Goal: Task Accomplishment & Management: Use online tool/utility

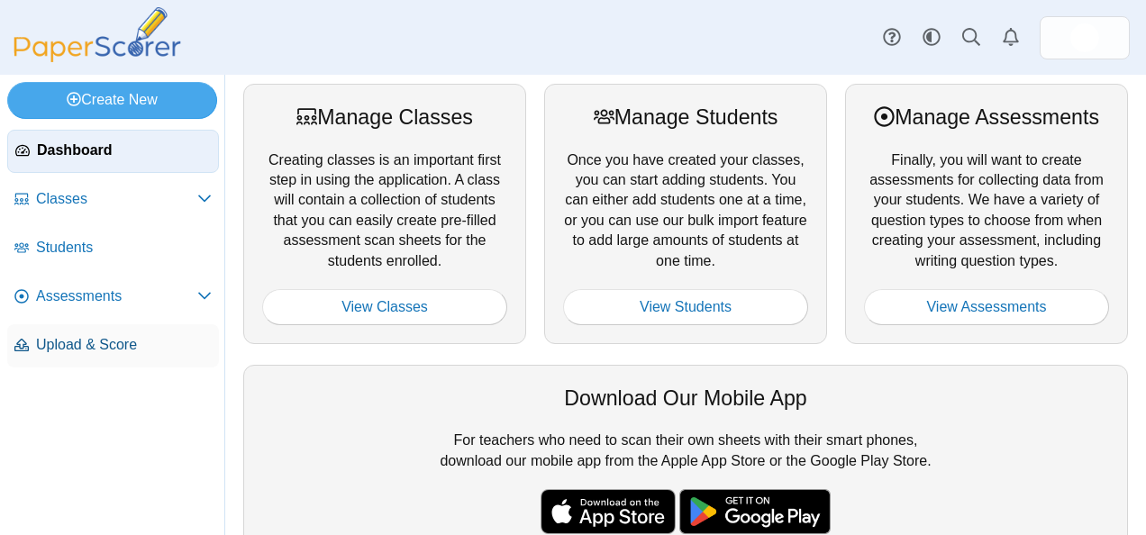
click at [104, 335] on span "Upload & Score" at bounding box center [124, 345] width 176 height 20
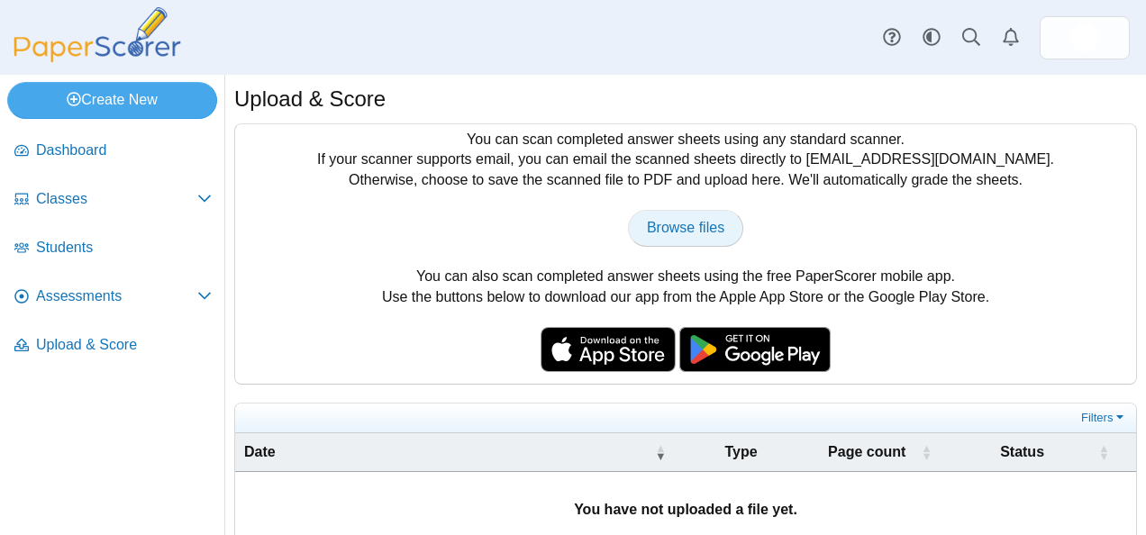
click at [670, 240] on link "Browse files" at bounding box center [685, 228] width 115 height 36
type input "**********"
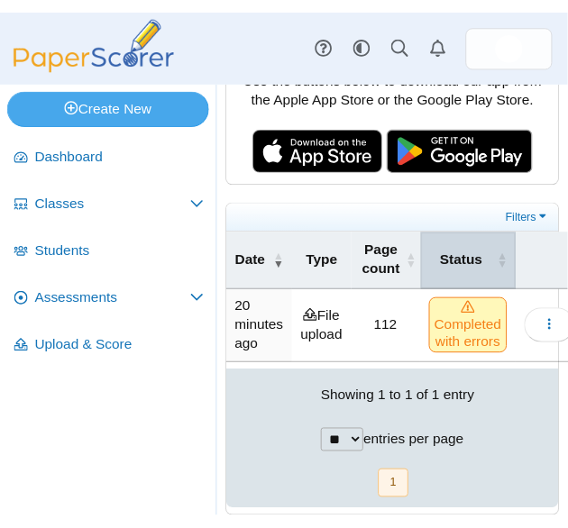
scroll to position [277, 0]
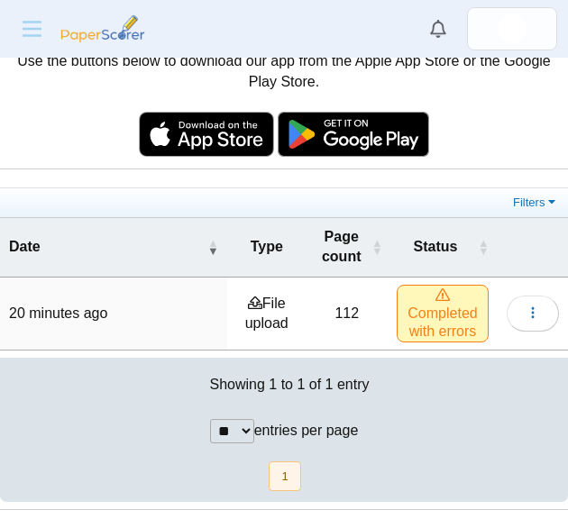
click at [436, 305] on span "Completed with errors" at bounding box center [442, 314] width 92 height 58
click at [520, 323] on button "button" at bounding box center [532, 313] width 52 height 36
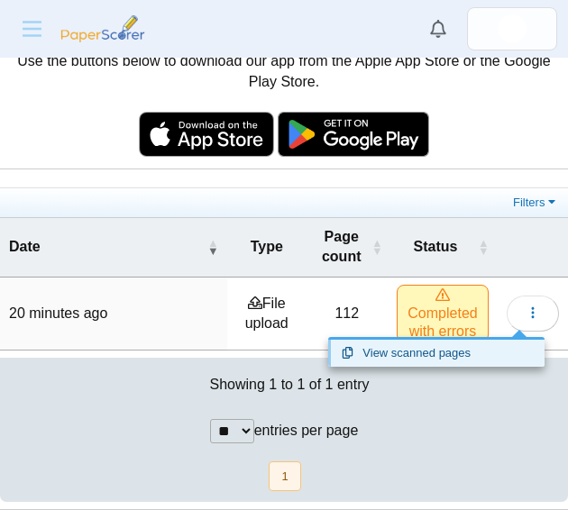
click at [463, 351] on link "View scanned pages" at bounding box center [436, 353] width 216 height 27
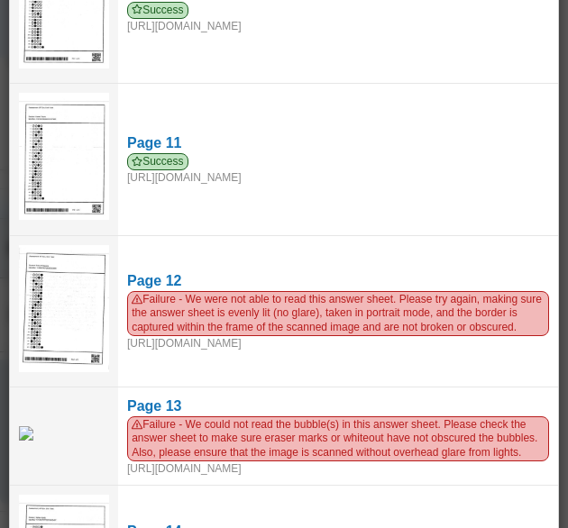
scroll to position [1524, 0]
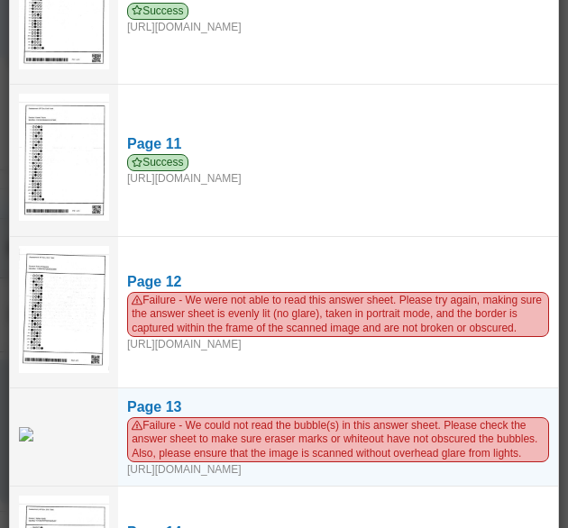
click at [32, 416] on td at bounding box center [64, 437] width 108 height 99
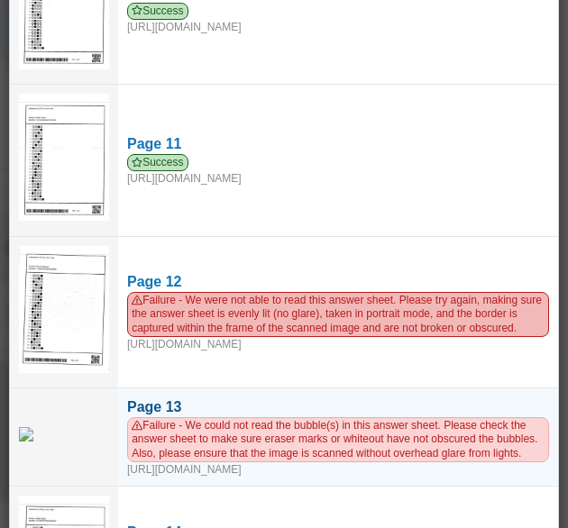
click at [153, 398] on div "Page 13" at bounding box center [338, 407] width 422 height 20
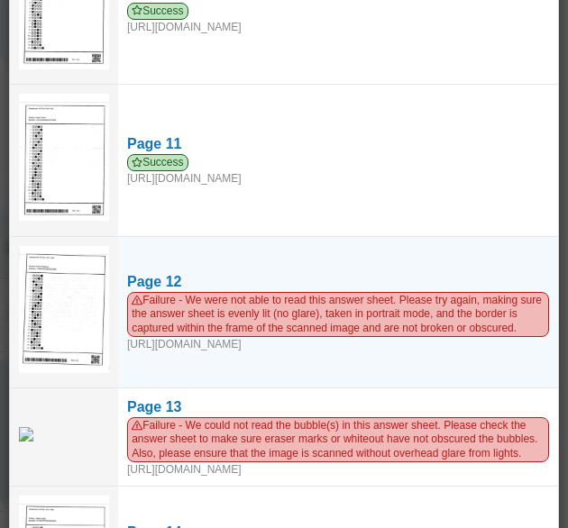
click at [68, 282] on img at bounding box center [64, 309] width 90 height 127
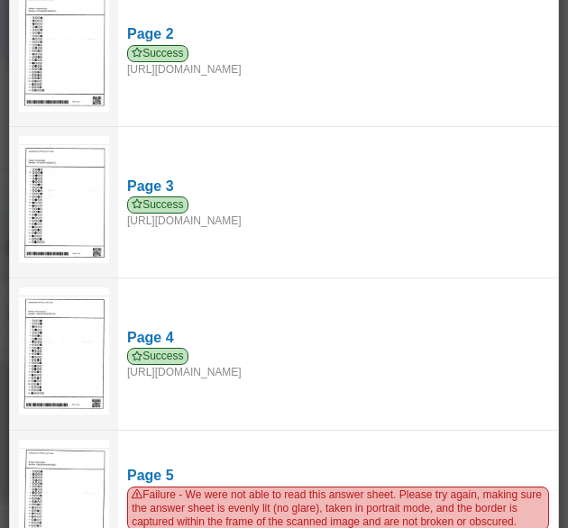
scroll to position [0, 0]
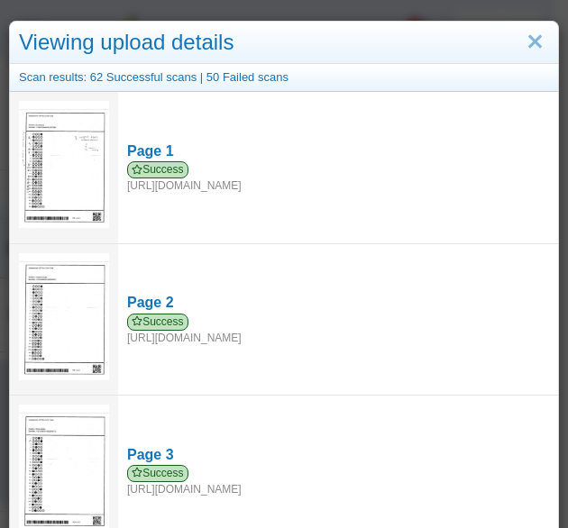
click at [229, 74] on div "Scan results: 62 Successful scans | 50 Failed scans" at bounding box center [284, 78] width 548 height 28
click at [521, 32] on link "Close" at bounding box center [535, 42] width 28 height 31
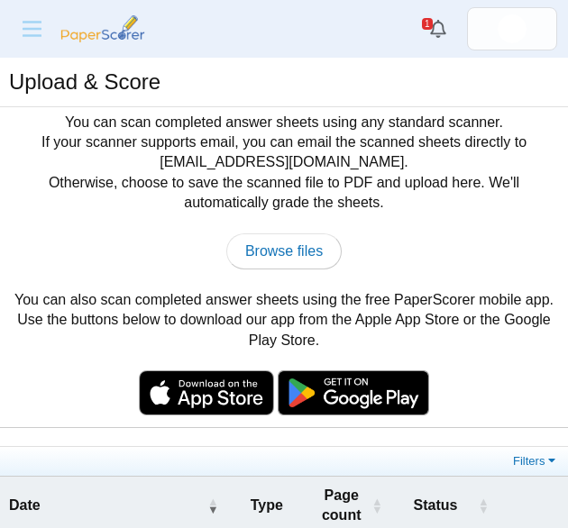
scroll to position [277, 0]
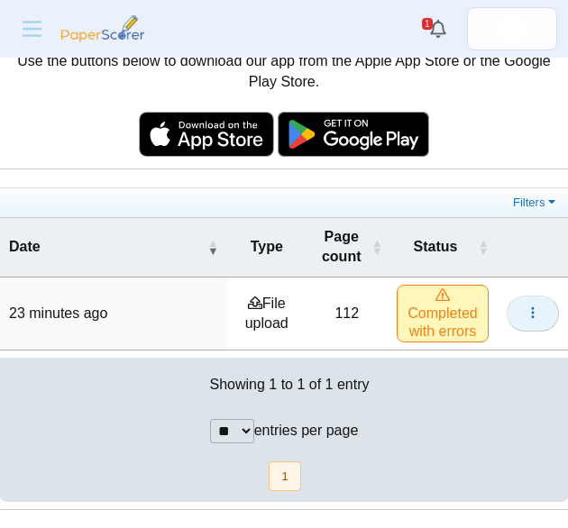
click at [518, 328] on button "button" at bounding box center [532, 313] width 52 height 36
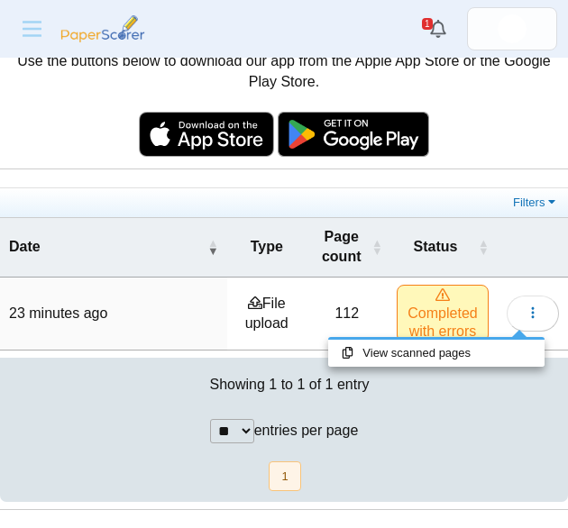
click at [331, 277] on td "112" at bounding box center [347, 313] width 82 height 73
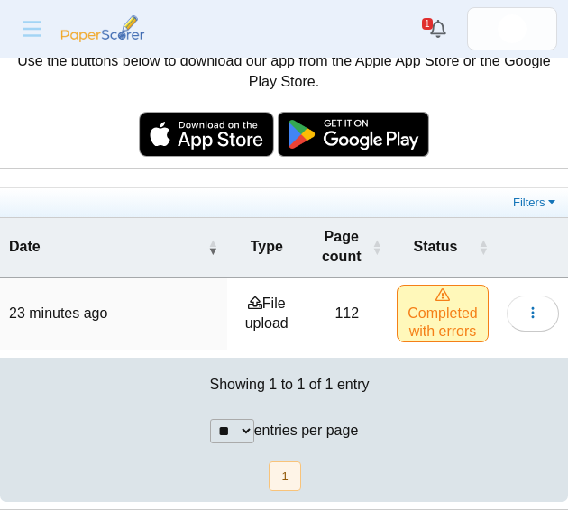
scroll to position [0, 0]
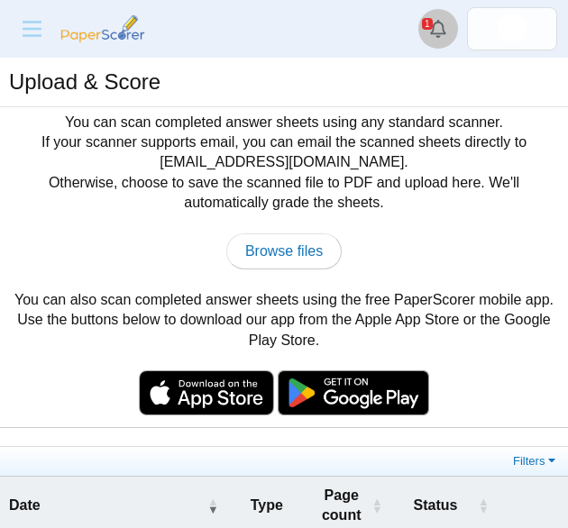
click at [441, 18] on link "Alerts" at bounding box center [438, 29] width 40 height 40
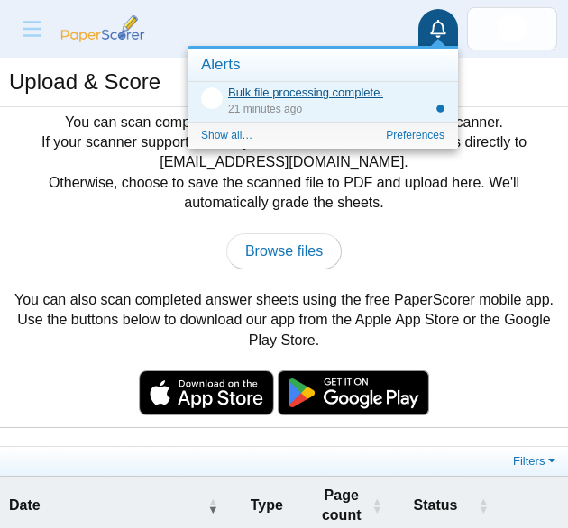
click at [332, 94] on link "Bulk file processing complete." at bounding box center [305, 93] width 155 height 14
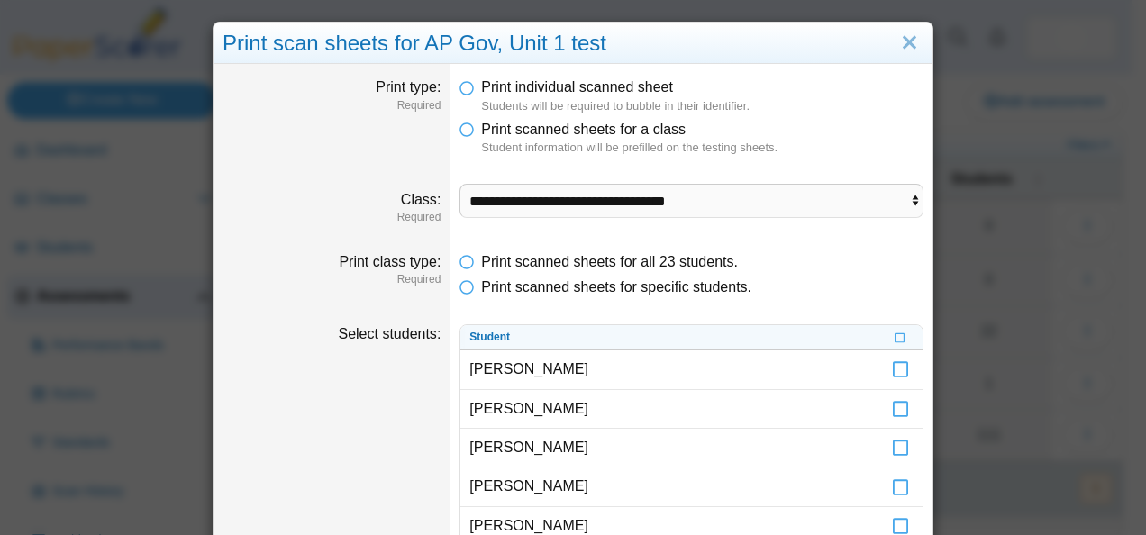
select select "**********"
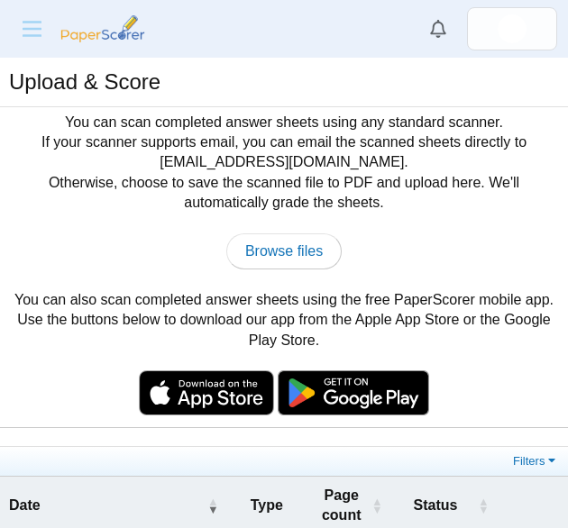
click at [33, 30] on icon "Menu" at bounding box center [32, 29] width 28 height 15
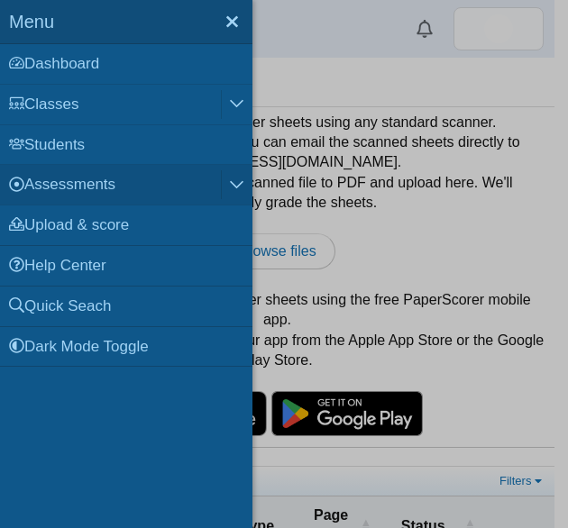
click at [86, 190] on link "Assessments" at bounding box center [110, 185] width 221 height 40
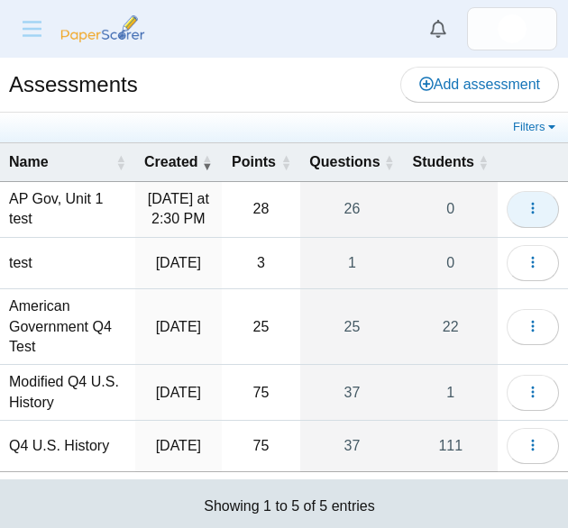
click at [525, 215] on icon "button" at bounding box center [532, 208] width 14 height 14
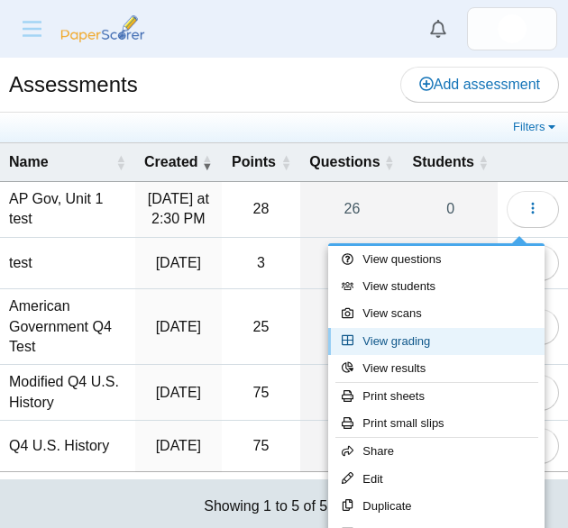
click at [416, 343] on link "View grading" at bounding box center [436, 341] width 216 height 27
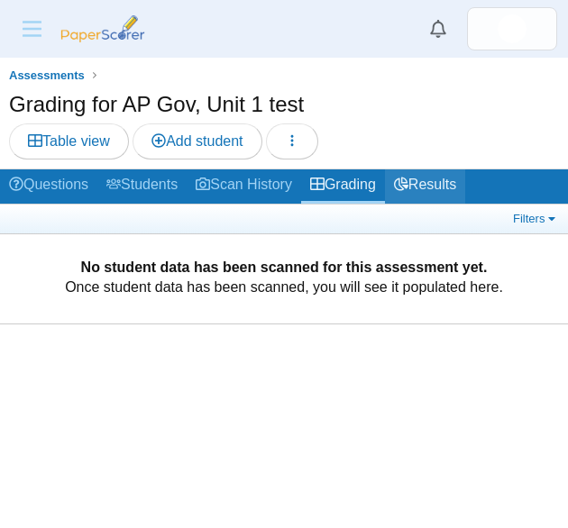
click at [434, 177] on link "Results" at bounding box center [425, 185] width 80 height 33
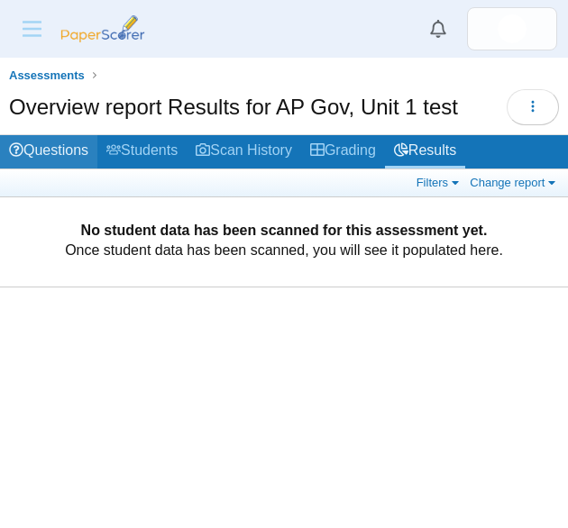
click at [58, 150] on link "Questions" at bounding box center [48, 151] width 97 height 33
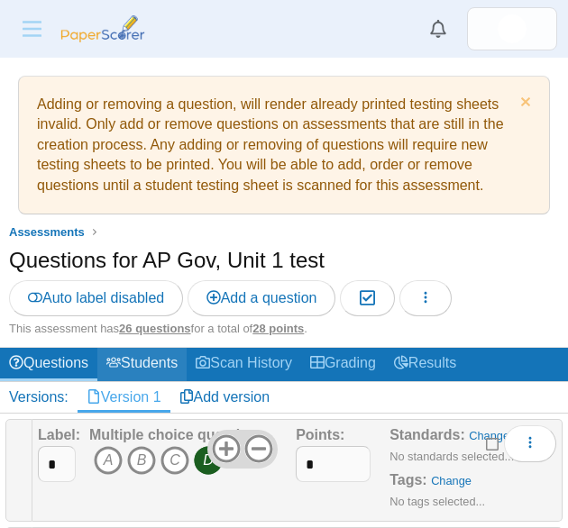
click at [143, 350] on link "Students" at bounding box center [141, 364] width 89 height 33
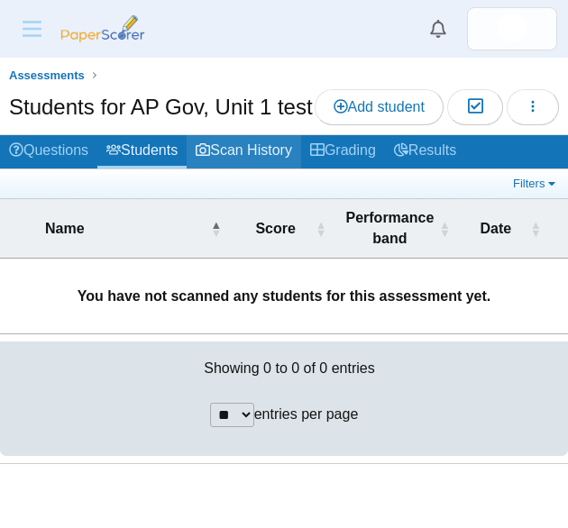
click at [243, 139] on link "Scan History" at bounding box center [243, 151] width 114 height 33
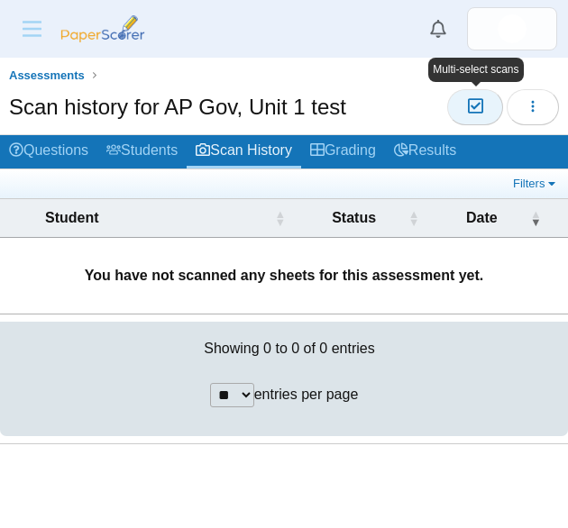
click at [481, 102] on icon "button" at bounding box center [474, 106] width 17 height 15
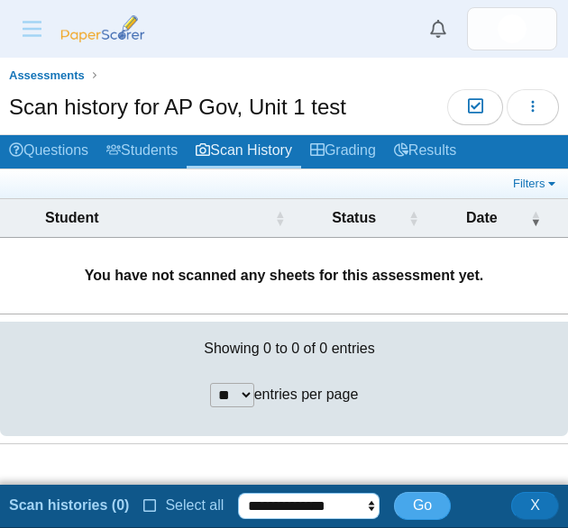
click at [327, 508] on select "**********" at bounding box center [308, 506] width 141 height 27
click at [458, 349] on div "Showing 0 to 0 of 0 entries" at bounding box center [284, 349] width 568 height 54
click at [41, 71] on span "Assessments" at bounding box center [47, 75] width 76 height 14
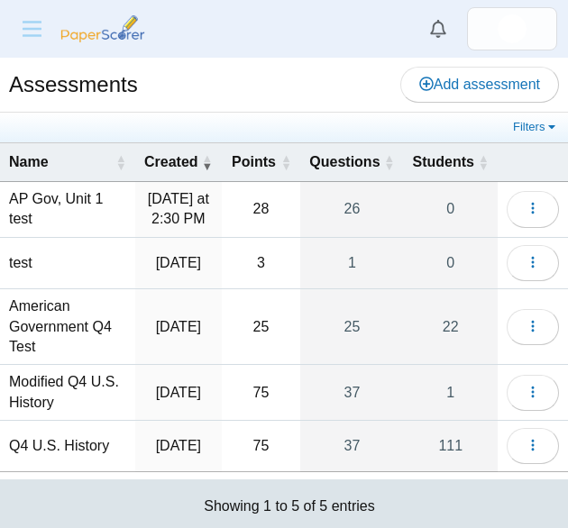
click at [29, 26] on icon "Menu" at bounding box center [32, 29] width 28 height 15
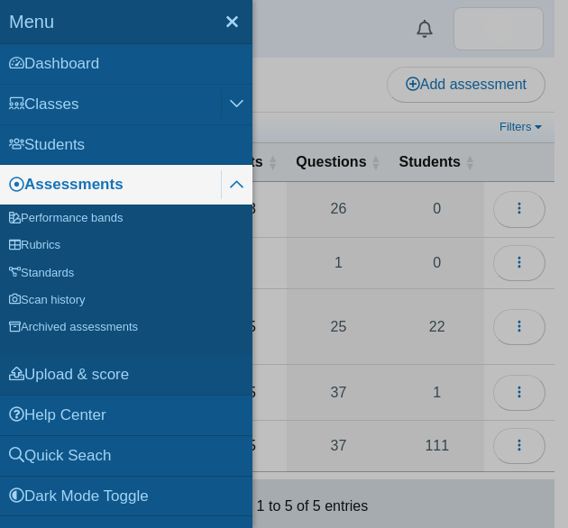
click at [84, 370] on link "Upload & score" at bounding box center [126, 375] width 252 height 40
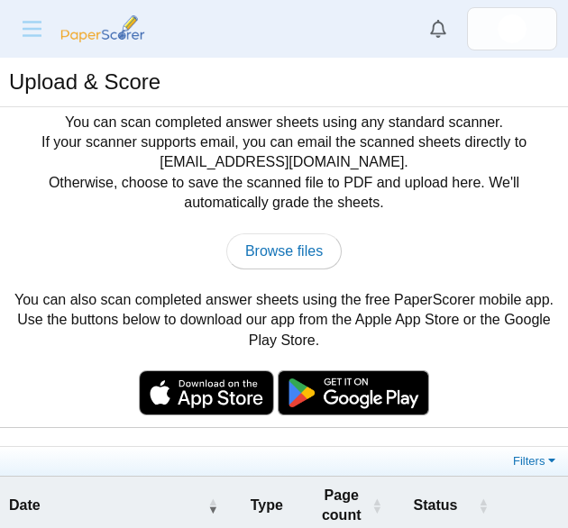
scroll to position [277, 0]
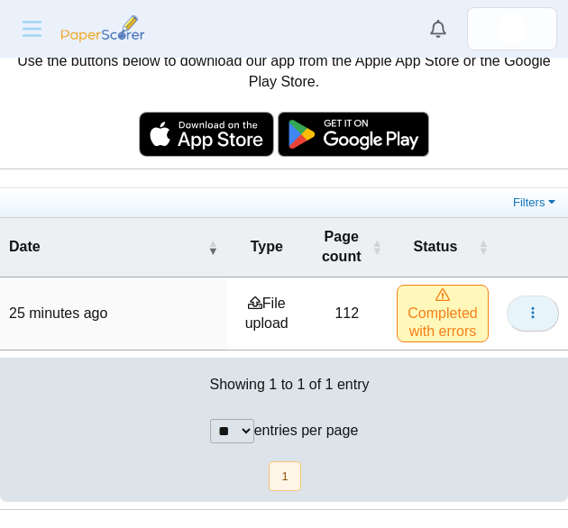
click at [525, 320] on span "button" at bounding box center [532, 312] width 14 height 15
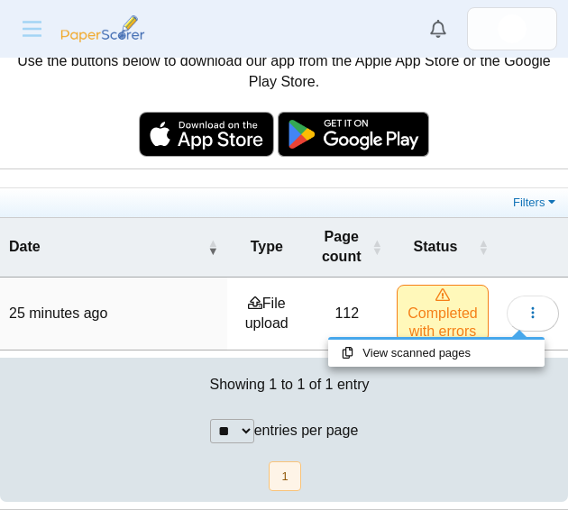
click at [250, 284] on td "File upload" at bounding box center [266, 313] width 79 height 73
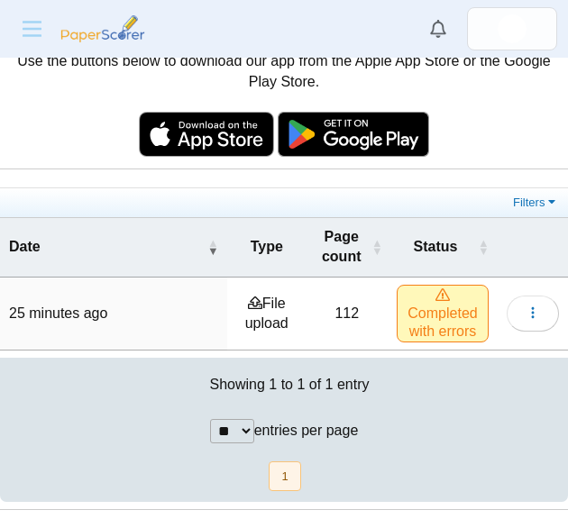
click at [248, 308] on icon at bounding box center [255, 302] width 14 height 14
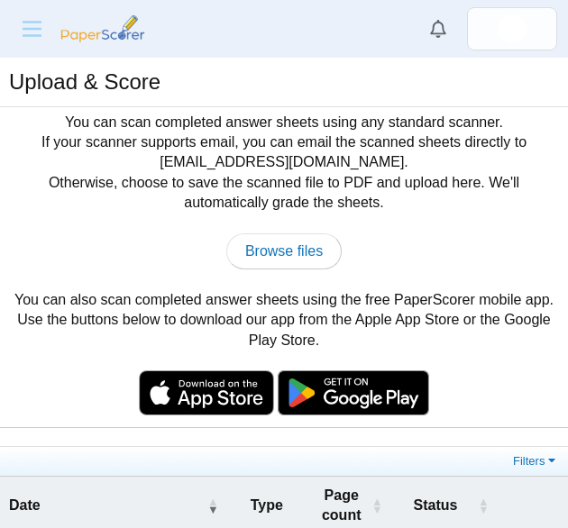
click at [38, 23] on icon "Menu" at bounding box center [32, 29] width 28 height 15
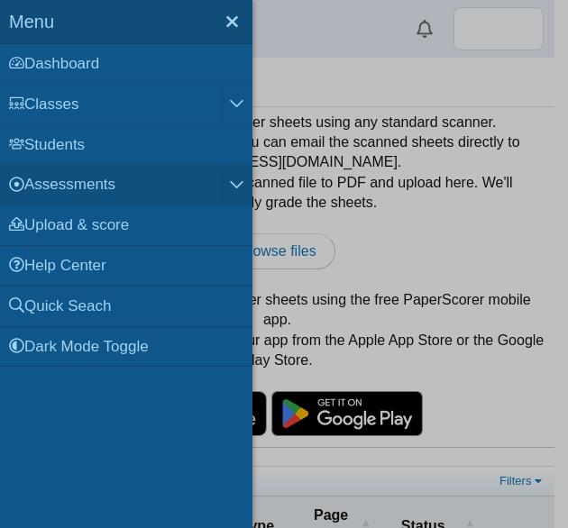
click at [105, 177] on link "Assessments" at bounding box center [110, 185] width 221 height 40
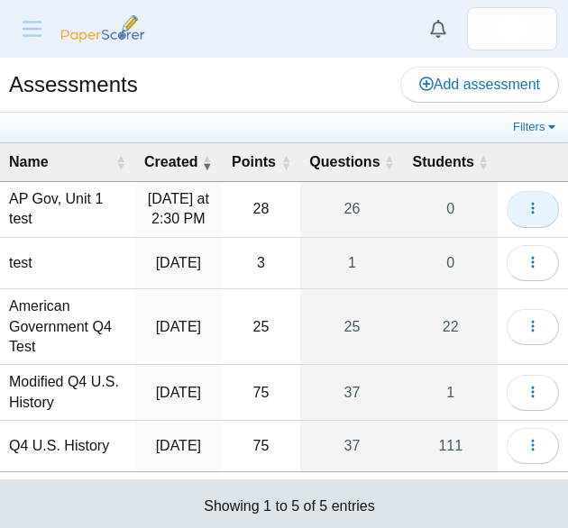
click at [525, 209] on span "button" at bounding box center [532, 208] width 14 height 15
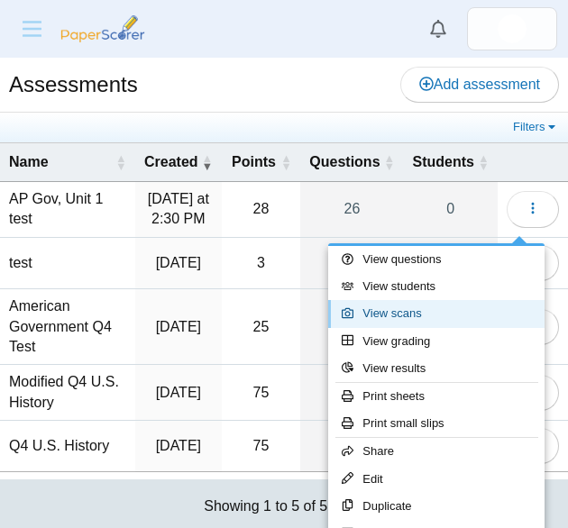
click at [413, 313] on link "View scans" at bounding box center [436, 313] width 216 height 27
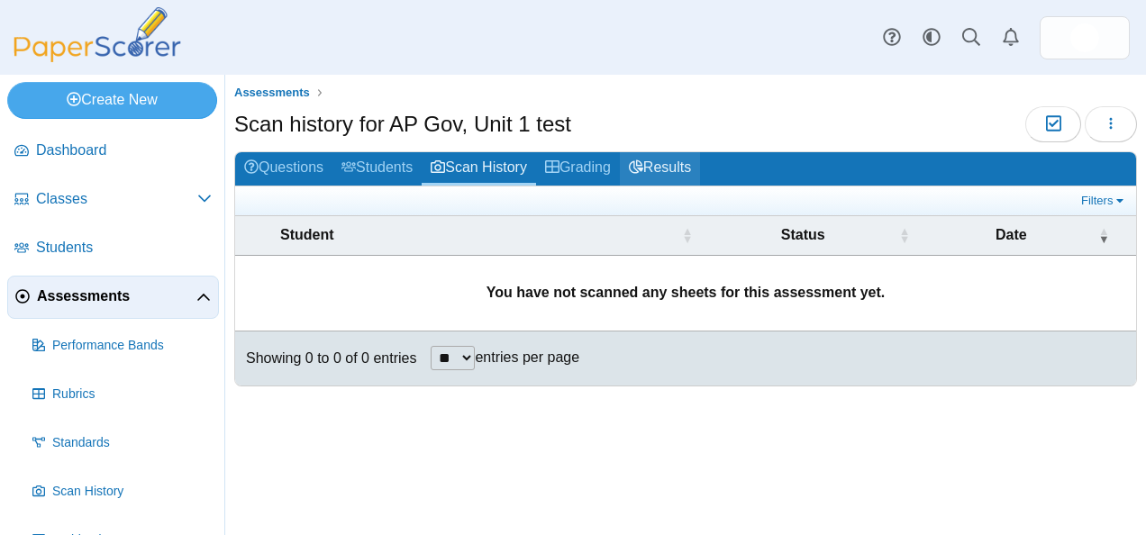
click at [567, 169] on link "Results" at bounding box center [660, 168] width 80 height 33
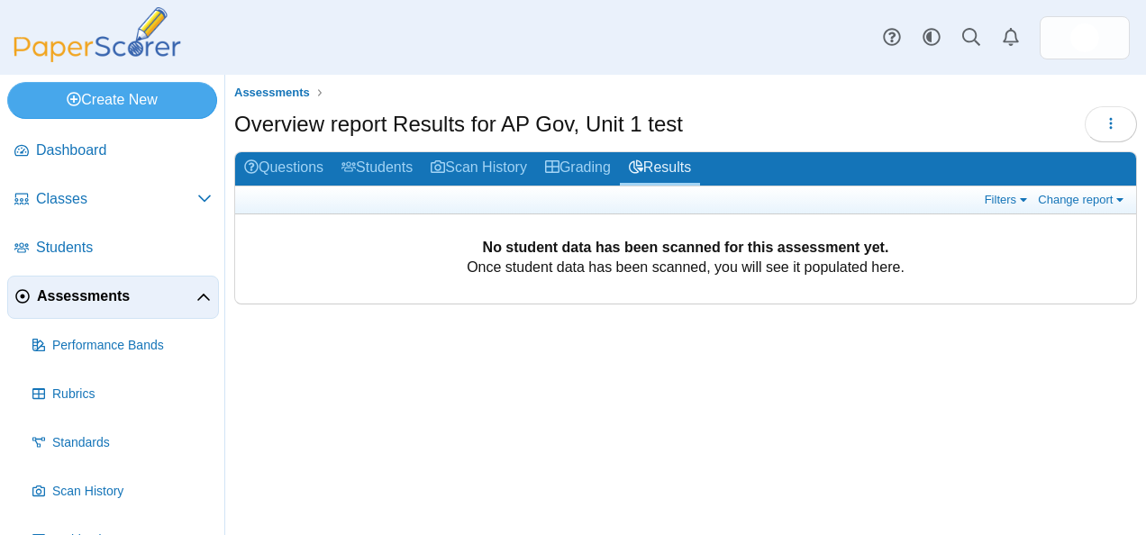
click at [590, 173] on link "Grading" at bounding box center [578, 168] width 84 height 33
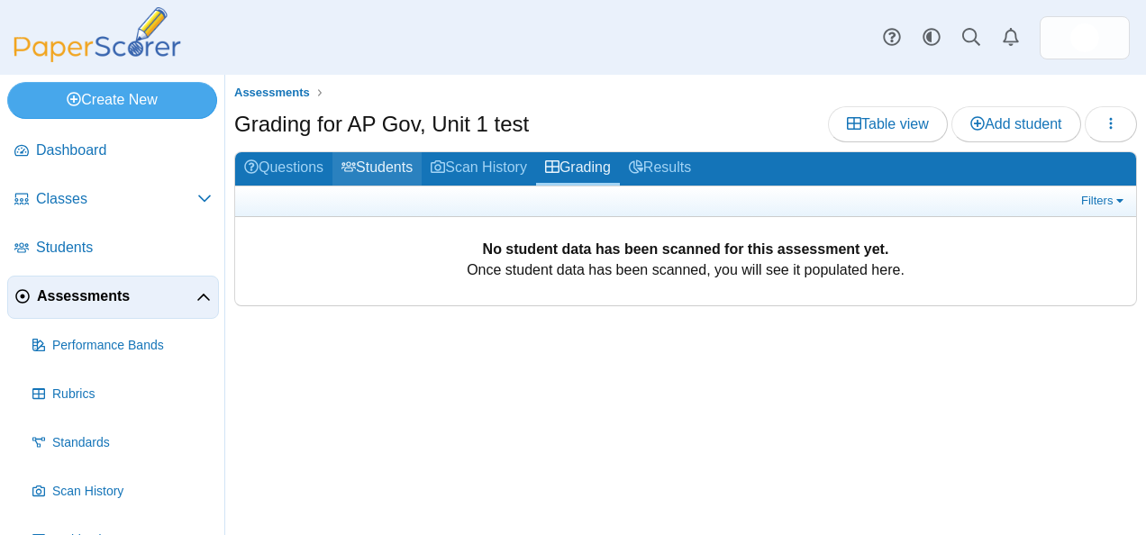
click at [356, 173] on icon at bounding box center [348, 166] width 14 height 14
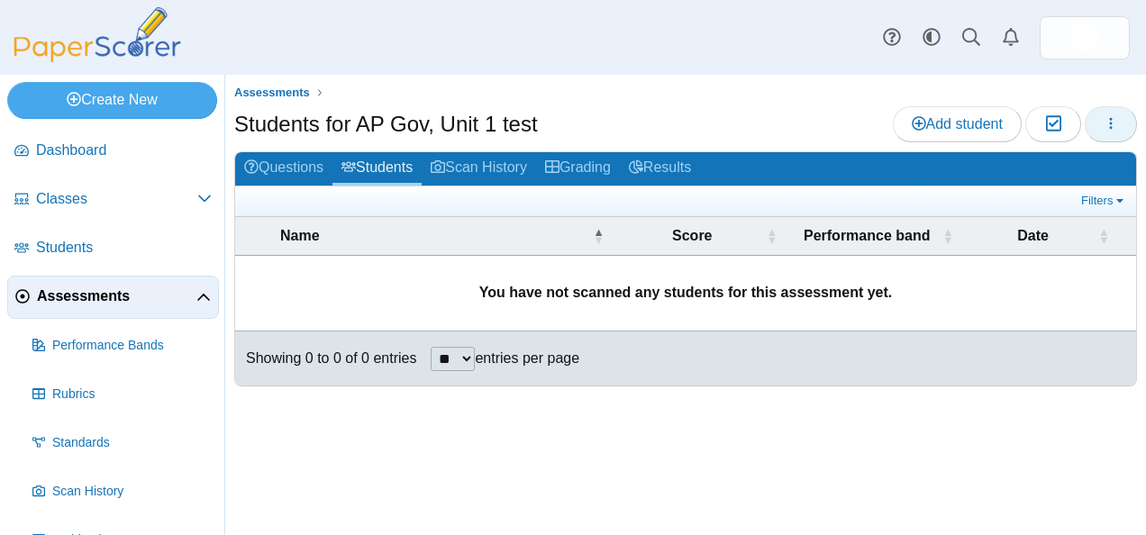
click at [1113, 121] on icon "button" at bounding box center [1111, 123] width 14 height 14
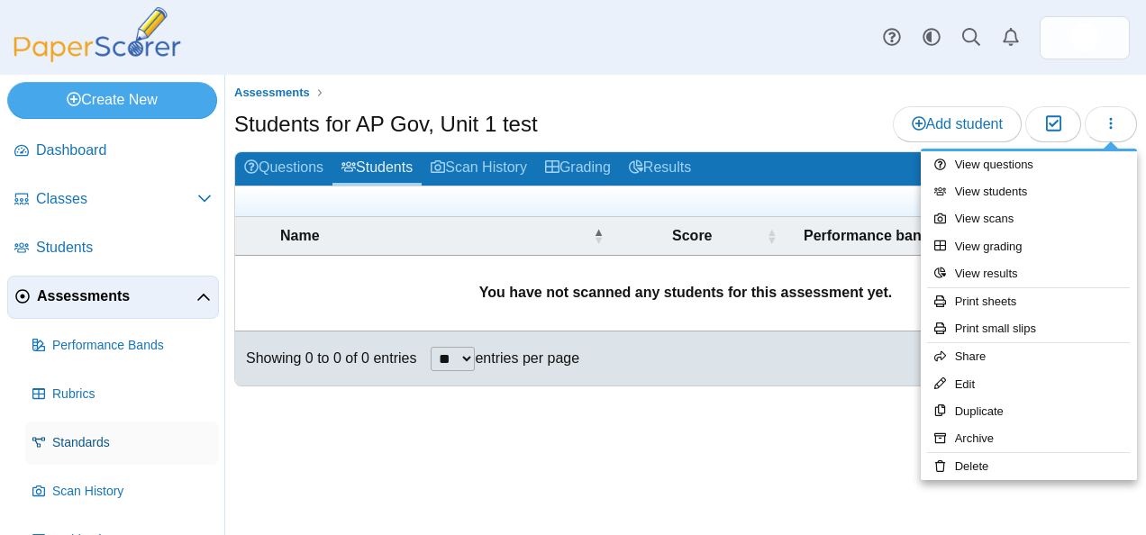
scroll to position [86, 0]
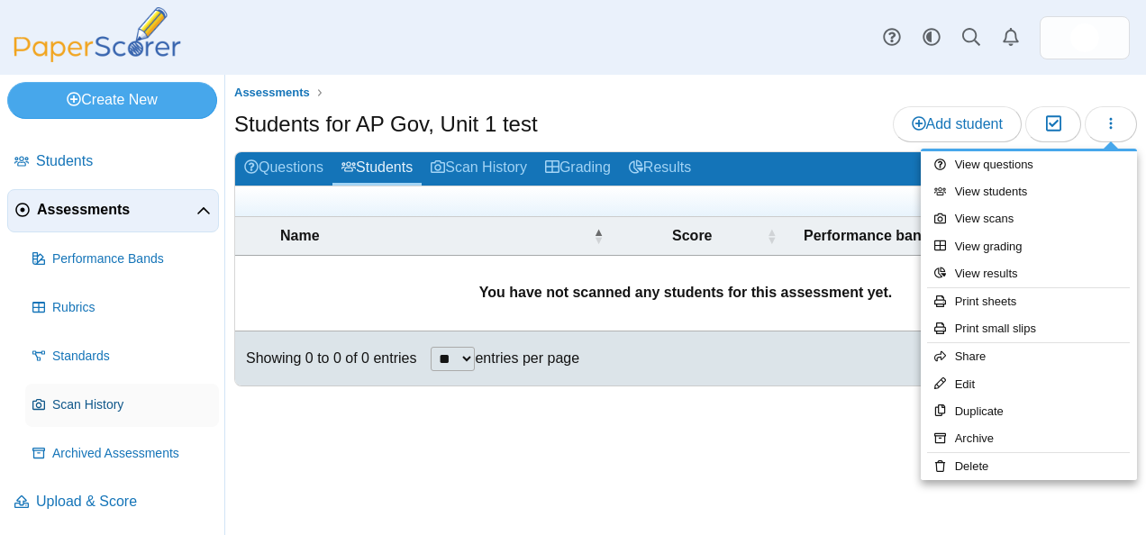
click at [88, 403] on span "Scan History" at bounding box center [131, 405] width 159 height 18
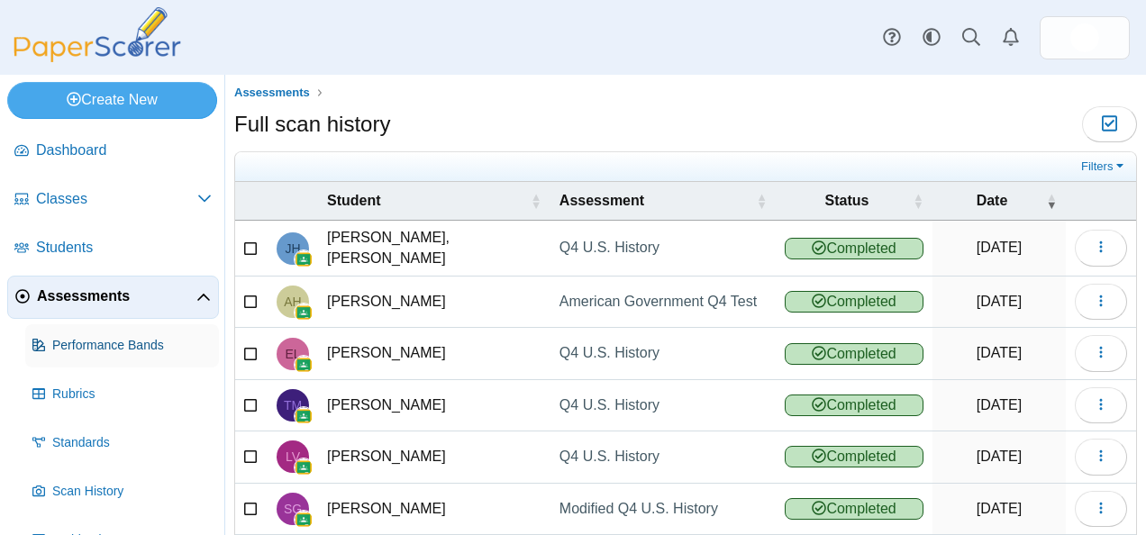
scroll to position [86, 0]
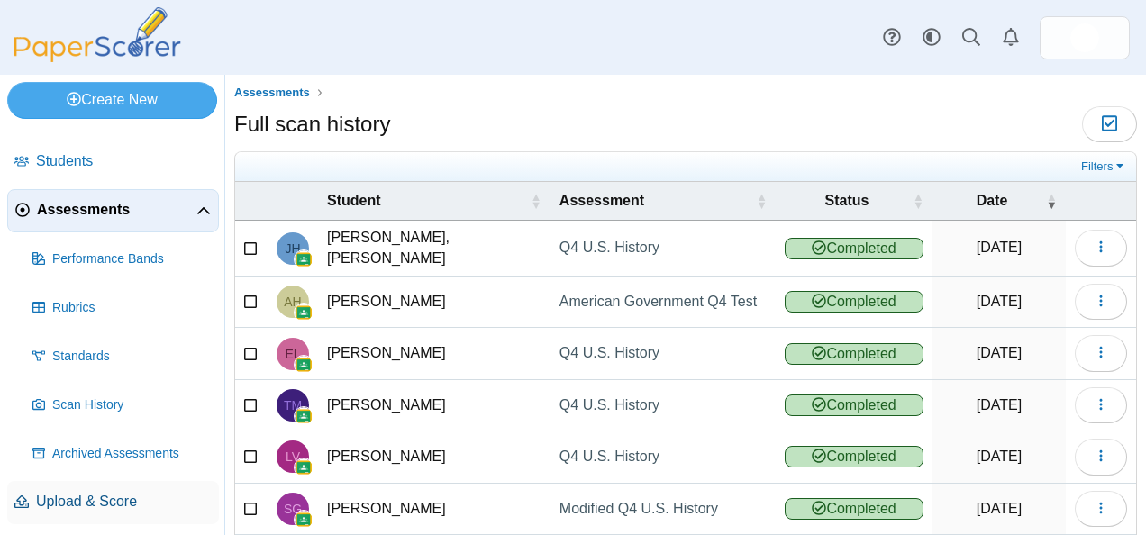
click at [99, 490] on link "Upload & Score" at bounding box center [113, 502] width 212 height 43
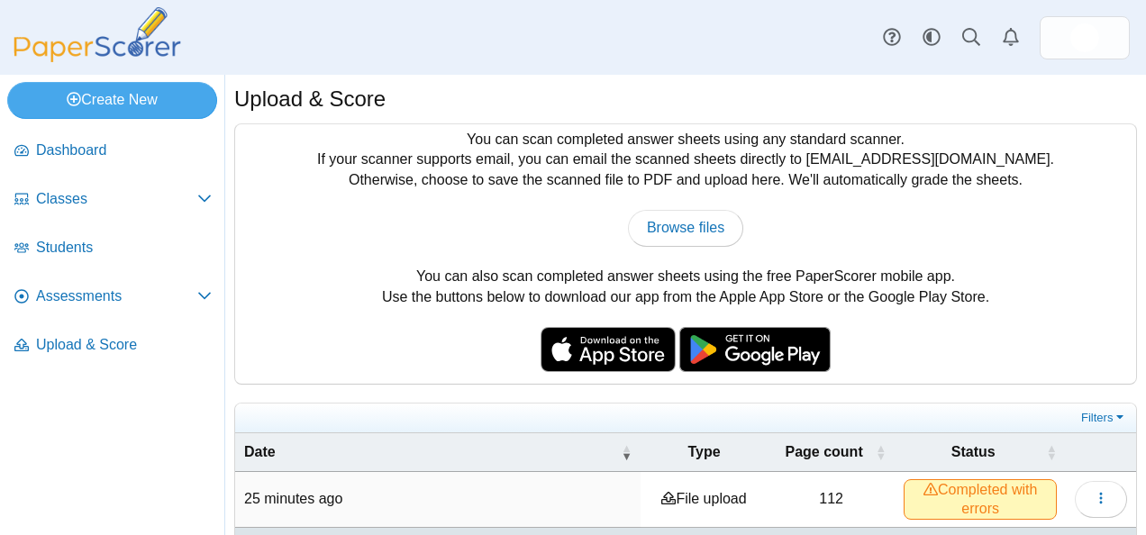
scroll to position [61, 0]
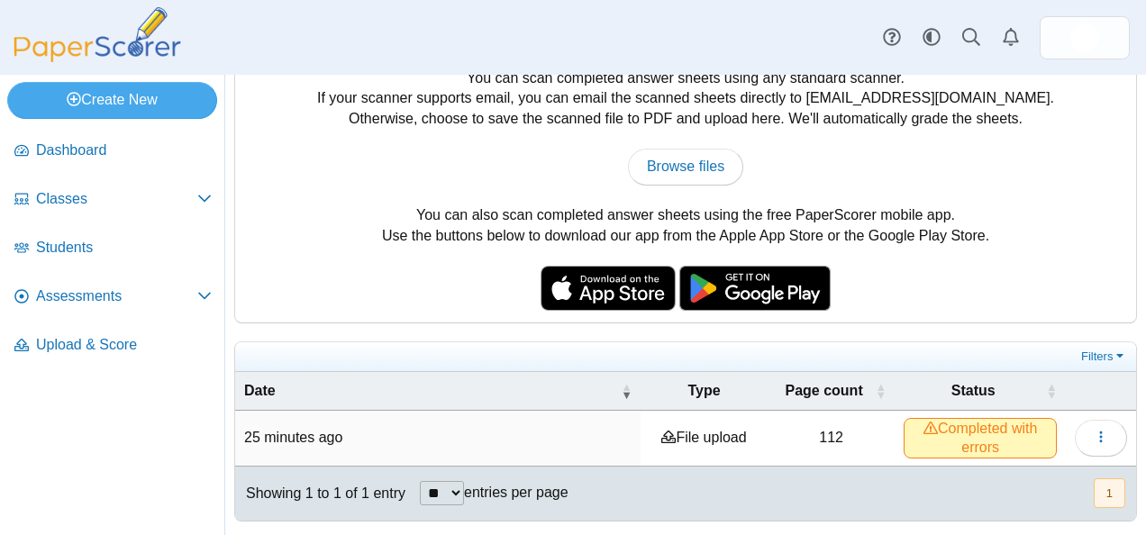
click at [969, 448] on span "Completed with errors" at bounding box center [980, 438] width 153 height 40
click at [1094, 431] on icon "button" at bounding box center [1101, 437] width 14 height 14
click at [322, 430] on time "25 minutes ago" at bounding box center [293, 437] width 98 height 15
click at [660, 425] on td "File upload" at bounding box center [703, 438] width 126 height 55
click at [1089, 421] on button "button" at bounding box center [1101, 438] width 52 height 36
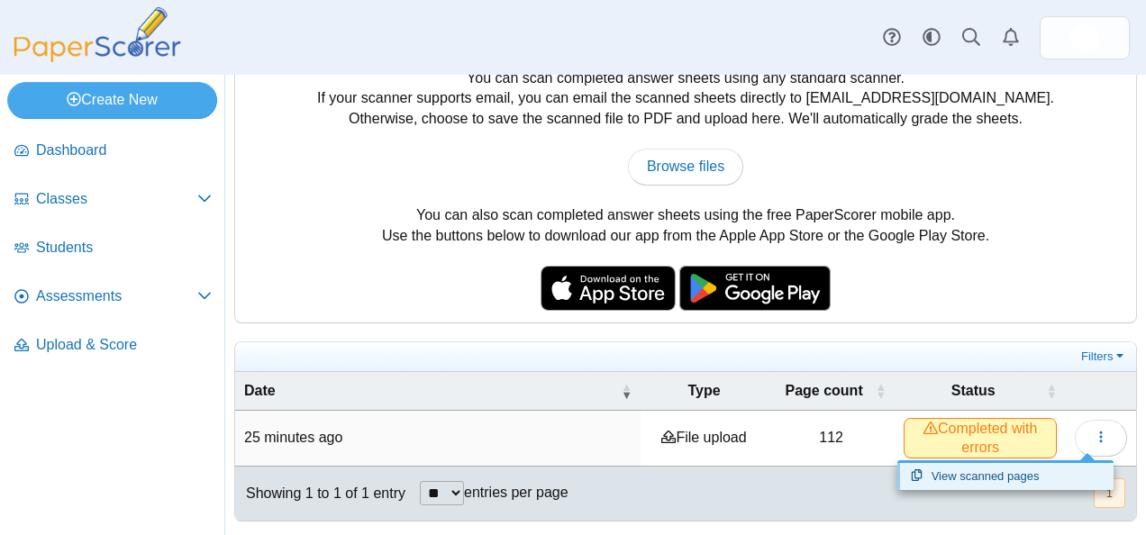
click at [993, 476] on link "View scanned pages" at bounding box center [1005, 476] width 216 height 27
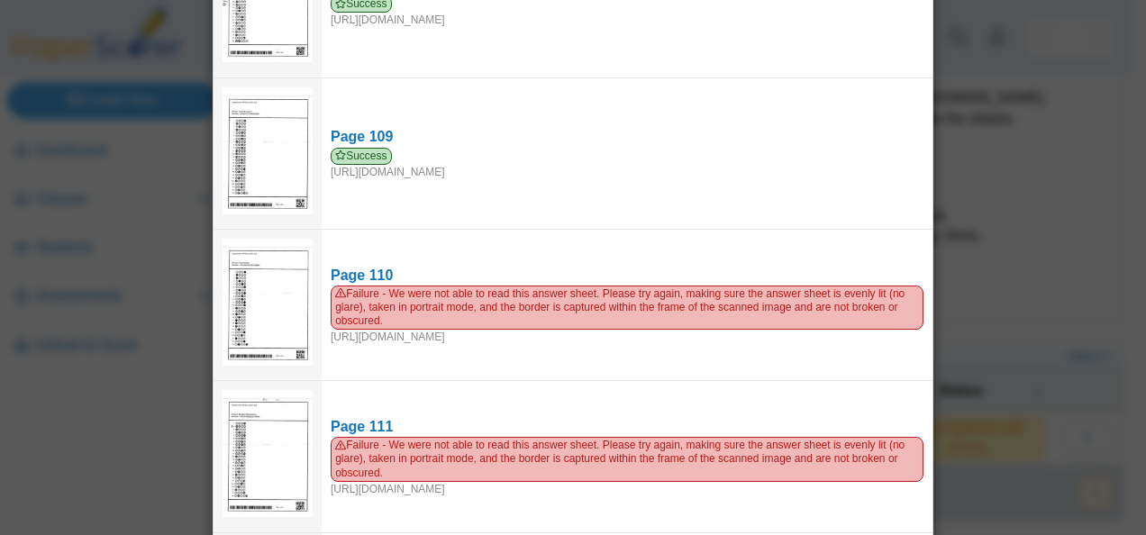
scroll to position [15765, 0]
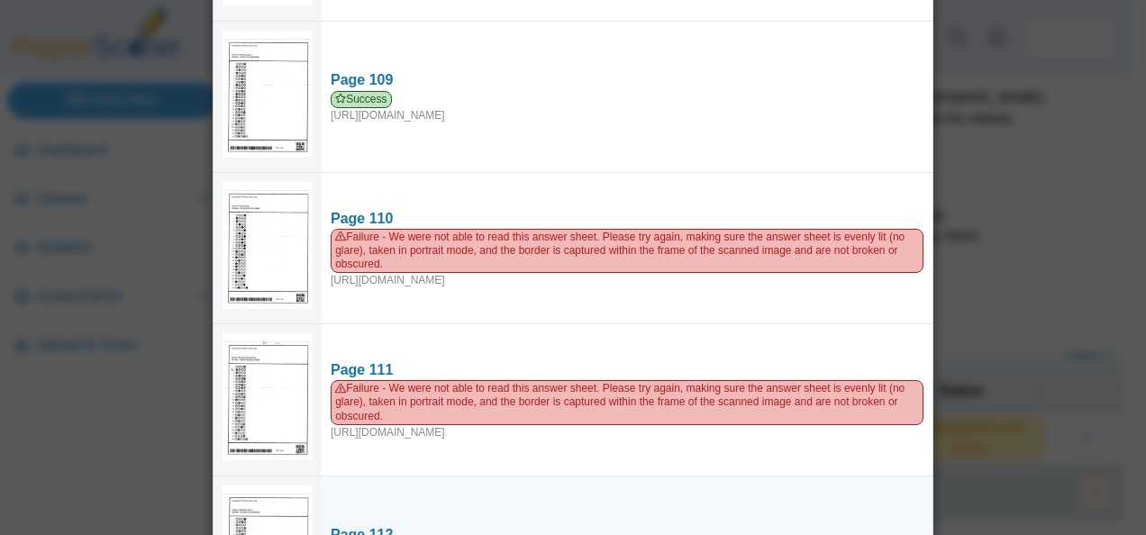
click at [356, 525] on div "Page 112" at bounding box center [627, 535] width 593 height 20
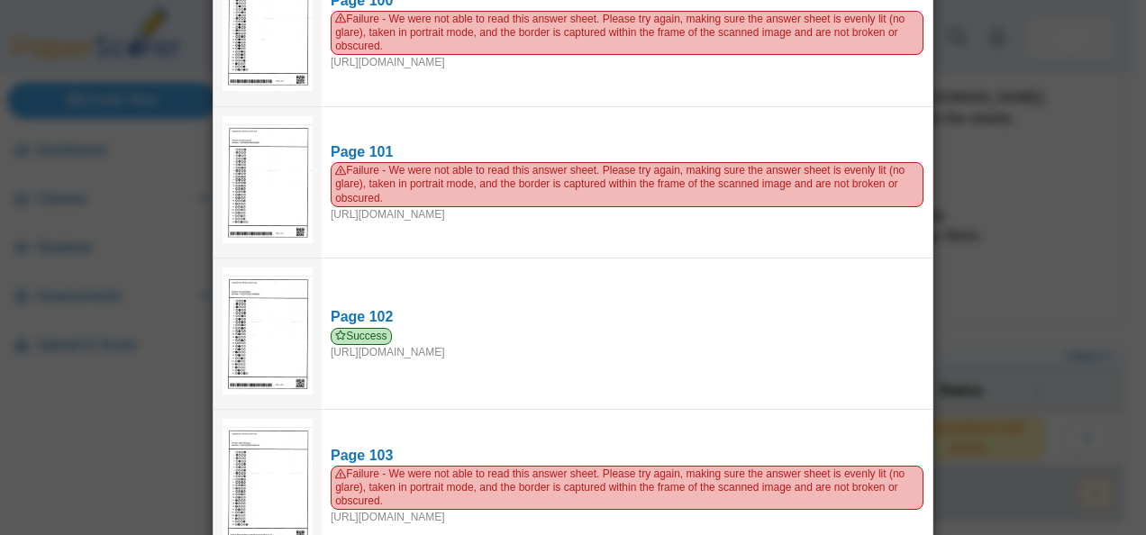
scroll to position [14341, 0]
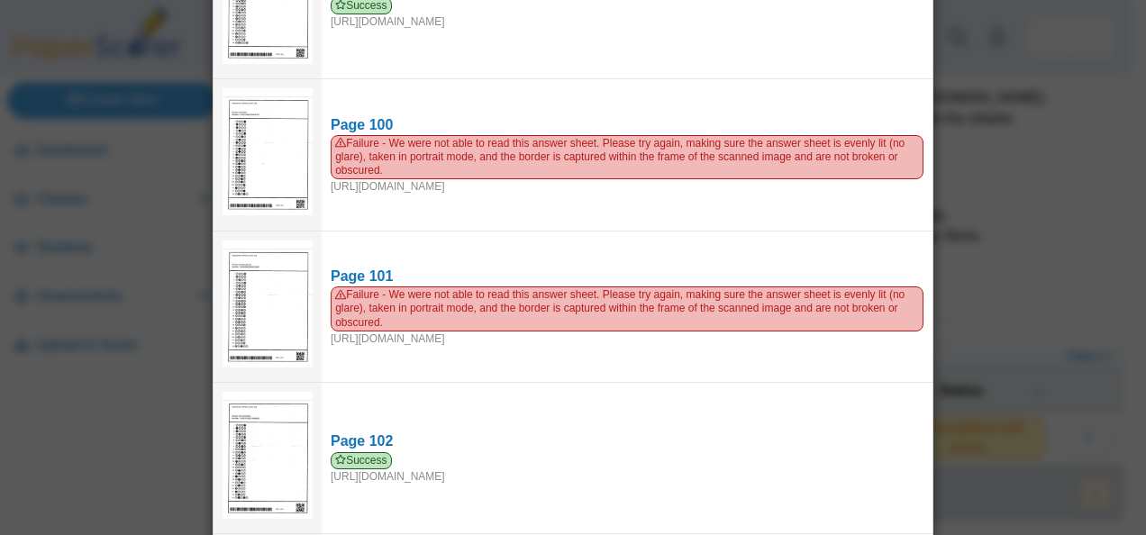
click at [1065, 371] on div "Viewing upload details Scan results: 62 Successful scans | 50 Failed scans Page…" at bounding box center [573, 267] width 1146 height 535
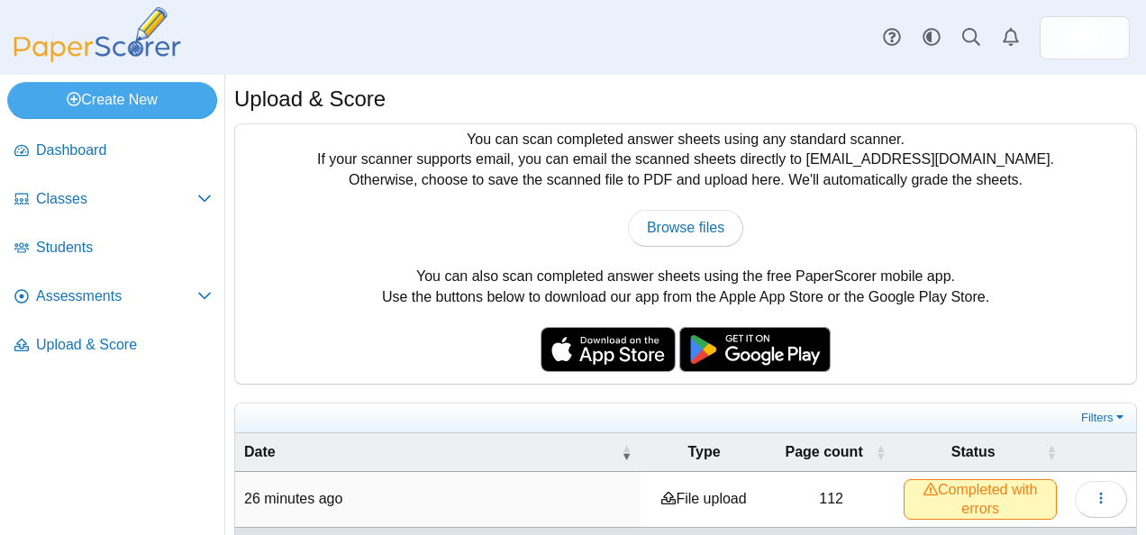
scroll to position [1, 0]
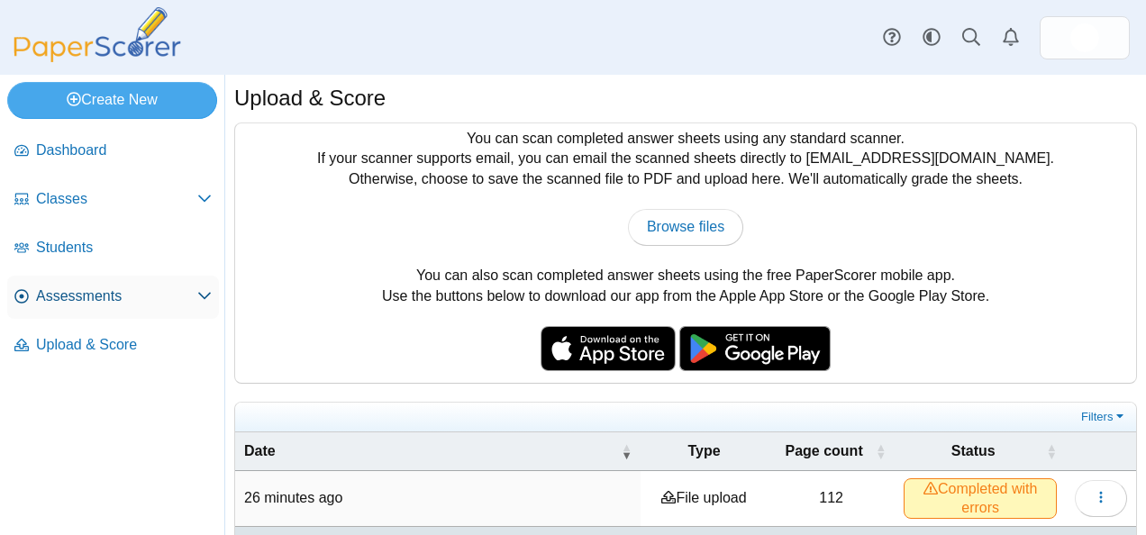
click at [114, 292] on span "Assessments" at bounding box center [116, 296] width 161 height 20
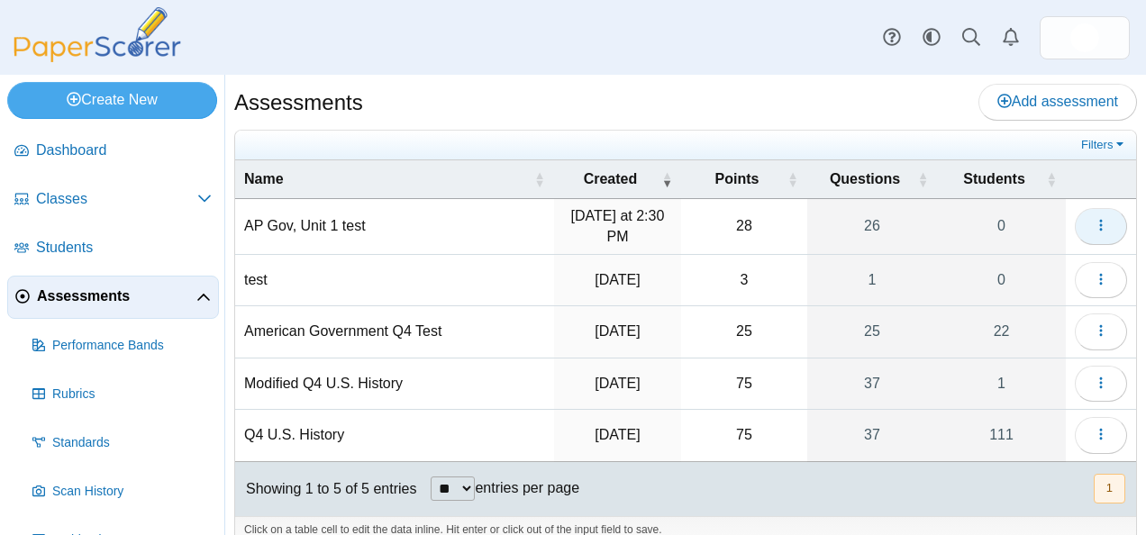
click at [1095, 223] on button "button" at bounding box center [1101, 226] width 52 height 36
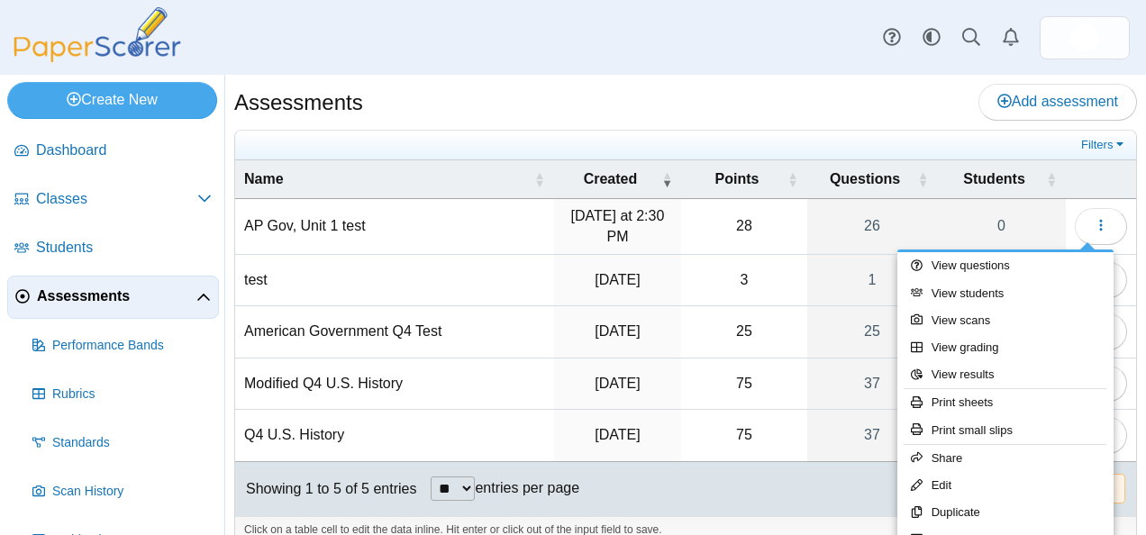
scroll to position [20, 0]
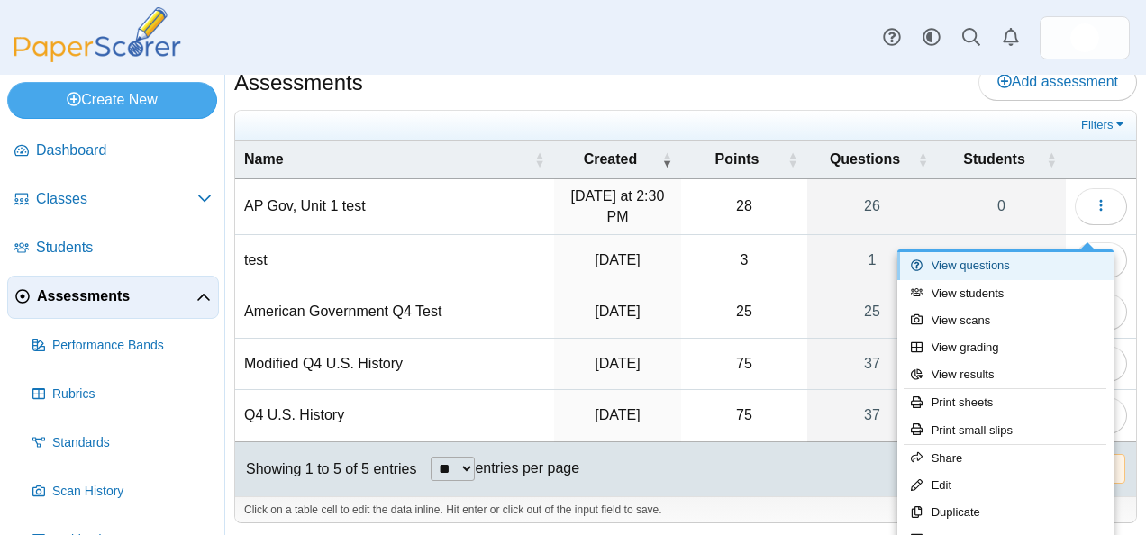
click at [977, 263] on link "View questions" at bounding box center [1005, 265] width 216 height 27
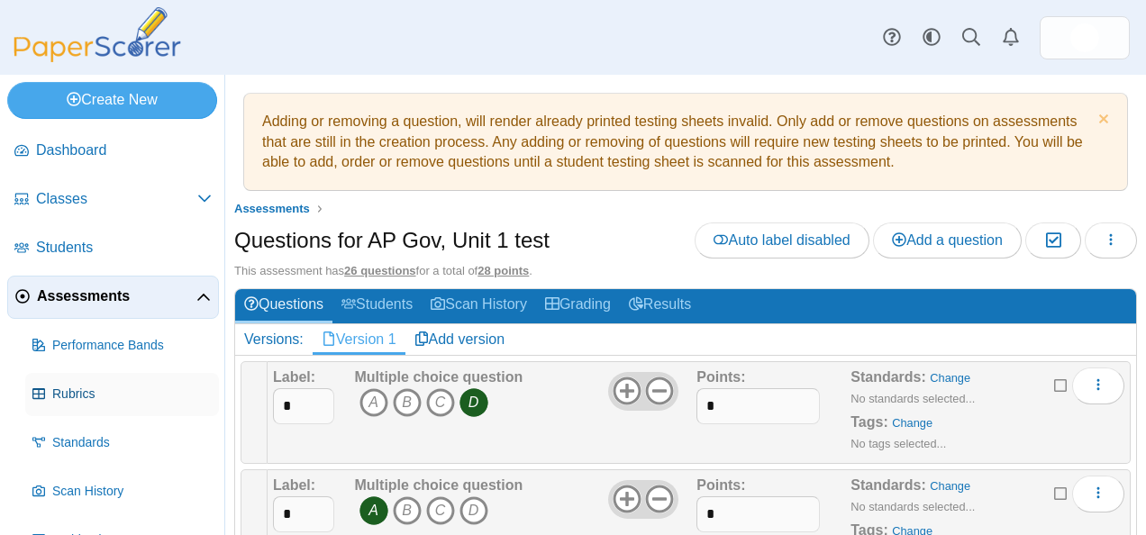
scroll to position [86, 0]
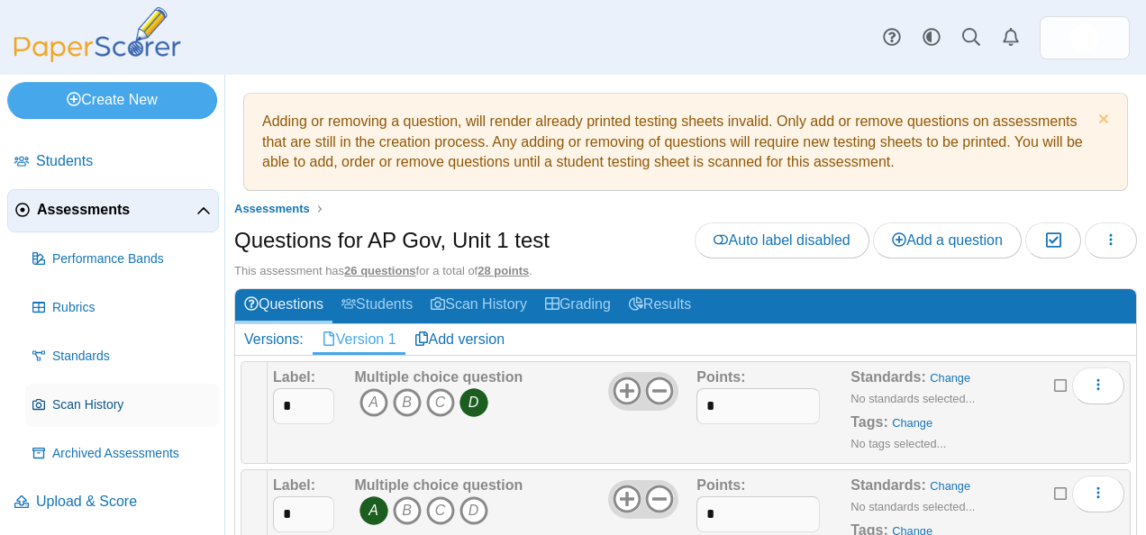
click at [81, 409] on span "Scan History" at bounding box center [131, 405] width 159 height 18
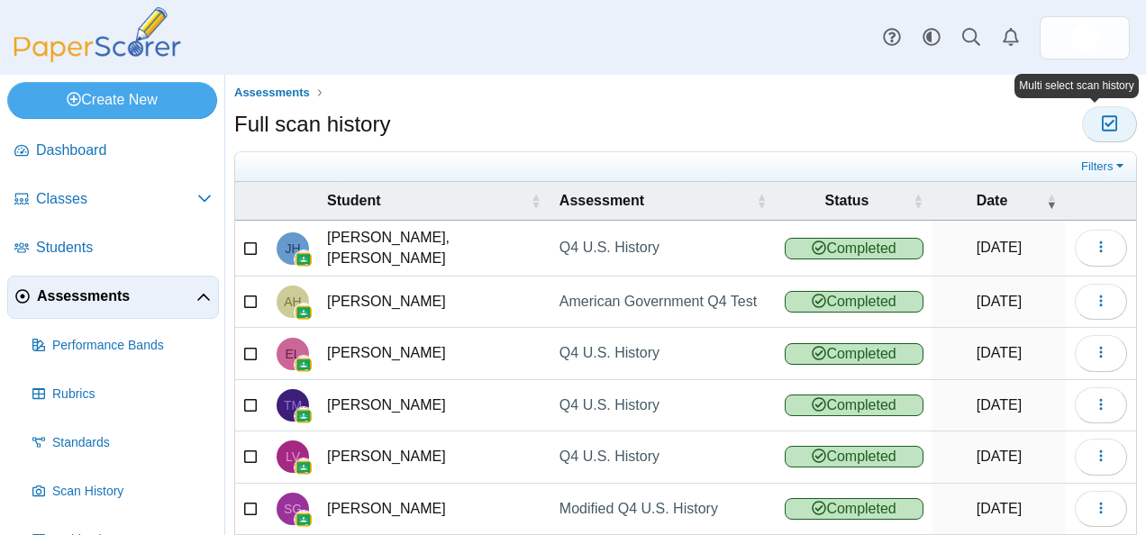
click at [1108, 115] on button "Moderation 0" at bounding box center [1109, 124] width 55 height 36
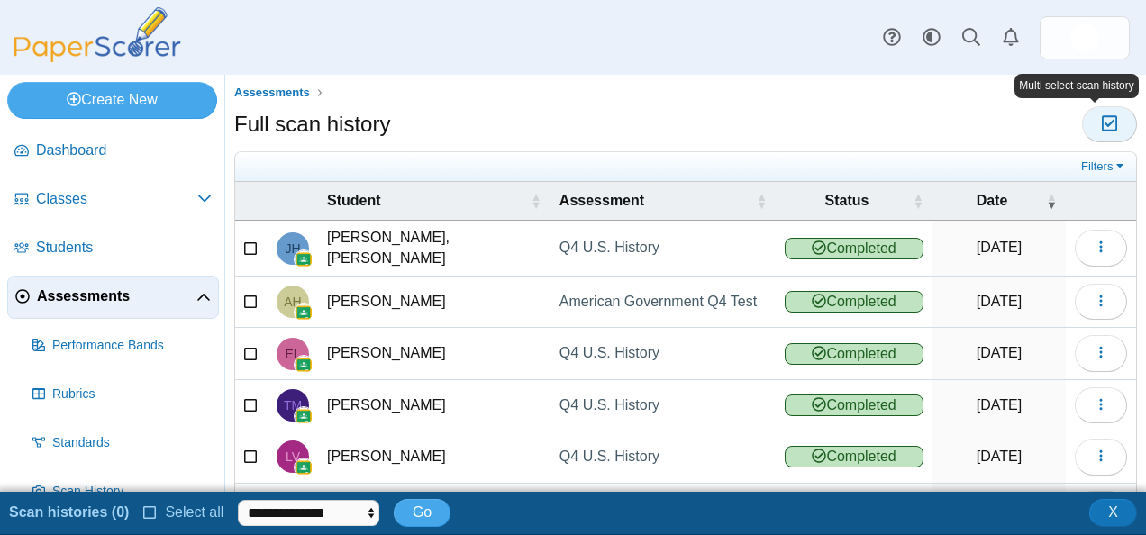
click at [1108, 115] on button "Moderation 0" at bounding box center [1109, 124] width 55 height 36
click at [292, 512] on select "**********" at bounding box center [308, 513] width 141 height 27
click at [105, 159] on span "Dashboard" at bounding box center [124, 151] width 176 height 20
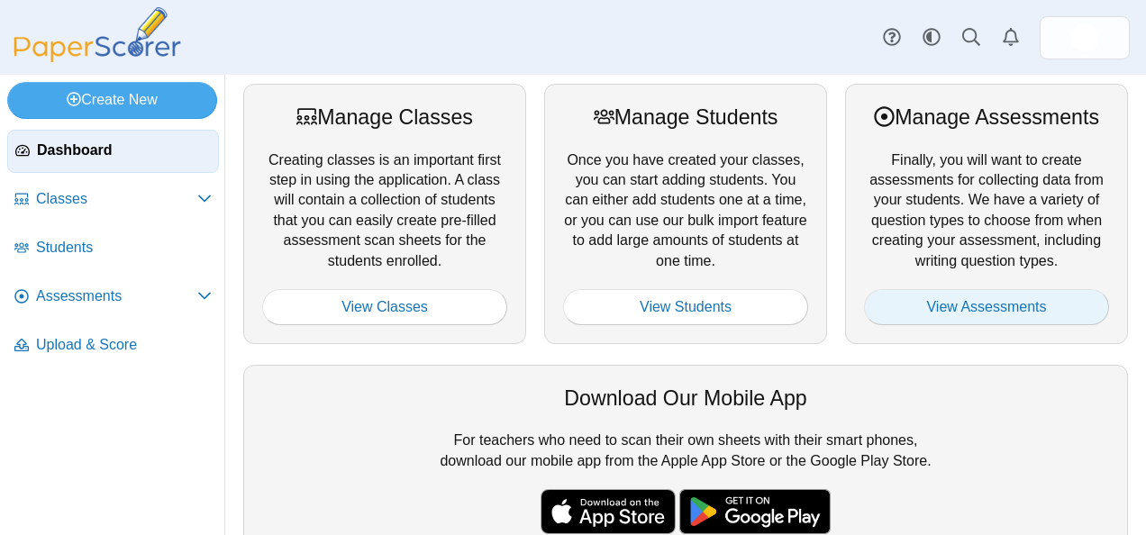
click at [946, 314] on link "View Assessments" at bounding box center [986, 307] width 245 height 36
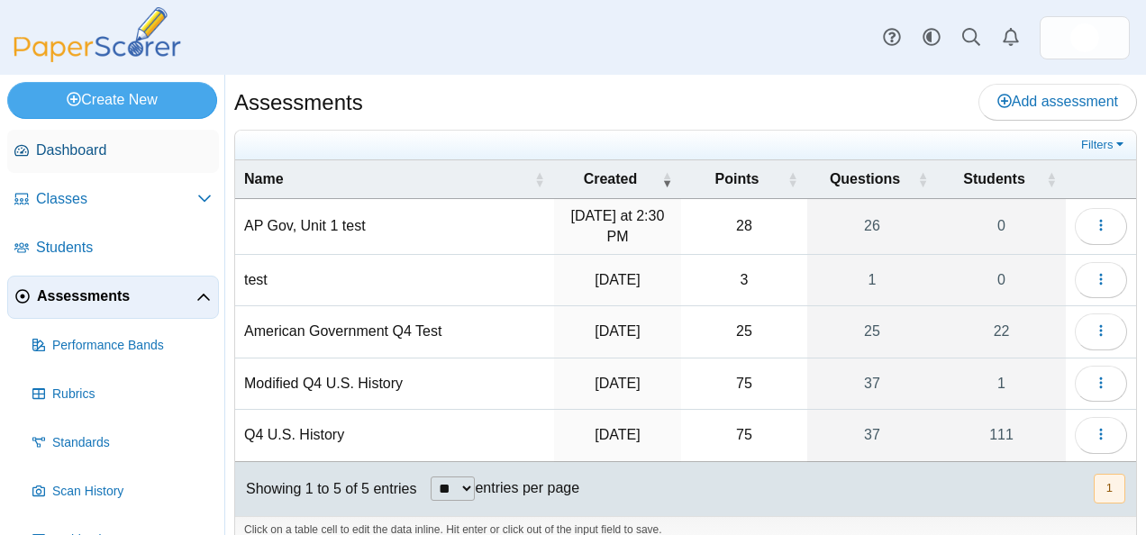
click at [120, 141] on span "Dashboard" at bounding box center [124, 151] width 176 height 20
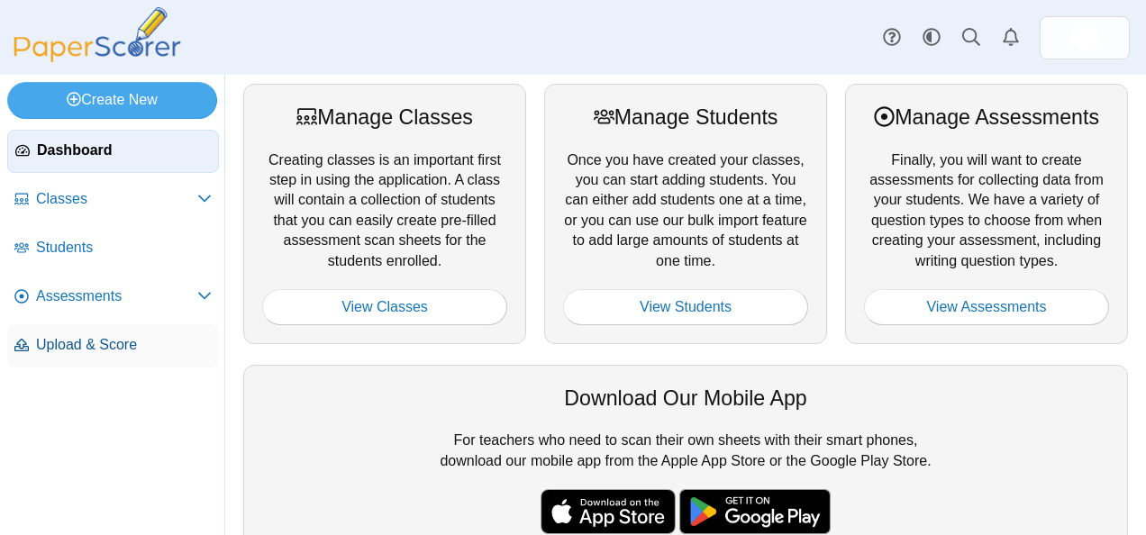
click at [77, 341] on span "Upload & Score" at bounding box center [124, 345] width 176 height 20
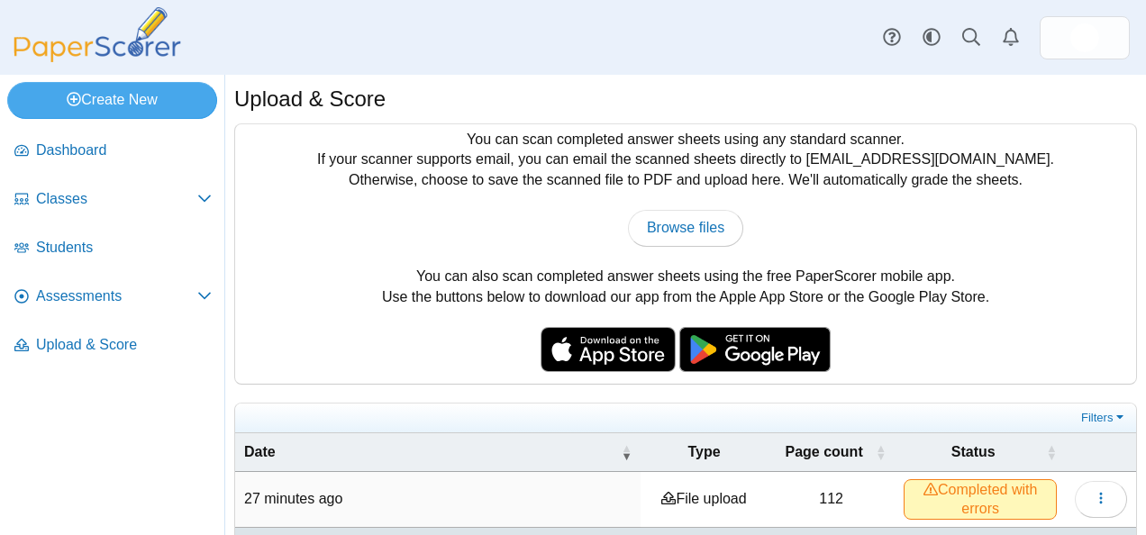
scroll to position [61, 0]
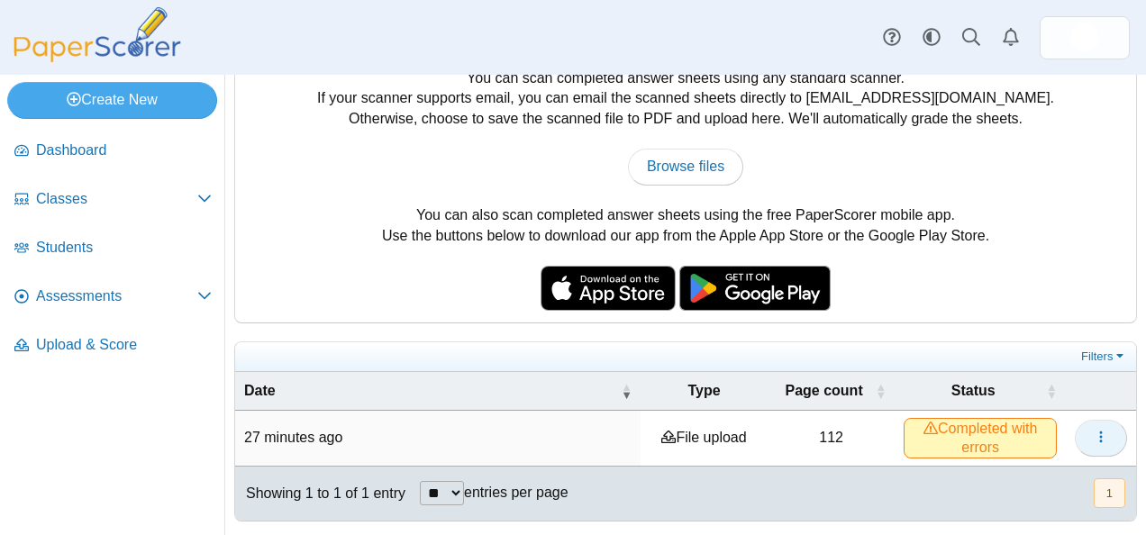
click at [1094, 438] on icon "button" at bounding box center [1101, 437] width 14 height 14
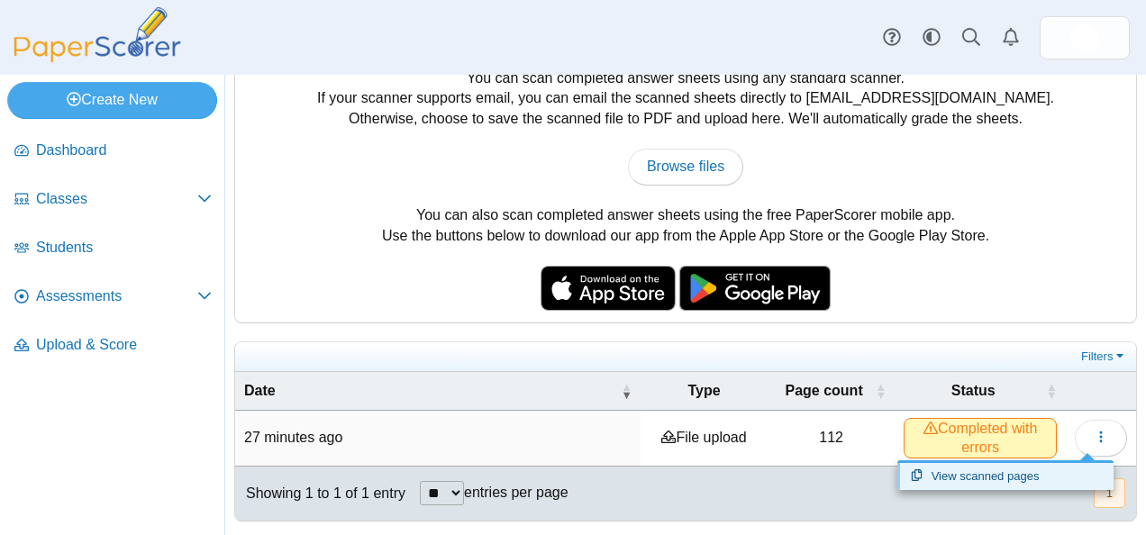
click at [1054, 470] on link "View scanned pages" at bounding box center [1005, 476] width 216 height 27
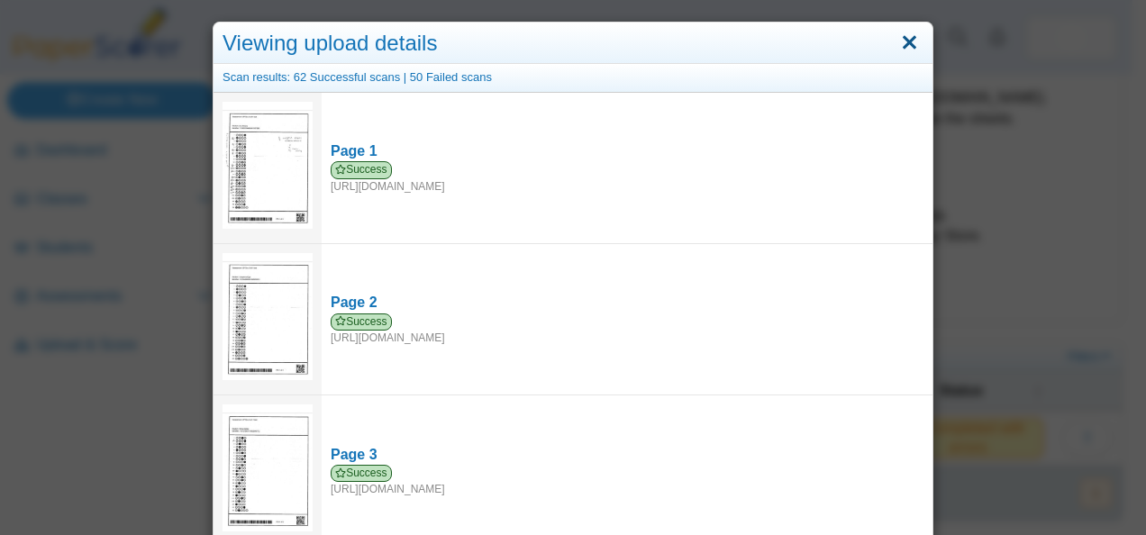
click at [901, 34] on link "Close" at bounding box center [909, 43] width 28 height 31
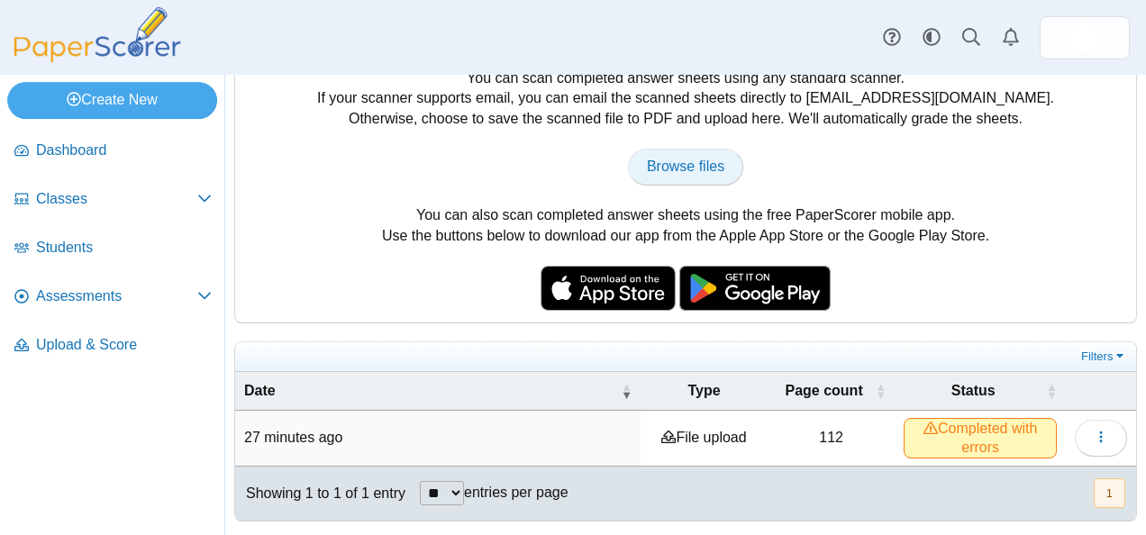
click at [667, 164] on span "Browse files" at bounding box center [685, 166] width 77 height 15
type input "**********"
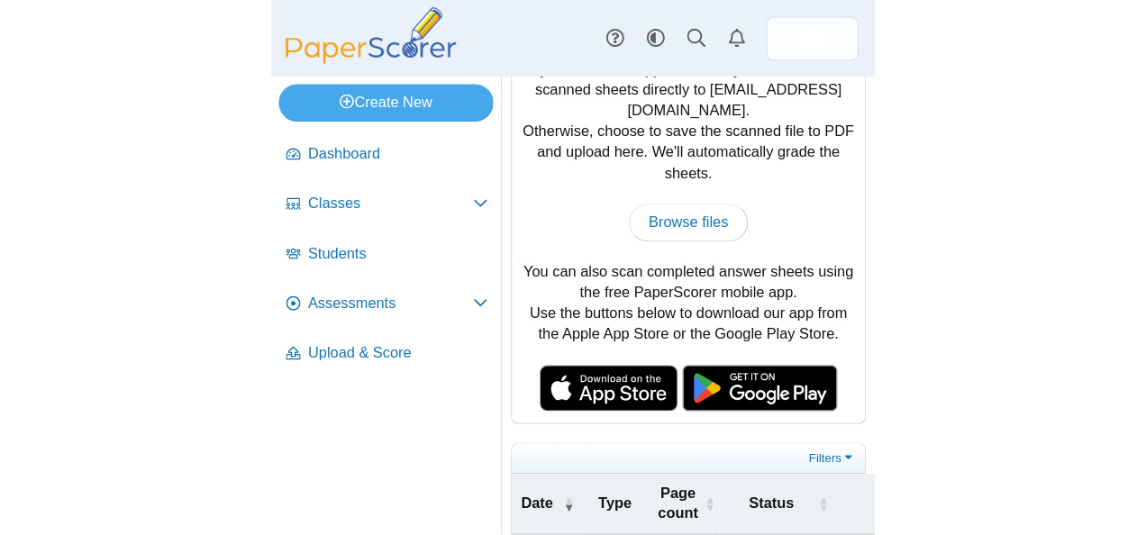
scroll to position [426, 0]
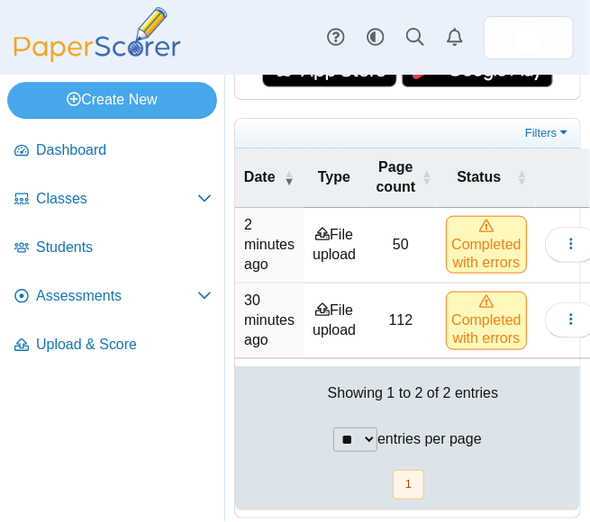
click at [503, 233] on span "Completed with errors" at bounding box center [487, 245] width 82 height 58
click at [494, 241] on span "Completed with errors" at bounding box center [487, 245] width 82 height 58
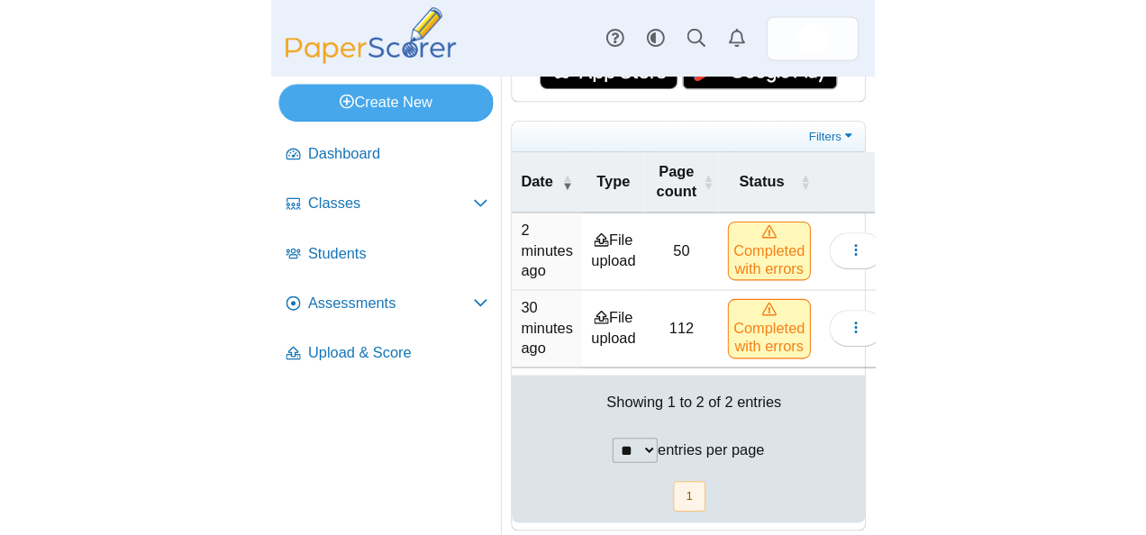
scroll to position [115, 0]
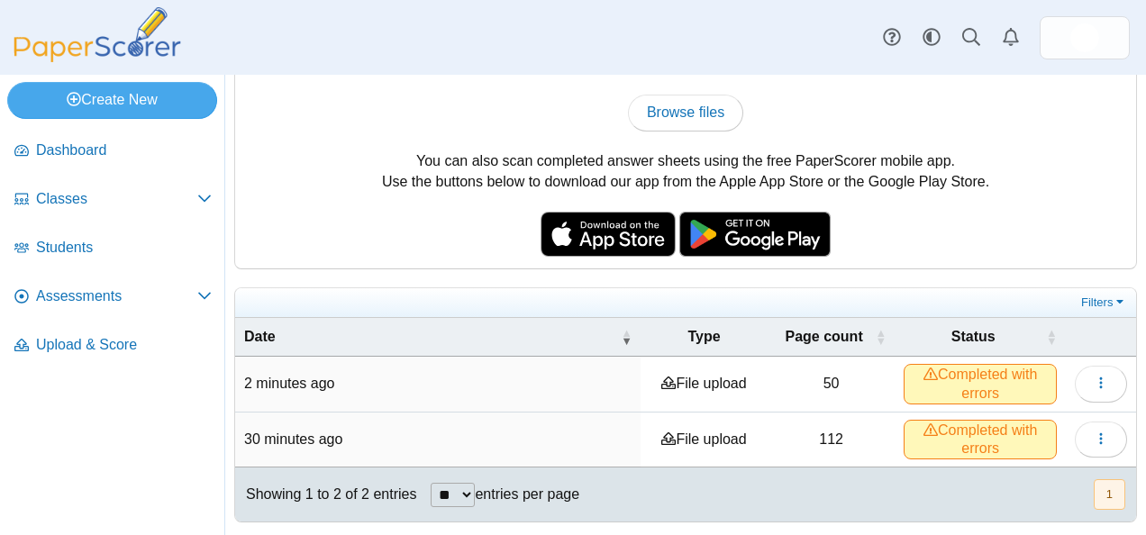
click at [1091, 357] on td "View scanned pages" at bounding box center [1101, 384] width 70 height 55
click at [1091, 366] on button "button" at bounding box center [1101, 384] width 52 height 36
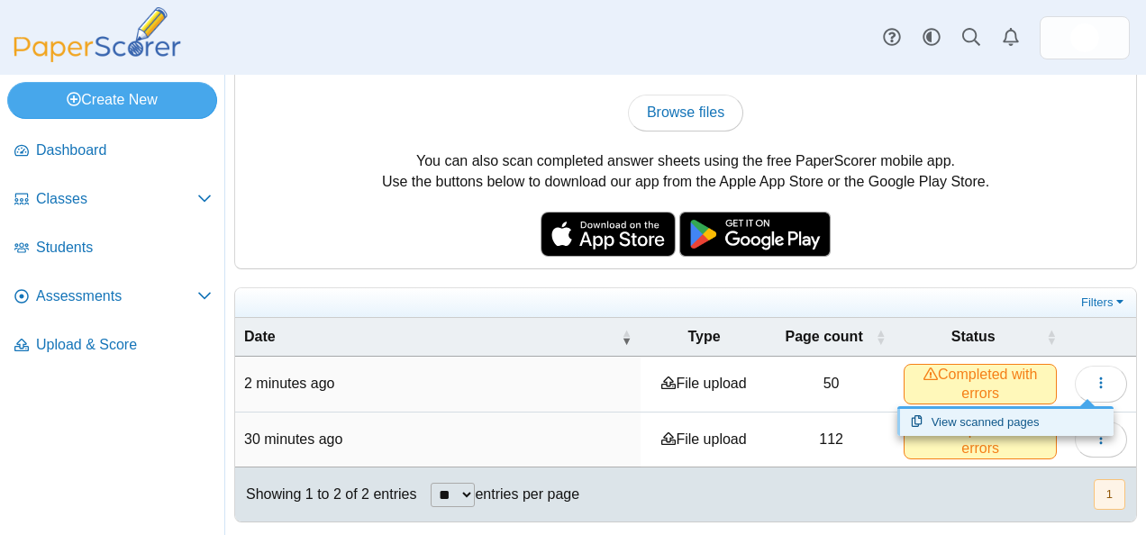
click at [1028, 419] on link "View scanned pages" at bounding box center [1005, 422] width 216 height 27
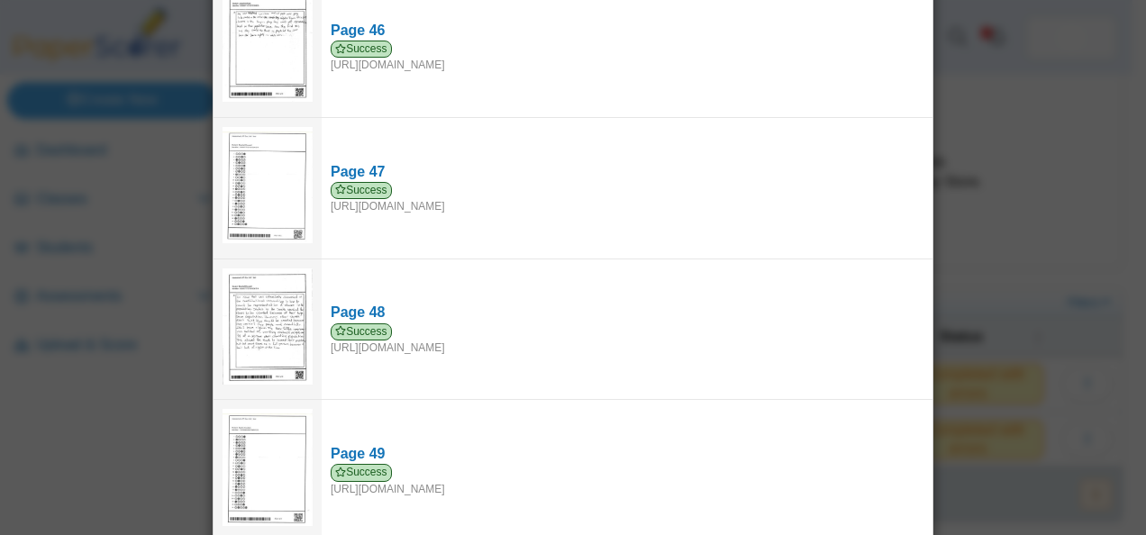
scroll to position [6537, 0]
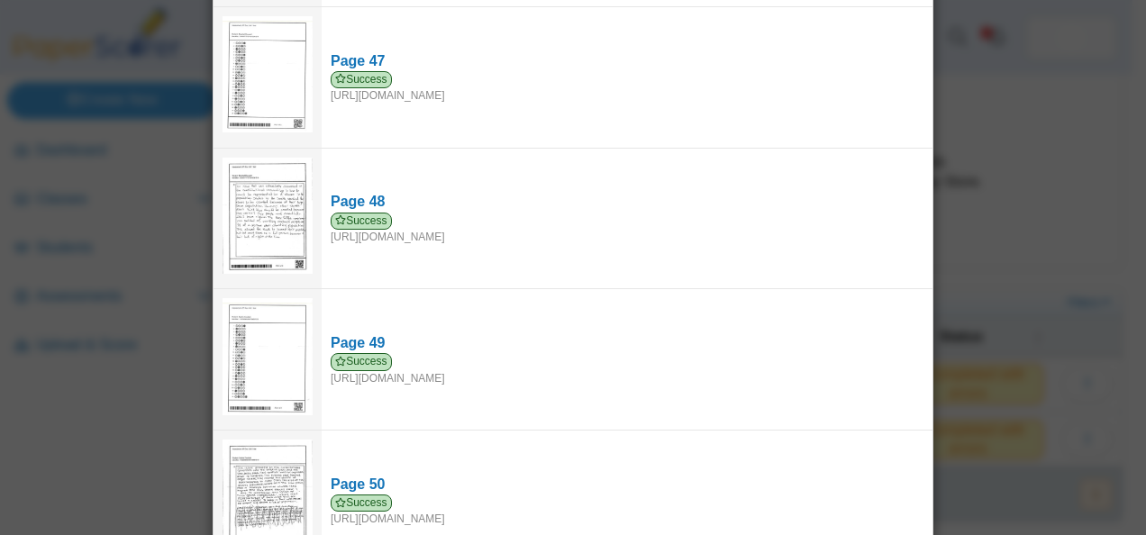
click at [967, 116] on div "Viewing upload details Scan results: 47 Successful scans | 3 Failed scans Page …" at bounding box center [573, 267] width 1146 height 535
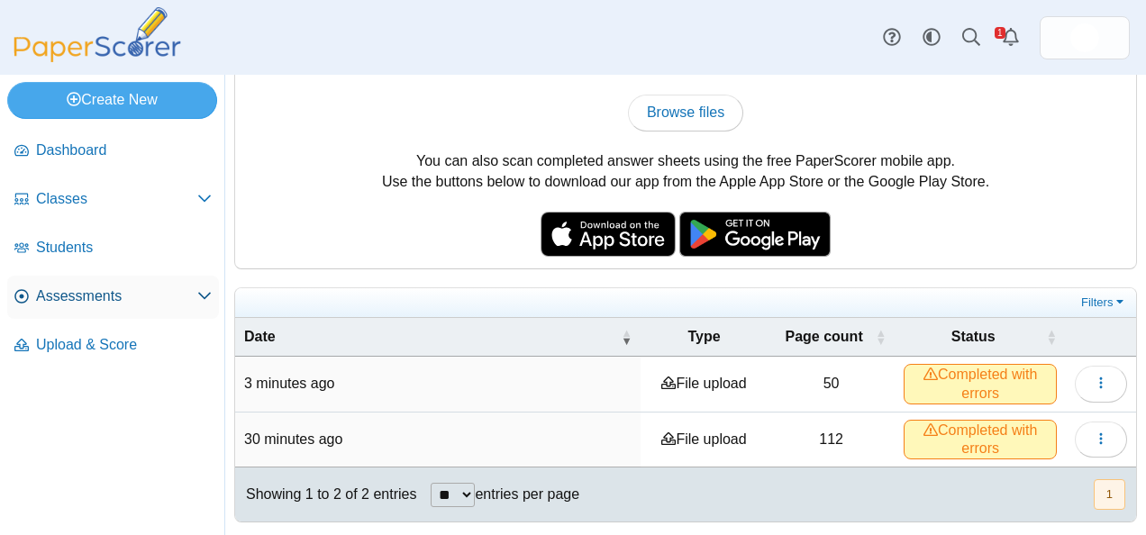
click at [135, 290] on span "Assessments" at bounding box center [116, 296] width 161 height 20
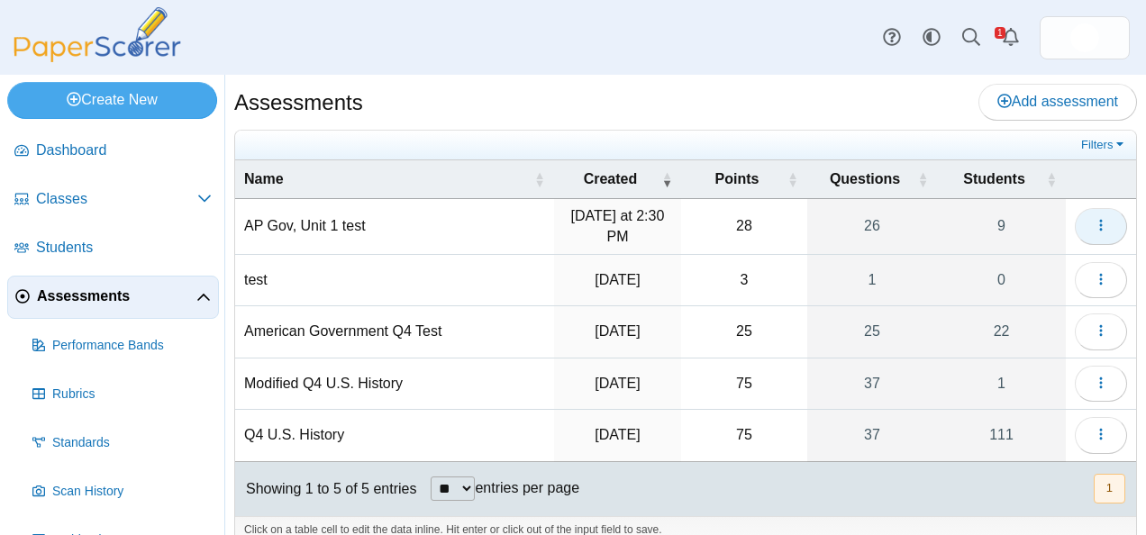
click at [1094, 218] on span "button" at bounding box center [1101, 225] width 14 height 15
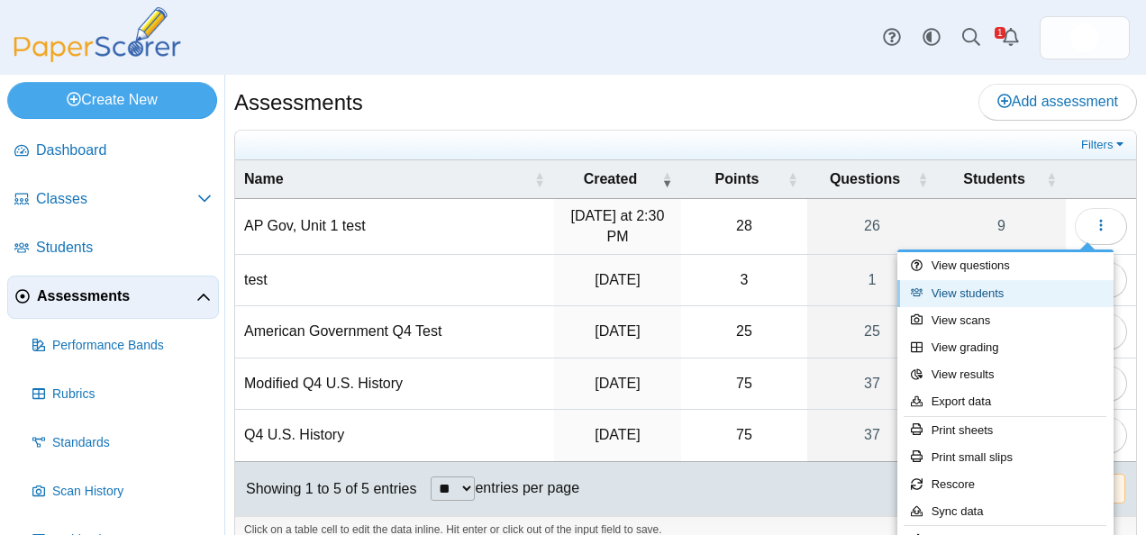
click at [1022, 292] on link "View students" at bounding box center [1005, 293] width 216 height 27
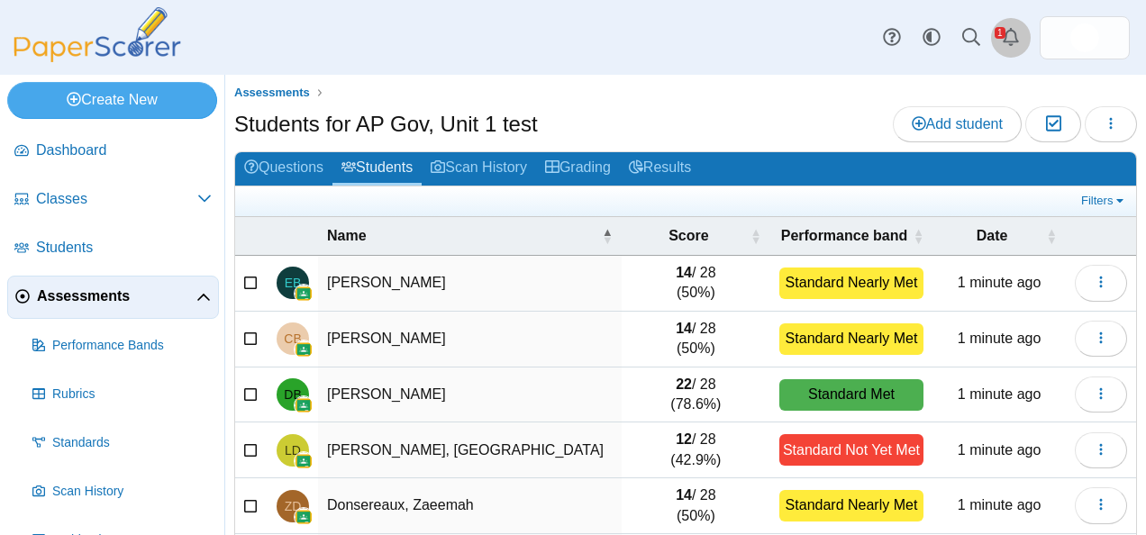
click at [998, 50] on link "Alerts" at bounding box center [1011, 38] width 40 height 40
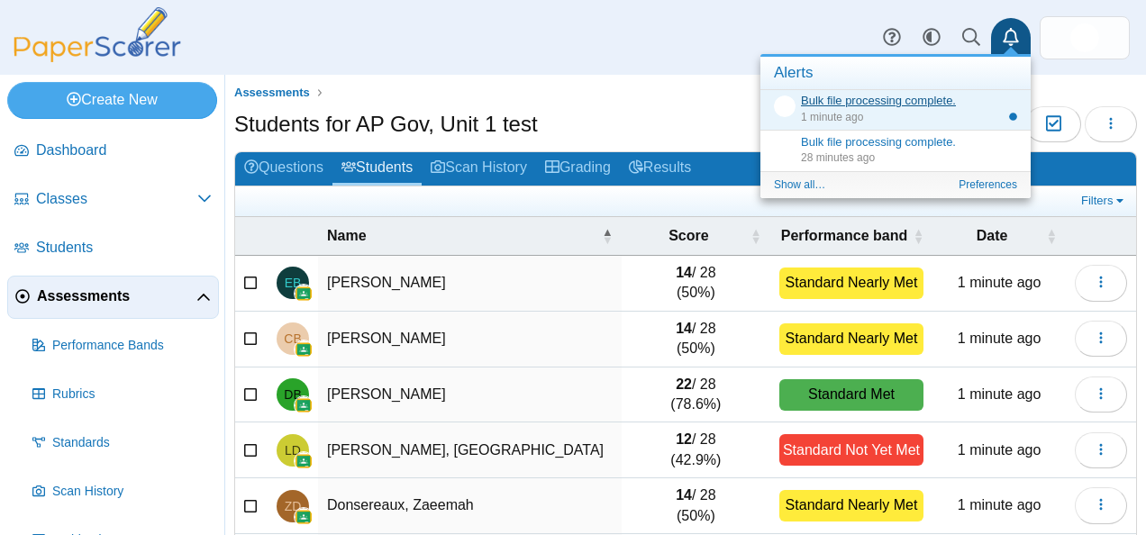
click at [915, 99] on link "Bulk file processing complete." at bounding box center [878, 101] width 155 height 14
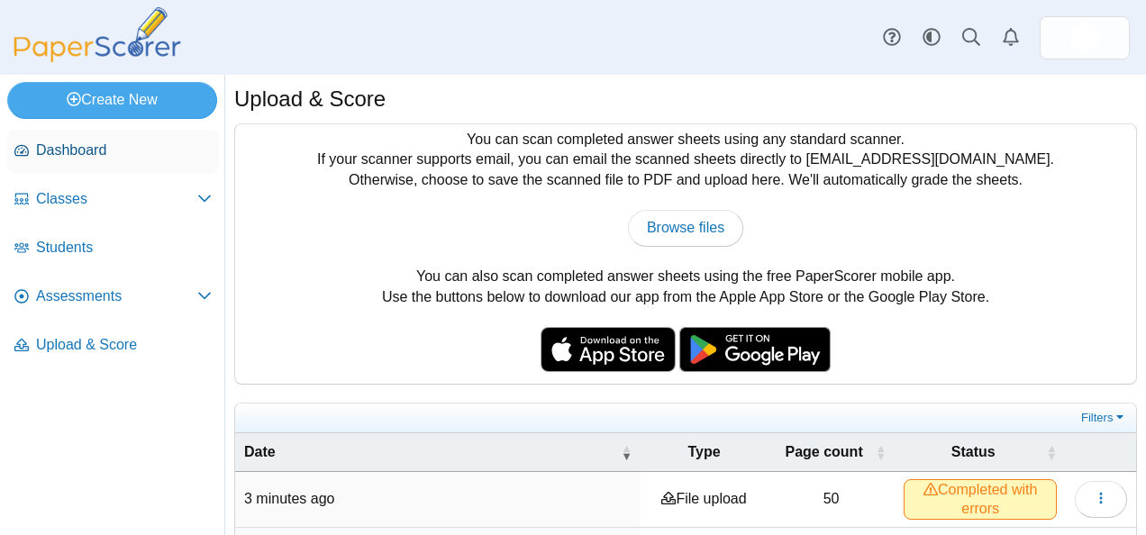
click at [83, 142] on span "Dashboard" at bounding box center [124, 151] width 176 height 20
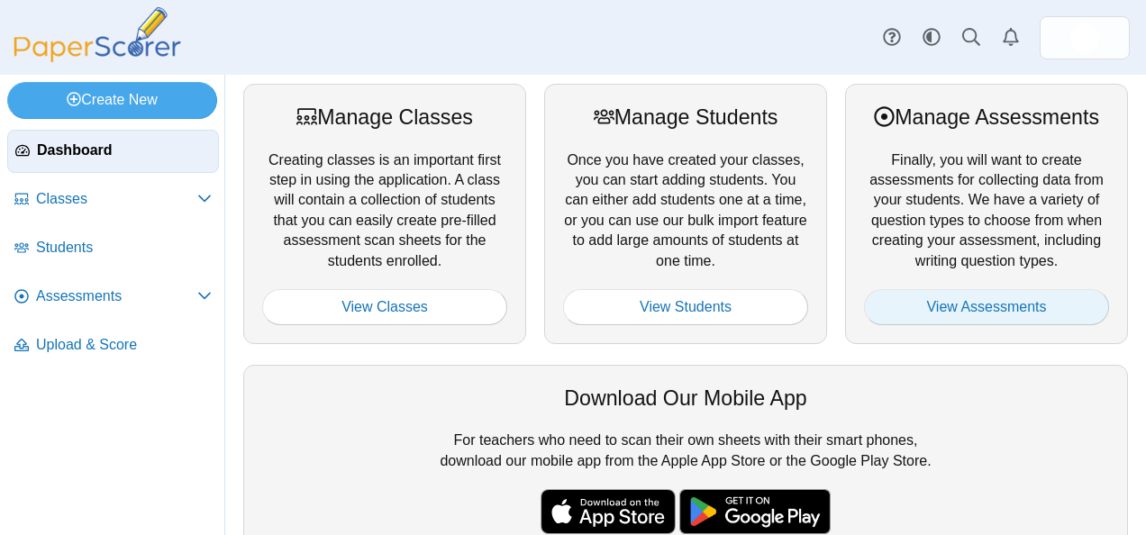
click at [1009, 306] on link "View Assessments" at bounding box center [986, 307] width 245 height 36
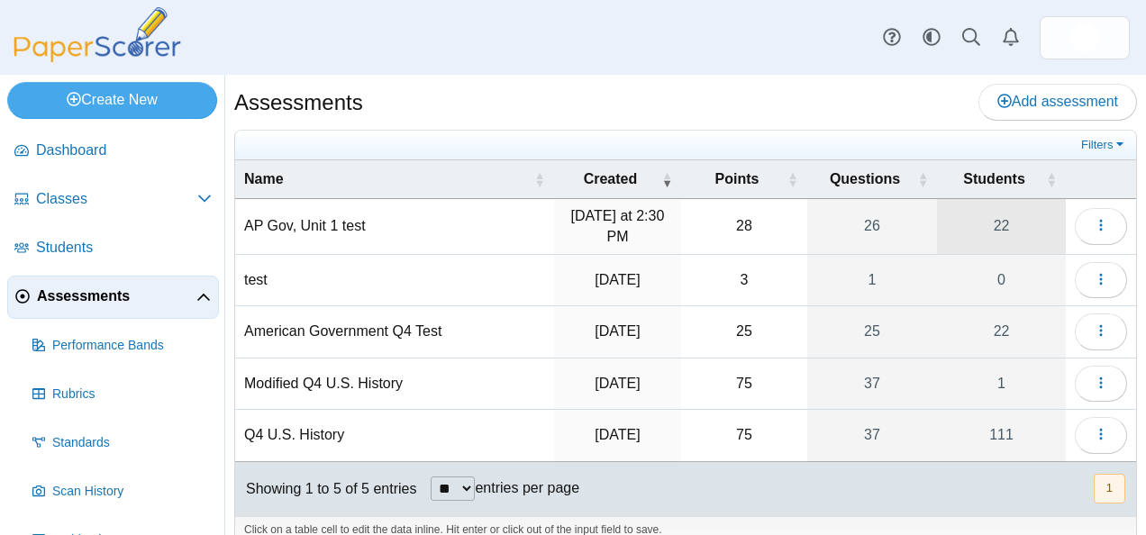
click at [1004, 227] on link "22" at bounding box center [1001, 226] width 129 height 55
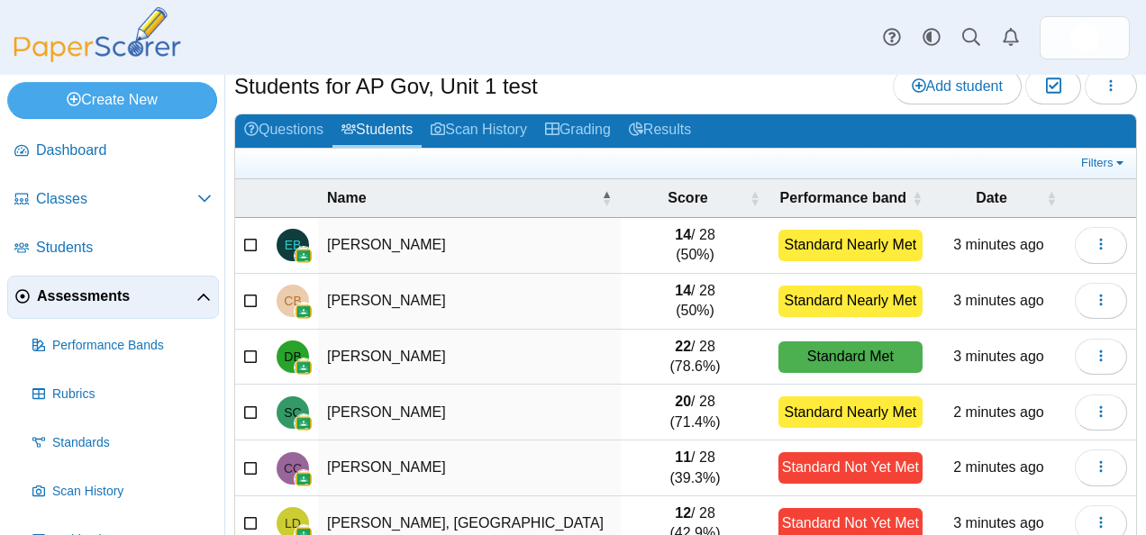
scroll to position [39, 0]
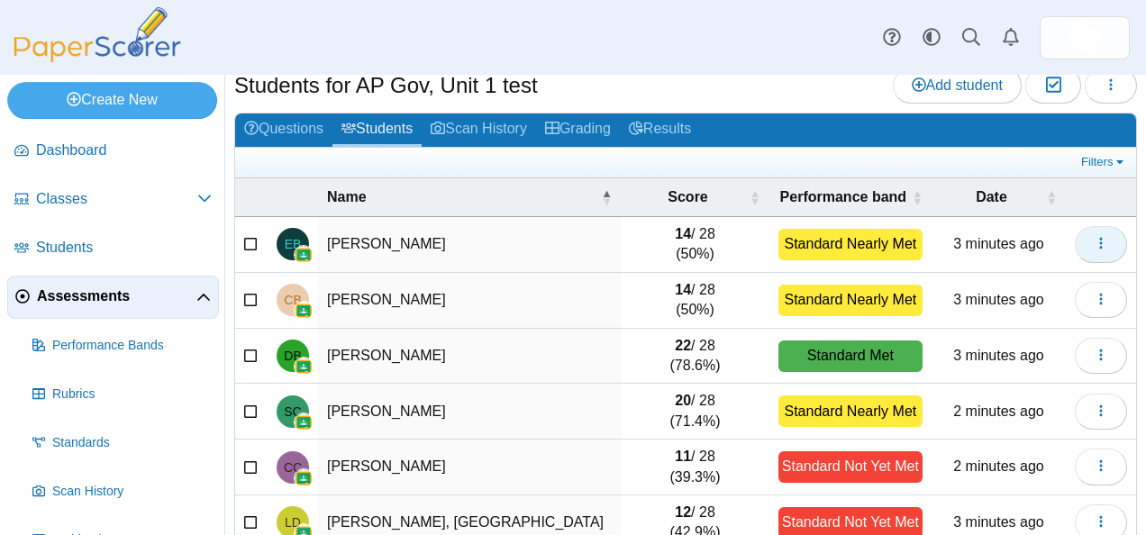
click at [1077, 247] on button "button" at bounding box center [1101, 244] width 52 height 36
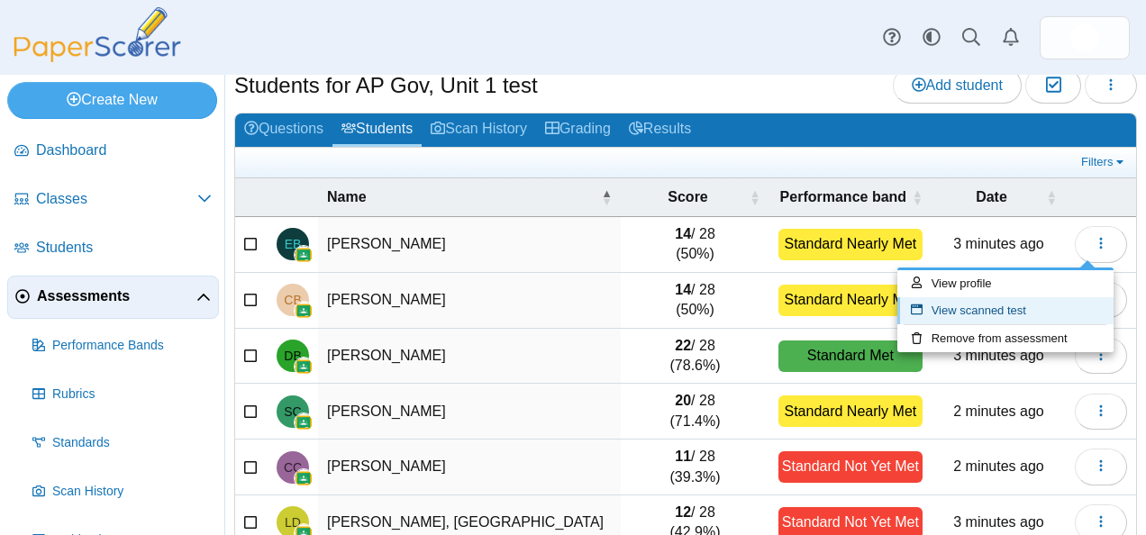
click at [977, 306] on link "View scanned test" at bounding box center [1005, 310] width 216 height 27
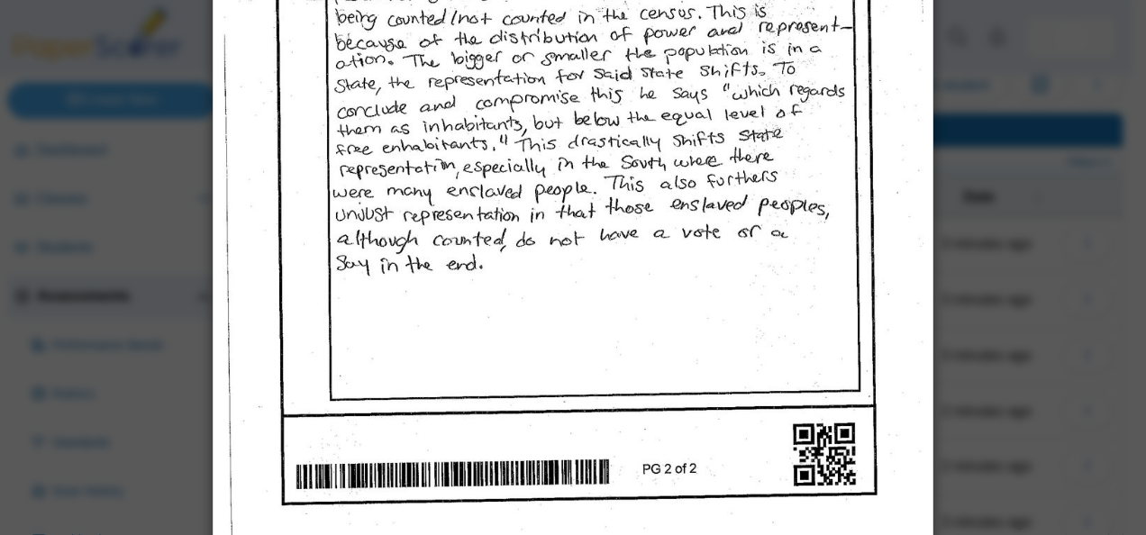
scroll to position [1455, 0]
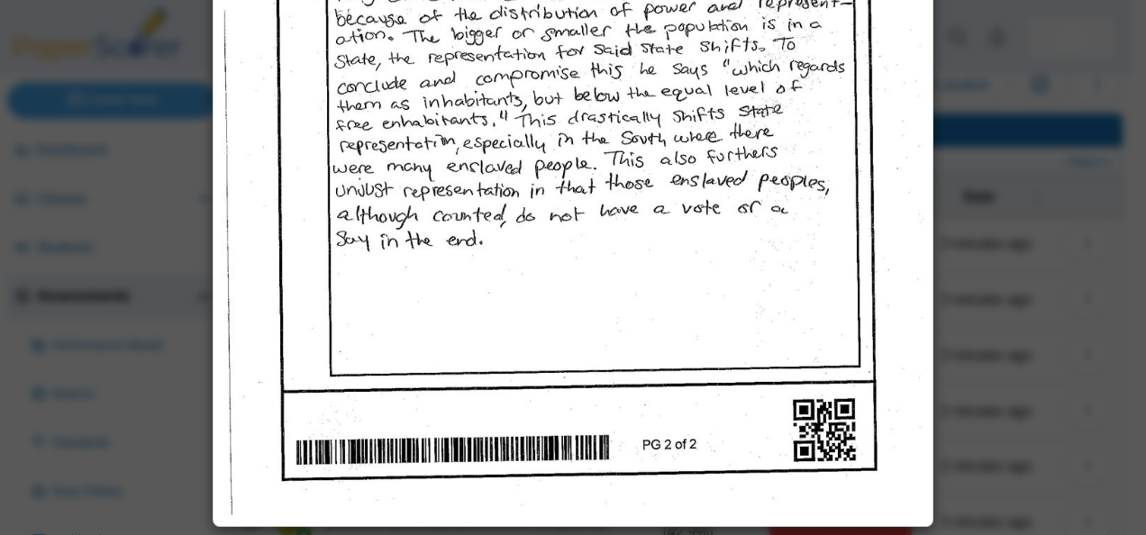
click at [1077, 226] on div "Viewing scanned pages for Emma Bolzner" at bounding box center [573, 267] width 1146 height 535
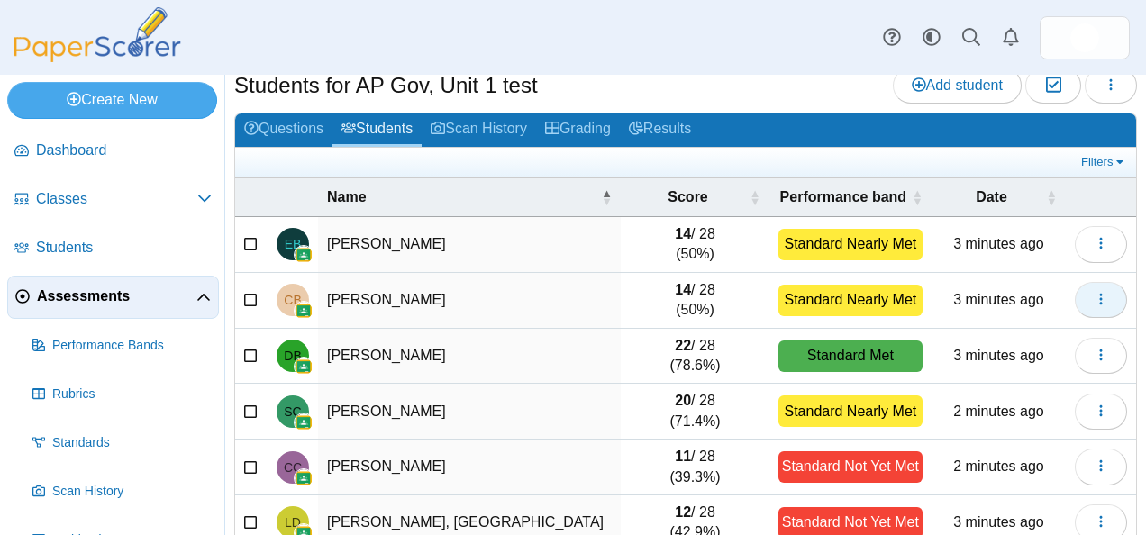
click at [1075, 297] on button "button" at bounding box center [1101, 300] width 52 height 36
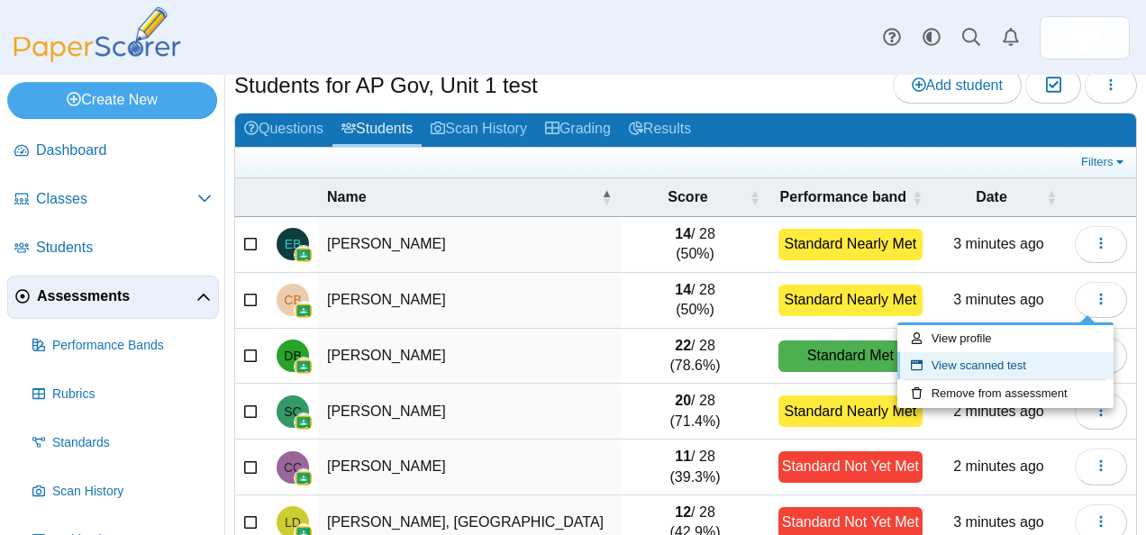
click at [1018, 364] on link "View scanned test" at bounding box center [1005, 365] width 216 height 27
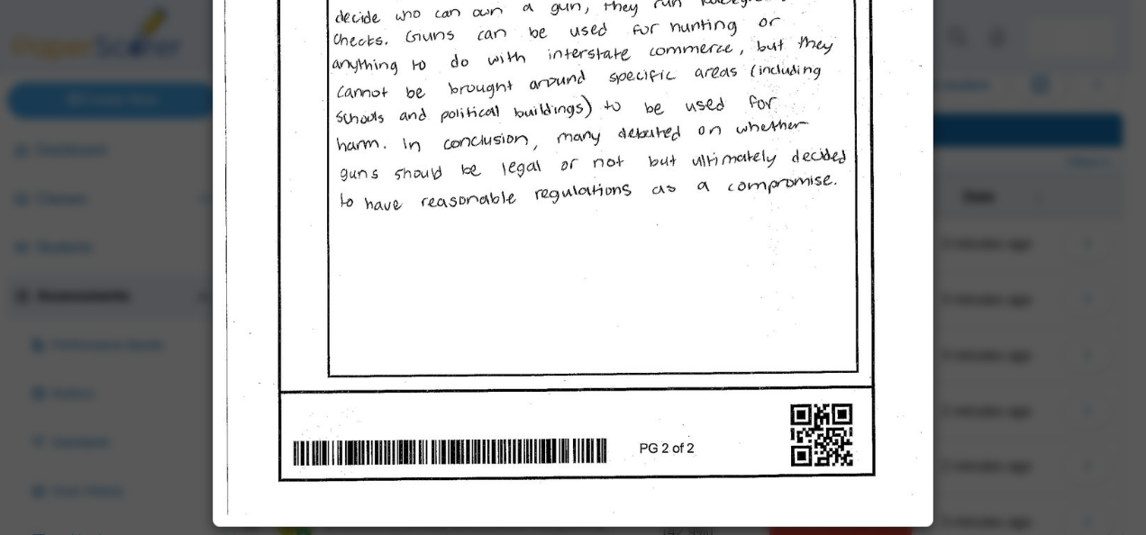
click at [1088, 380] on div "Viewing scanned pages for Caroline Brown" at bounding box center [573, 267] width 1146 height 535
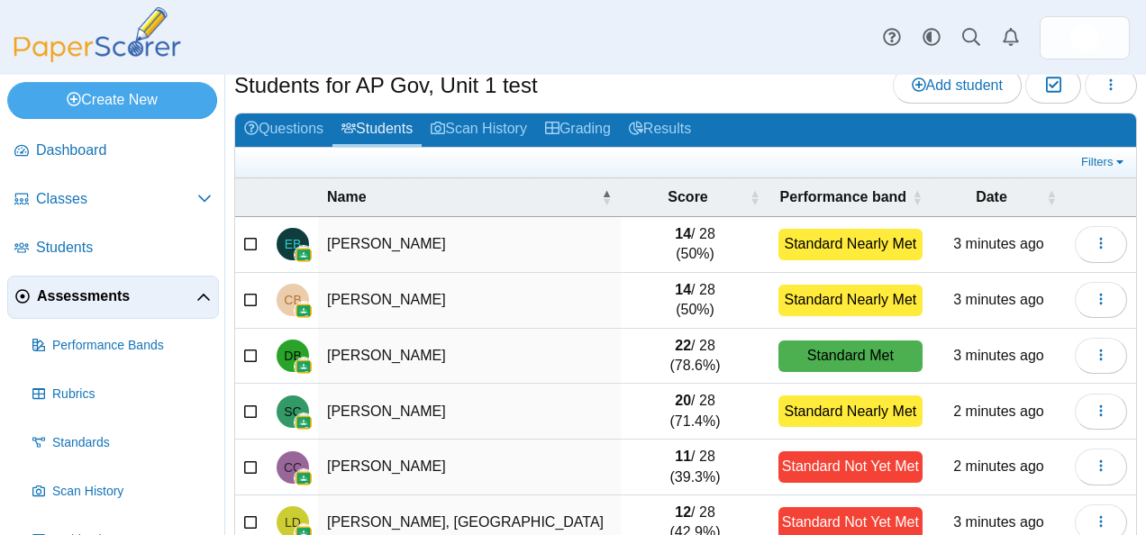
scroll to position [344, 0]
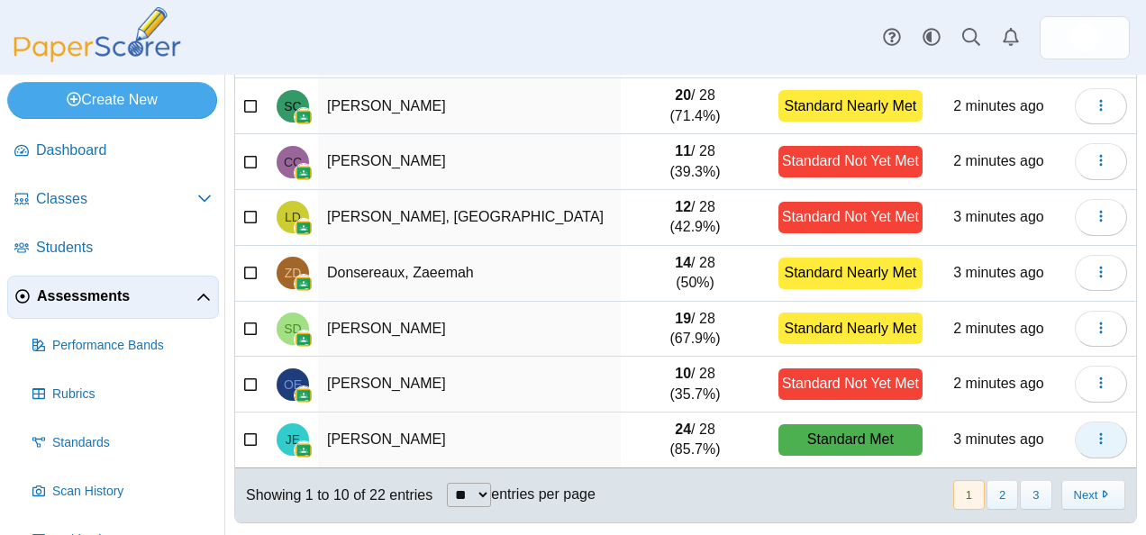
click at [1109, 440] on button "button" at bounding box center [1101, 440] width 52 height 36
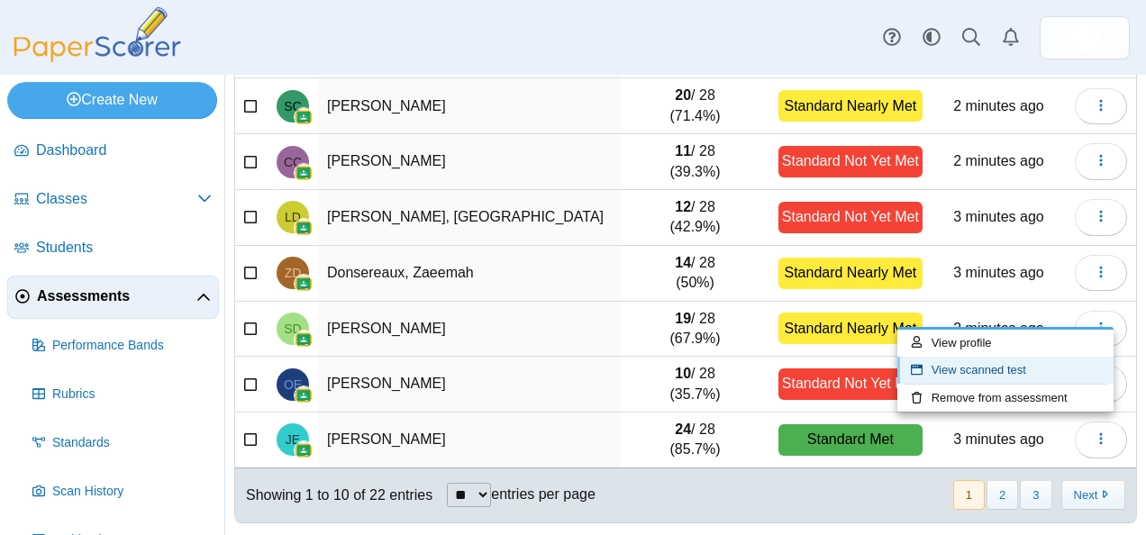
click at [1011, 368] on link "View scanned test" at bounding box center [1005, 370] width 216 height 27
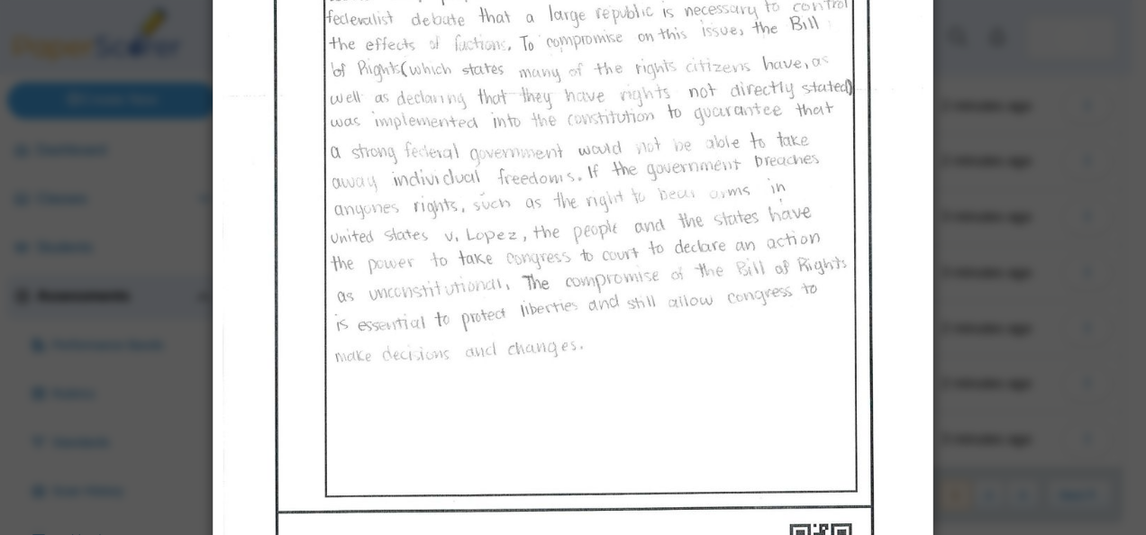
scroll to position [1375, 0]
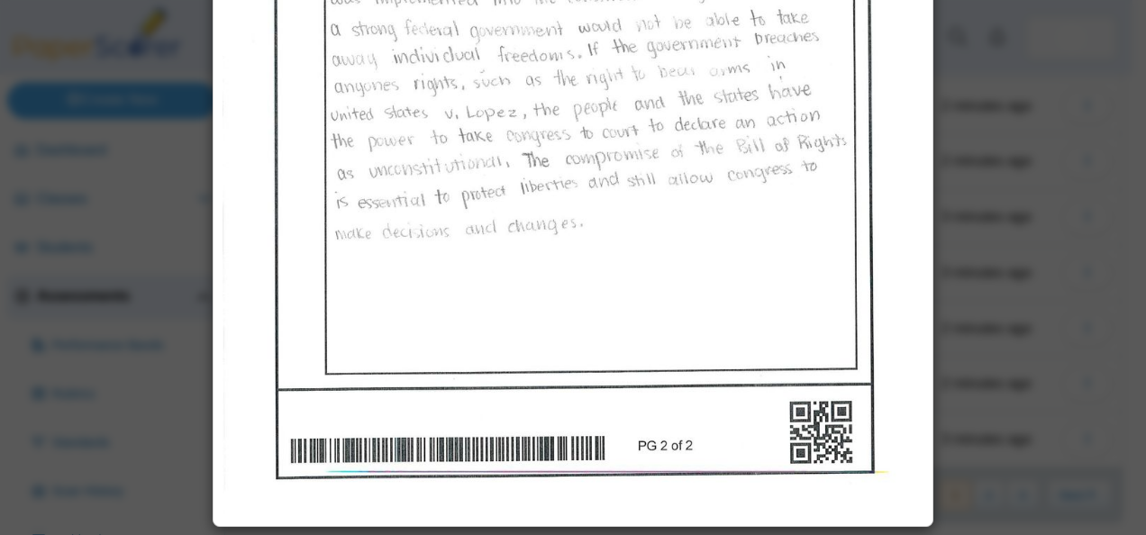
click at [1070, 281] on div "Viewing scanned pages for Josephine Egle" at bounding box center [573, 267] width 1146 height 535
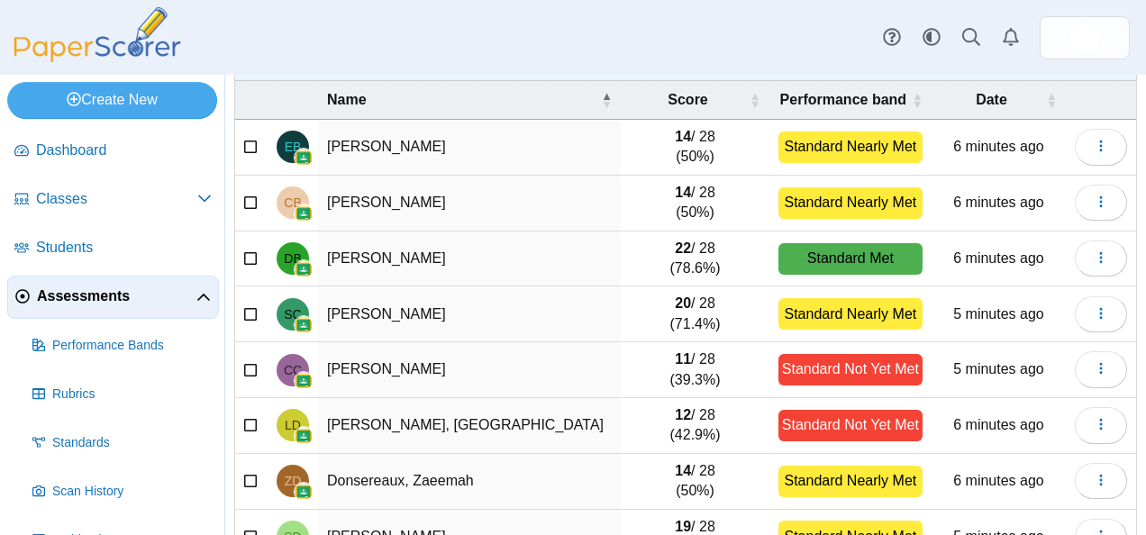
scroll to position [344, 0]
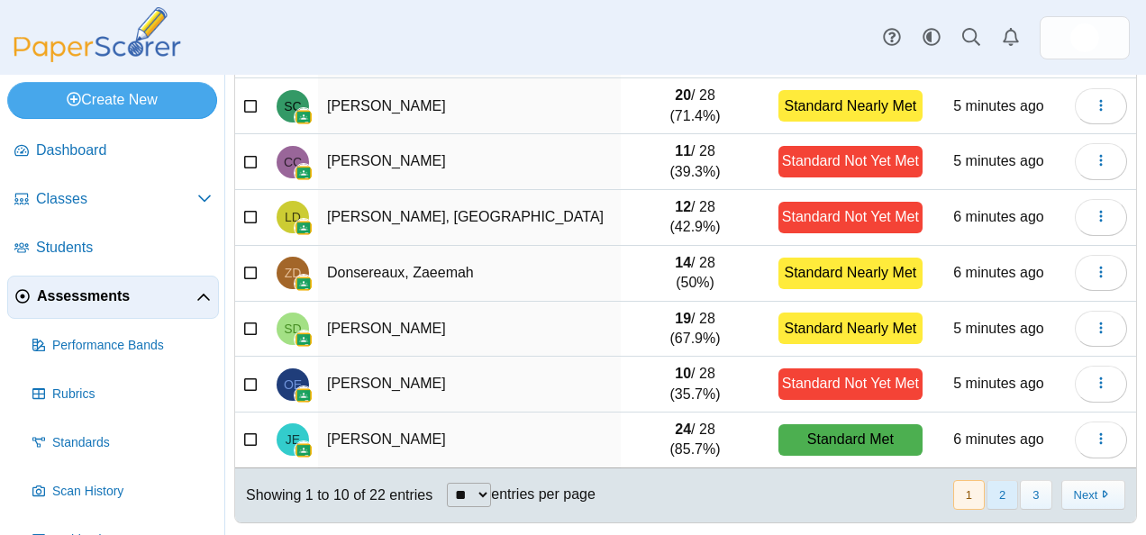
click at [986, 494] on button "2" at bounding box center [1002, 495] width 32 height 30
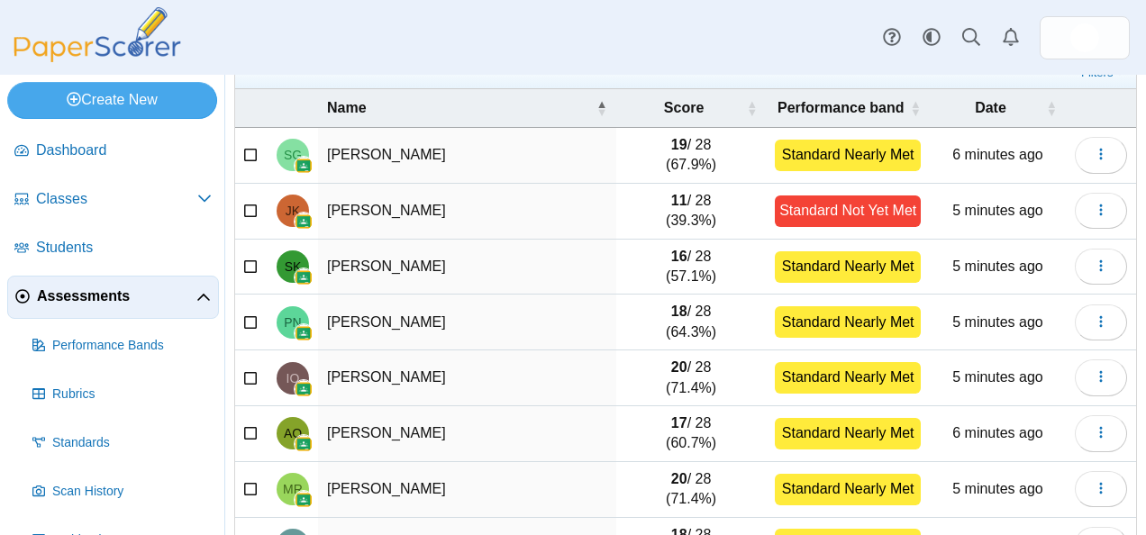
scroll to position [129, 0]
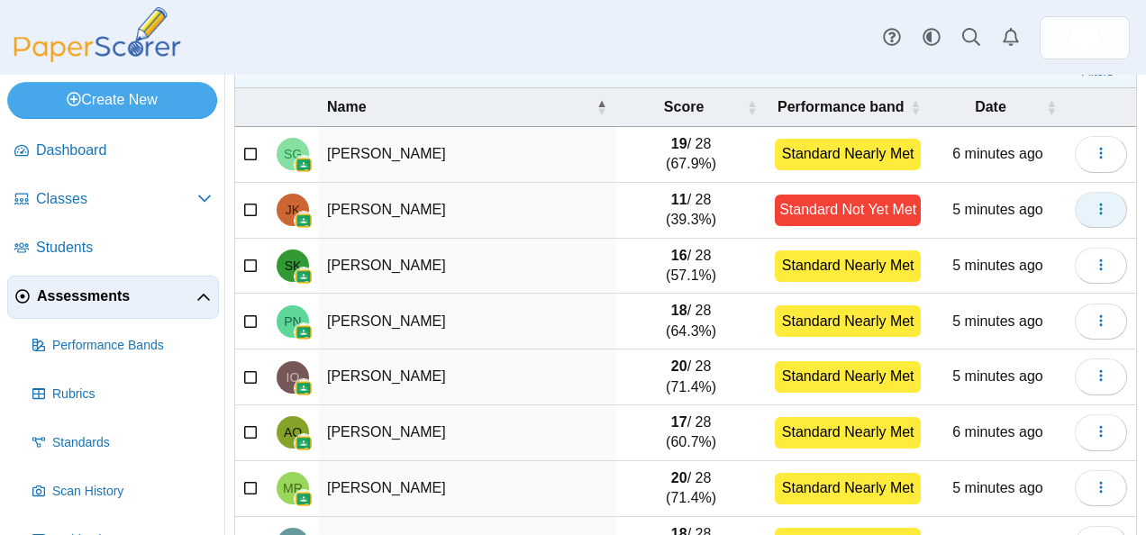
click at [1094, 213] on icon "button" at bounding box center [1101, 209] width 14 height 14
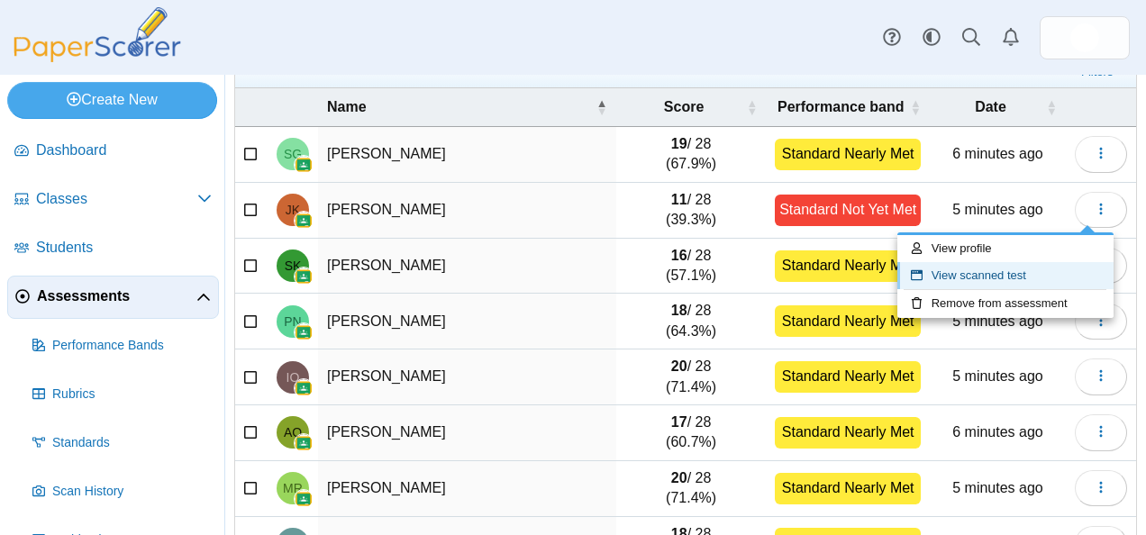
click at [1014, 272] on link "View scanned test" at bounding box center [1005, 275] width 216 height 27
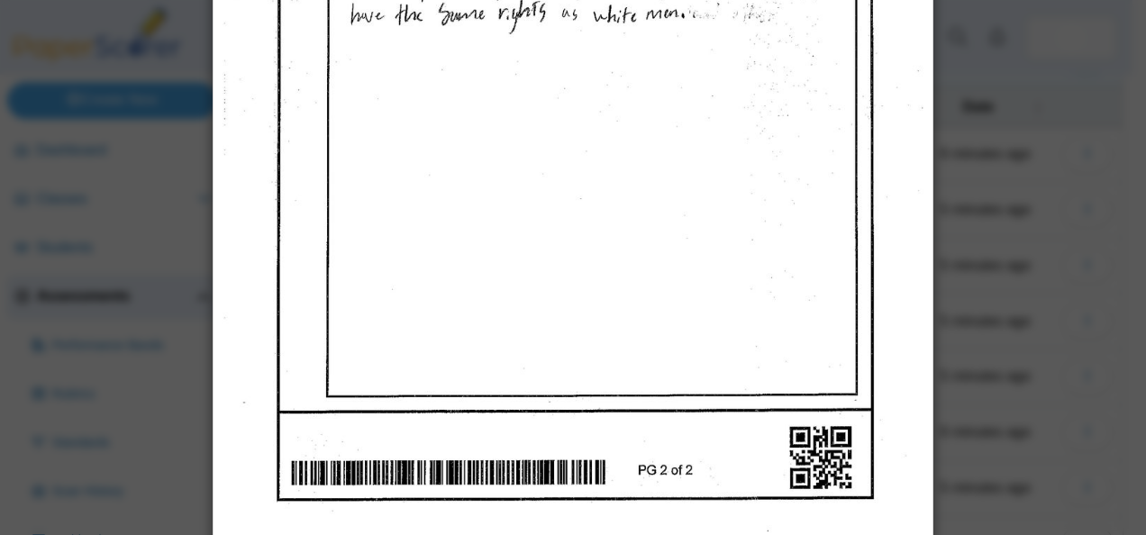
scroll to position [1372, 0]
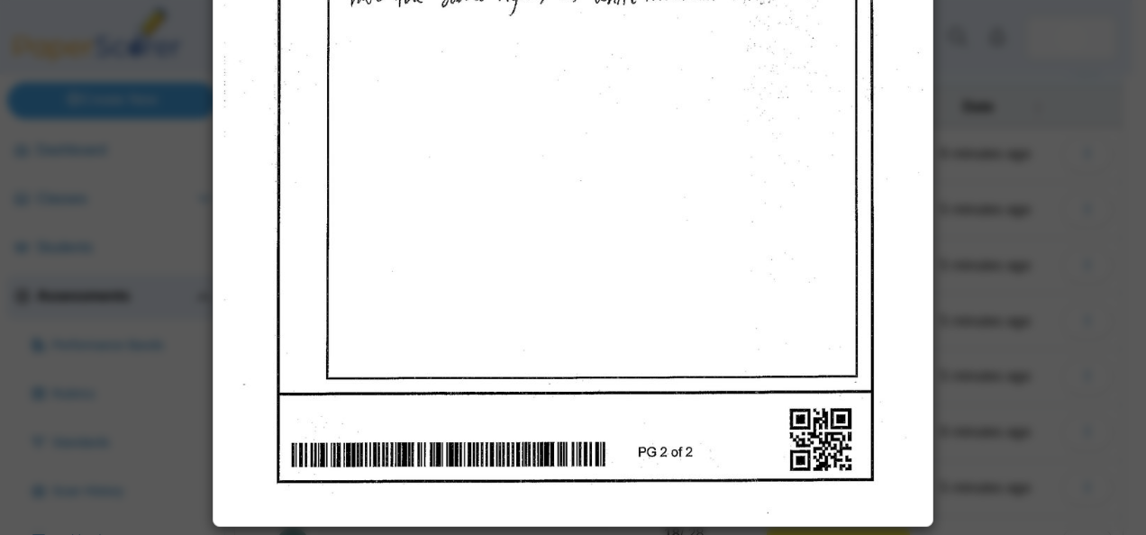
click at [1032, 160] on div "Viewing scanned pages for Josephine Kaes" at bounding box center [573, 267] width 1146 height 535
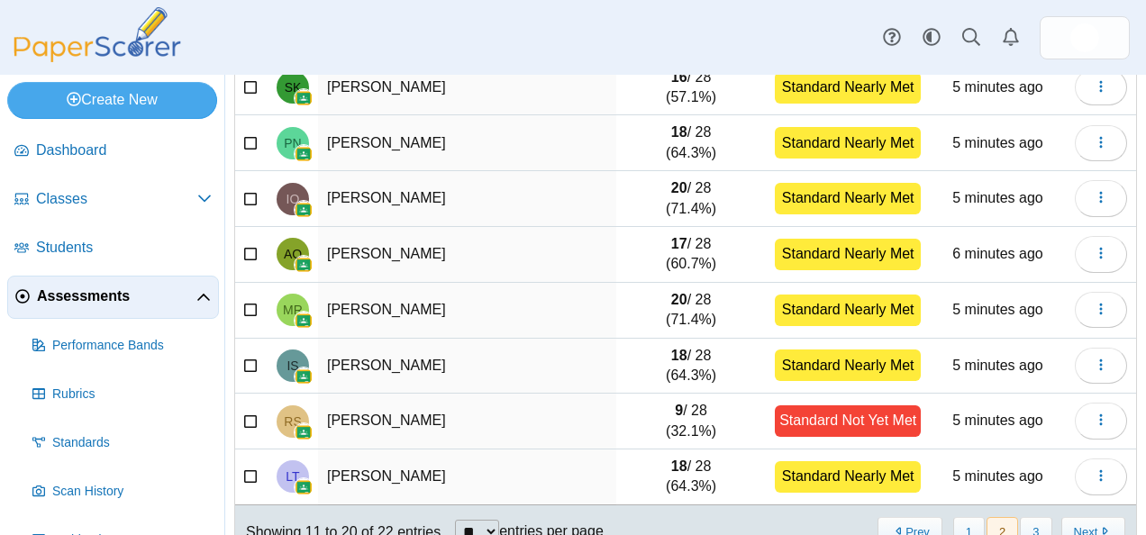
scroll to position [343, 0]
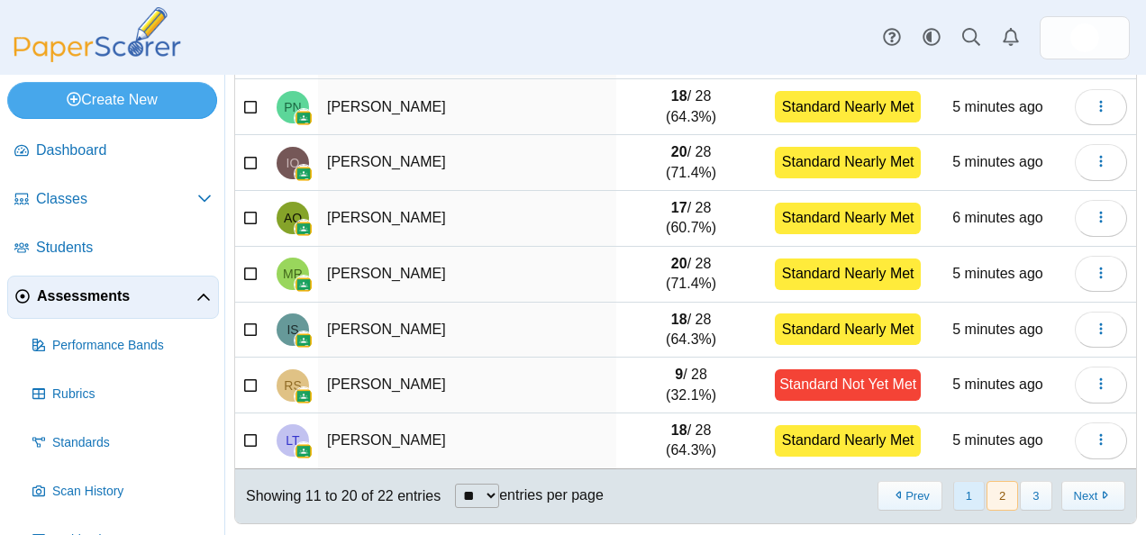
click at [961, 485] on button "1" at bounding box center [969, 496] width 32 height 30
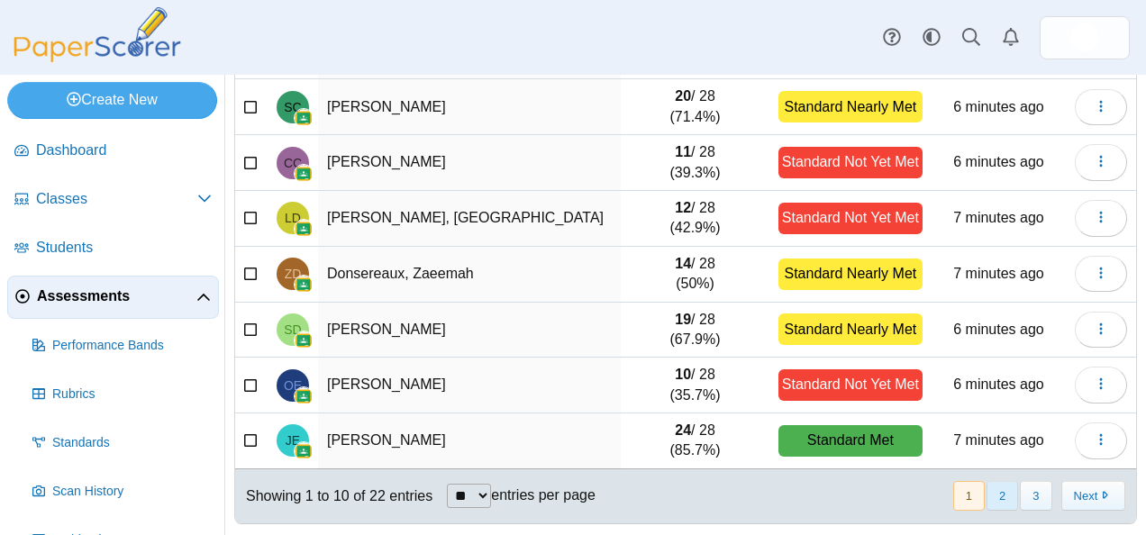
click at [993, 481] on button "2" at bounding box center [1002, 496] width 32 height 30
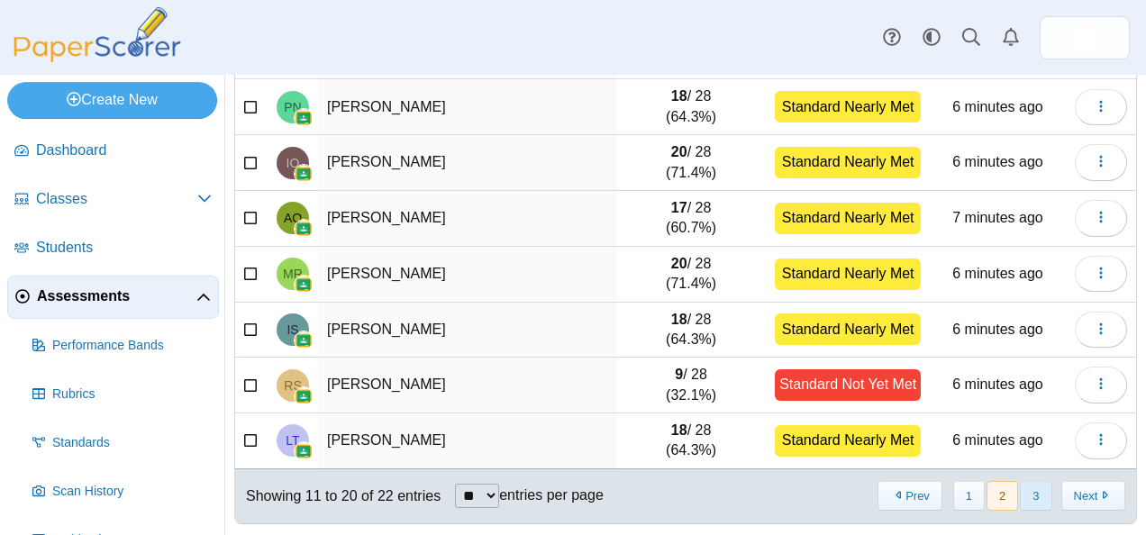
click at [1020, 488] on button "3" at bounding box center [1036, 496] width 32 height 30
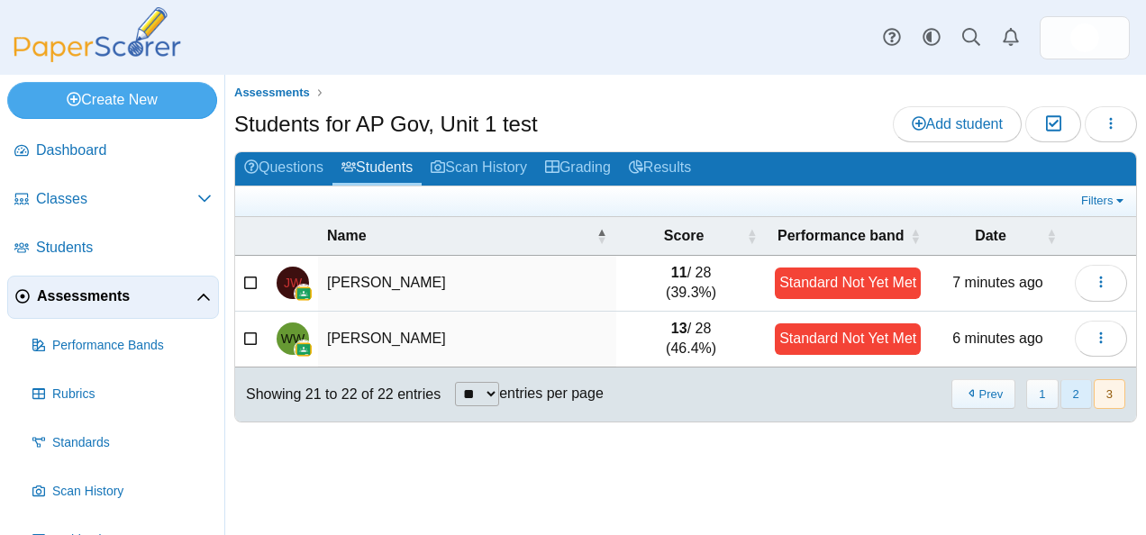
click at [1077, 386] on button "2" at bounding box center [1076, 394] width 32 height 30
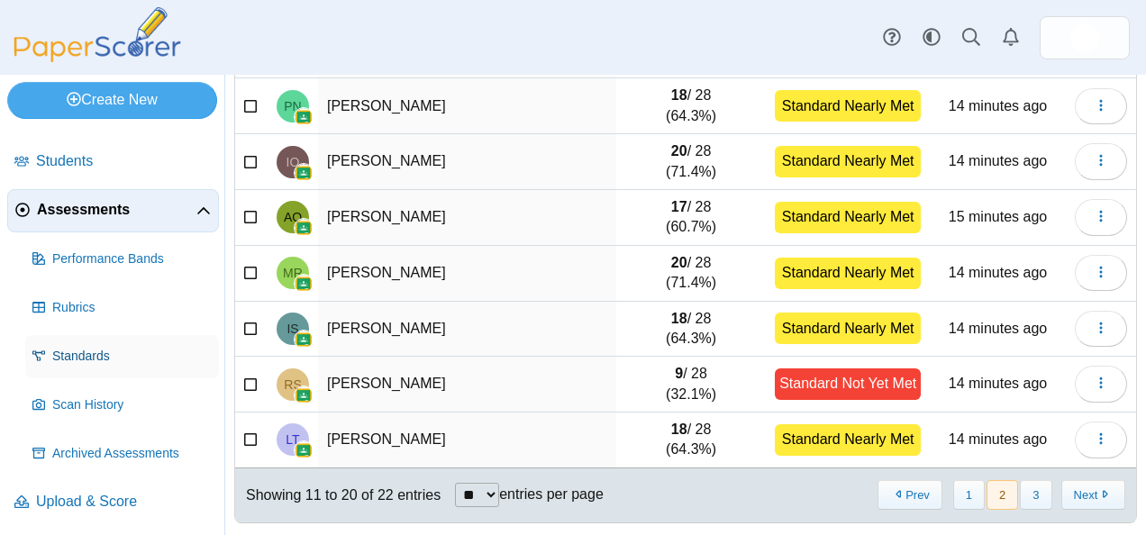
scroll to position [86, 0]
click at [105, 494] on span "Upload & Score" at bounding box center [124, 502] width 176 height 20
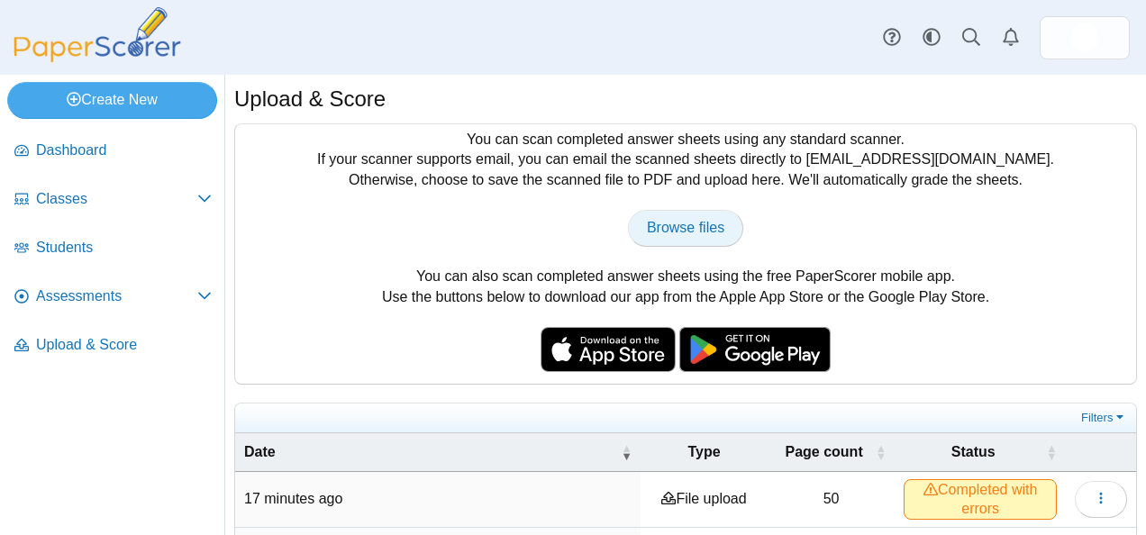
click at [695, 231] on span "Browse files" at bounding box center [685, 227] width 77 height 15
type input "**********"
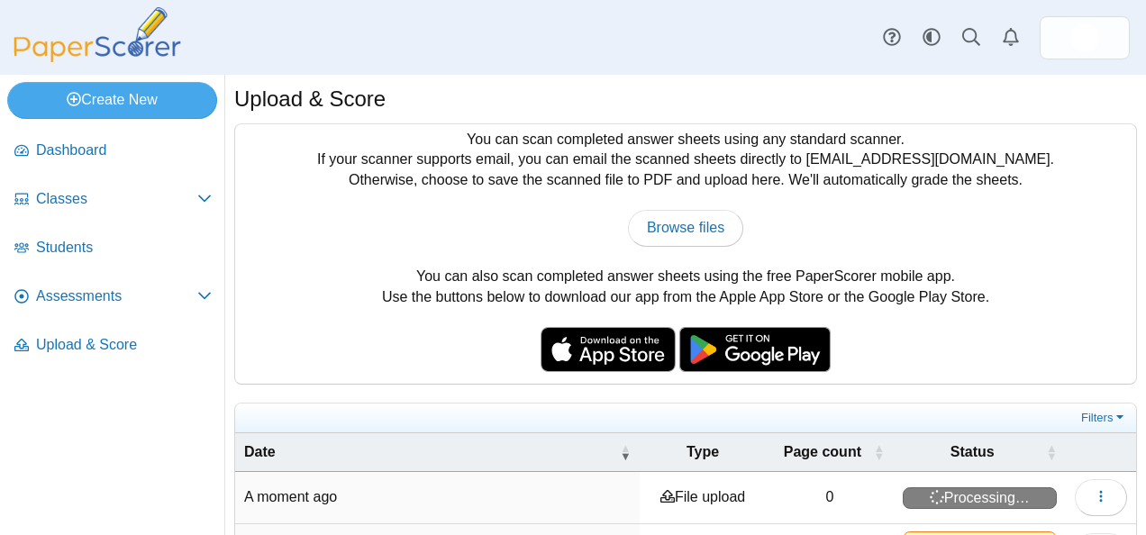
scroll to position [166, 0]
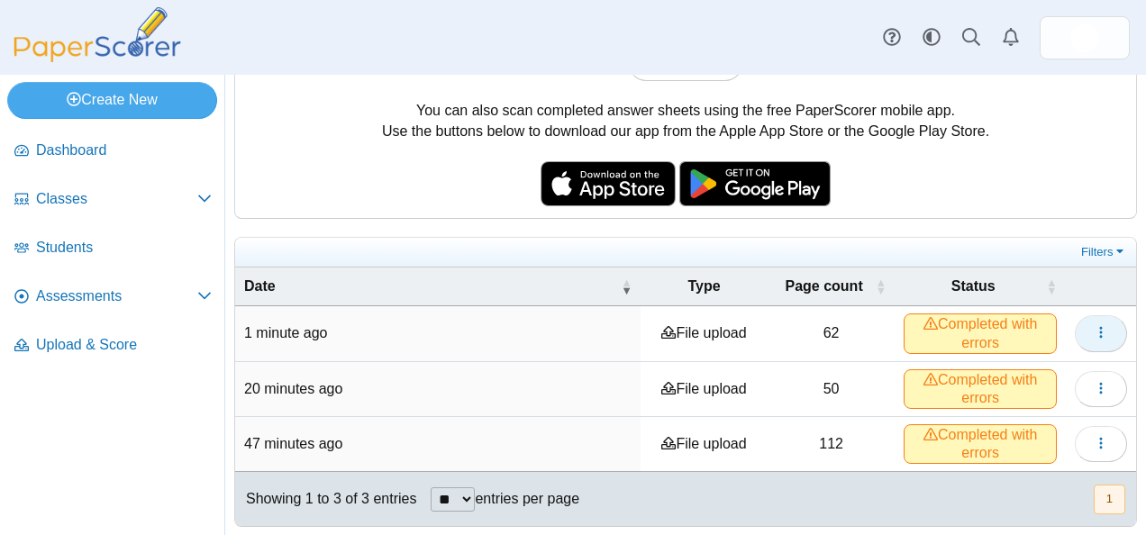
click at [1094, 325] on icon "button" at bounding box center [1101, 332] width 14 height 14
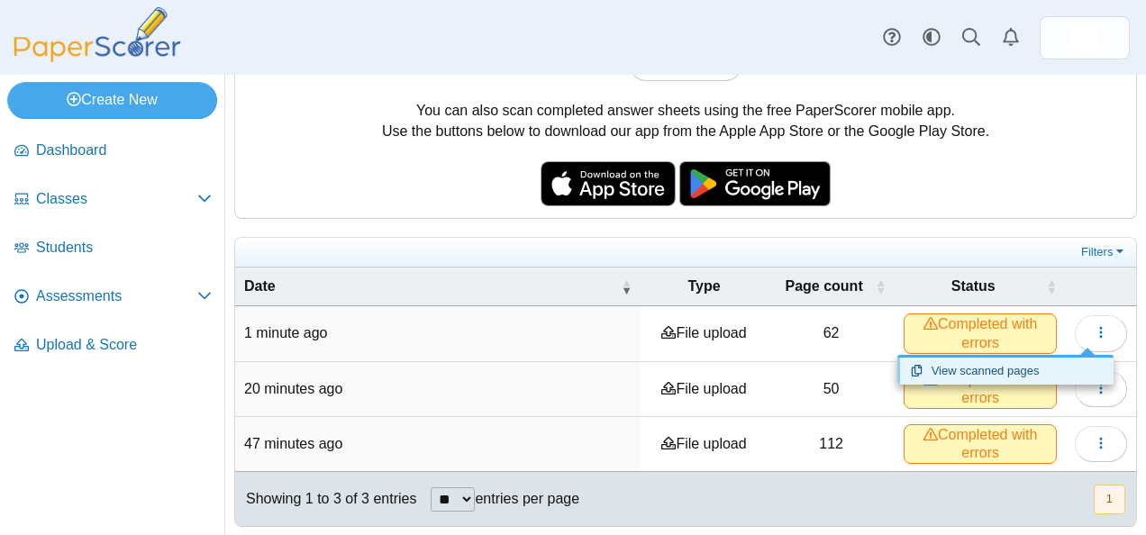
click at [974, 360] on link "View scanned pages" at bounding box center [1005, 371] width 216 height 27
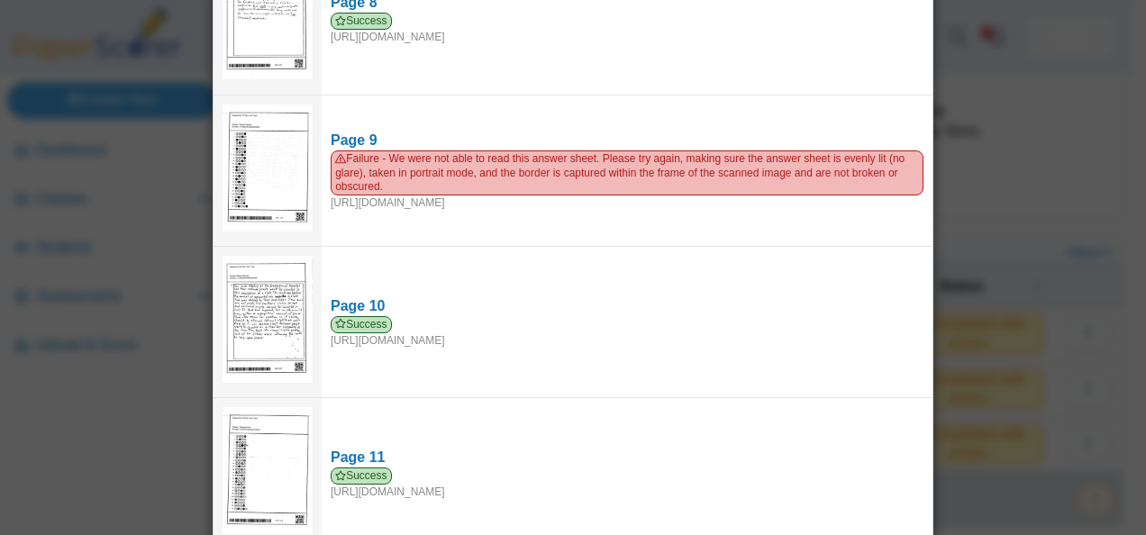
scroll to position [1225, 0]
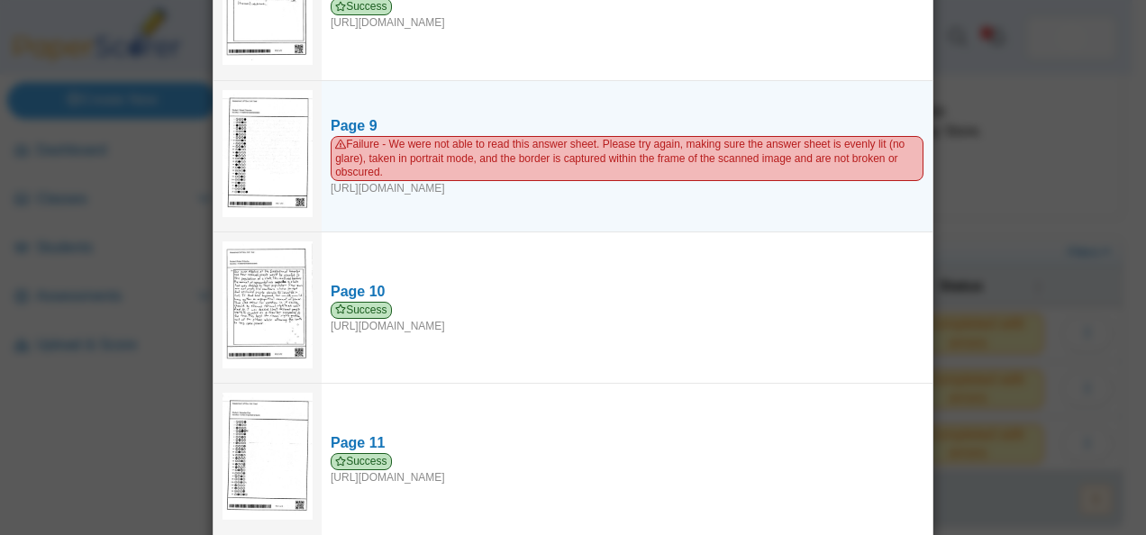
click at [245, 134] on img at bounding box center [268, 153] width 90 height 127
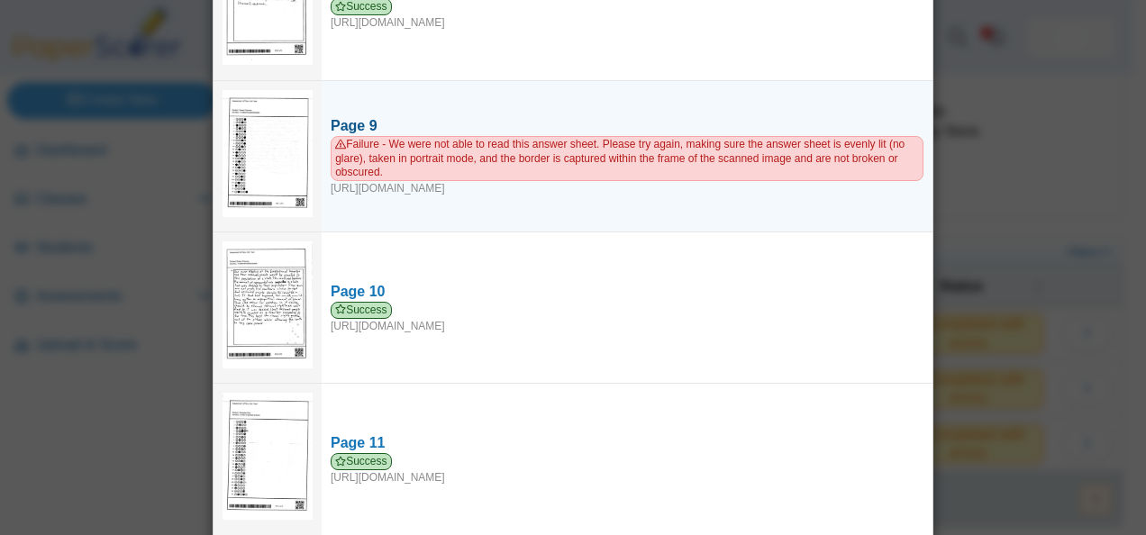
click at [339, 116] on div "Page 9" at bounding box center [627, 126] width 593 height 20
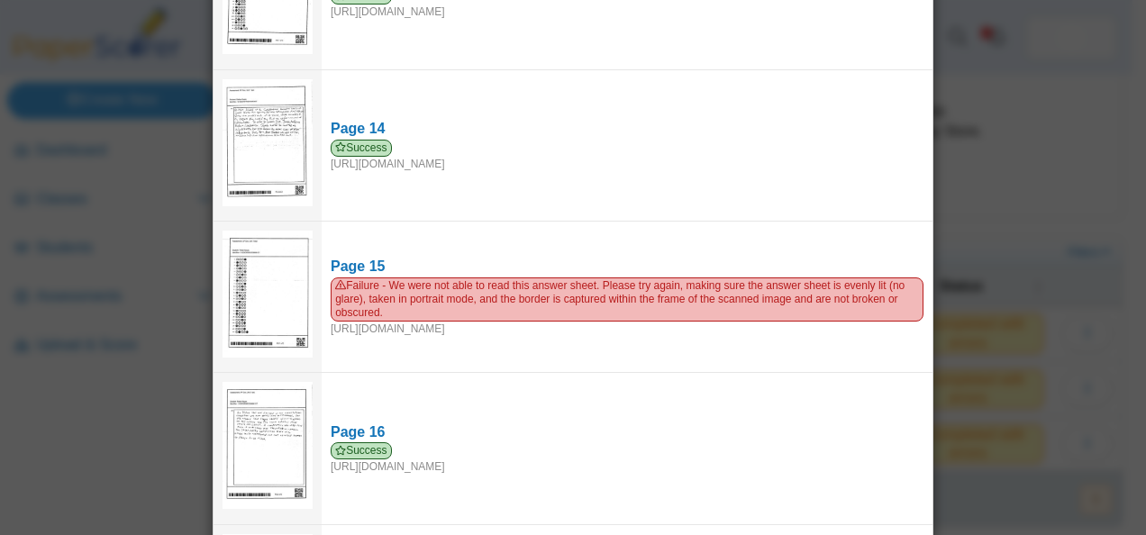
scroll to position [1993, 0]
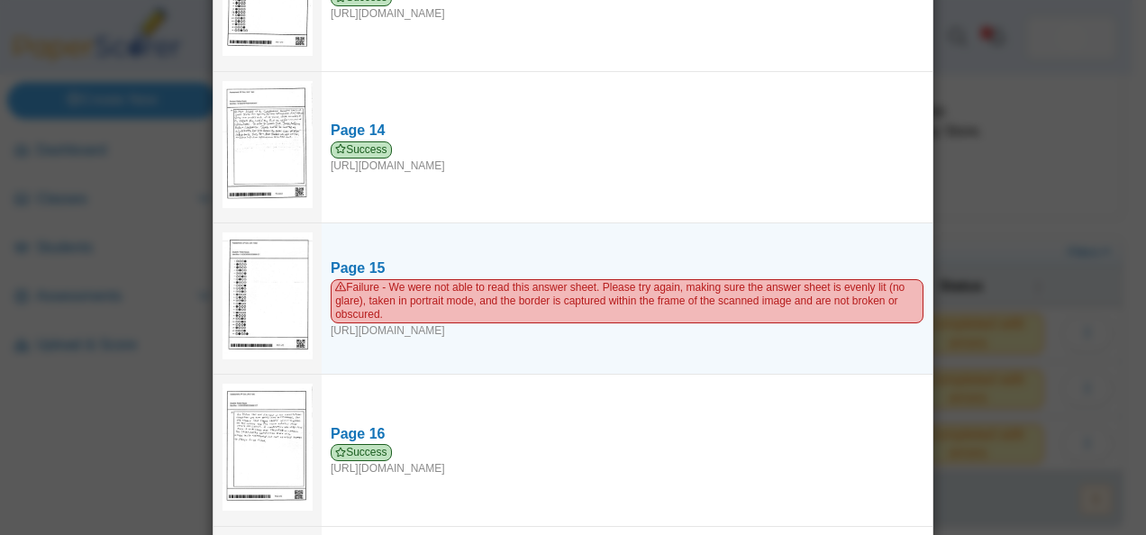
click at [243, 281] on img at bounding box center [268, 295] width 90 height 127
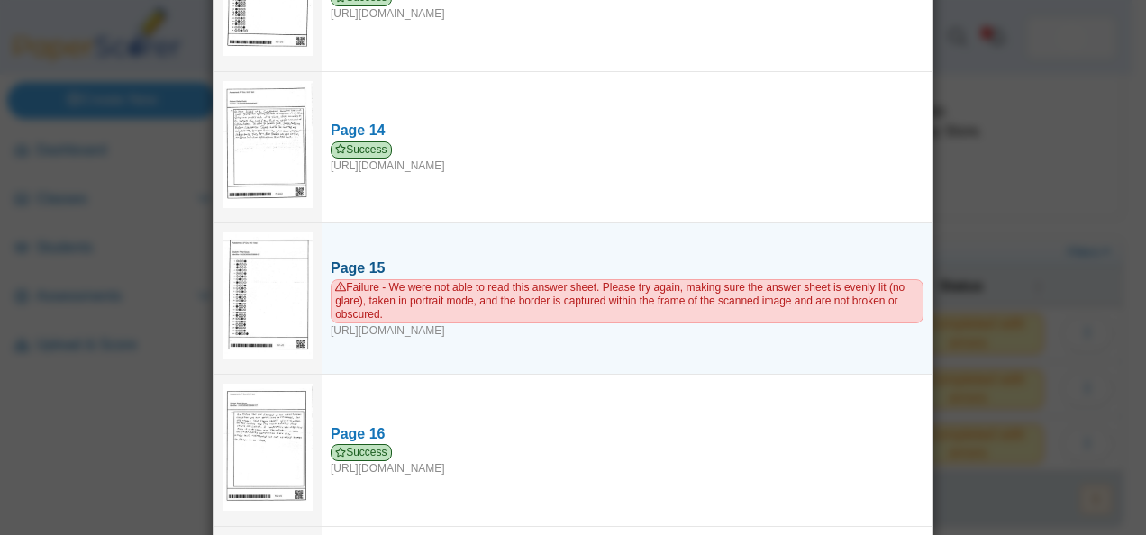
click at [346, 259] on div "Page 15" at bounding box center [627, 269] width 593 height 20
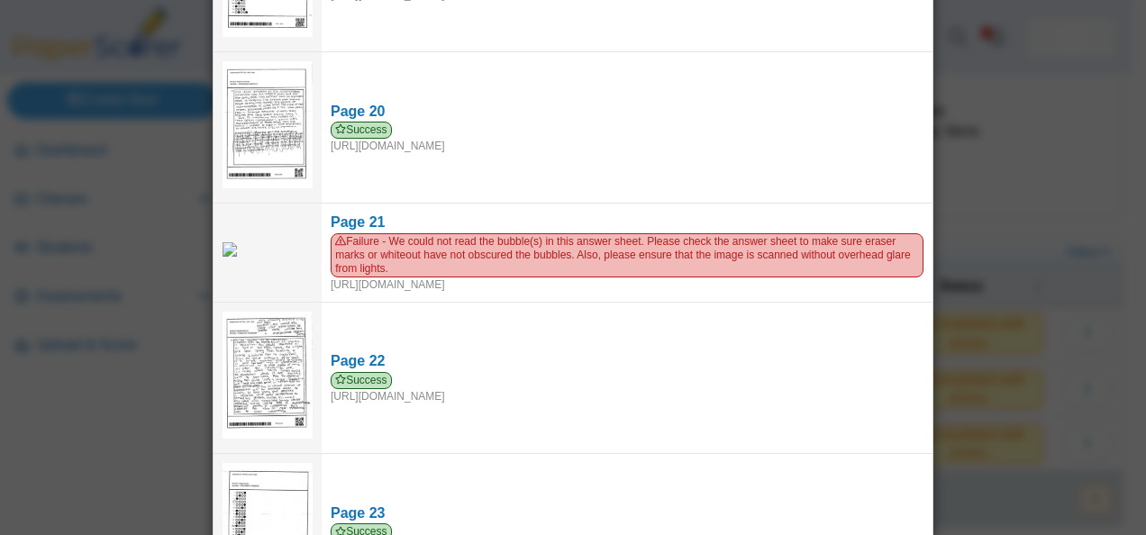
scroll to position [2922, 0]
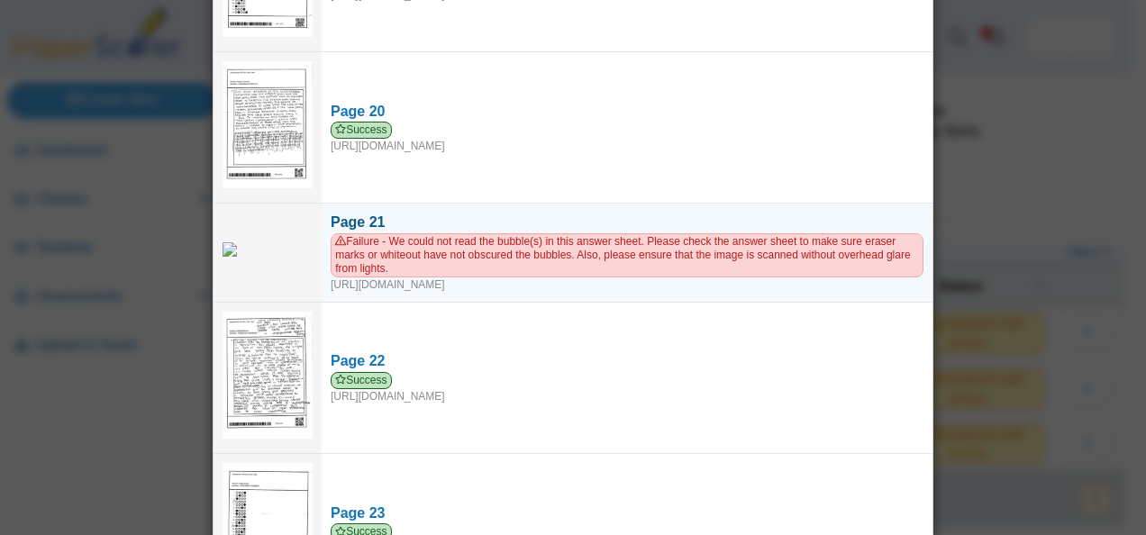
click at [368, 213] on div "Page 21" at bounding box center [627, 223] width 593 height 20
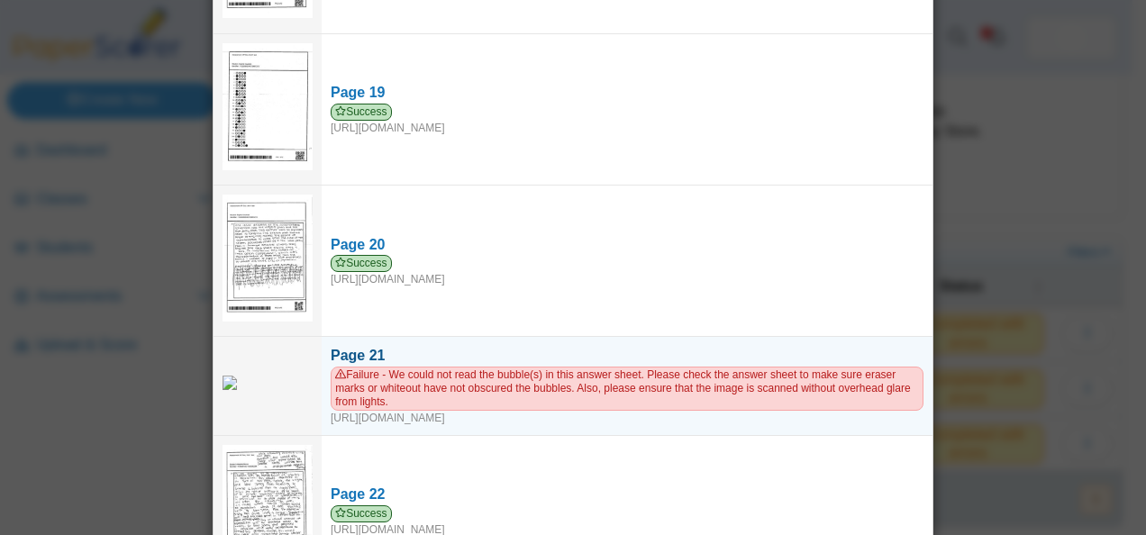
scroll to position [2789, 0]
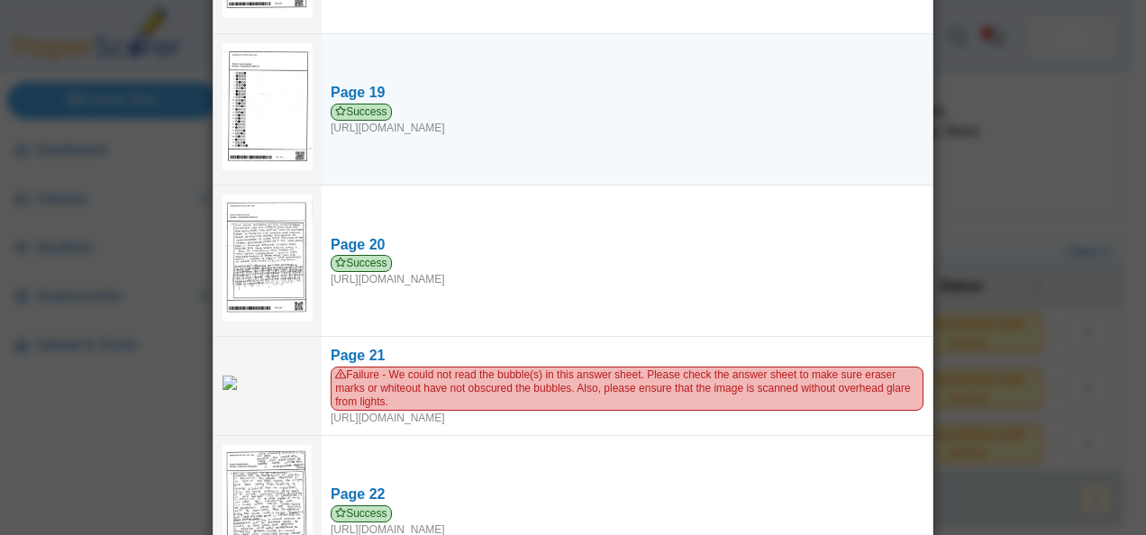
click at [270, 68] on img at bounding box center [268, 106] width 90 height 127
click at [357, 83] on div "Page 19" at bounding box center [627, 93] width 593 height 20
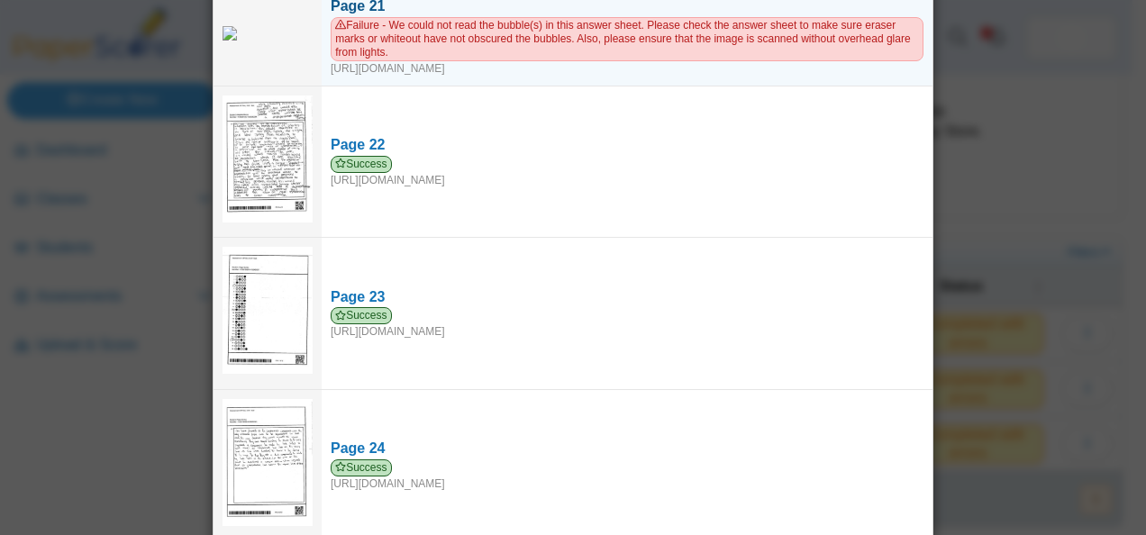
scroll to position [3548, 0]
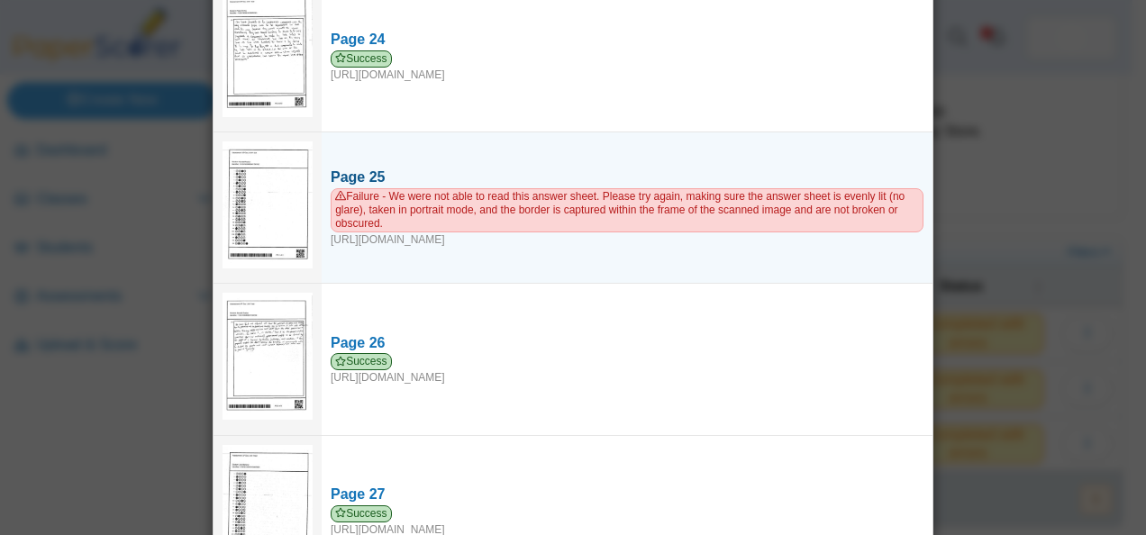
click at [404, 188] on span "Failure - We were not able to read this answer sheet. Please try again, making …" at bounding box center [627, 210] width 593 height 44
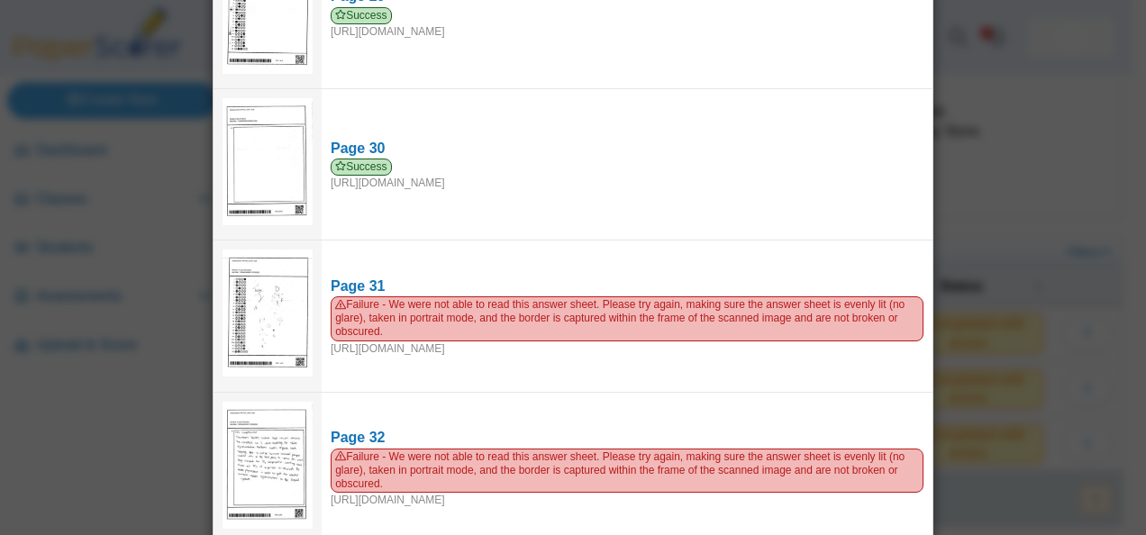
scroll to position [4351, 0]
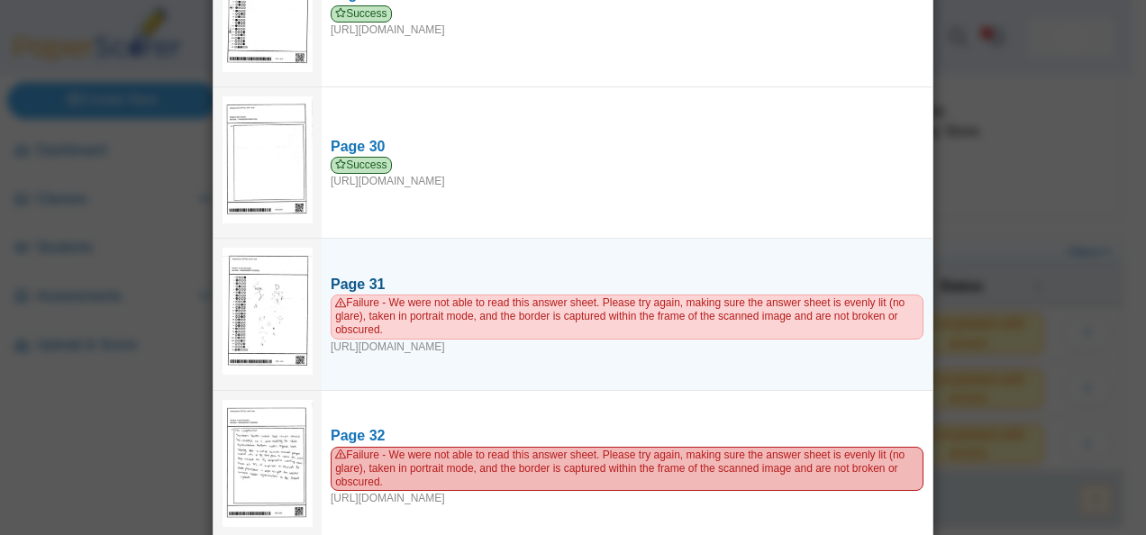
click at [529, 295] on span "Failure - We were not able to read this answer sheet. Please try again, making …" at bounding box center [627, 317] width 593 height 44
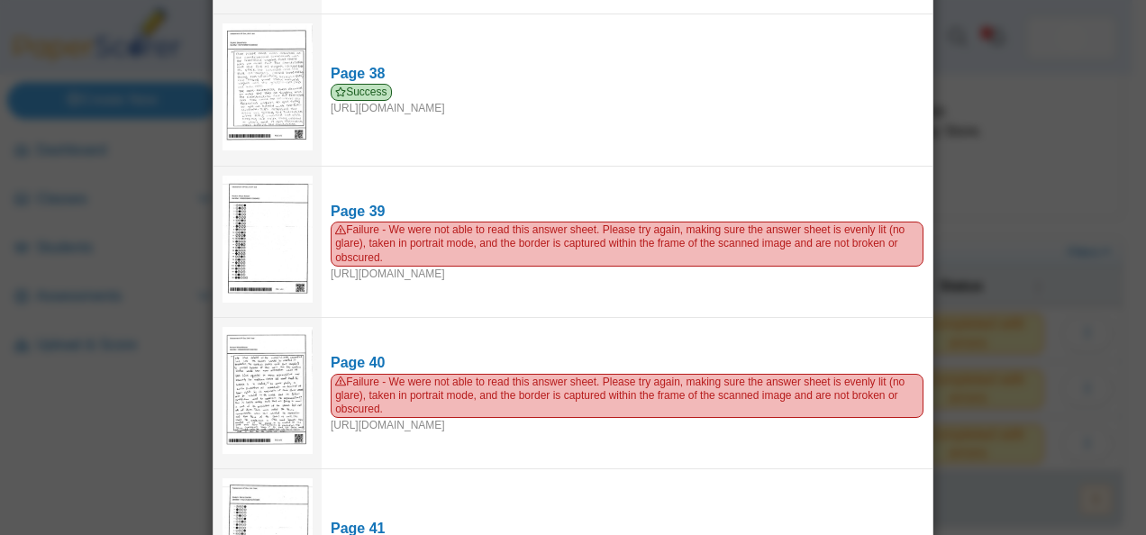
scroll to position [5652, 0]
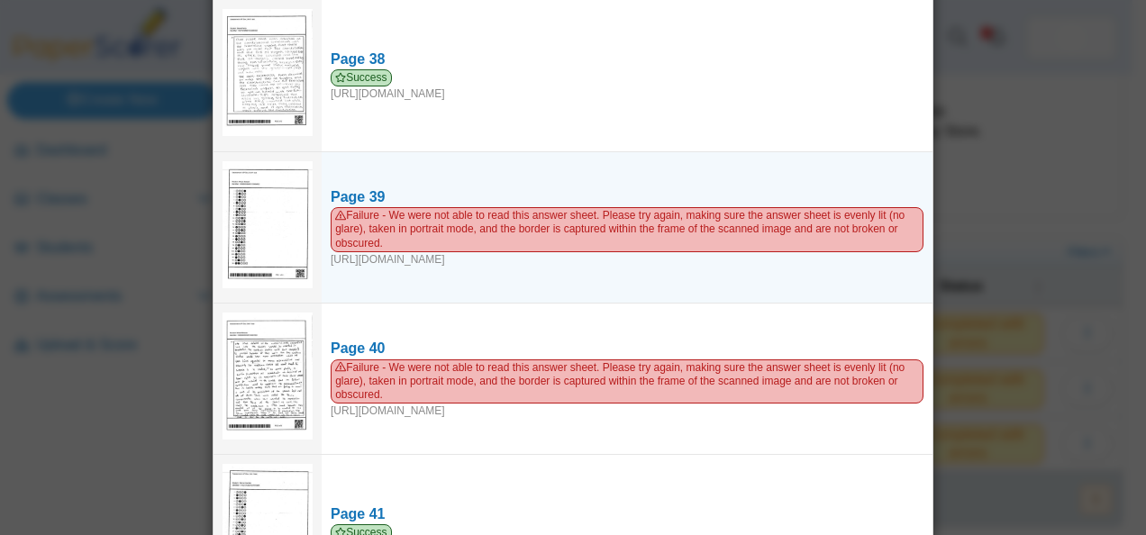
click at [248, 182] on img at bounding box center [268, 224] width 90 height 127
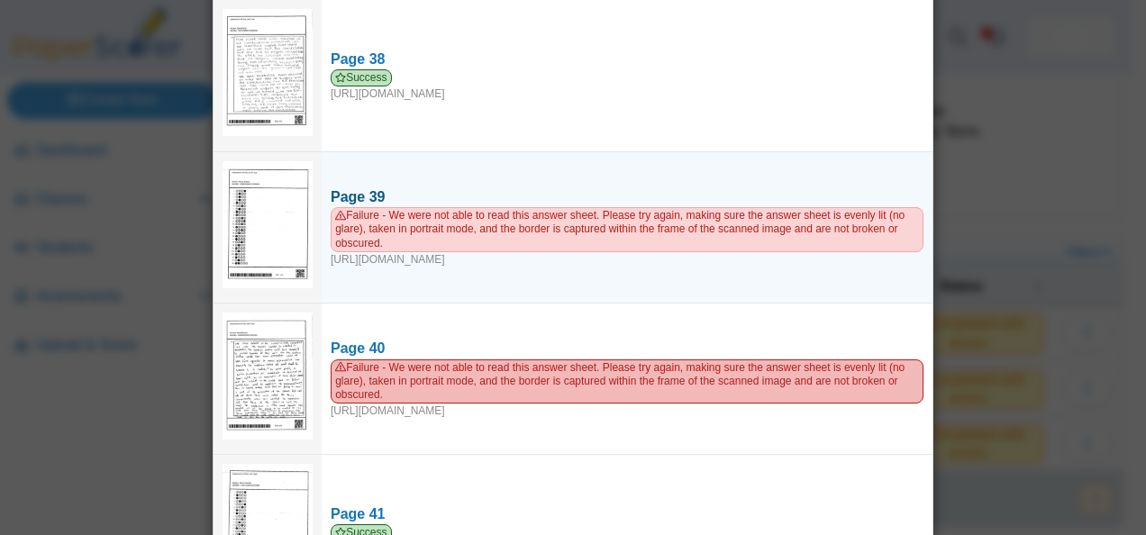
click at [341, 187] on div "Page 39" at bounding box center [627, 197] width 593 height 20
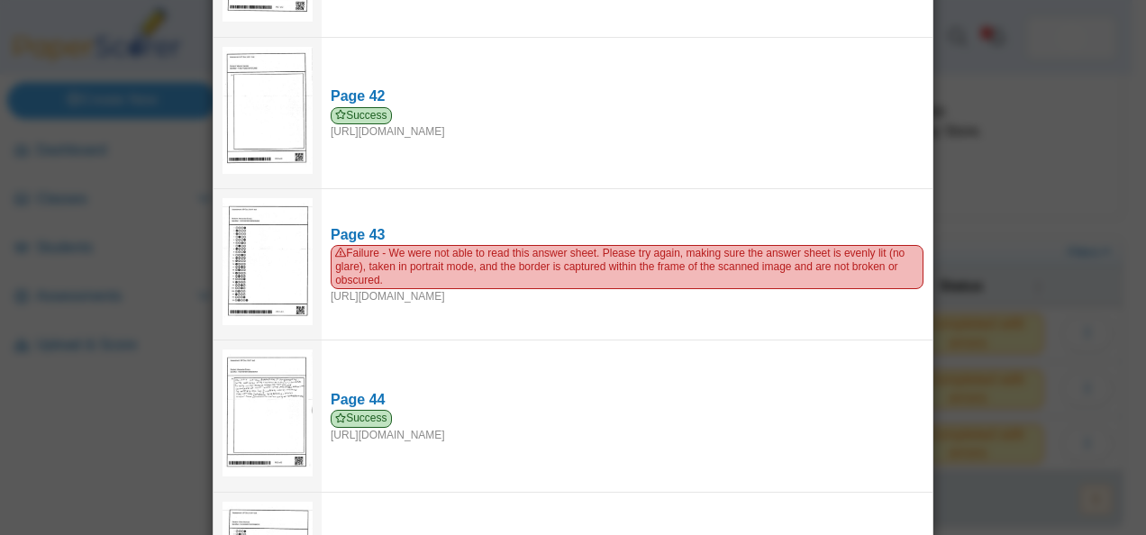
scroll to position [6221, 0]
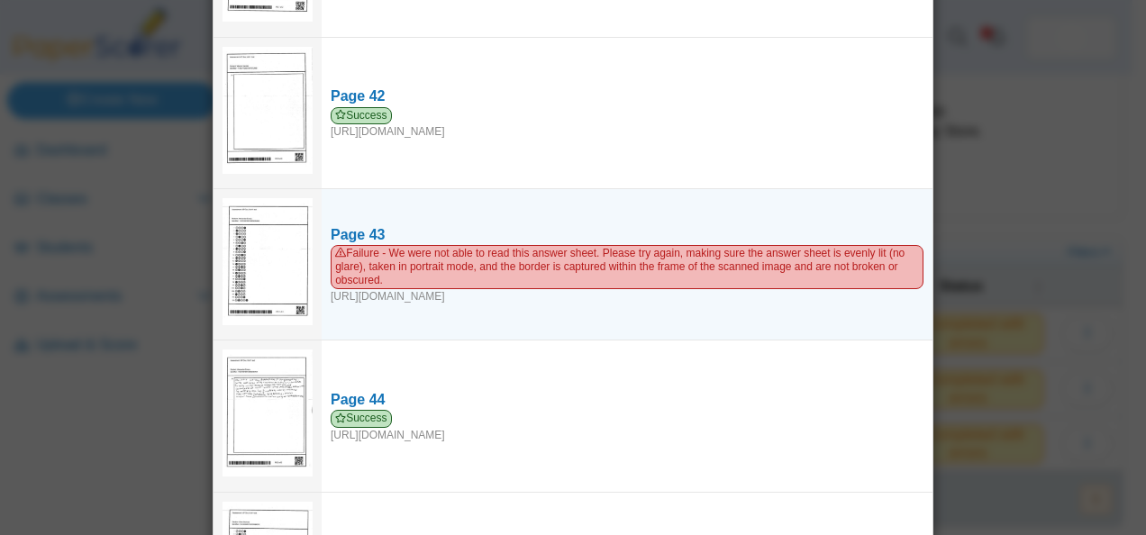
click at [262, 206] on img at bounding box center [268, 261] width 90 height 127
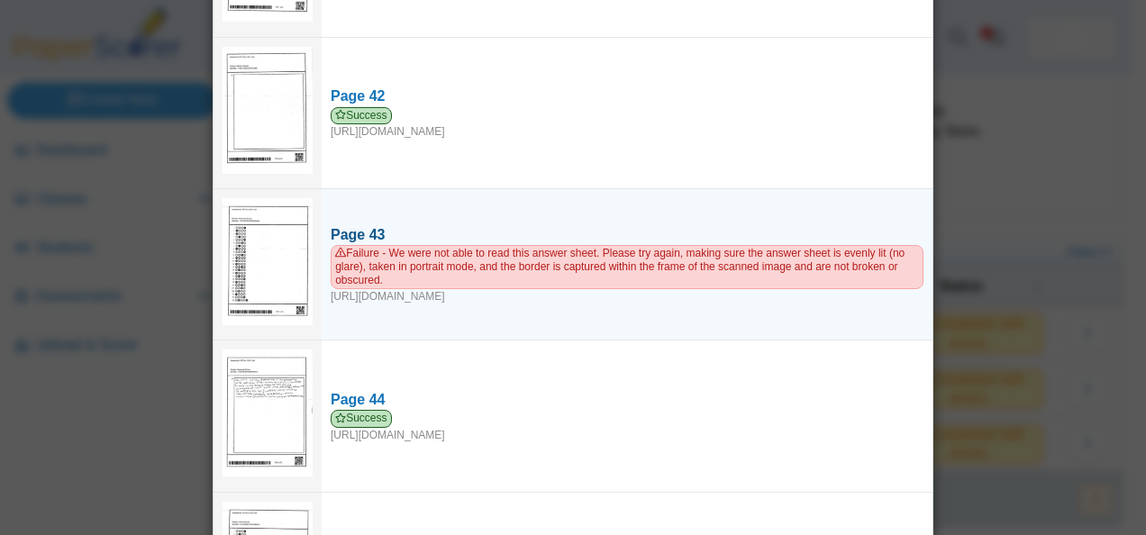
click at [355, 225] on div "Page 43" at bounding box center [627, 235] width 593 height 20
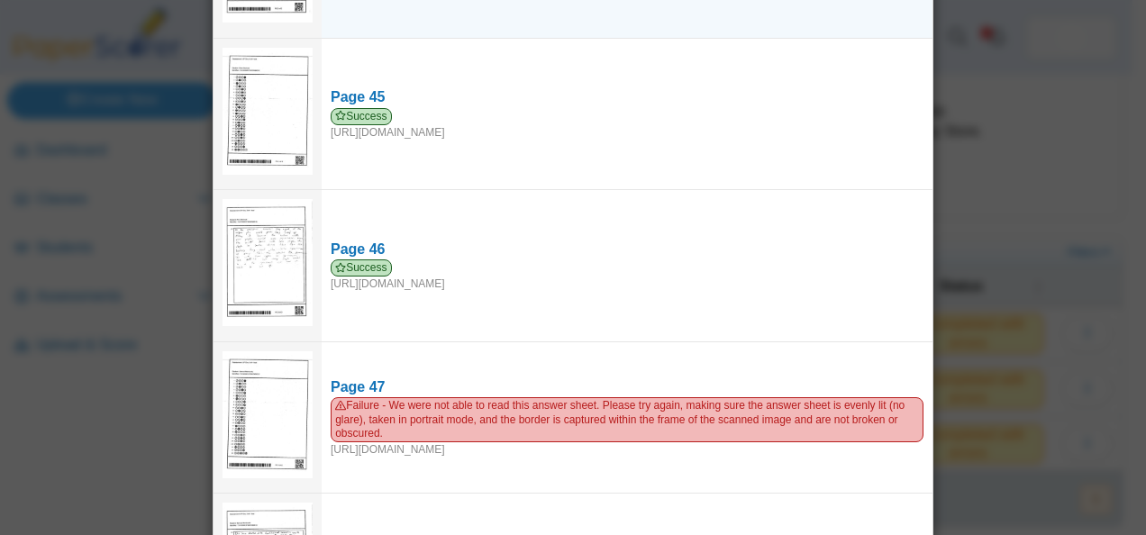
scroll to position [6702, 0]
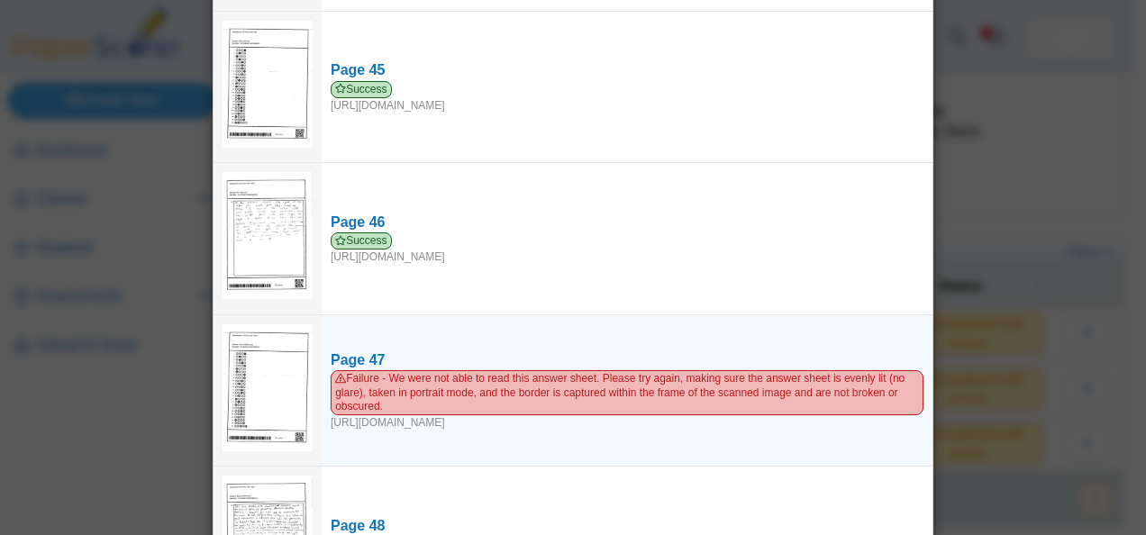
click at [249, 324] on img at bounding box center [268, 387] width 90 height 127
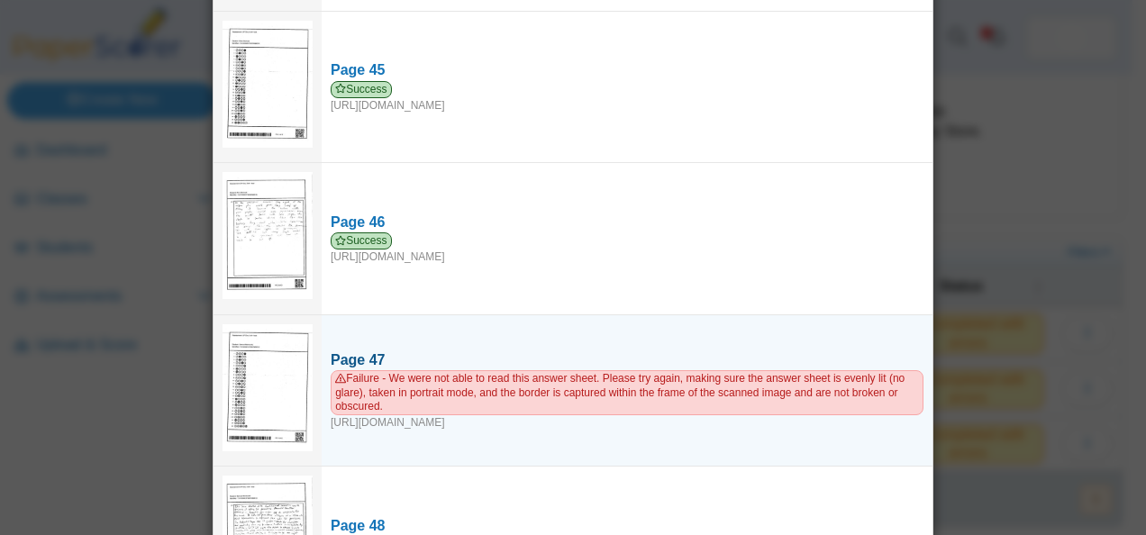
click at [371, 350] on div "Page 47" at bounding box center [627, 360] width 593 height 20
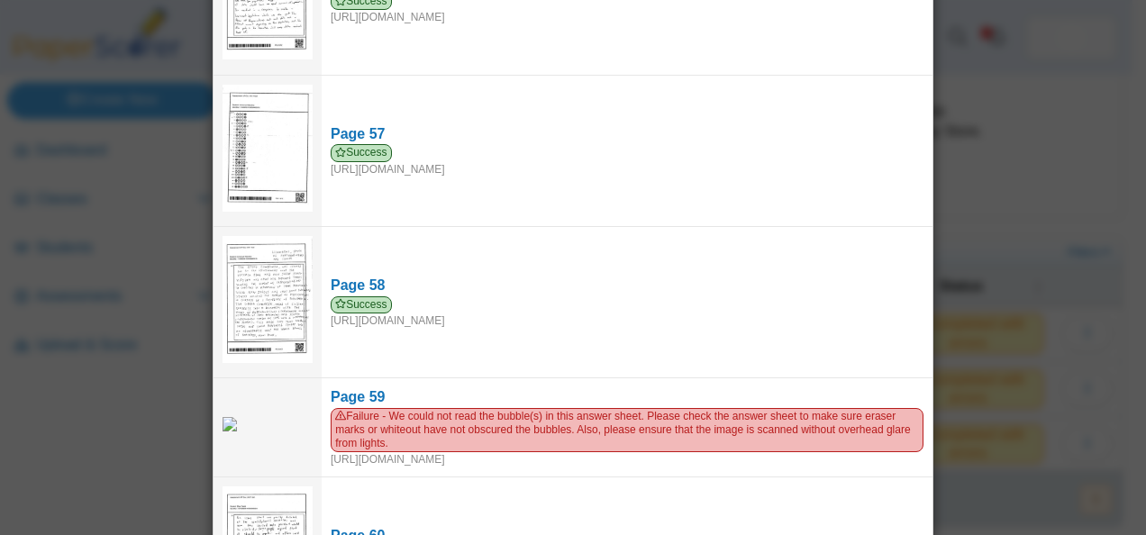
scroll to position [8471, 0]
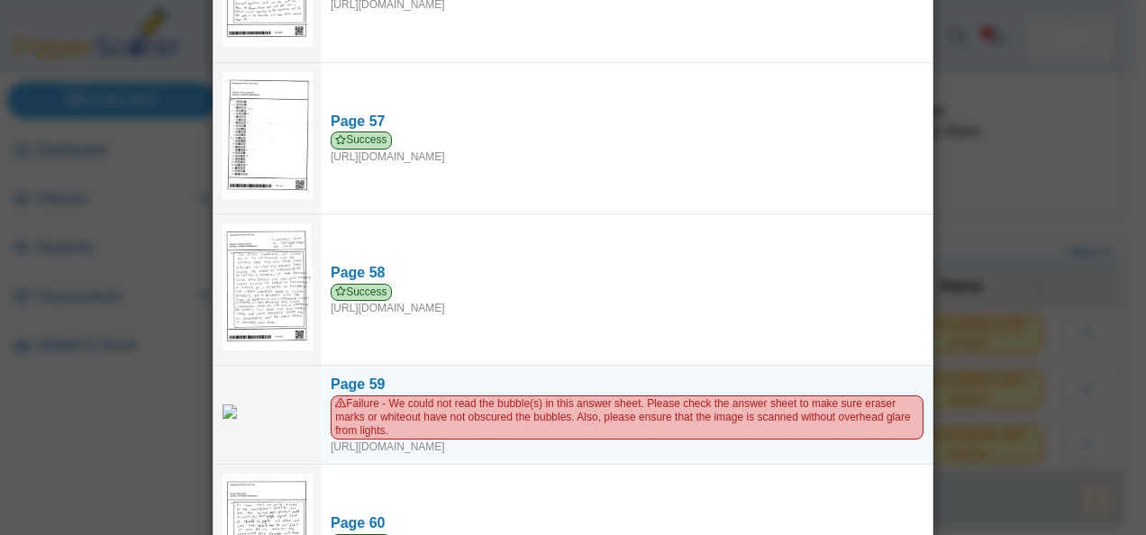
click at [265, 404] on img at bounding box center [268, 411] width 90 height 14
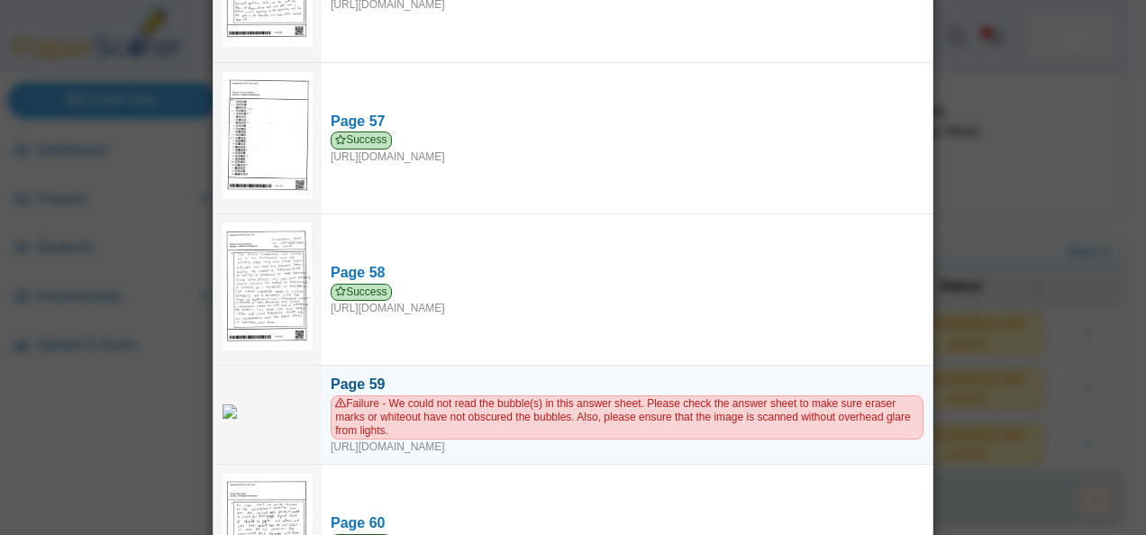
click at [429, 375] on div "Page 59" at bounding box center [627, 385] width 593 height 20
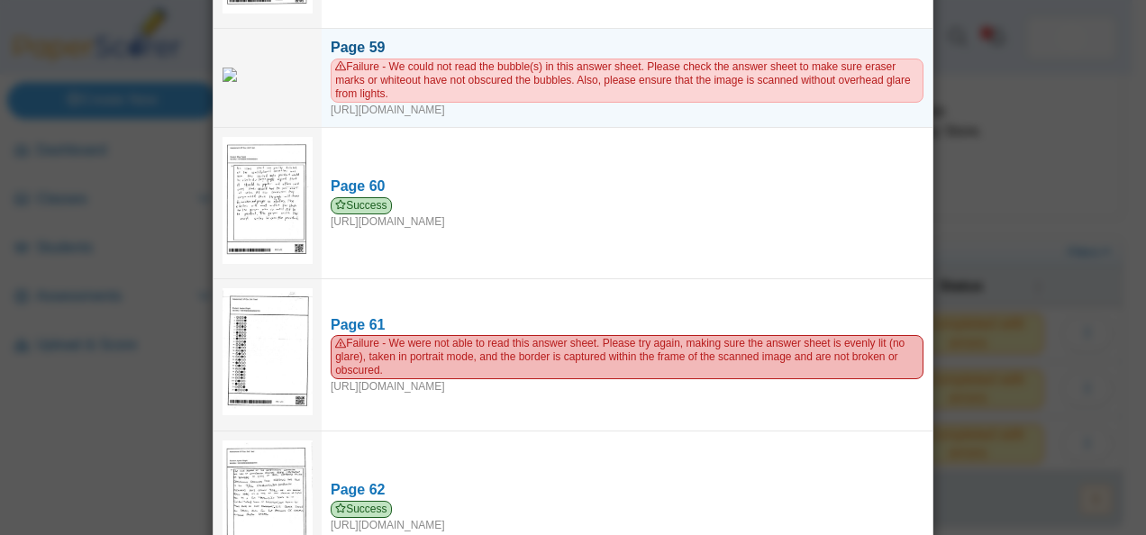
scroll to position [8808, 0]
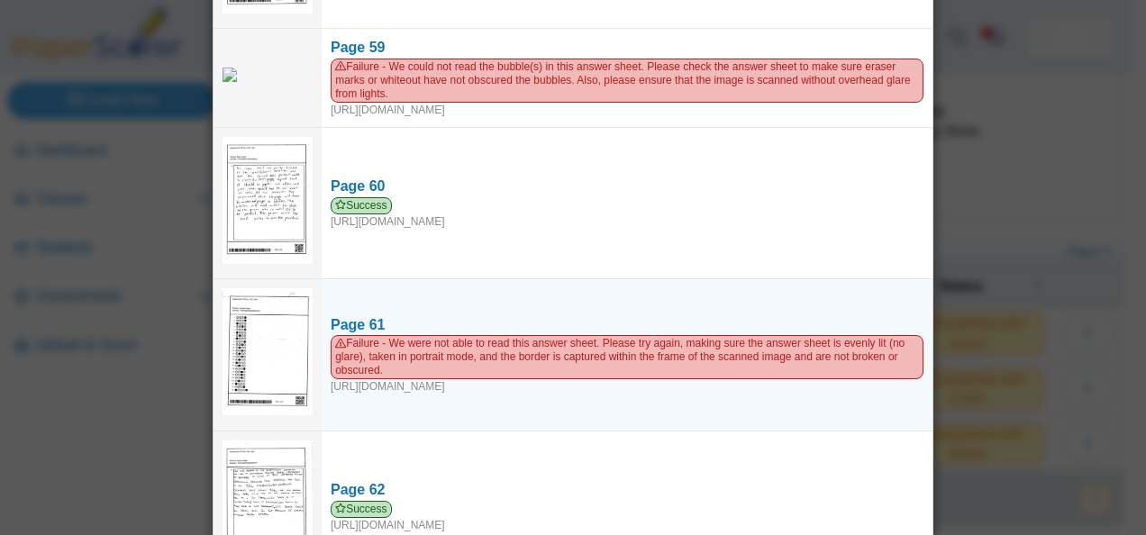
click at [267, 303] on img at bounding box center [268, 351] width 90 height 127
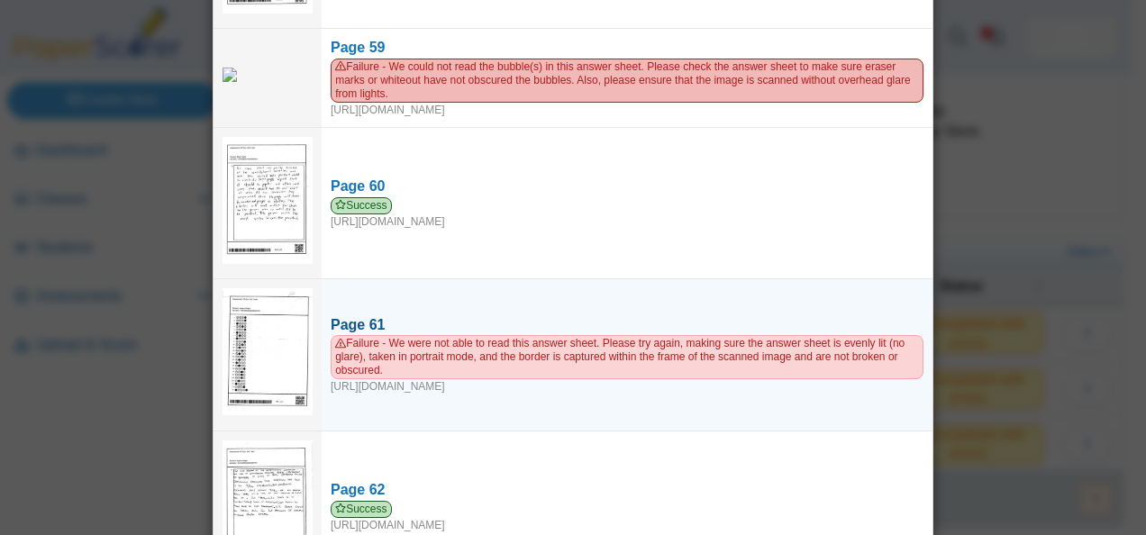
click at [364, 315] on div "Page 61" at bounding box center [627, 325] width 593 height 20
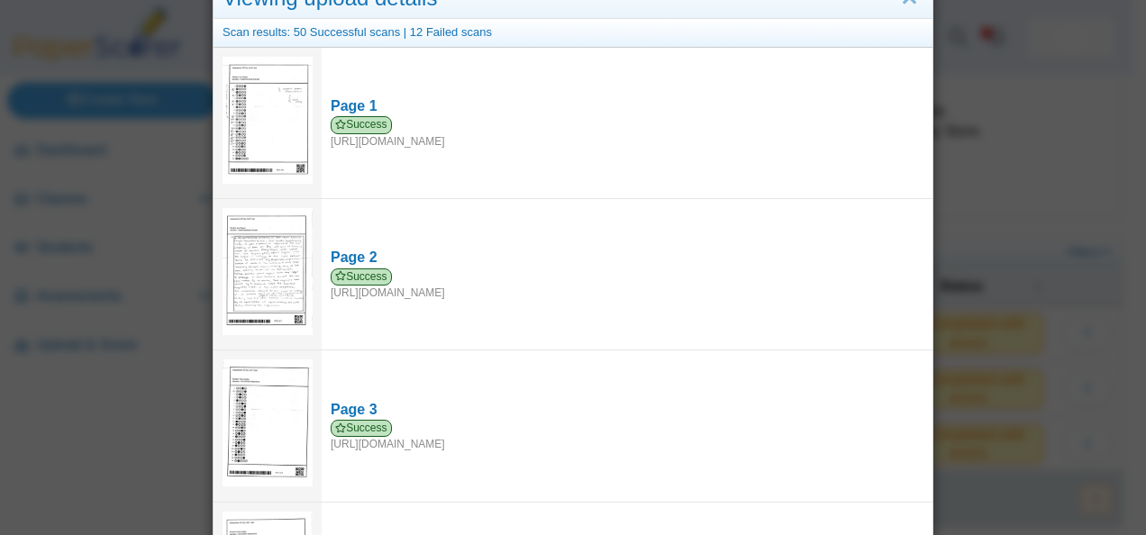
scroll to position [0, 0]
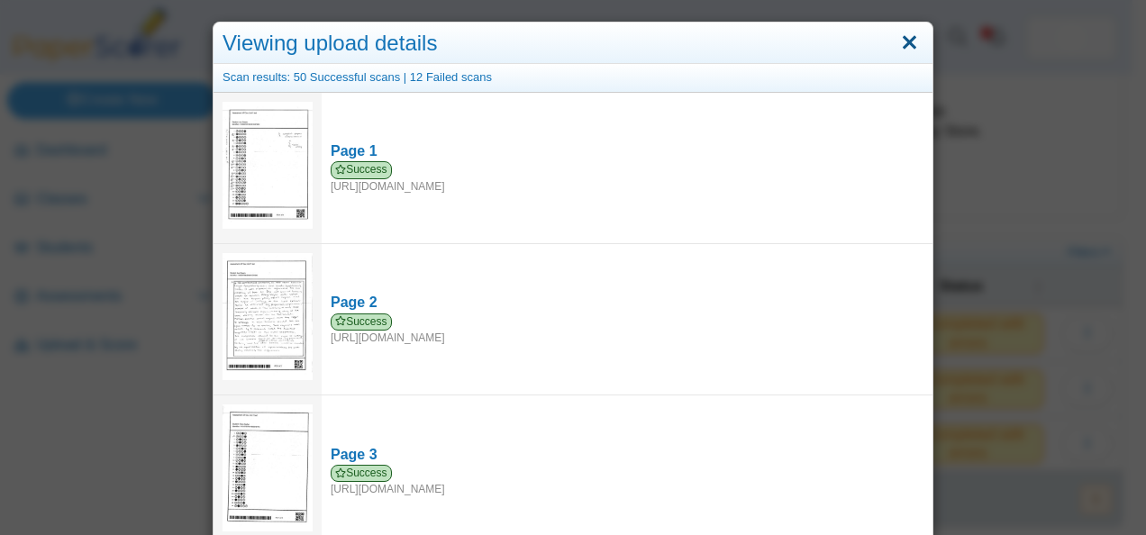
click at [896, 45] on link "Close" at bounding box center [909, 43] width 28 height 31
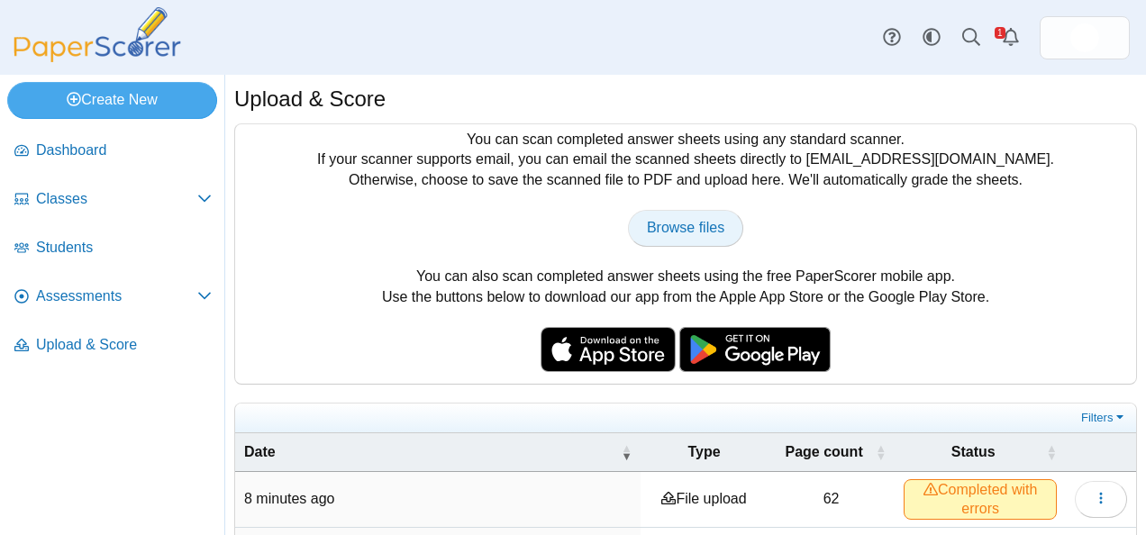
click at [681, 229] on span "Browse files" at bounding box center [685, 227] width 77 height 15
type input "**********"
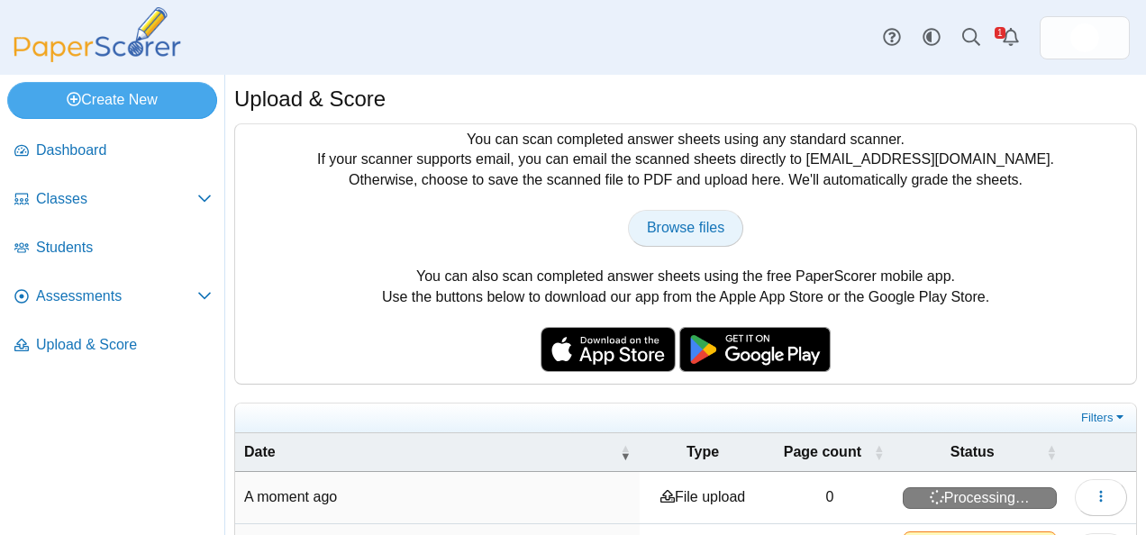
click at [647, 227] on span "Browse files" at bounding box center [685, 227] width 77 height 15
type input "**********"
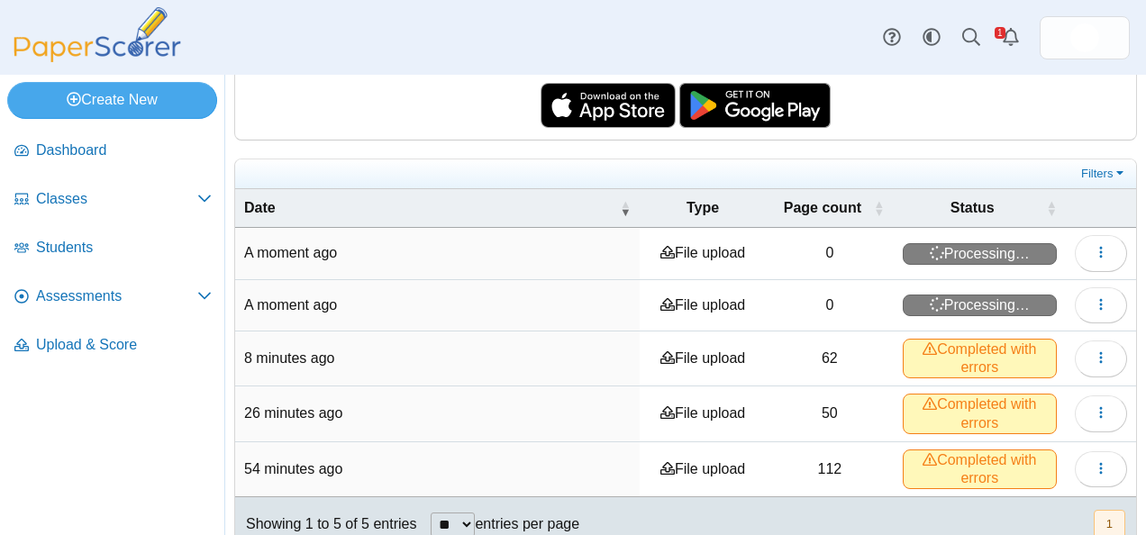
scroll to position [245, 0]
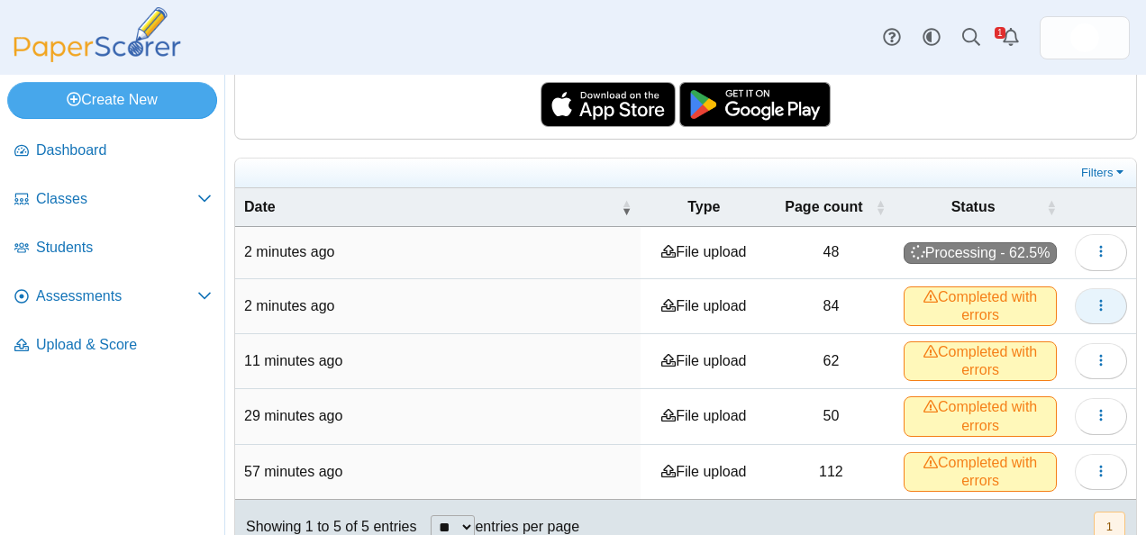
click at [1094, 303] on icon "button" at bounding box center [1101, 305] width 14 height 14
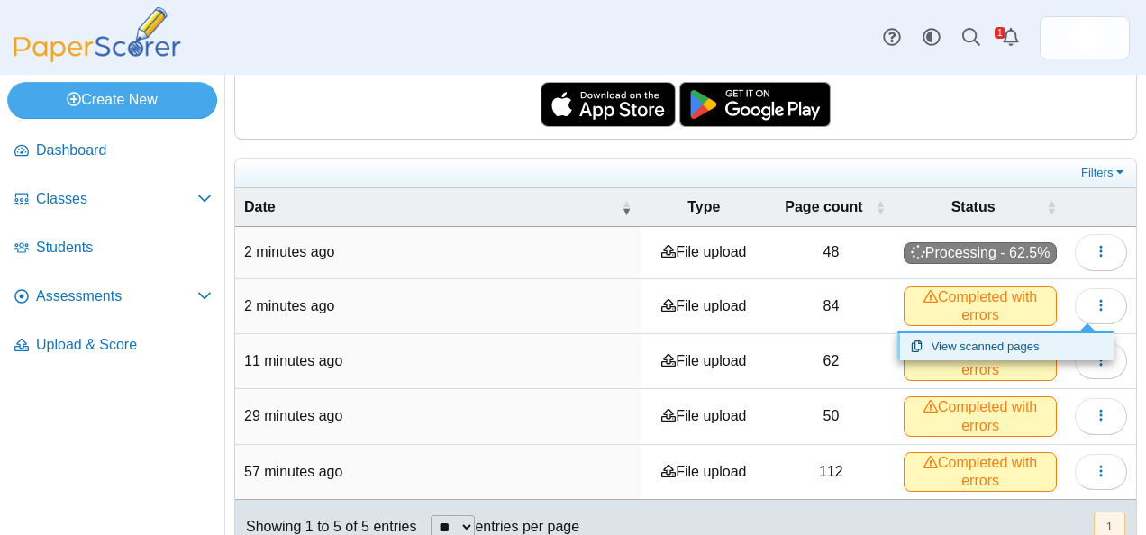
click at [1016, 350] on link "View scanned pages" at bounding box center [1005, 346] width 216 height 27
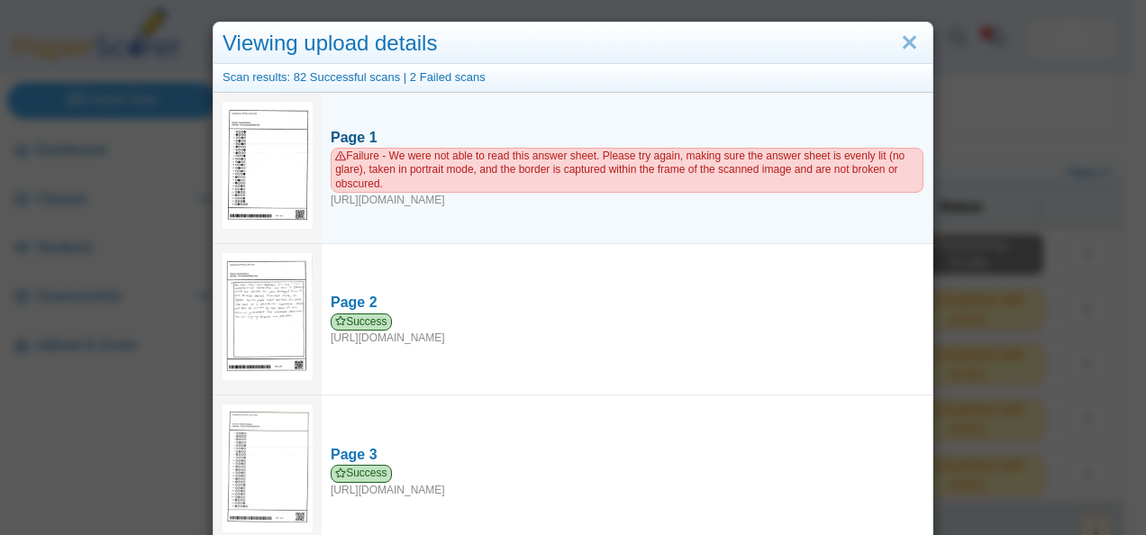
click at [346, 119] on link "Page 1 Failure - We were not able to read this answer sheet. Please try again, …" at bounding box center [627, 168] width 611 height 98
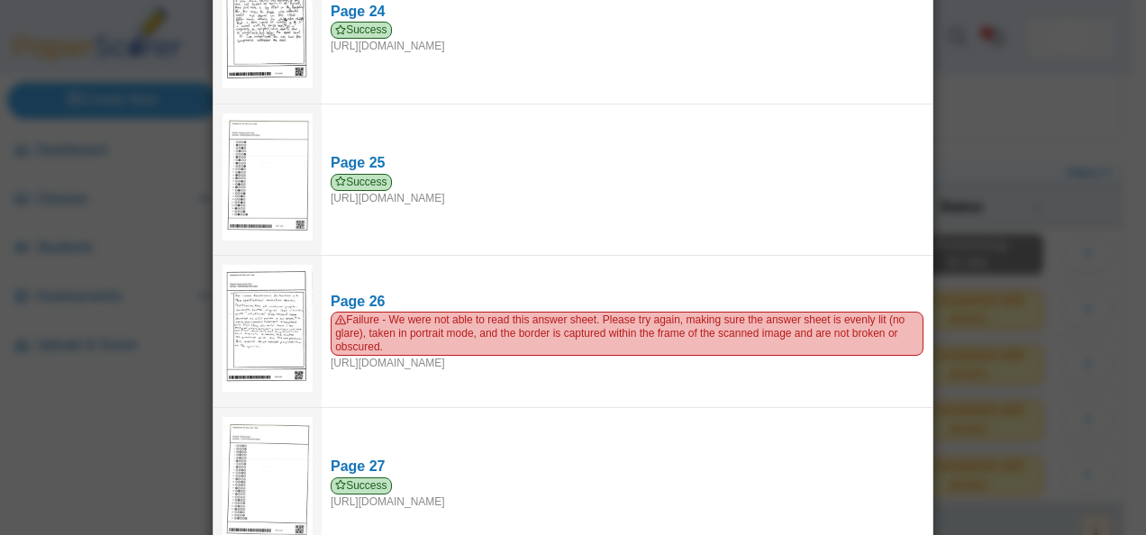
scroll to position [3639, 0]
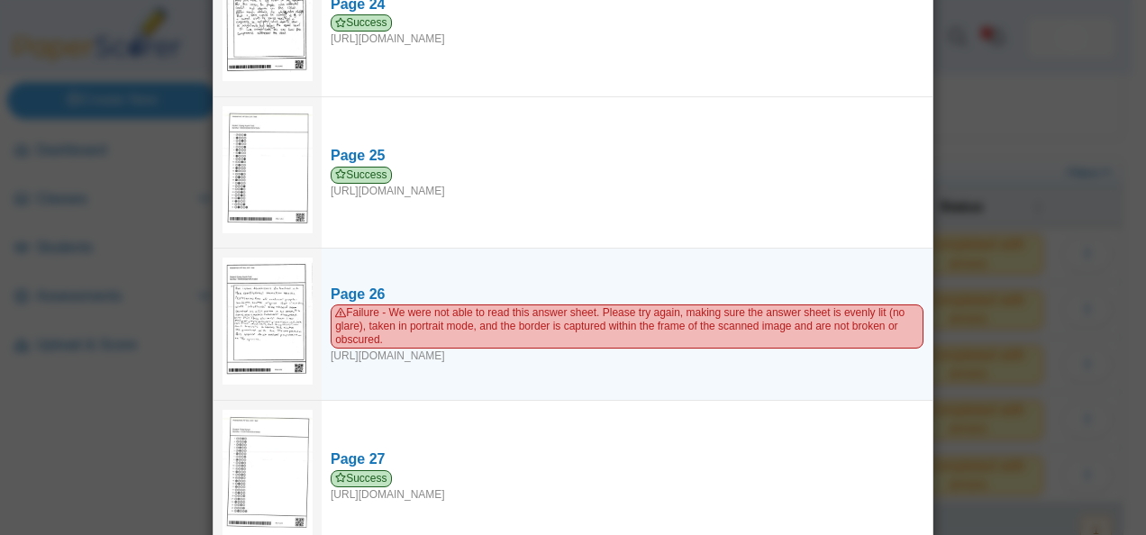
click at [259, 276] on img at bounding box center [268, 321] width 90 height 127
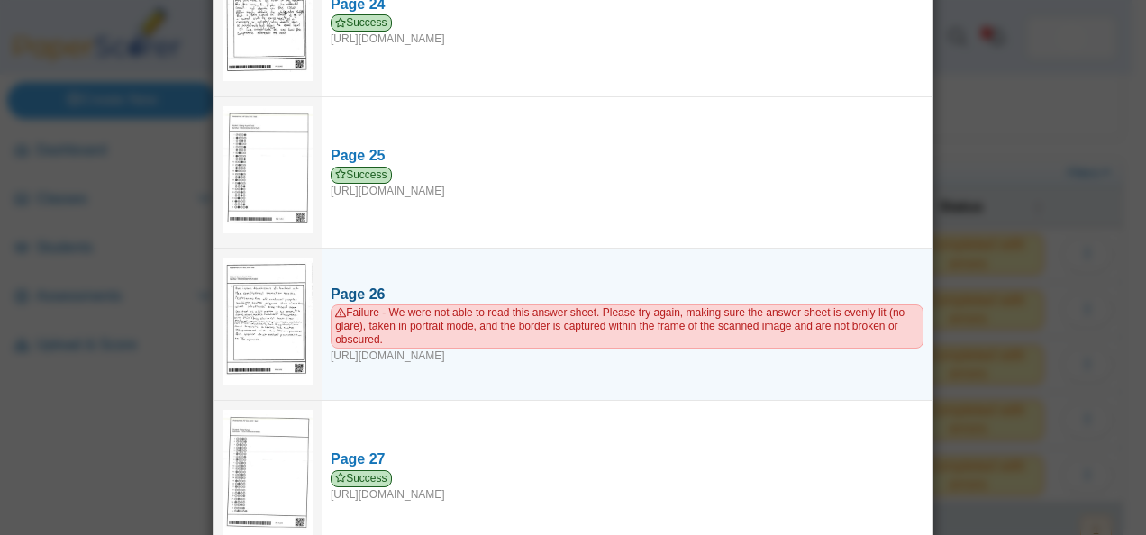
click at [350, 285] on div "Page 26" at bounding box center [627, 295] width 593 height 20
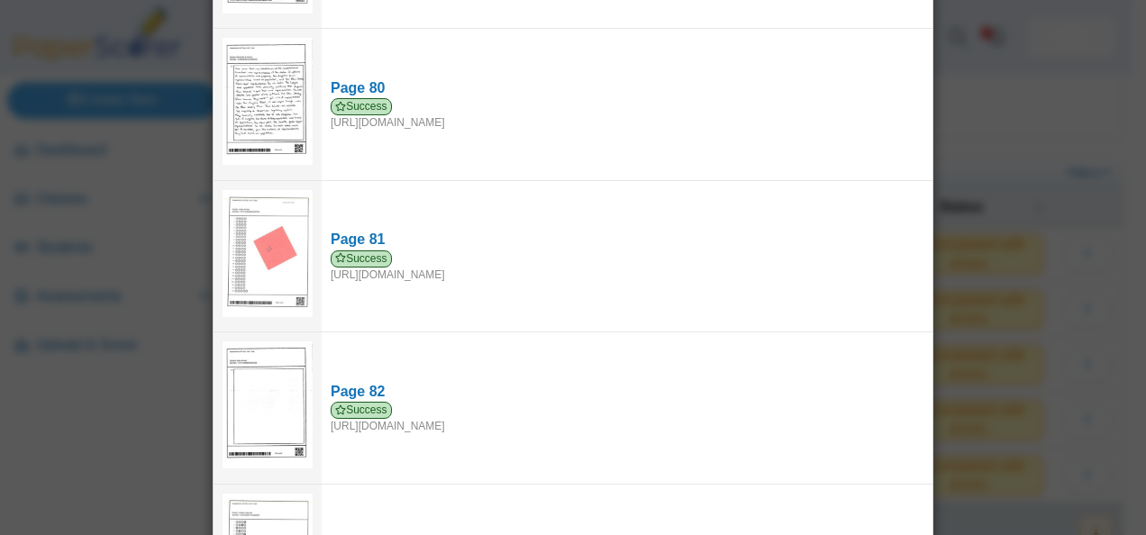
scroll to position [12244, 0]
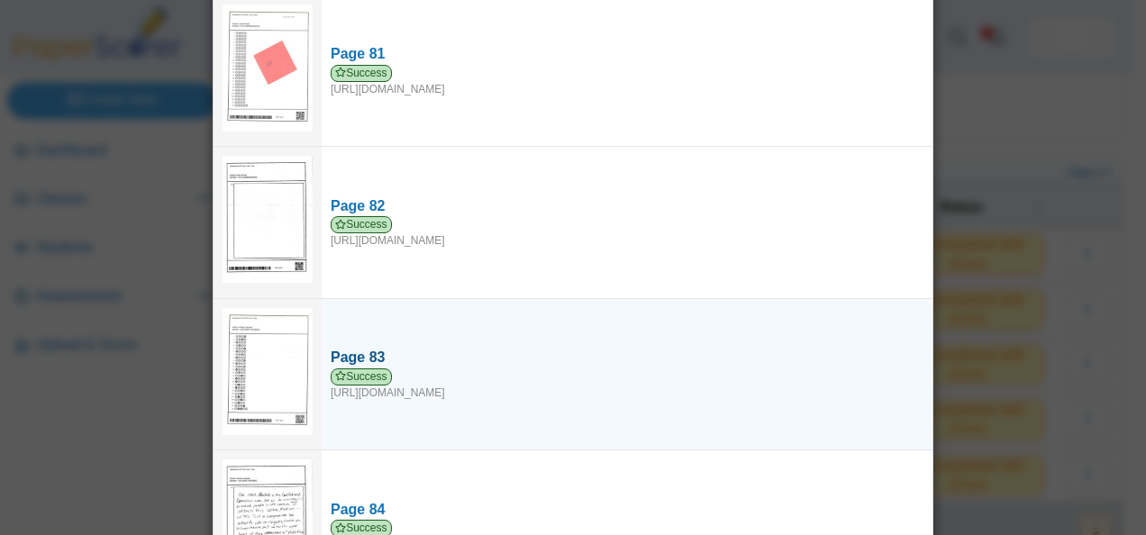
click at [501, 348] on div "Page 83" at bounding box center [627, 358] width 593 height 20
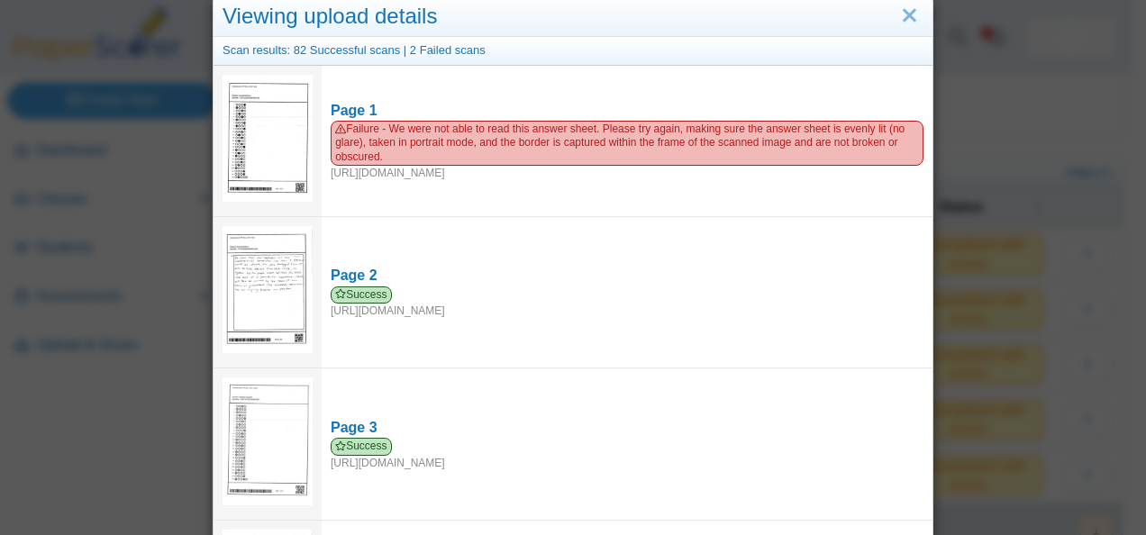
scroll to position [0, 0]
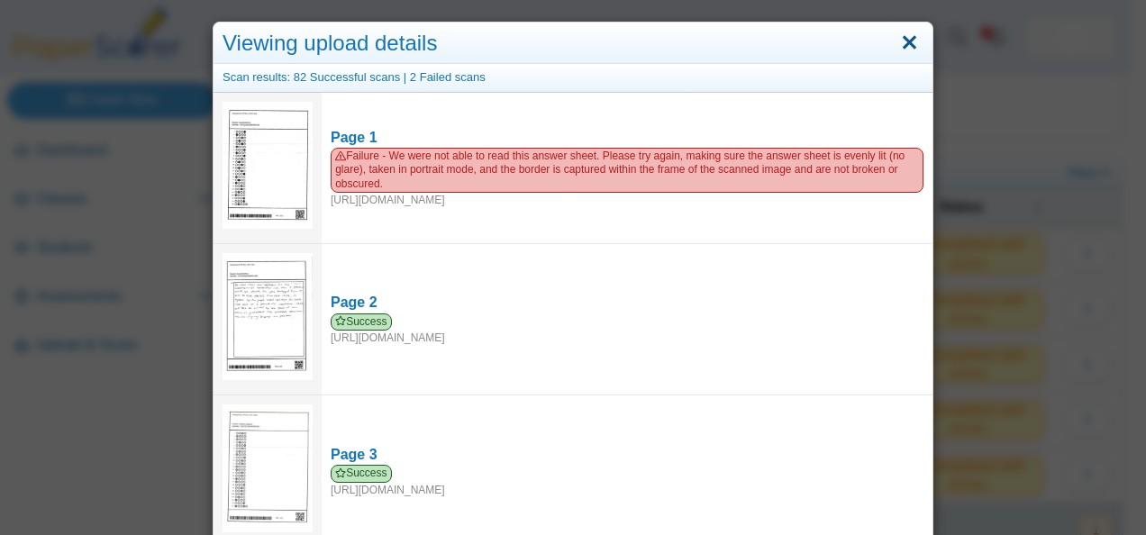
click at [911, 38] on link "Close" at bounding box center [909, 43] width 28 height 31
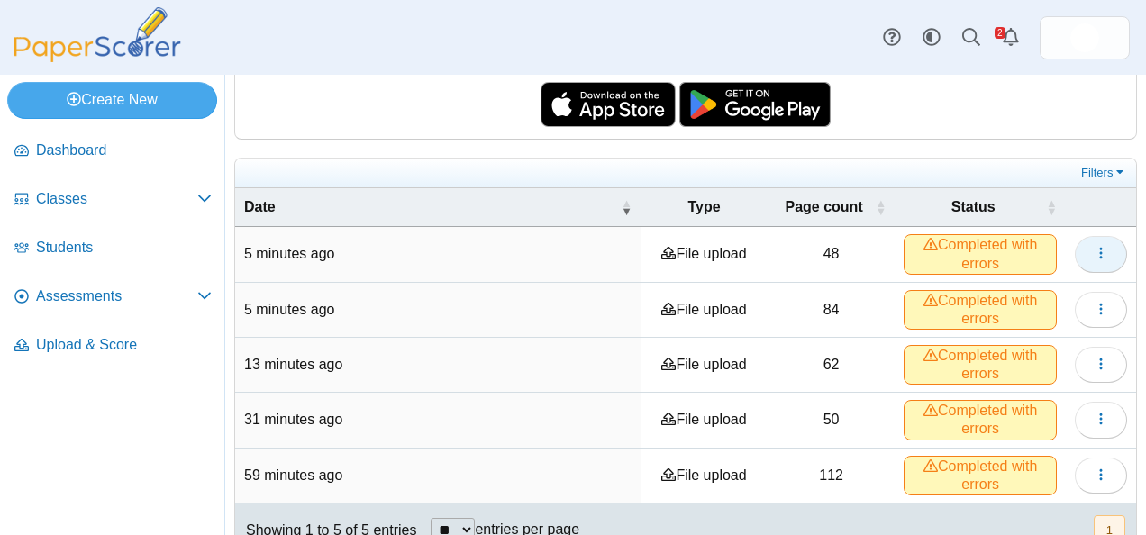
click at [1097, 247] on button "button" at bounding box center [1101, 254] width 52 height 36
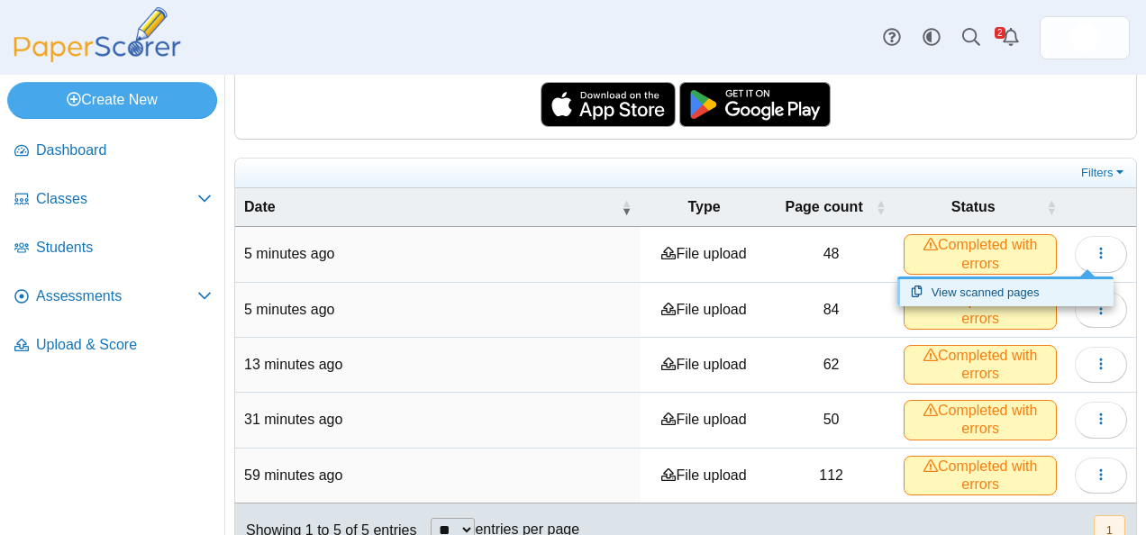
click at [1043, 288] on link "View scanned pages" at bounding box center [1005, 292] width 216 height 27
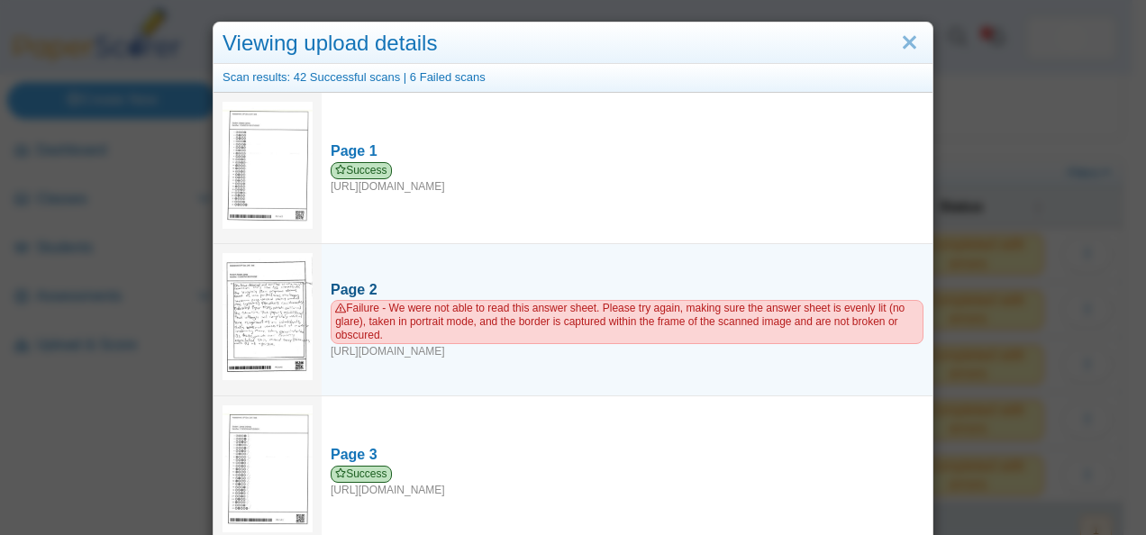
click at [353, 280] on div "Page 2" at bounding box center [627, 290] width 593 height 20
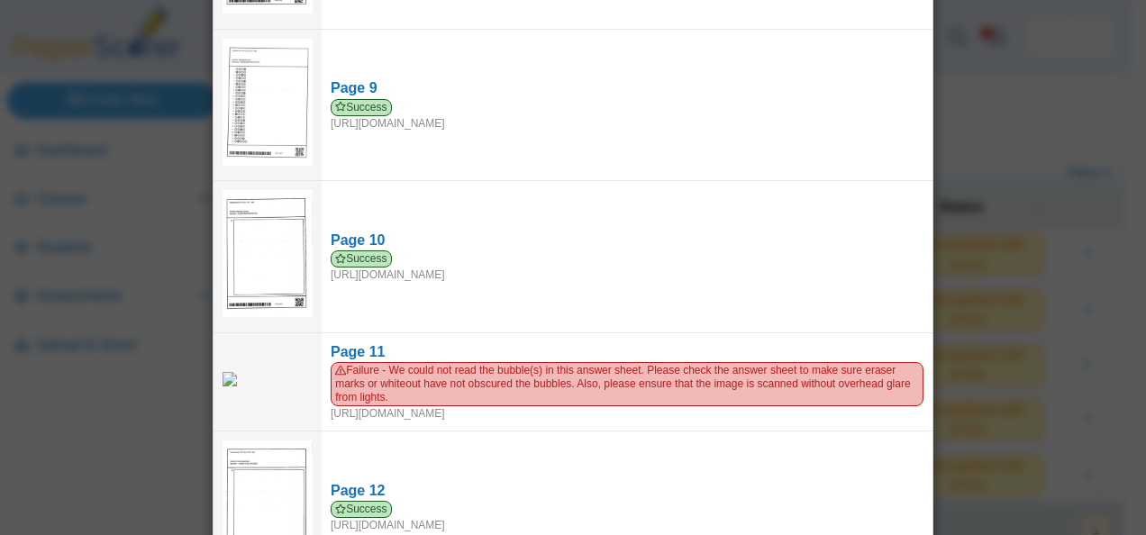
scroll to position [1278, 0]
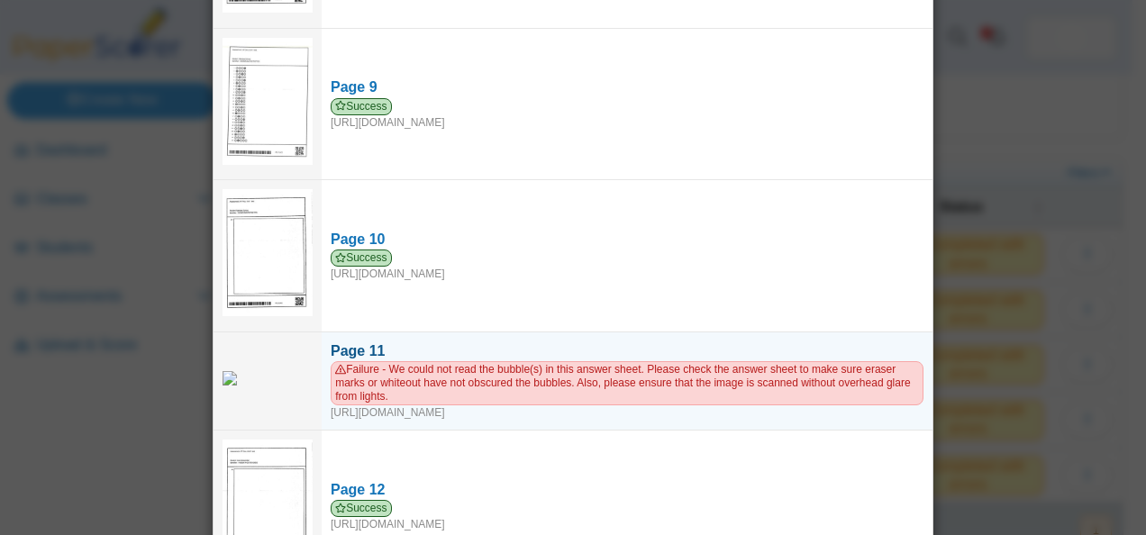
click at [331, 341] on div "Page 11" at bounding box center [627, 351] width 593 height 20
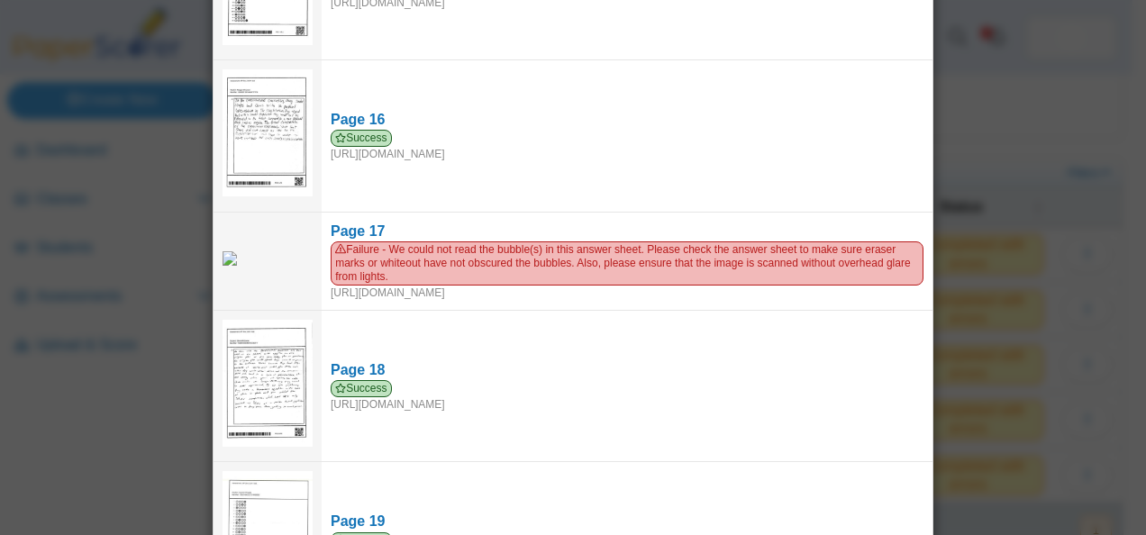
scroll to position [2260, 0]
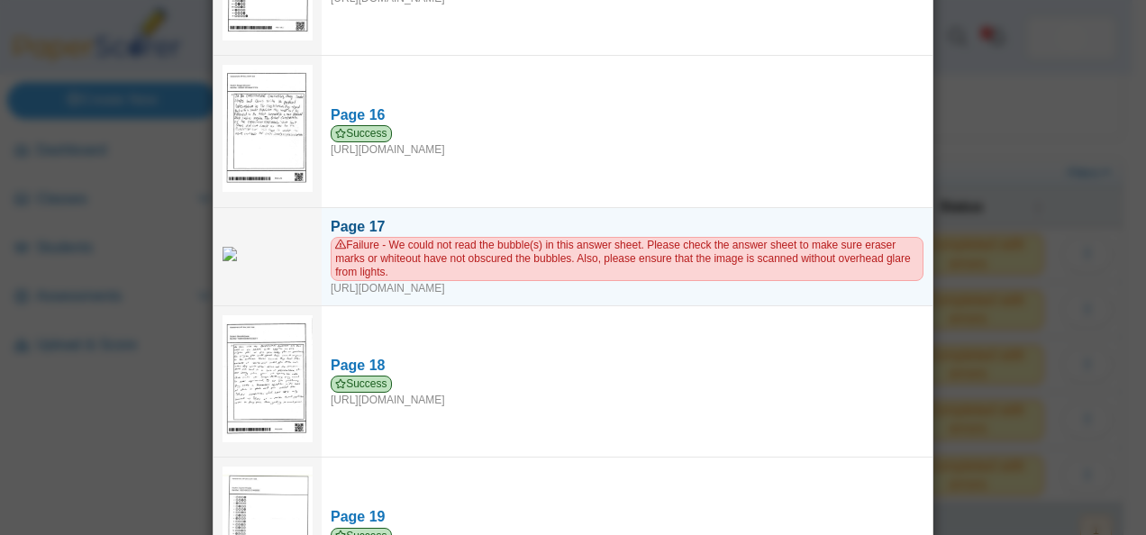
click at [366, 208] on link "Page 17 Failure - We could not read the bubble(s) in this answer sheet. Please …" at bounding box center [627, 257] width 611 height 98
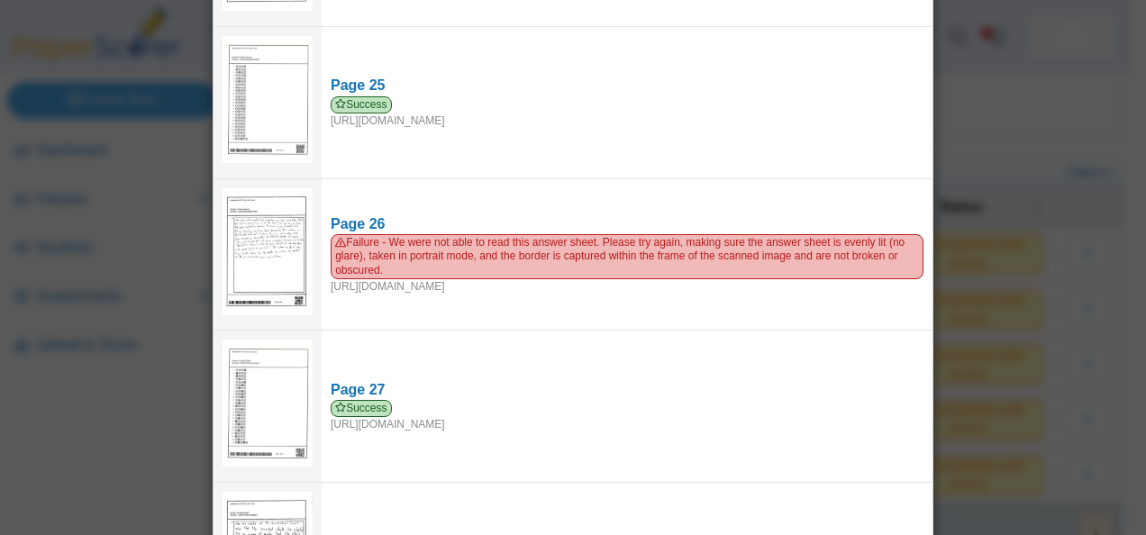
scroll to position [3605, 0]
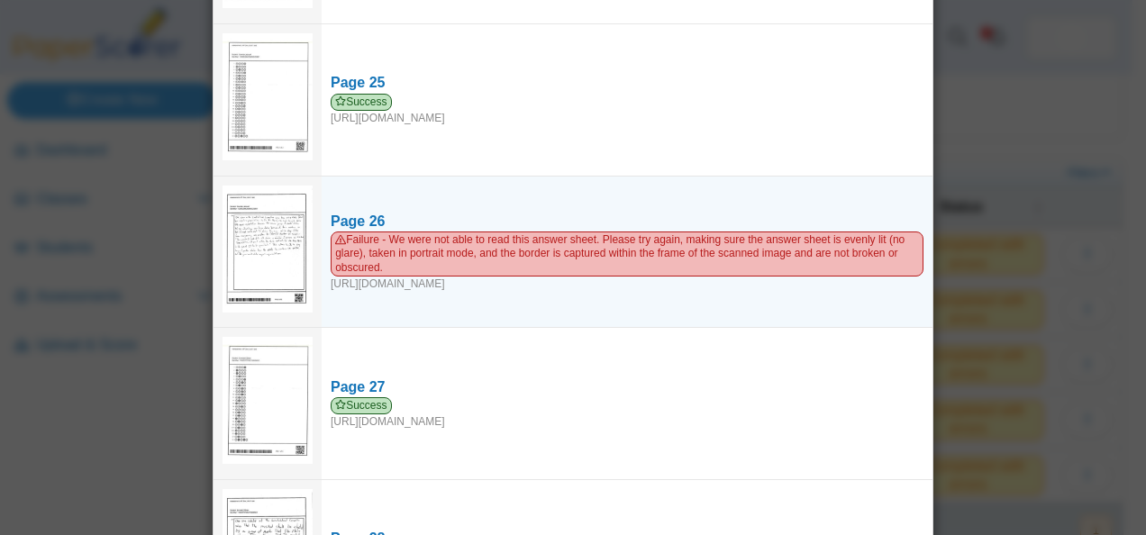
click at [277, 223] on img at bounding box center [268, 249] width 90 height 127
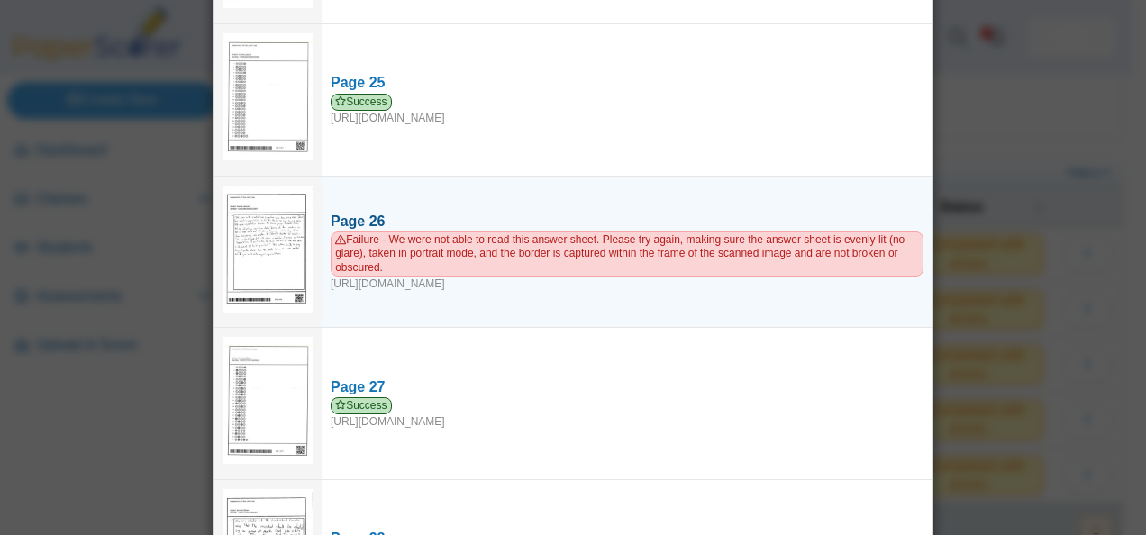
click at [331, 212] on div "Page 26" at bounding box center [627, 222] width 593 height 20
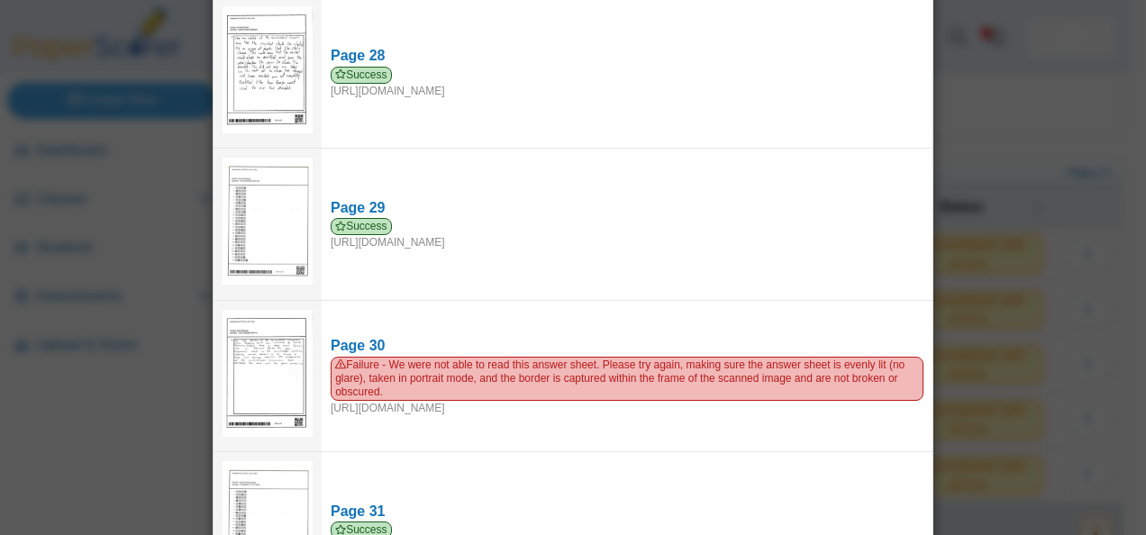
scroll to position [4188, 0]
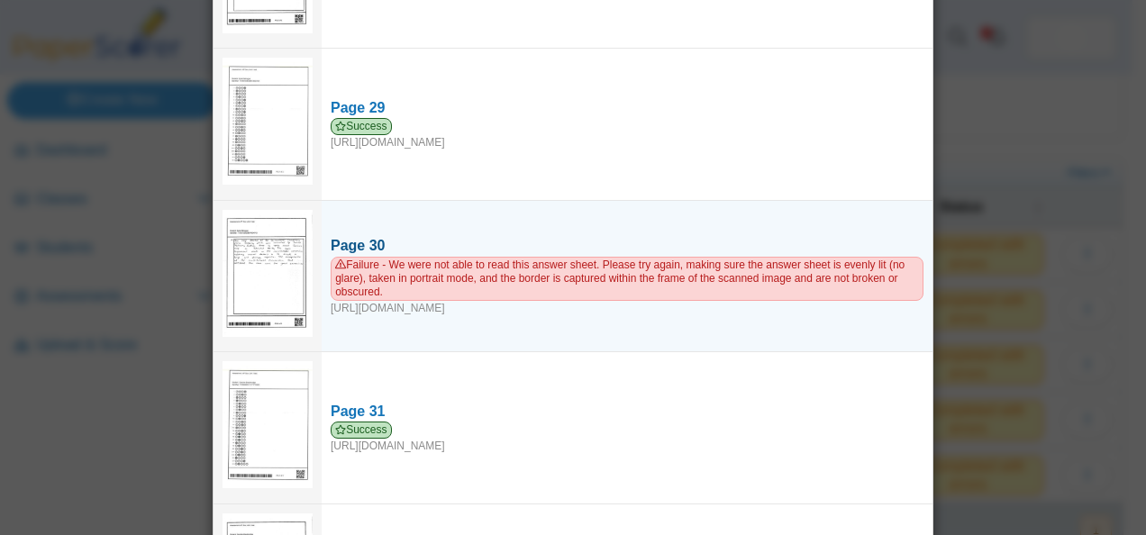
click at [355, 236] on div "Page 30" at bounding box center [627, 246] width 593 height 20
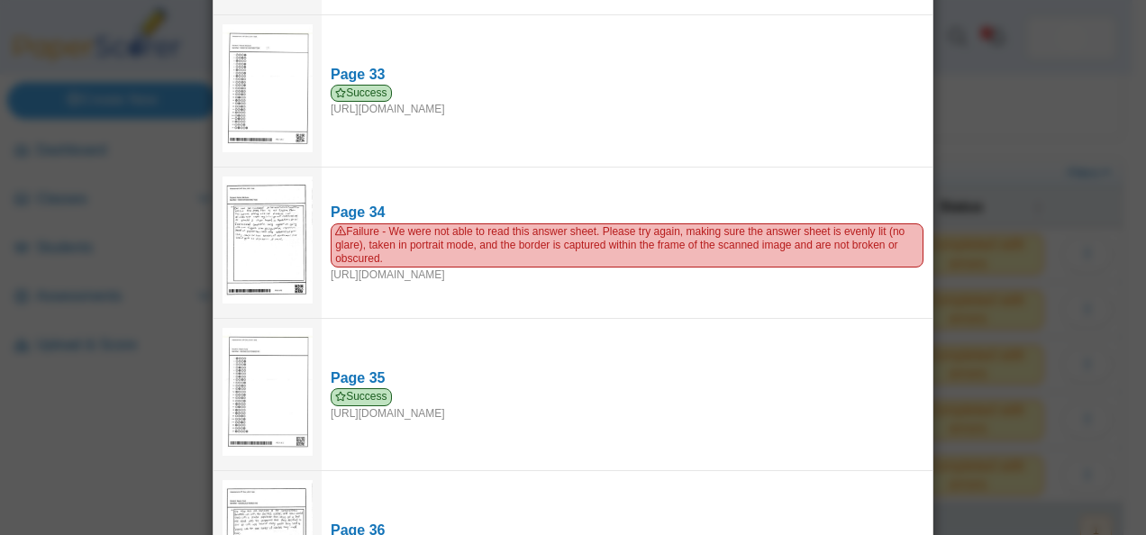
scroll to position [4848, 0]
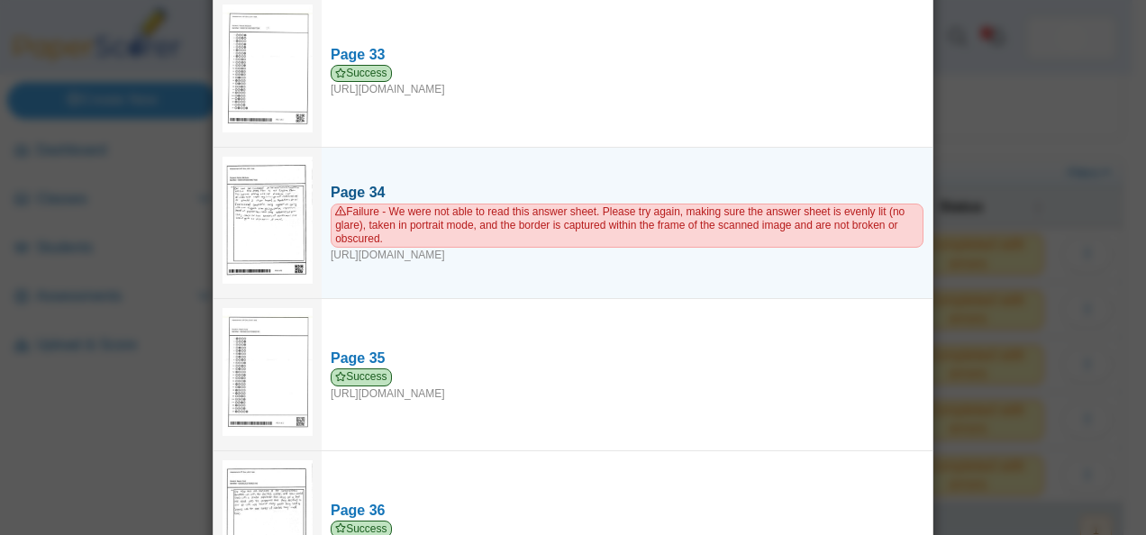
click at [322, 174] on link "Page 34 Failure - We were not able to read this answer sheet. Please try again,…" at bounding box center [627, 223] width 611 height 98
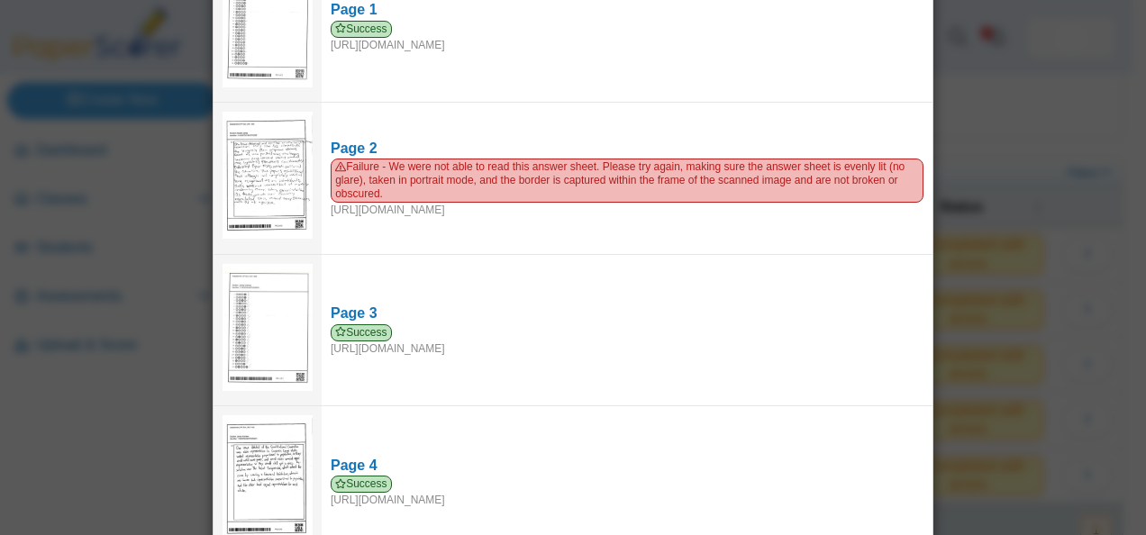
scroll to position [0, 0]
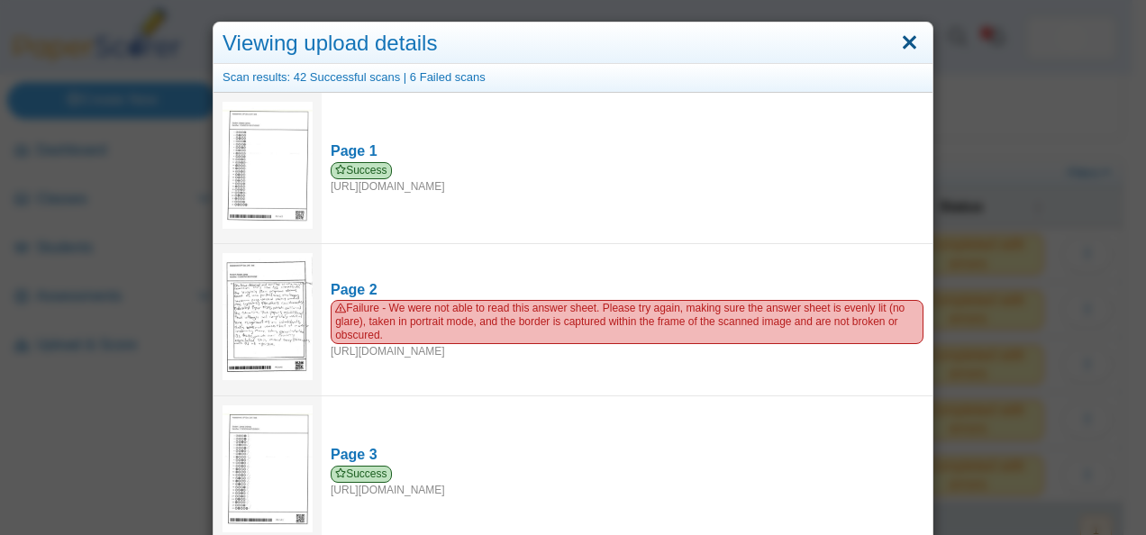
click at [895, 40] on link "Close" at bounding box center [909, 43] width 28 height 31
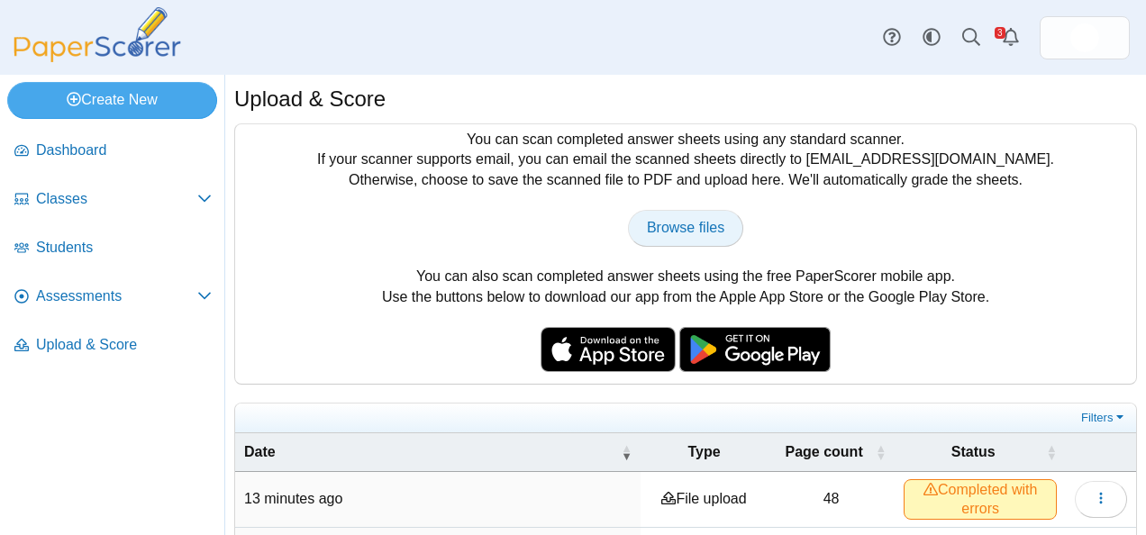
click at [688, 242] on link "Browse files" at bounding box center [685, 228] width 115 height 36
type input "**********"
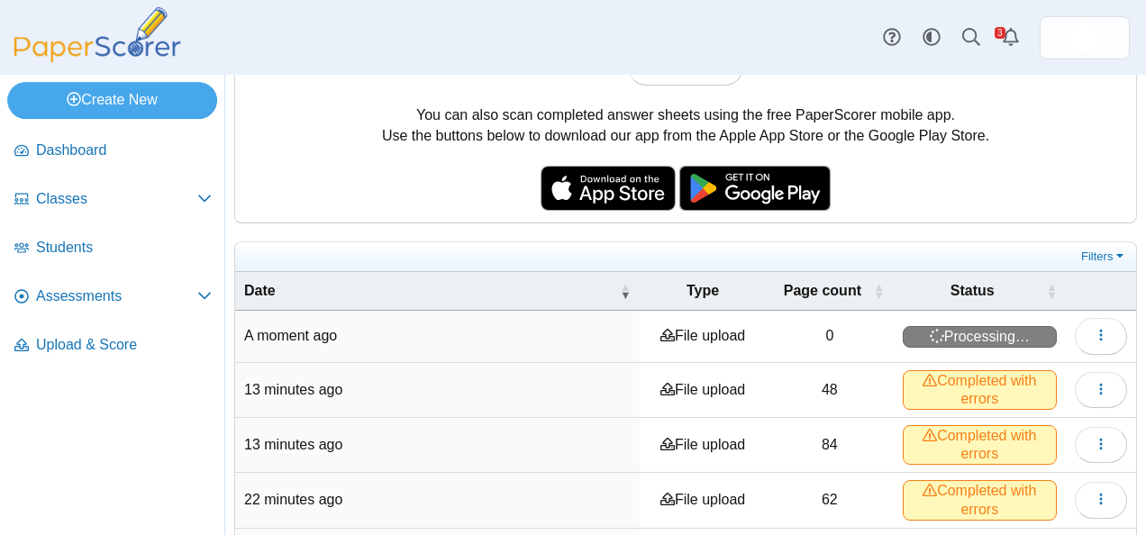
scroll to position [163, 0]
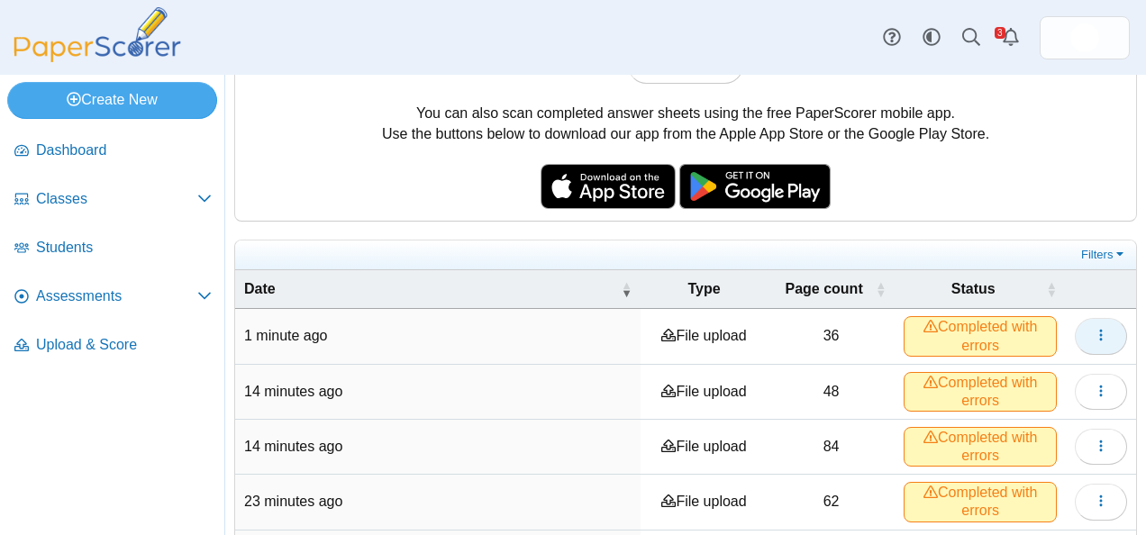
click at [1075, 329] on button "button" at bounding box center [1101, 336] width 52 height 36
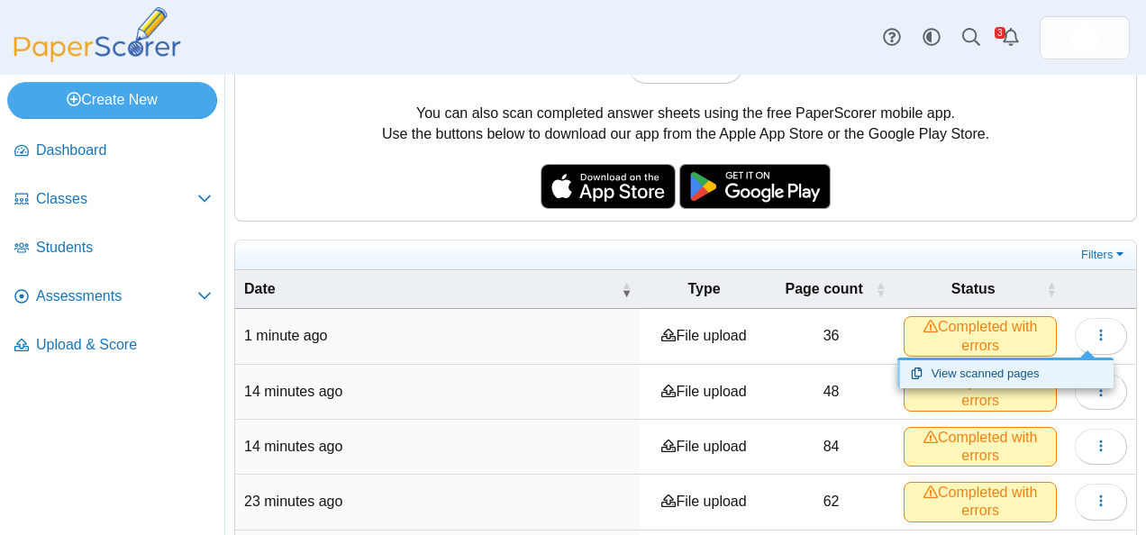
click at [1023, 371] on link "View scanned pages" at bounding box center [1005, 373] width 216 height 27
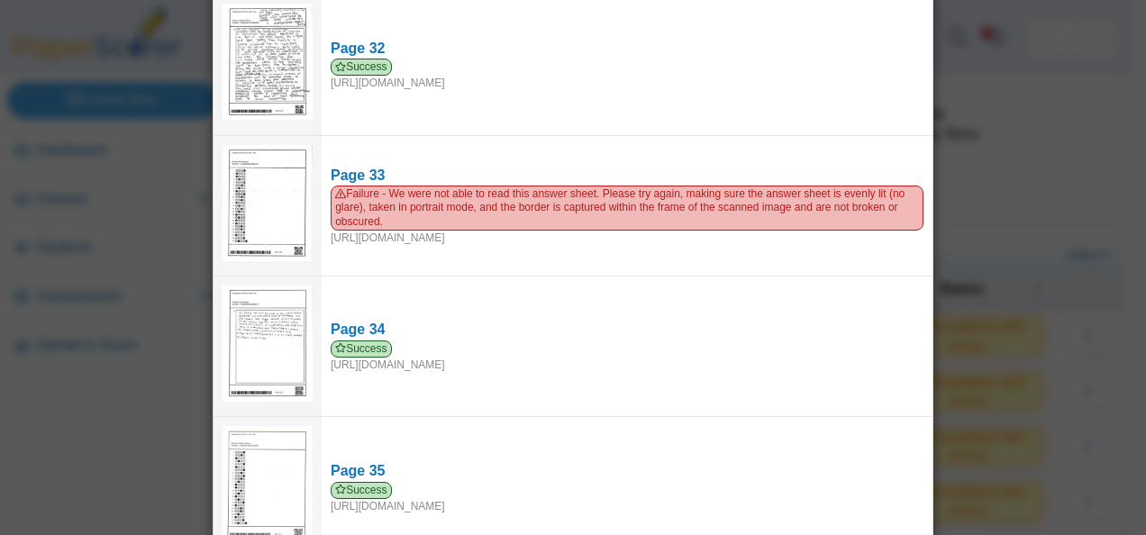
scroll to position [4475, 0]
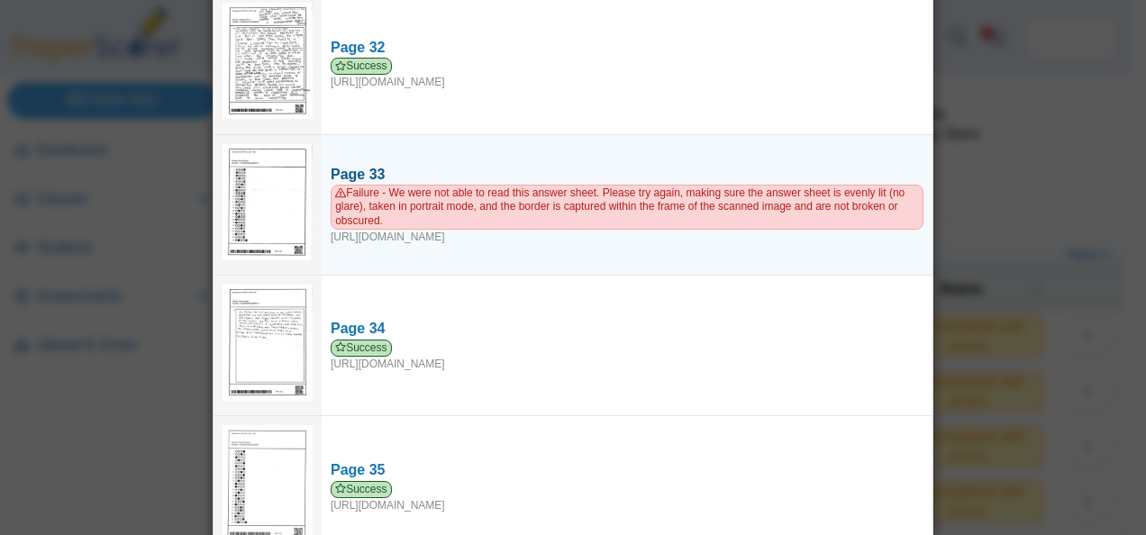
click at [395, 185] on span "Failure - We were not able to read this answer sheet. Please try again, making …" at bounding box center [627, 207] width 593 height 44
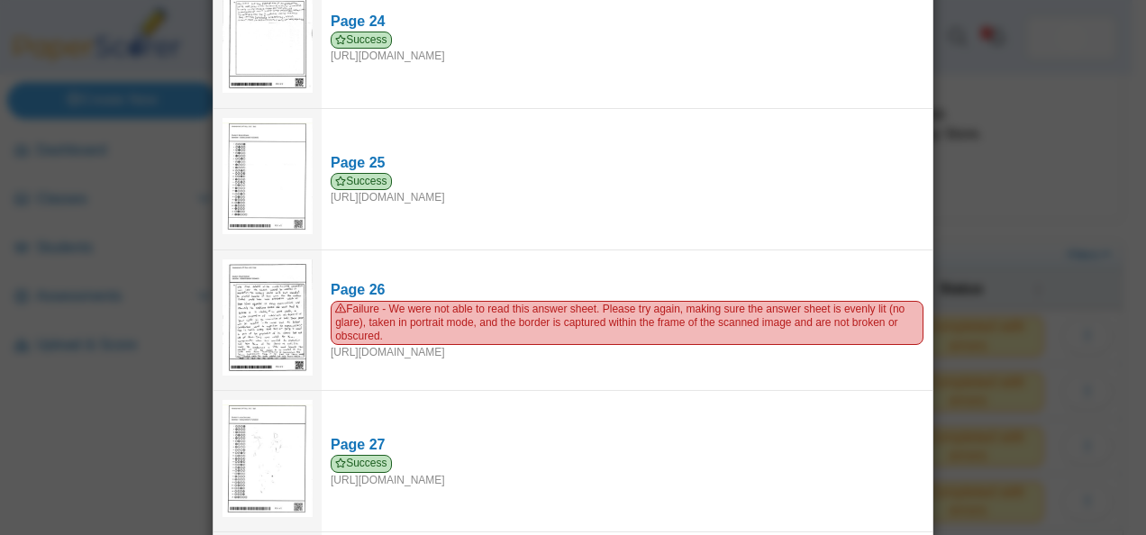
scroll to position [3242, 0]
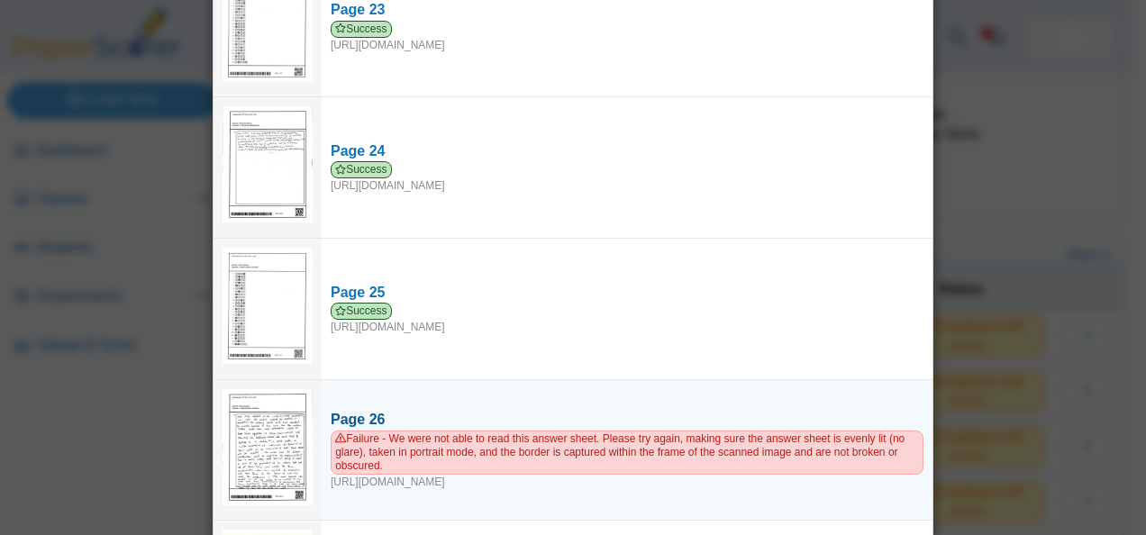
click at [391, 410] on div "Page 26" at bounding box center [627, 420] width 593 height 20
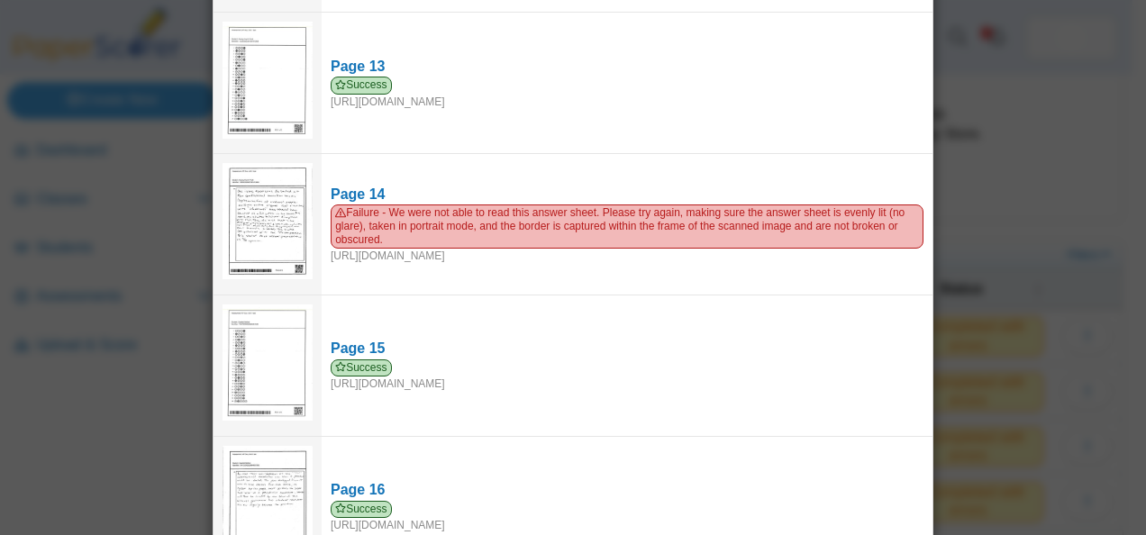
scroll to position [1763, 0]
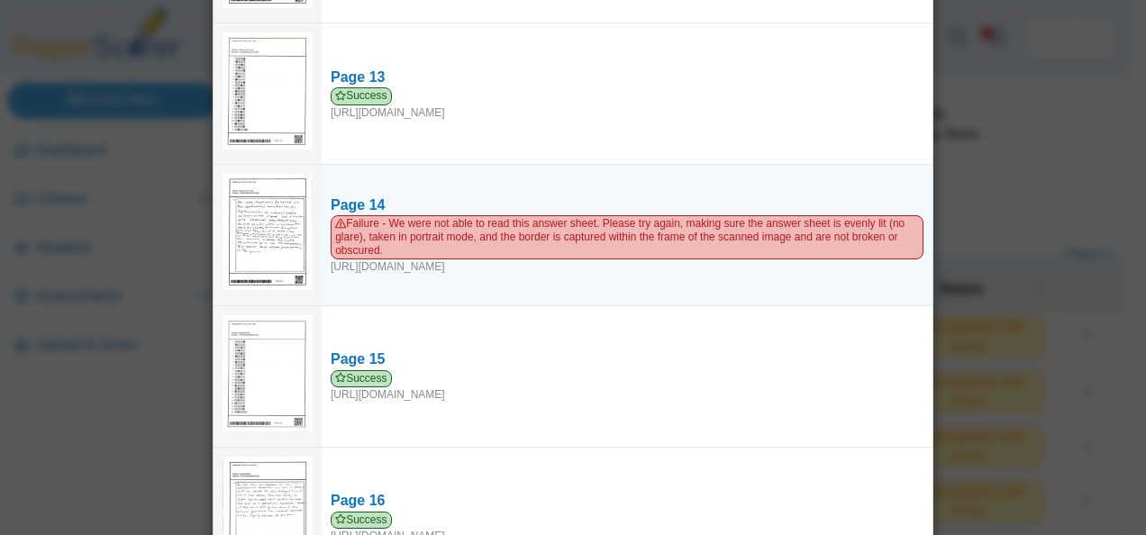
click at [246, 199] on img at bounding box center [268, 232] width 90 height 116
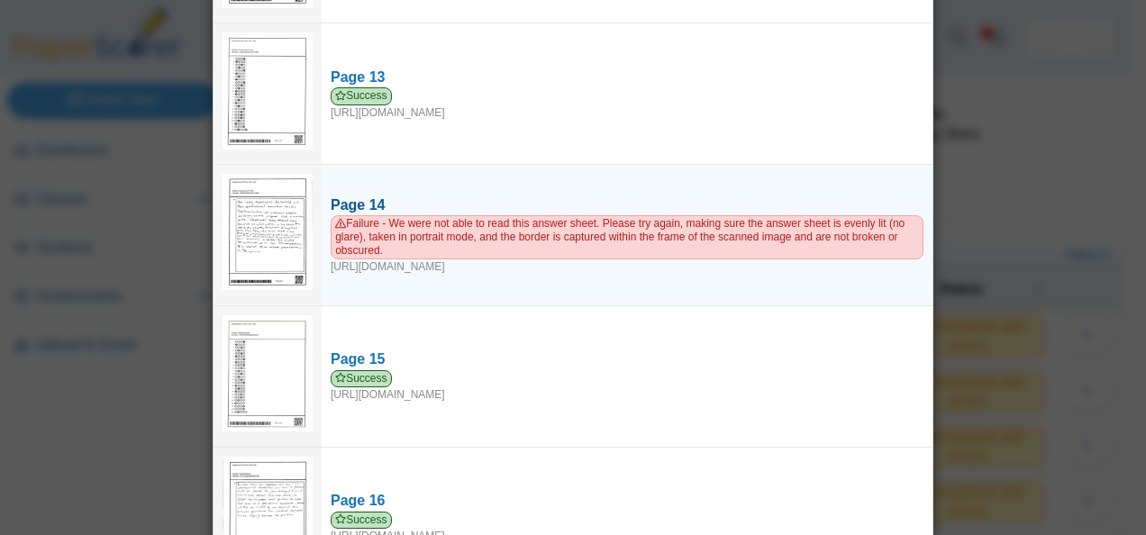
click at [358, 195] on div "Page 14" at bounding box center [627, 205] width 593 height 20
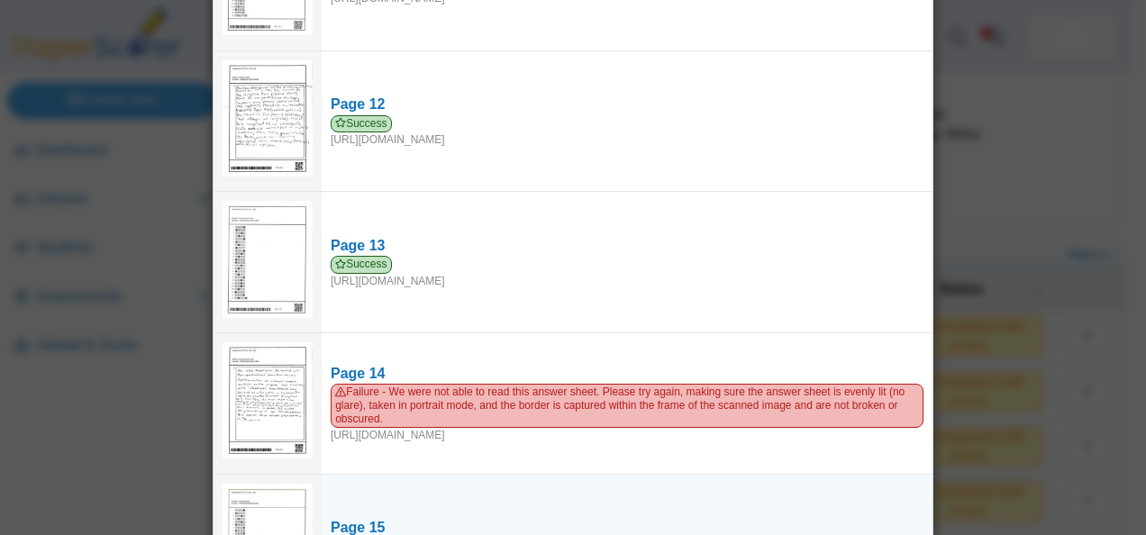
scroll to position [1628, 0]
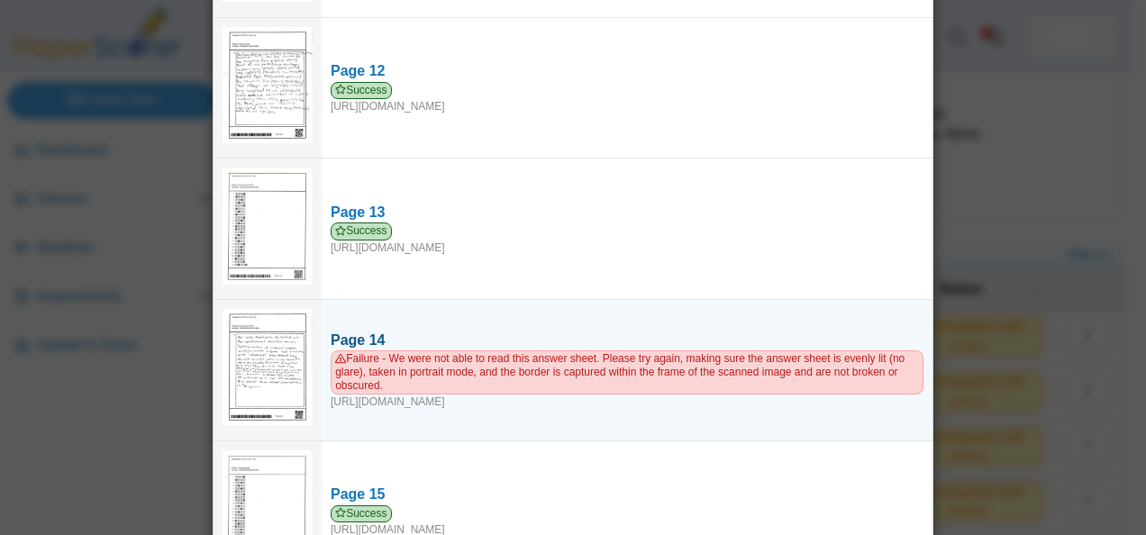
click at [425, 331] on div "Page 14" at bounding box center [627, 341] width 593 height 20
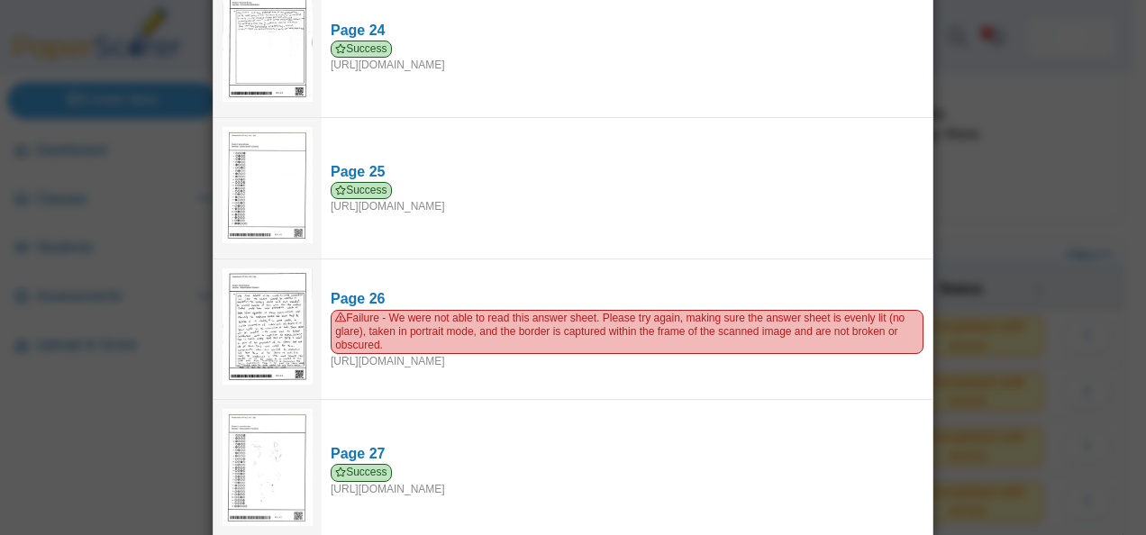
scroll to position [3387, 0]
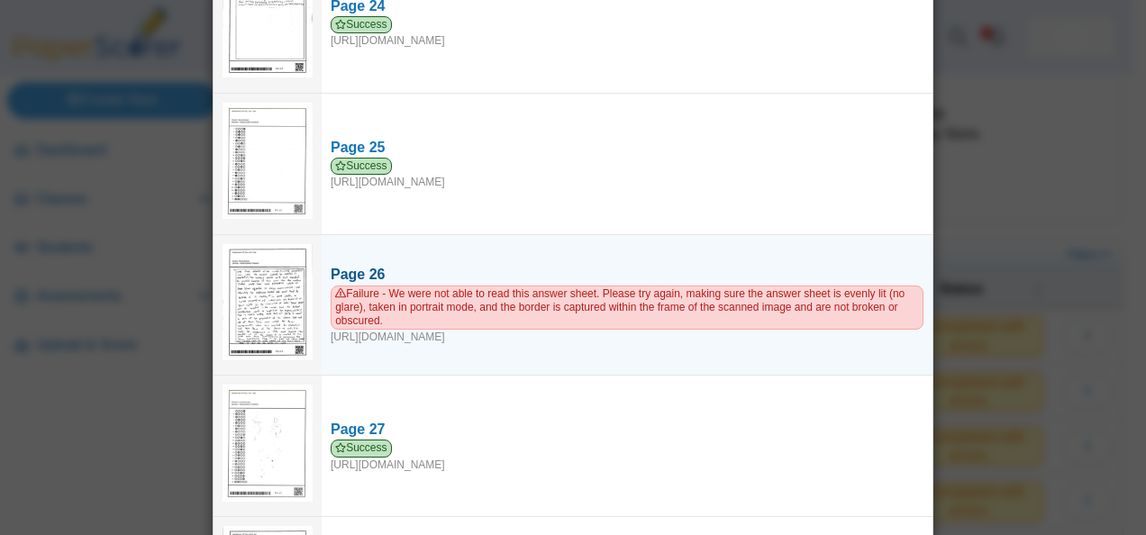
click at [479, 286] on span "Failure - We were not able to read this answer sheet. Please try again, making …" at bounding box center [627, 308] width 593 height 44
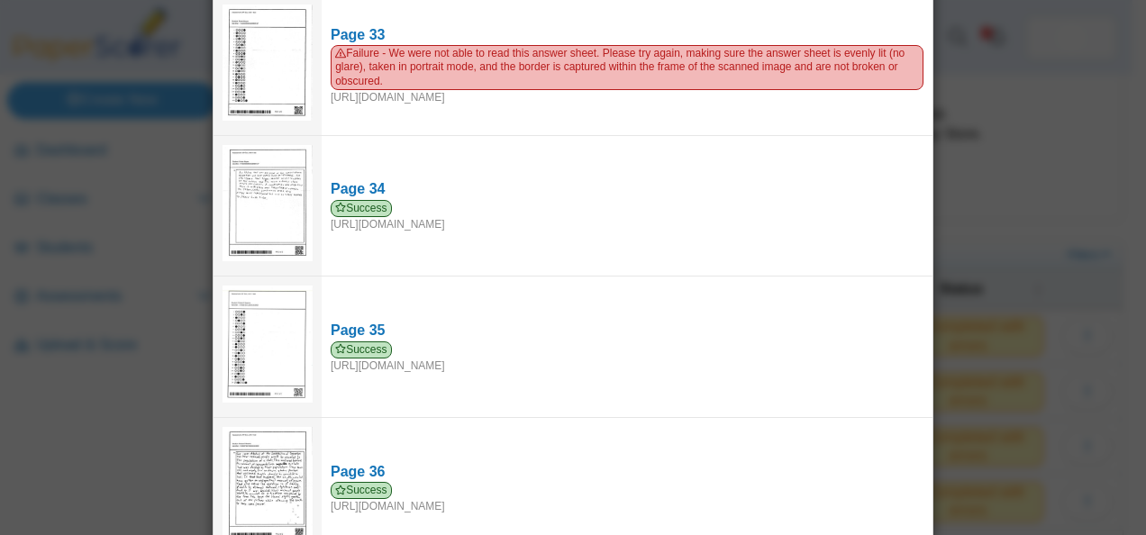
scroll to position [4572, 0]
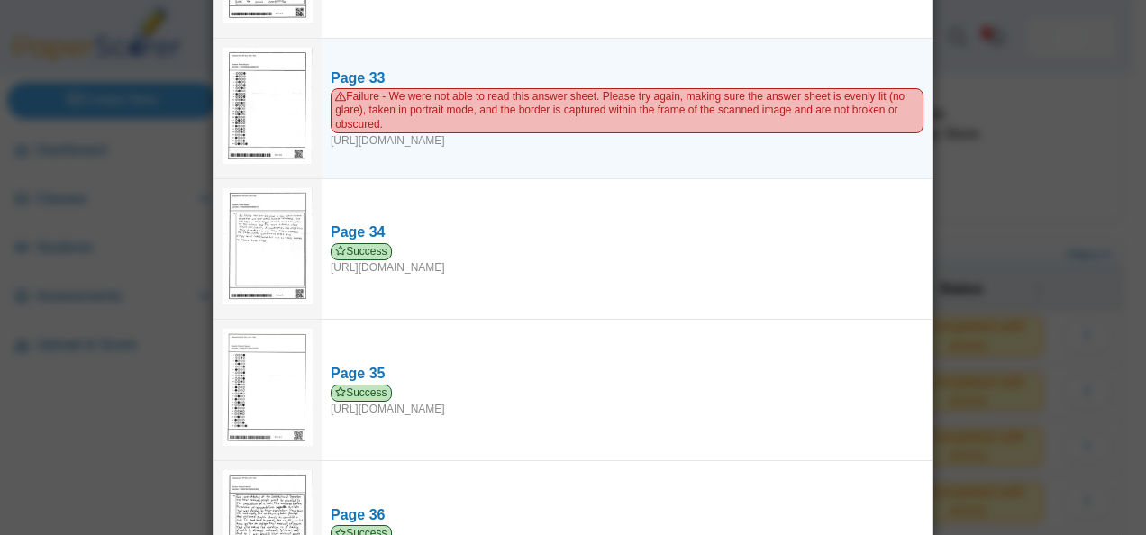
click at [291, 75] on img at bounding box center [268, 106] width 90 height 116
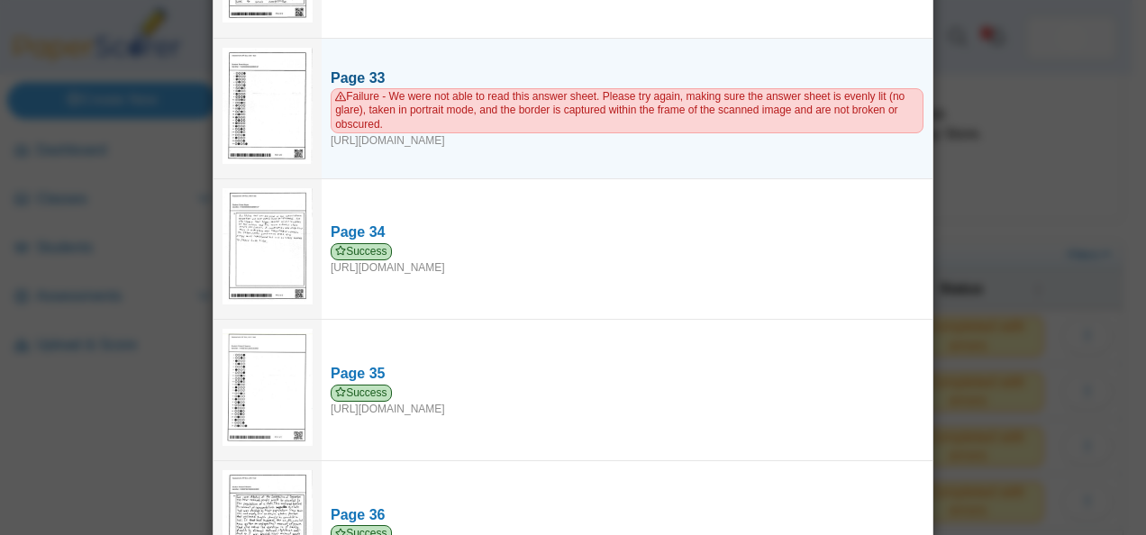
click at [353, 68] on div "Page 33" at bounding box center [627, 78] width 593 height 20
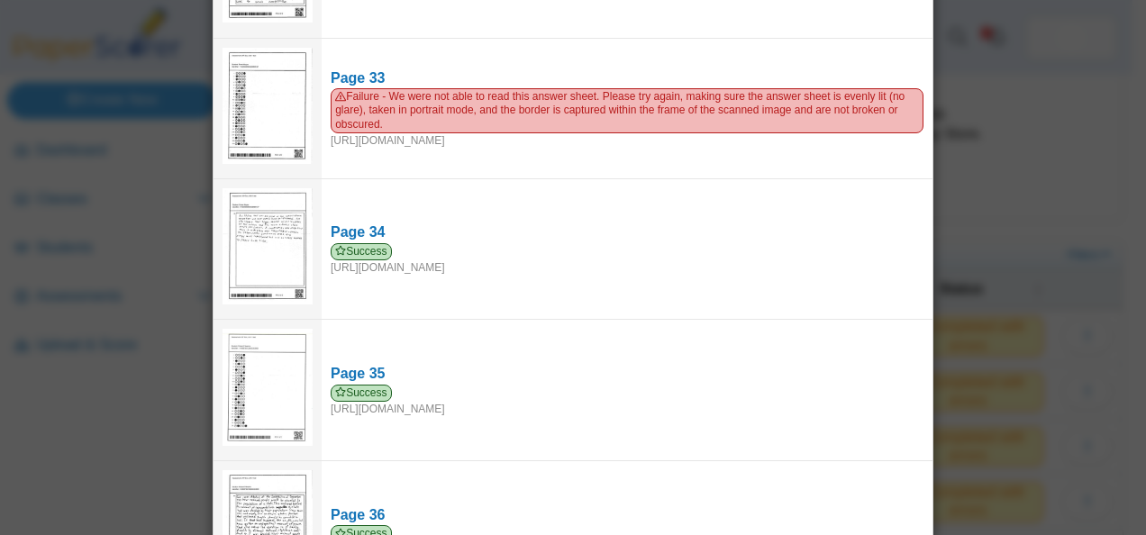
click at [114, 497] on div "Viewing upload details Scan results: 33 Successful scans | 3 Failed scans Page …" at bounding box center [573, 267] width 1146 height 535
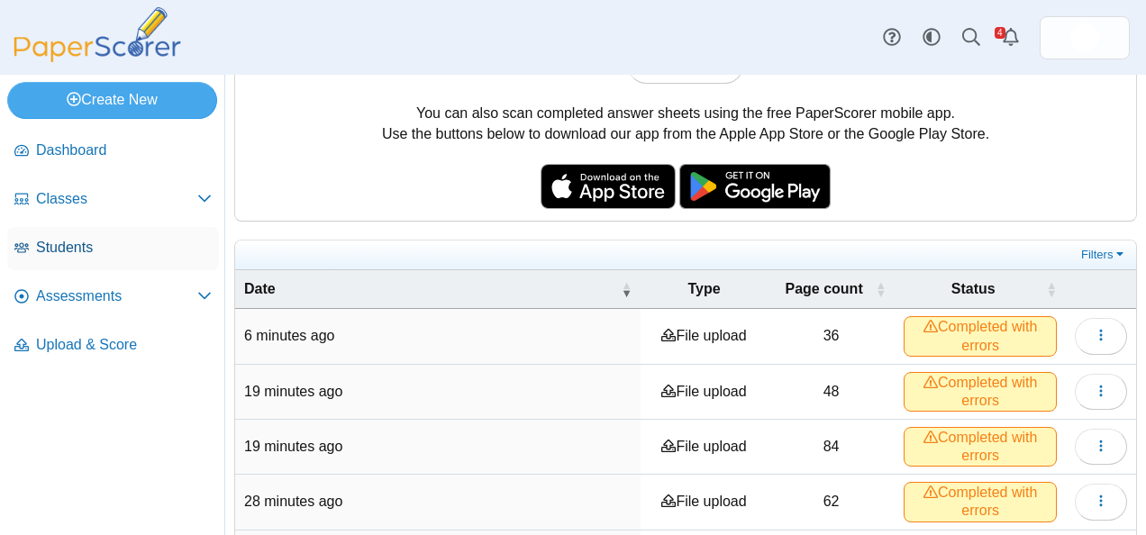
click at [70, 230] on link "Students" at bounding box center [113, 248] width 212 height 43
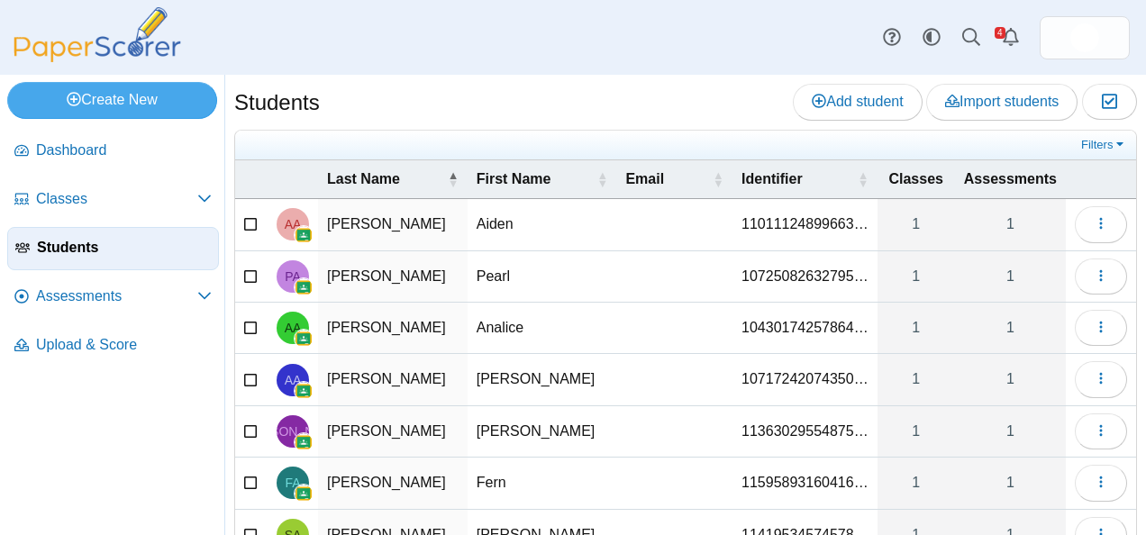
scroll to position [269, 0]
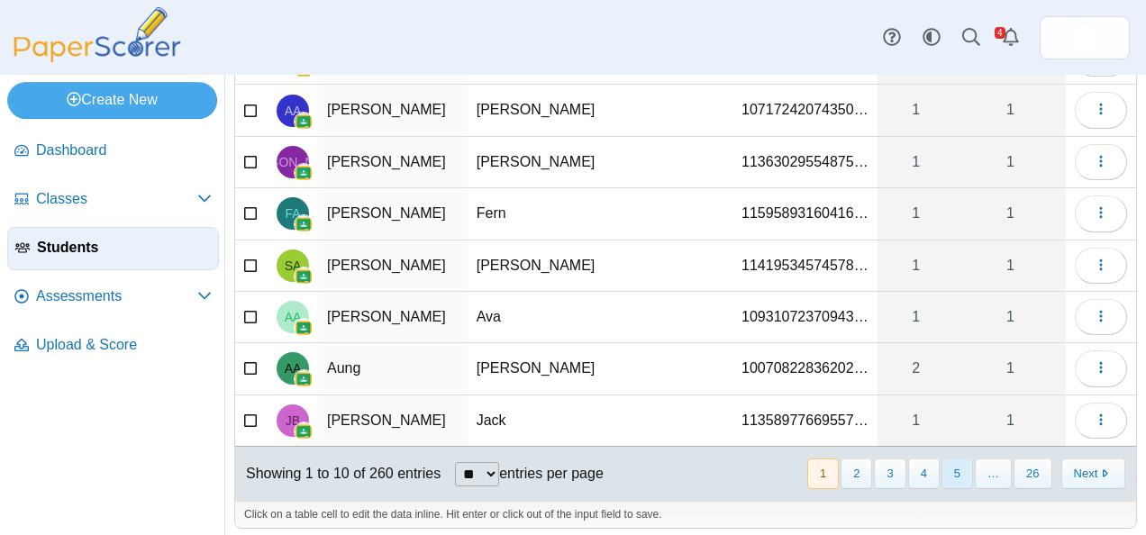
click at [941, 461] on button "5" at bounding box center [957, 474] width 32 height 30
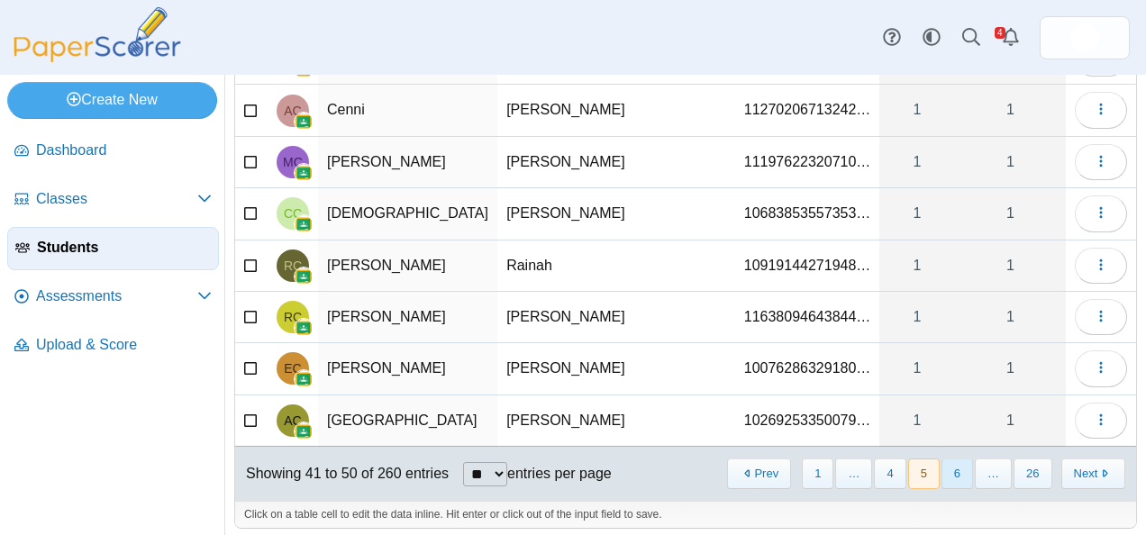
click at [953, 459] on button "6" at bounding box center [957, 474] width 32 height 30
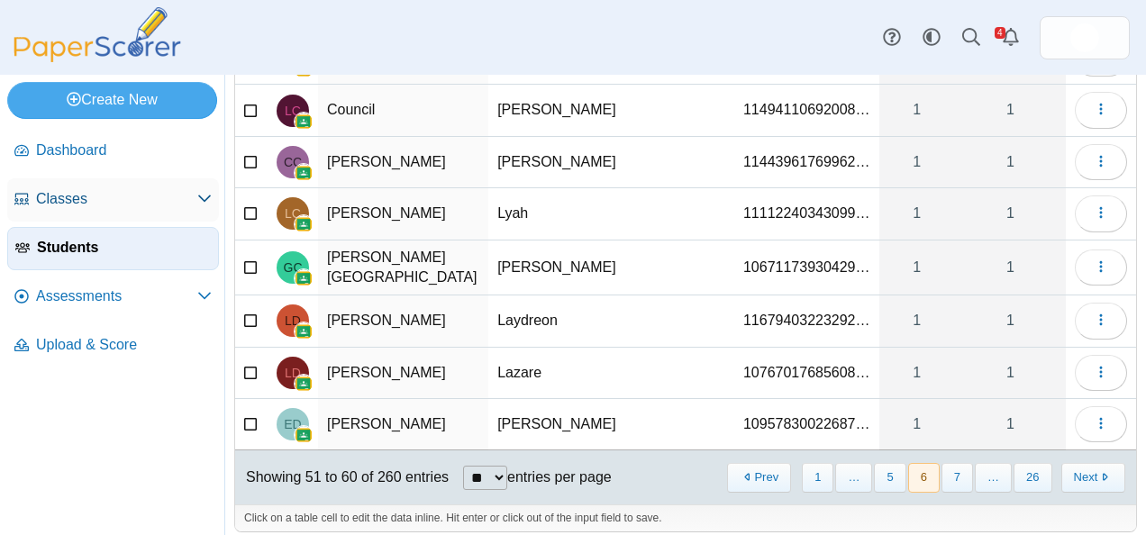
click at [60, 207] on span "Classes" at bounding box center [116, 199] width 161 height 20
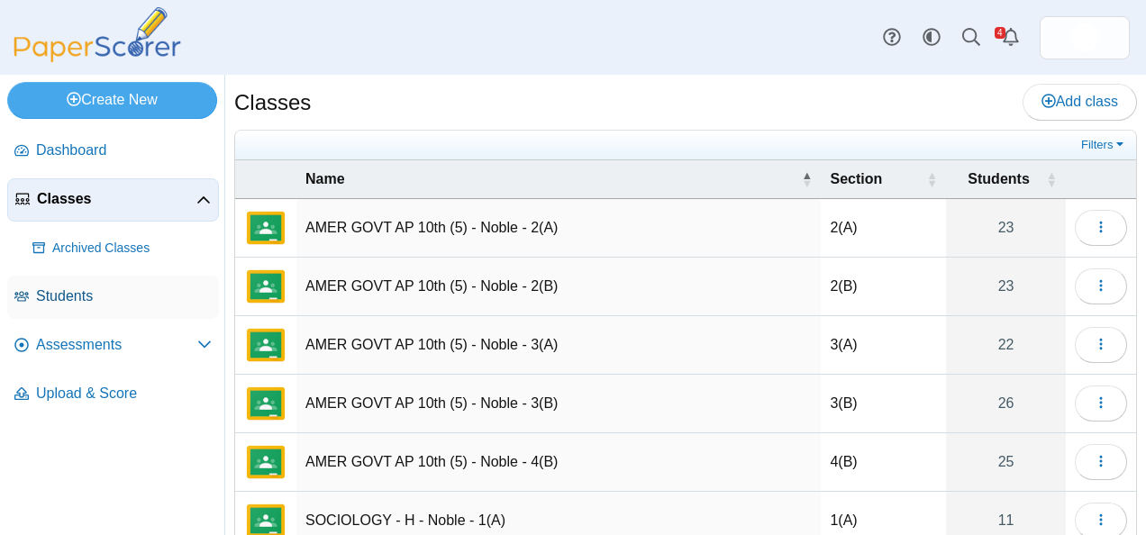
click at [80, 295] on span "Students" at bounding box center [124, 296] width 176 height 20
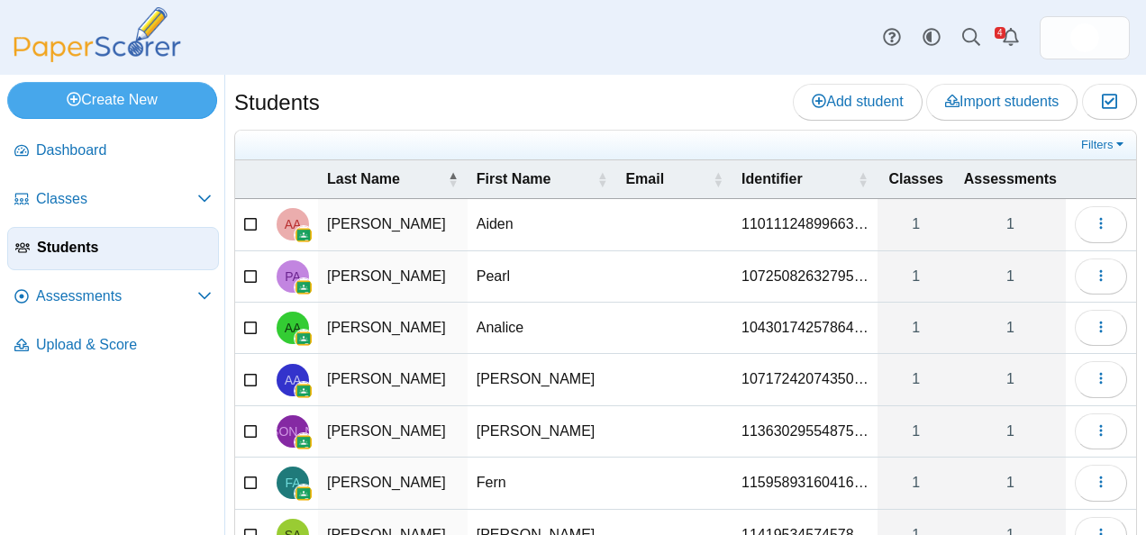
scroll to position [269, 0]
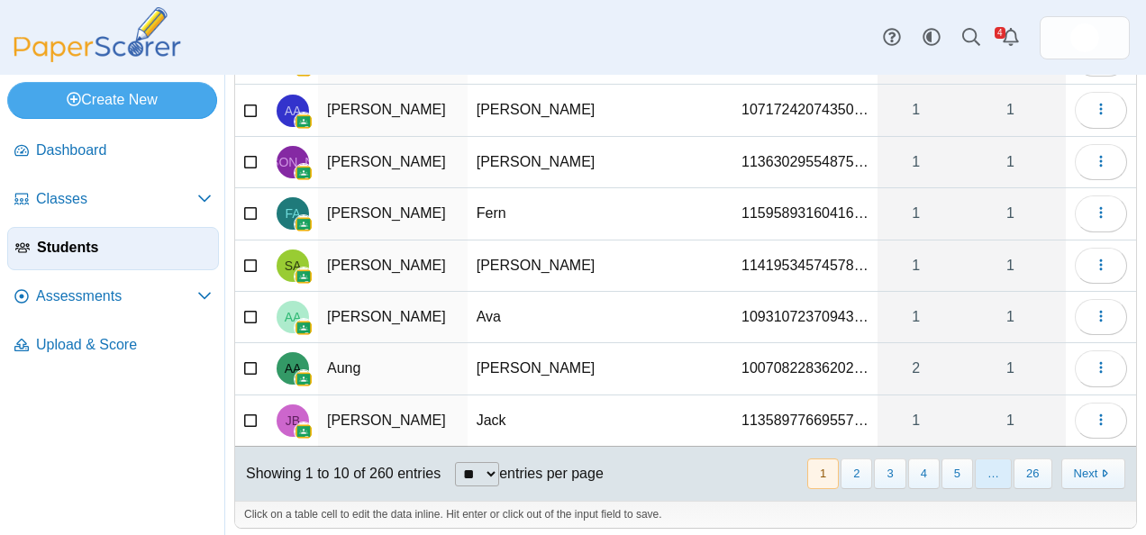
click at [984, 467] on span "…" at bounding box center [993, 474] width 37 height 30
click at [951, 459] on button "5" at bounding box center [957, 474] width 32 height 30
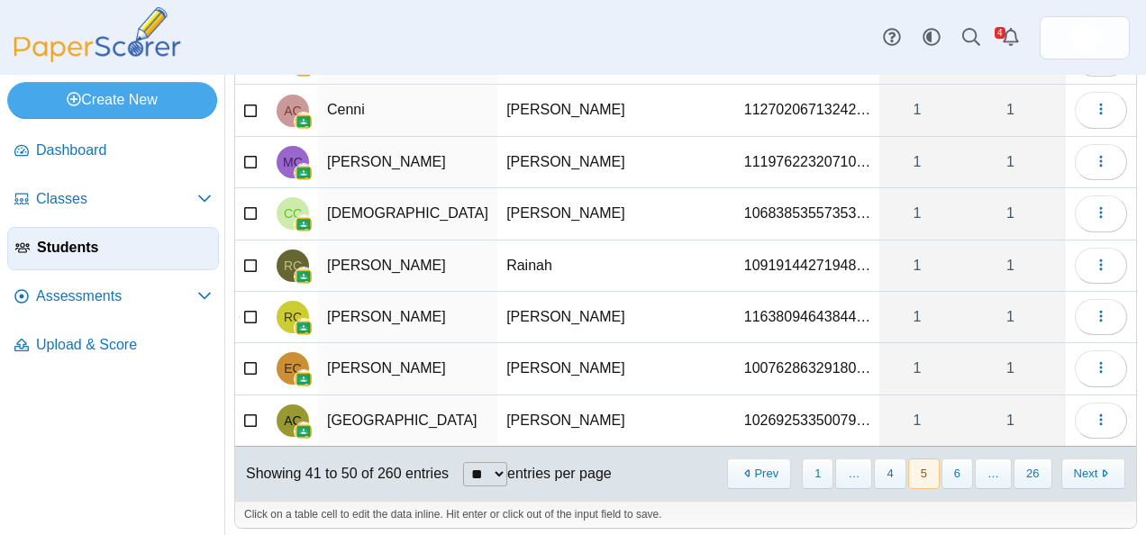
click at [951, 459] on button "6" at bounding box center [957, 474] width 32 height 30
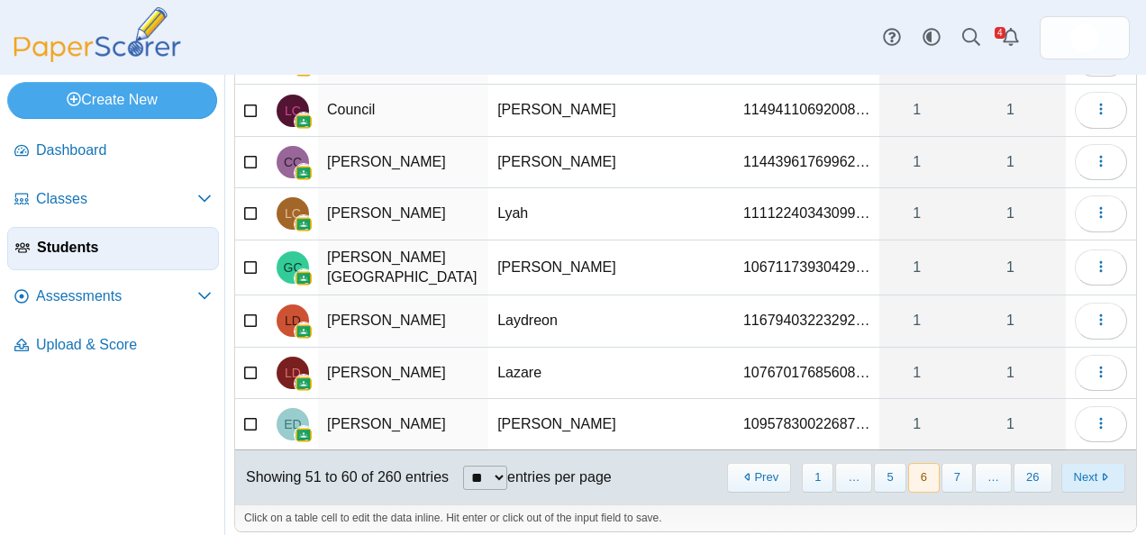
click at [1081, 467] on button "Next" at bounding box center [1093, 478] width 64 height 30
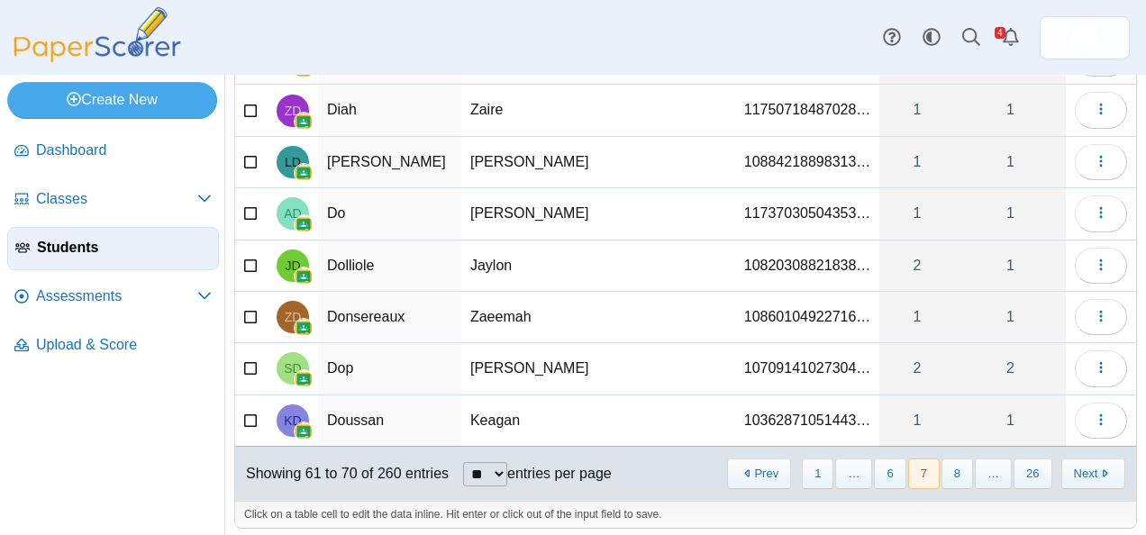
click at [1081, 467] on button "Next" at bounding box center [1093, 474] width 64 height 30
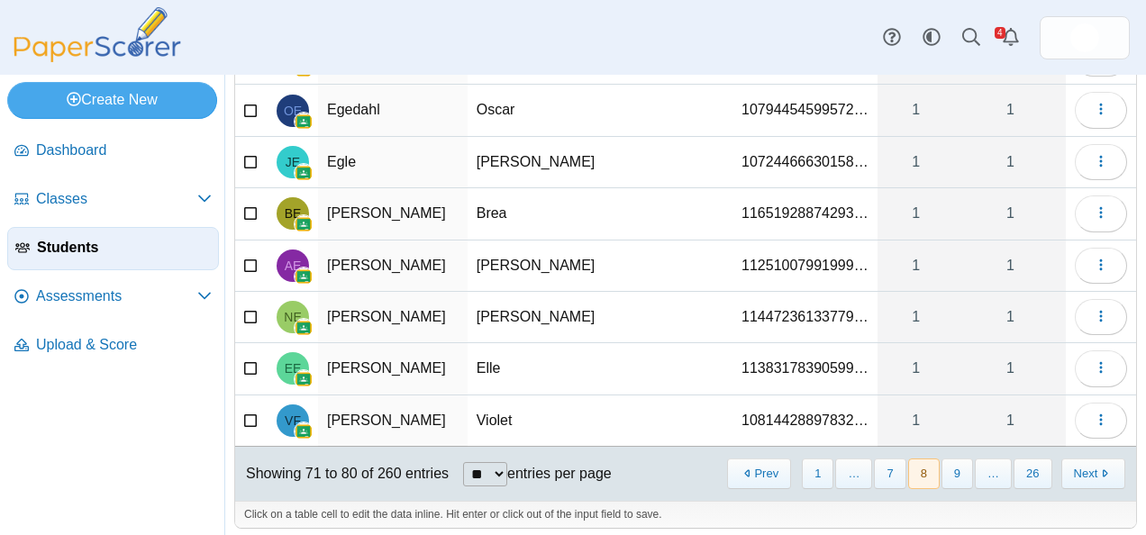
click at [1081, 467] on button "Next" at bounding box center [1093, 474] width 64 height 30
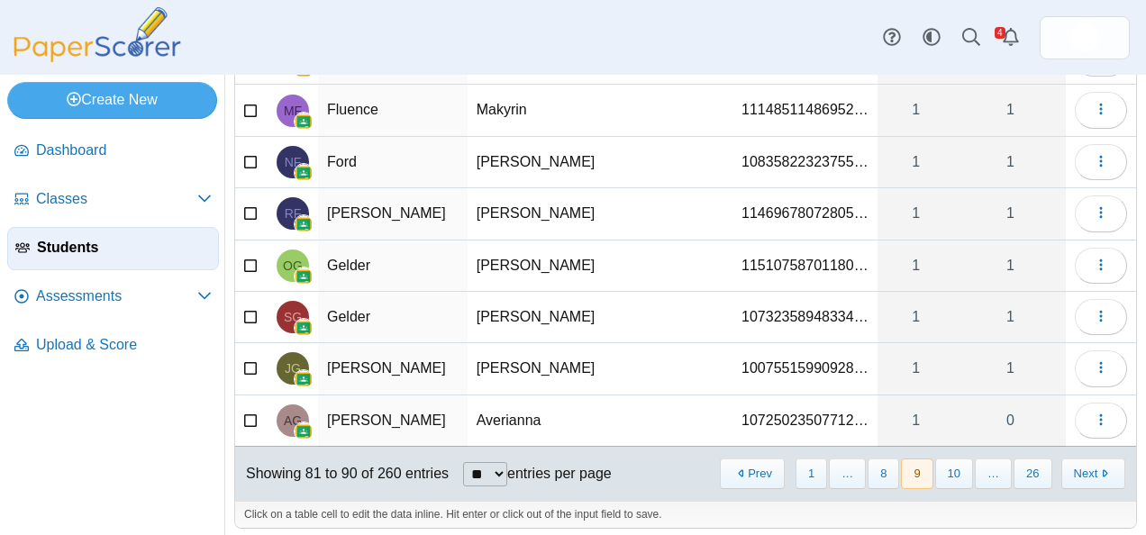
click at [1081, 467] on button "Next" at bounding box center [1093, 474] width 64 height 30
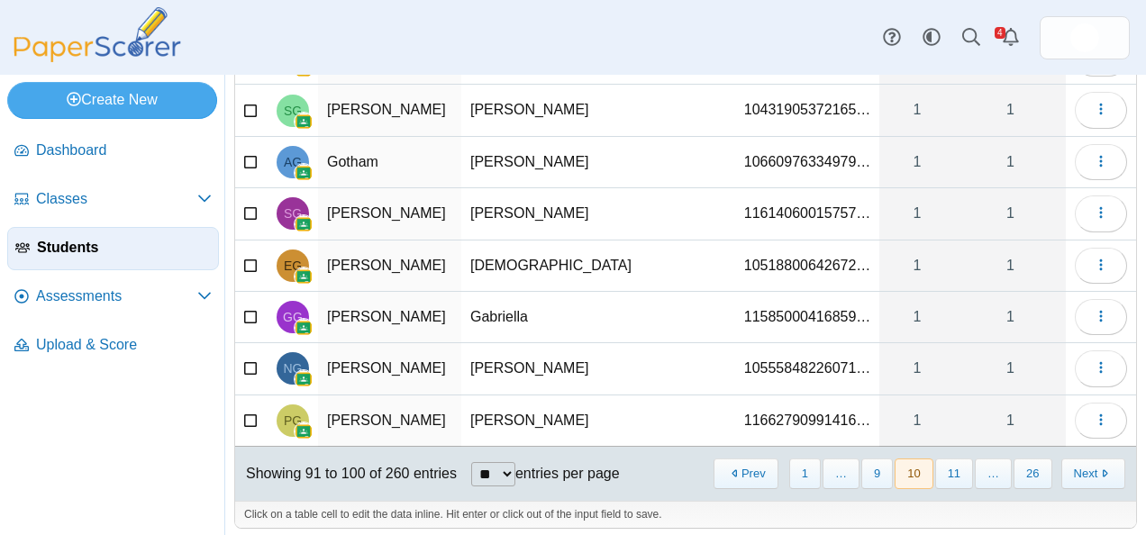
click at [1081, 467] on button "Next" at bounding box center [1093, 474] width 64 height 30
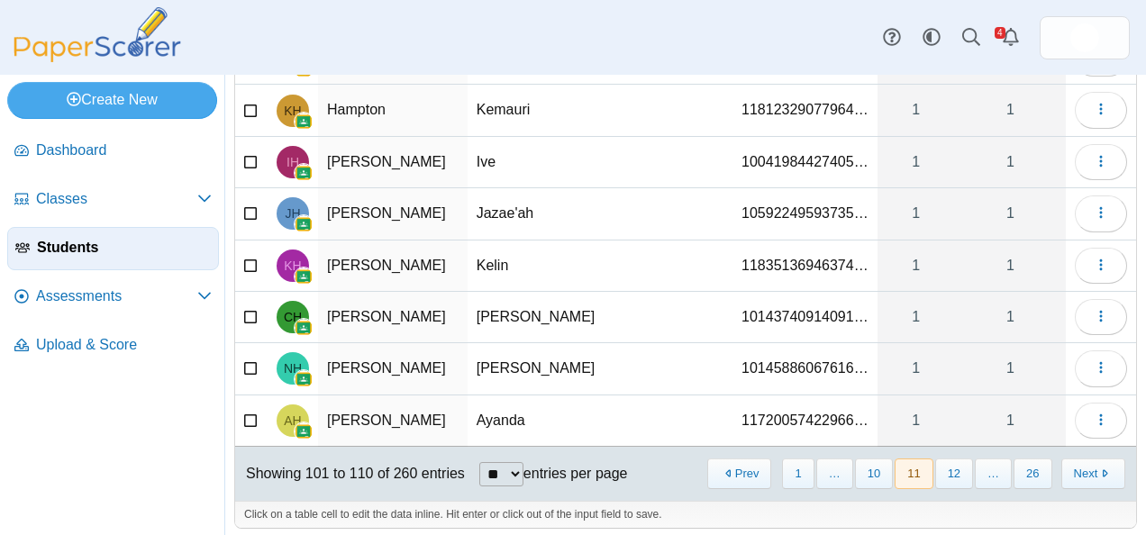
click at [1081, 467] on button "Next" at bounding box center [1093, 474] width 64 height 30
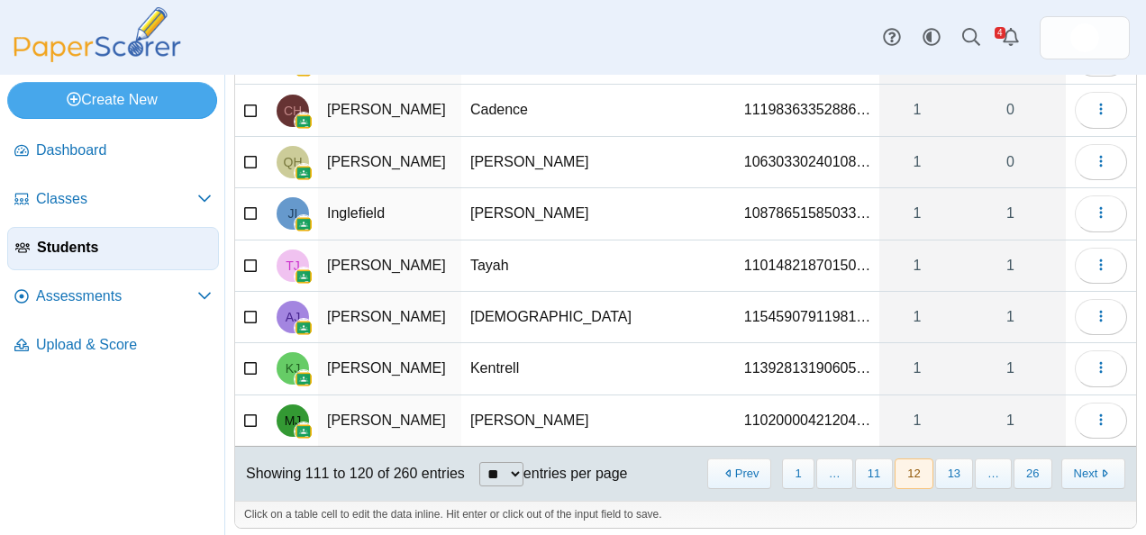
click at [1081, 467] on button "Next" at bounding box center [1093, 474] width 64 height 30
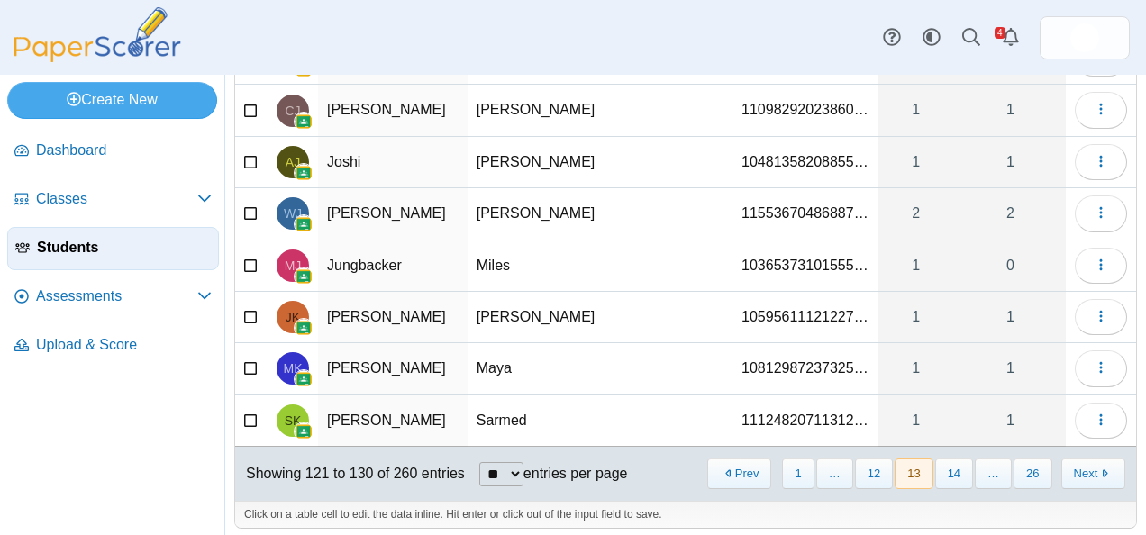
click at [1081, 467] on button "Next" at bounding box center [1093, 474] width 64 height 30
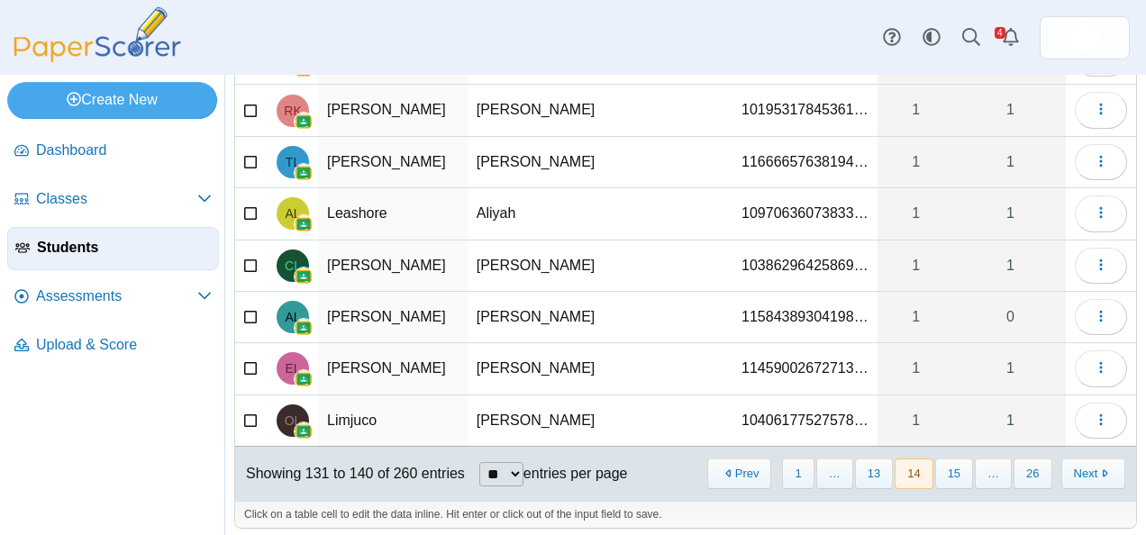
click at [1081, 467] on button "Next" at bounding box center [1093, 474] width 64 height 30
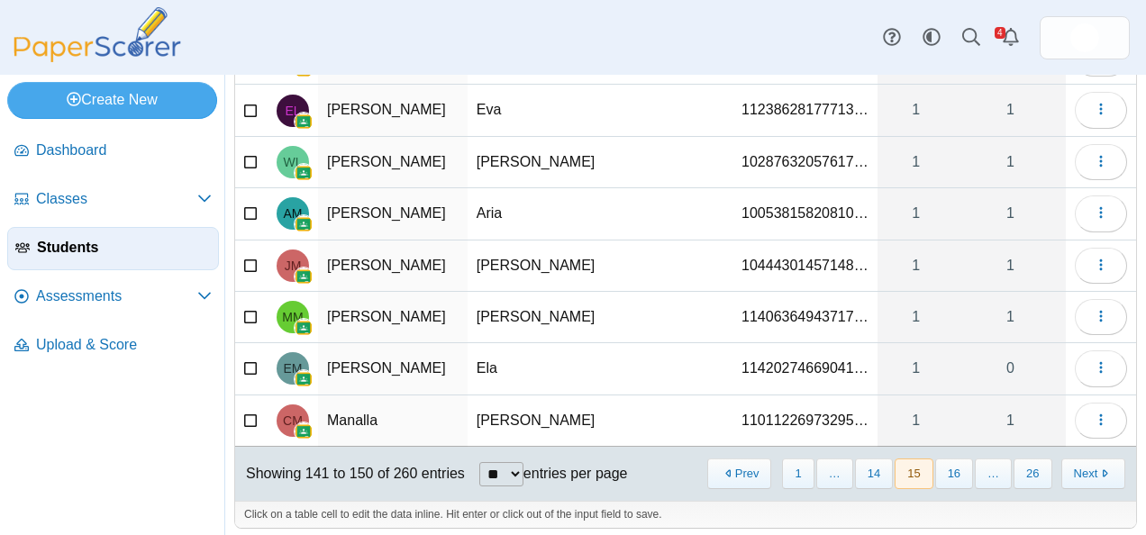
click at [1081, 467] on button "Next" at bounding box center [1093, 474] width 64 height 30
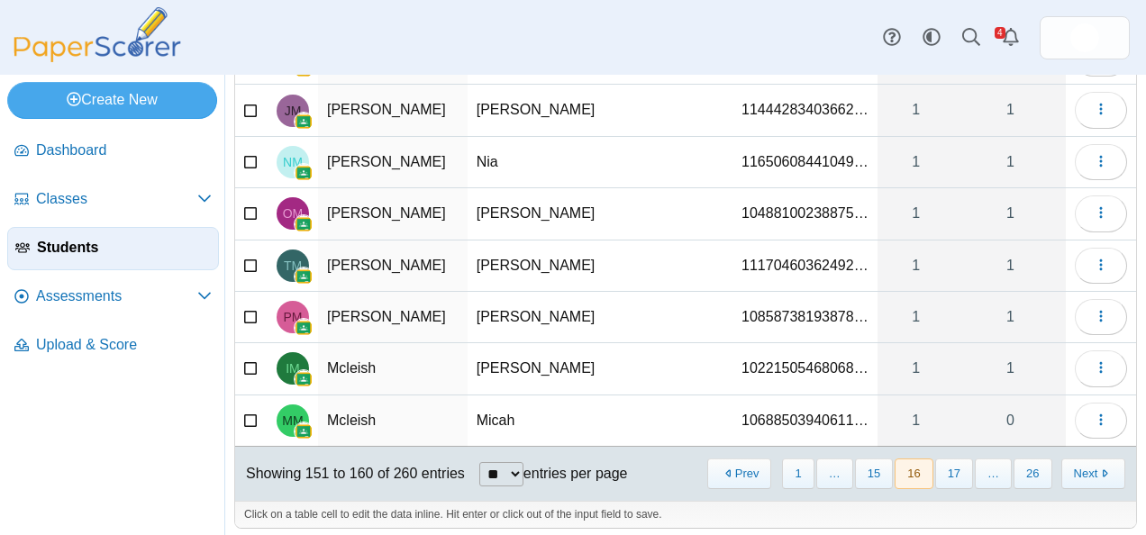
click at [1081, 467] on button "Next" at bounding box center [1093, 474] width 64 height 30
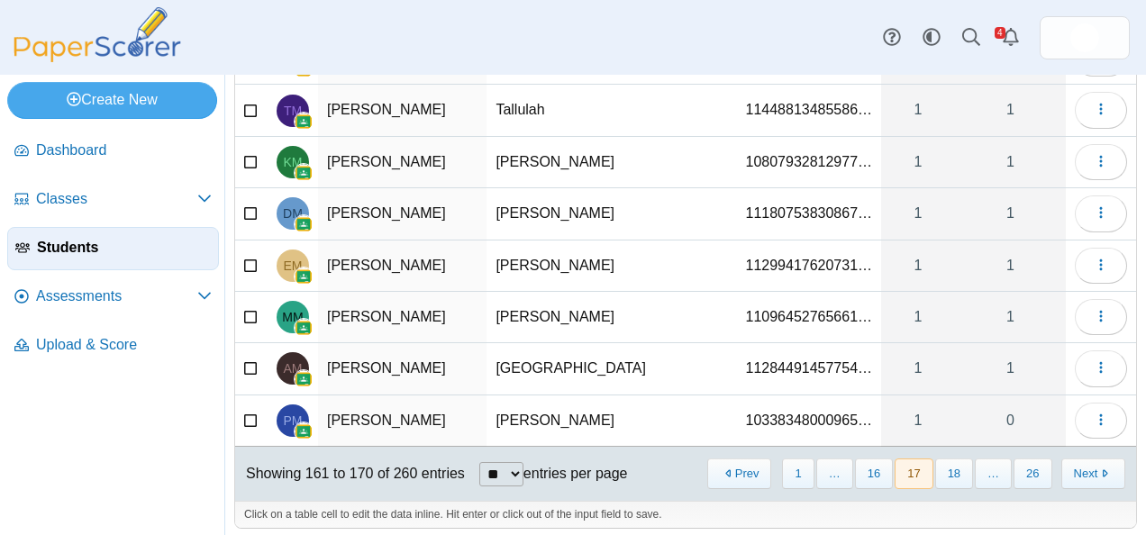
click at [1081, 467] on button "Next" at bounding box center [1093, 474] width 64 height 30
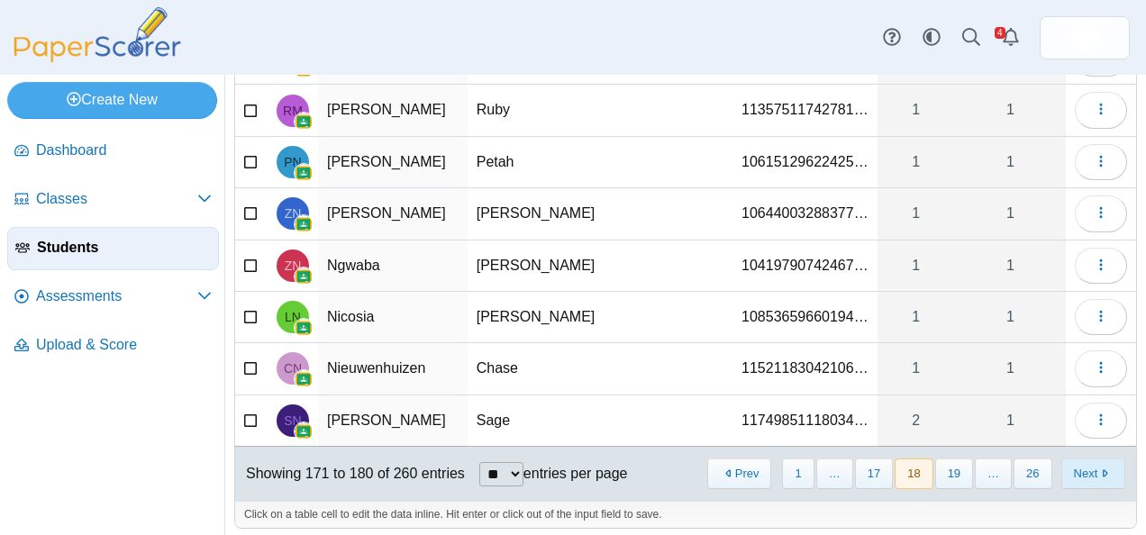
click at [1075, 465] on button "Next" at bounding box center [1093, 474] width 64 height 30
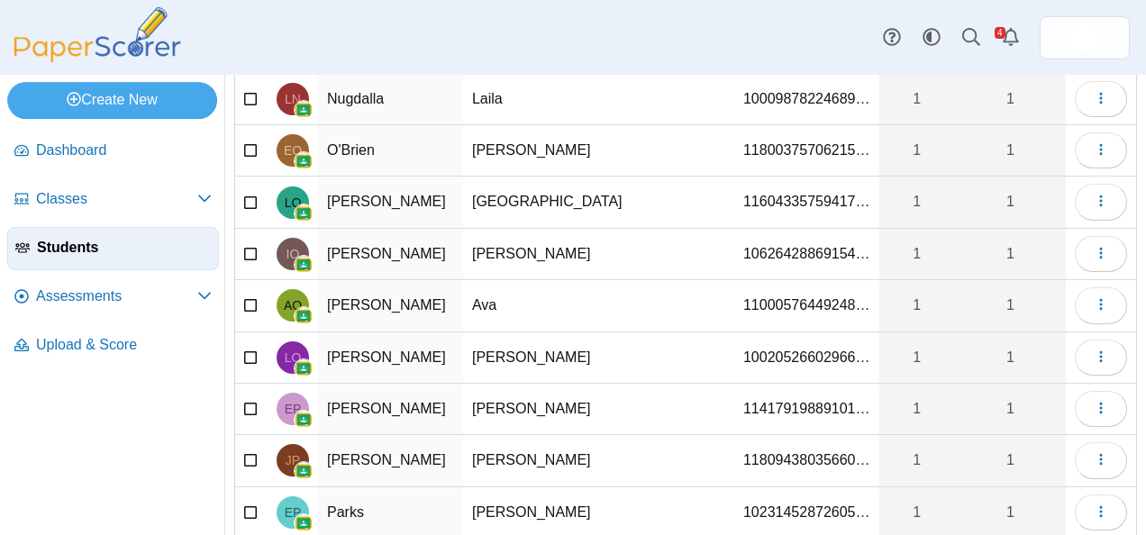
scroll to position [104, 0]
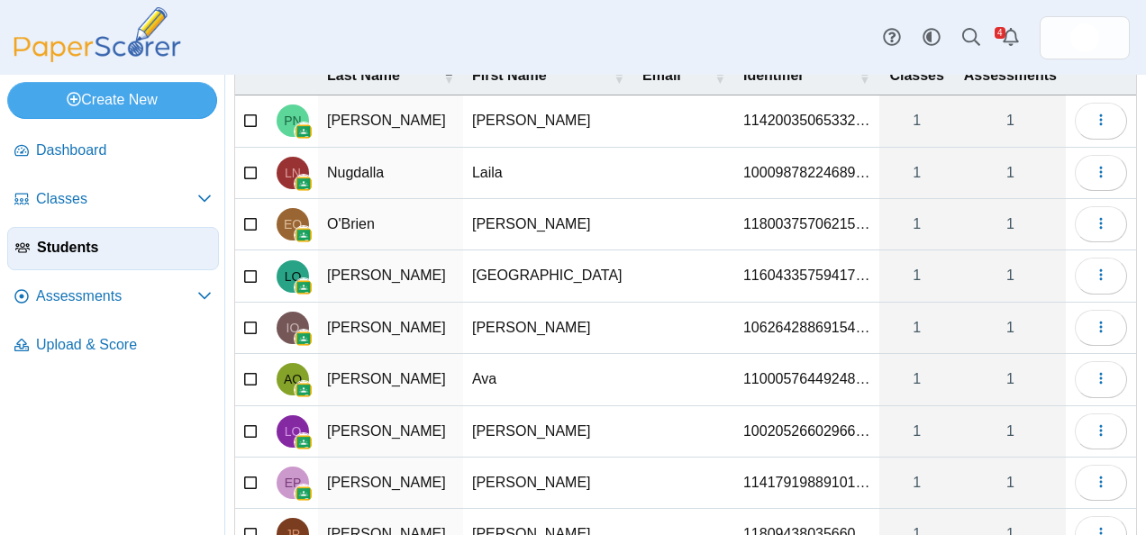
click at [333, 119] on td "Noyes" at bounding box center [390, 120] width 145 height 51
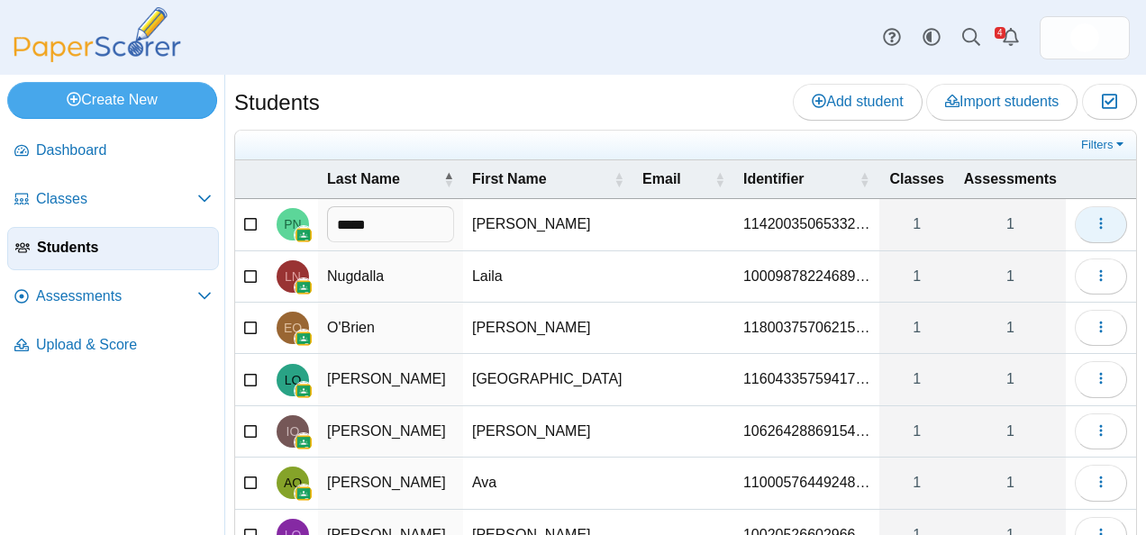
click at [1096, 215] on button "button" at bounding box center [1101, 224] width 52 height 36
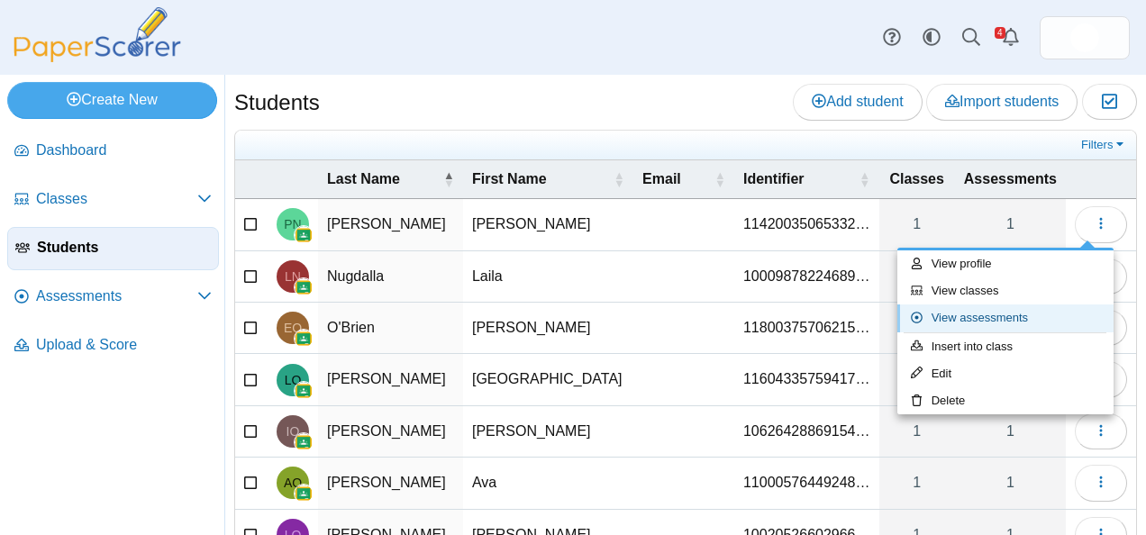
click at [1018, 315] on link "View assessments" at bounding box center [1005, 317] width 216 height 27
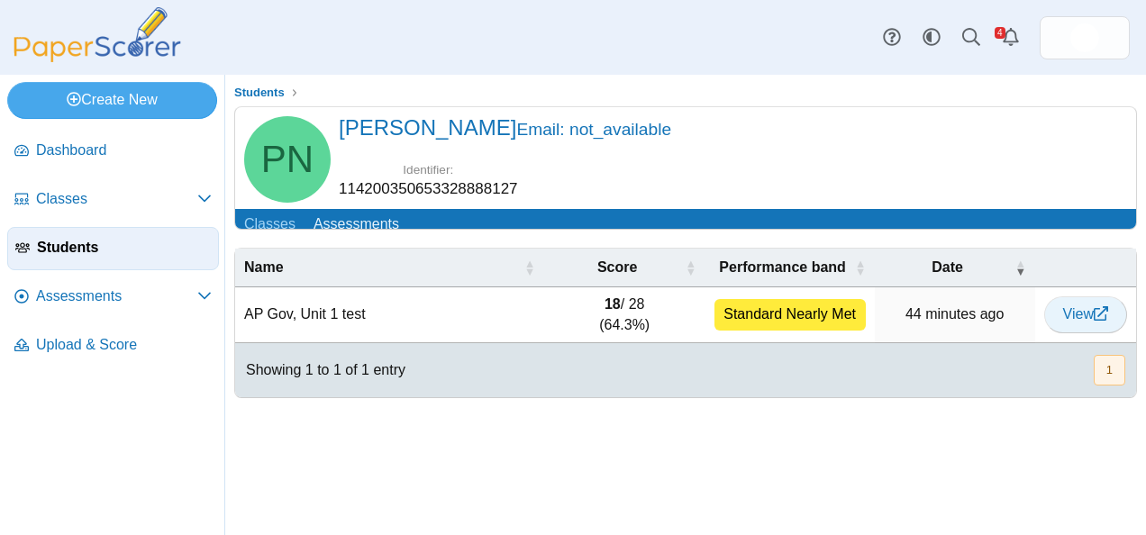
click at [1090, 322] on span "View" at bounding box center [1085, 313] width 45 height 15
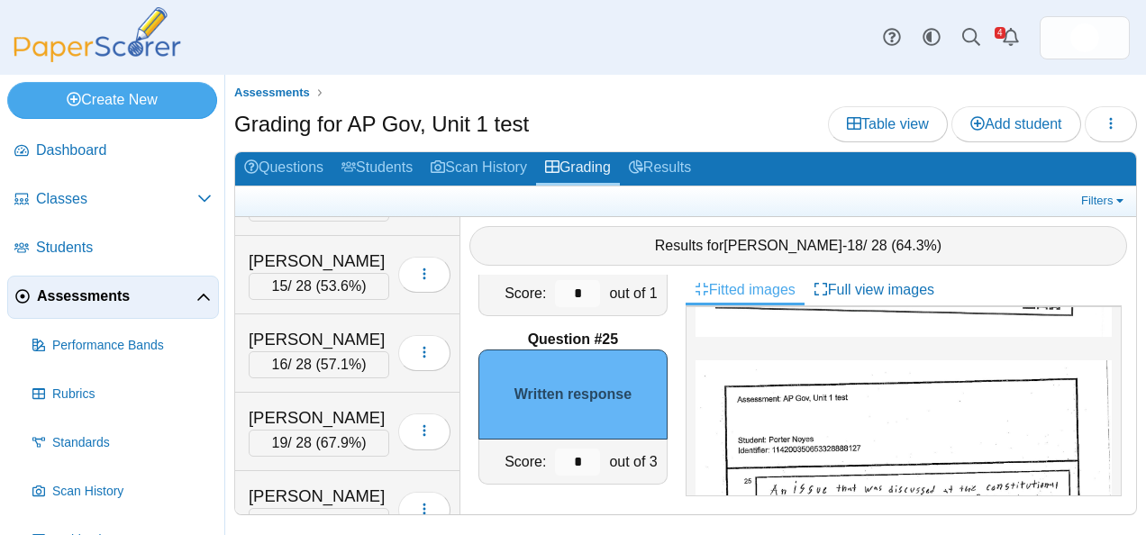
scroll to position [515, 0]
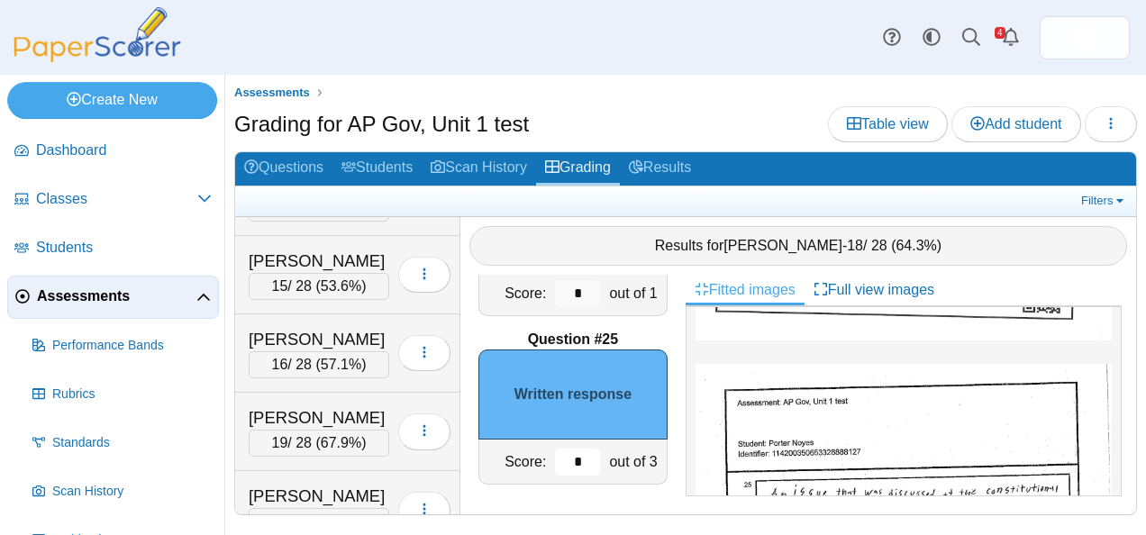
click at [561, 454] on input "*" at bounding box center [577, 462] width 45 height 27
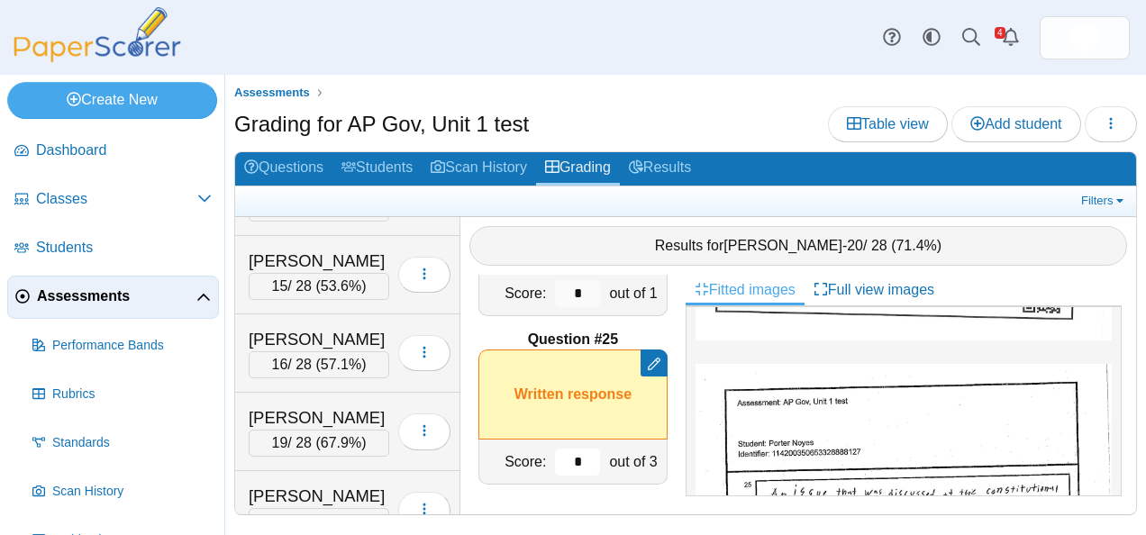
type input "*"
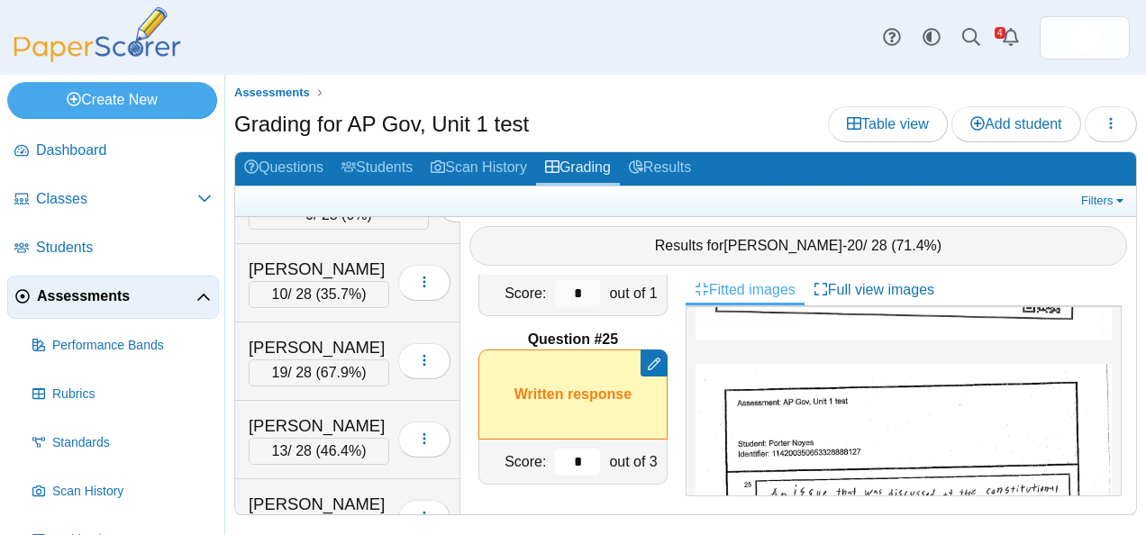
scroll to position [0, 0]
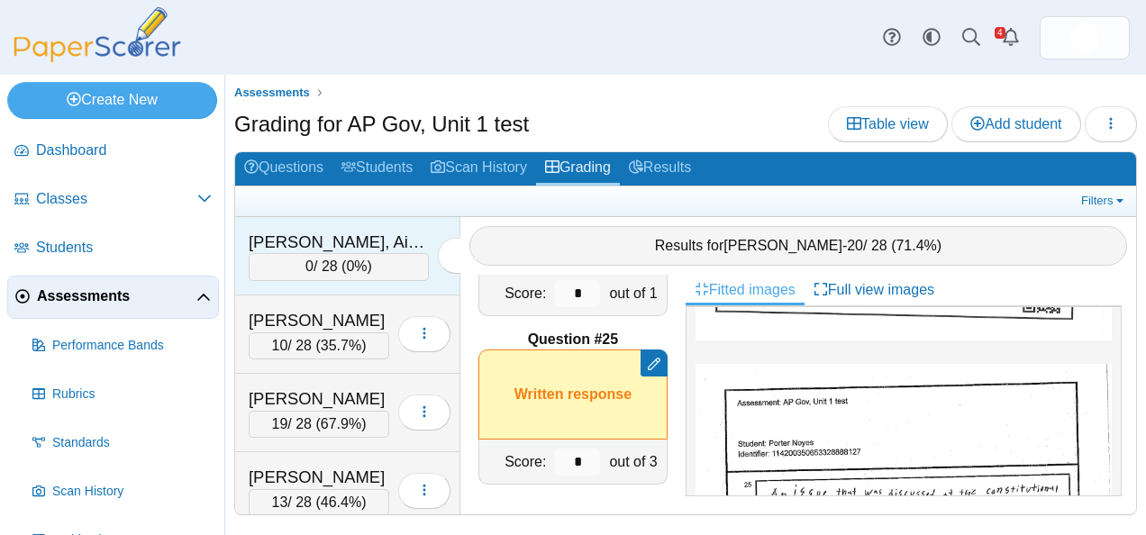
click at [315, 234] on div "[PERSON_NAME], Aiden" at bounding box center [339, 242] width 180 height 23
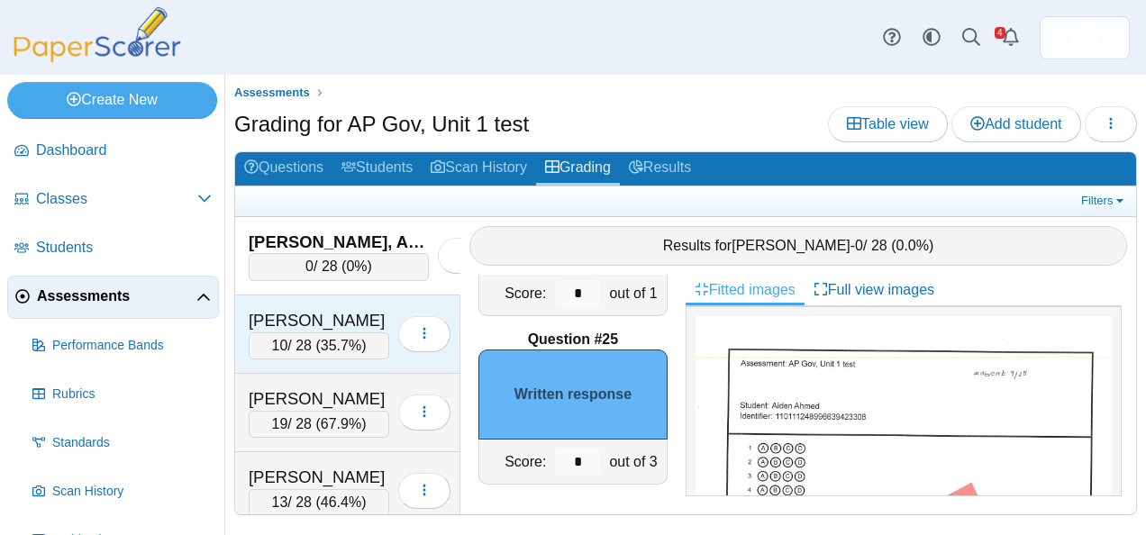
click at [283, 313] on div "[PERSON_NAME]" at bounding box center [319, 320] width 141 height 23
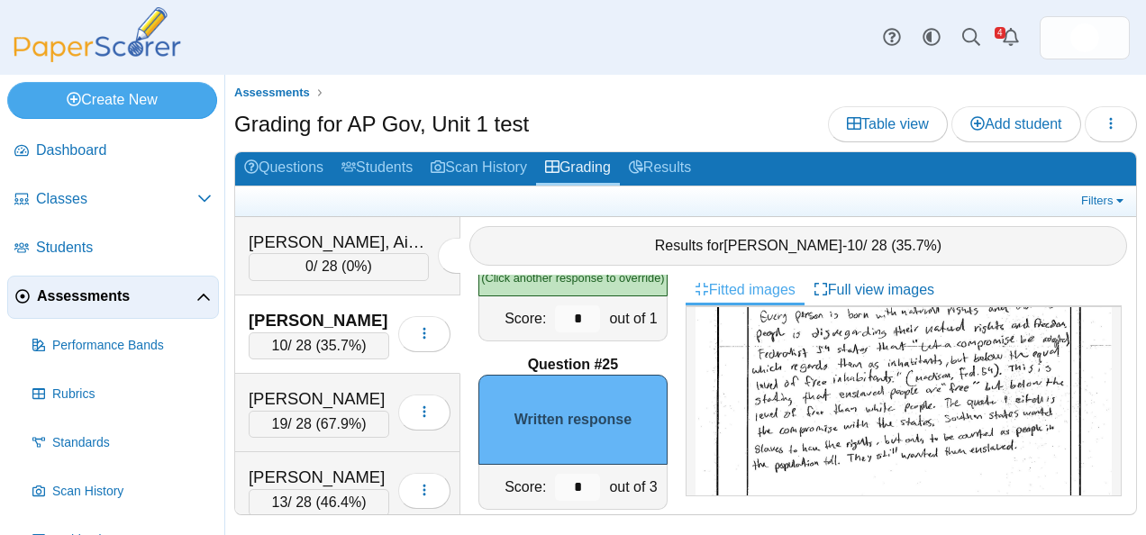
scroll to position [850, 0]
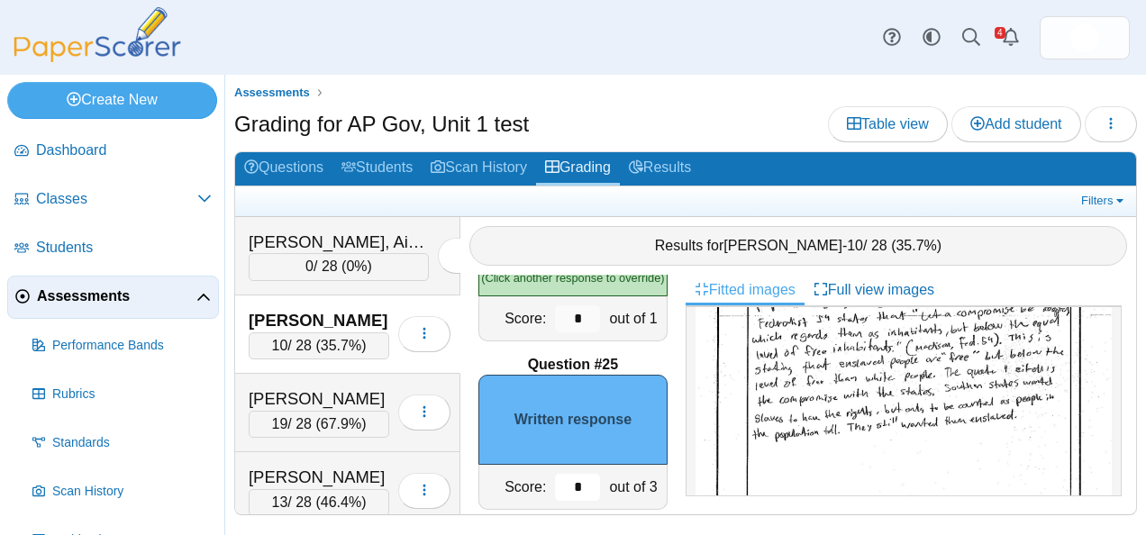
click at [568, 483] on input "*" at bounding box center [577, 487] width 45 height 27
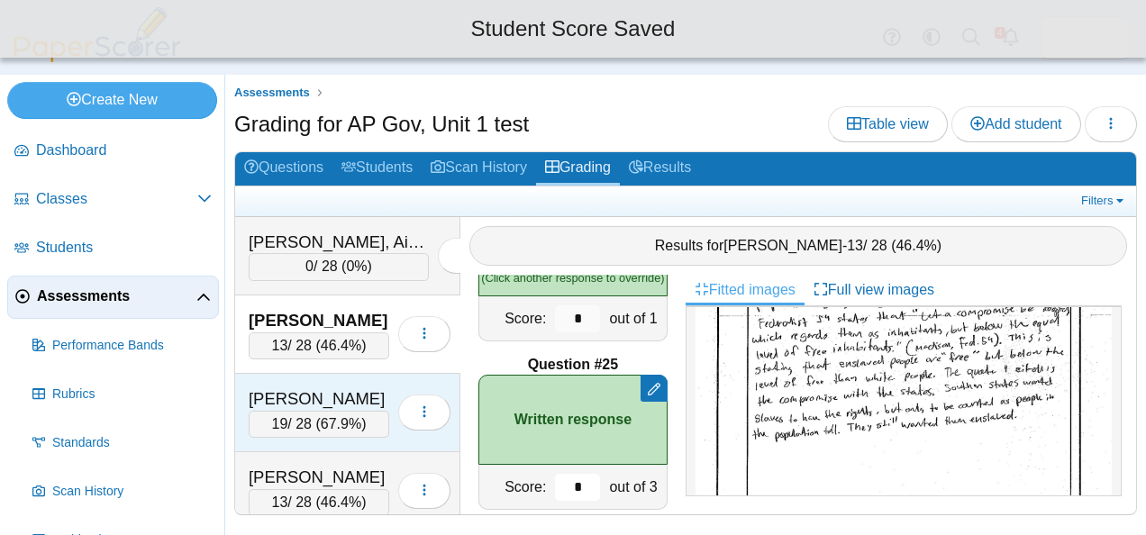
type input "*"
click at [270, 411] on div "19 / 28 ( 67.9% )" at bounding box center [319, 424] width 141 height 27
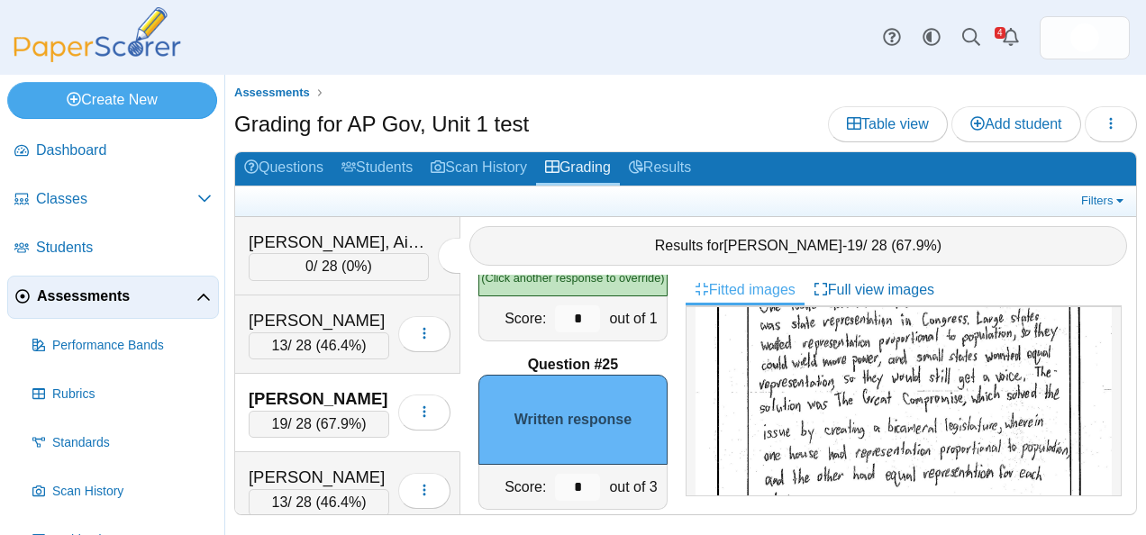
scroll to position [4183, 0]
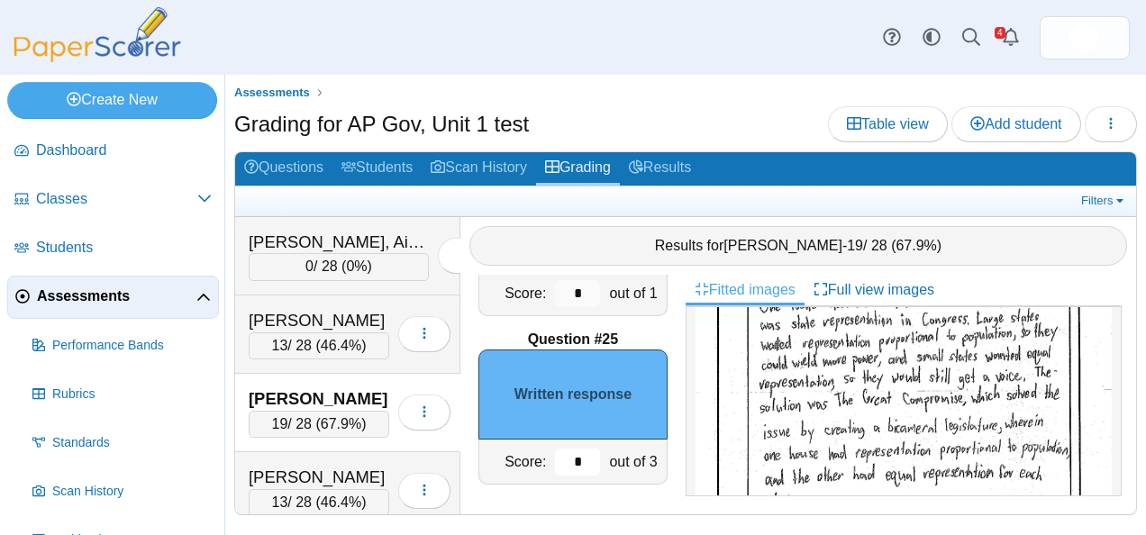
click at [567, 459] on input "*" at bounding box center [577, 462] width 45 height 27
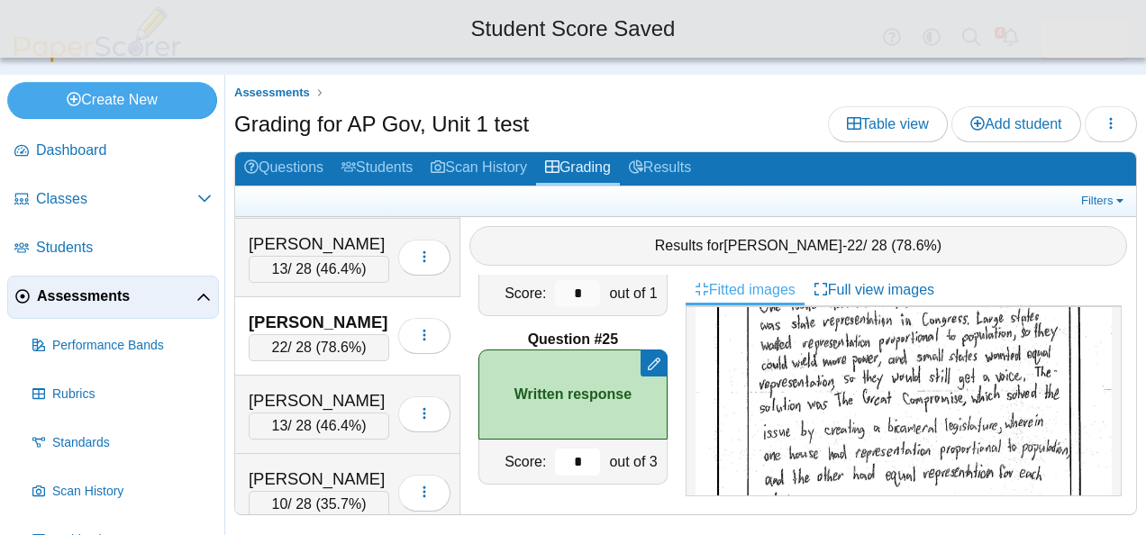
scroll to position [109, 0]
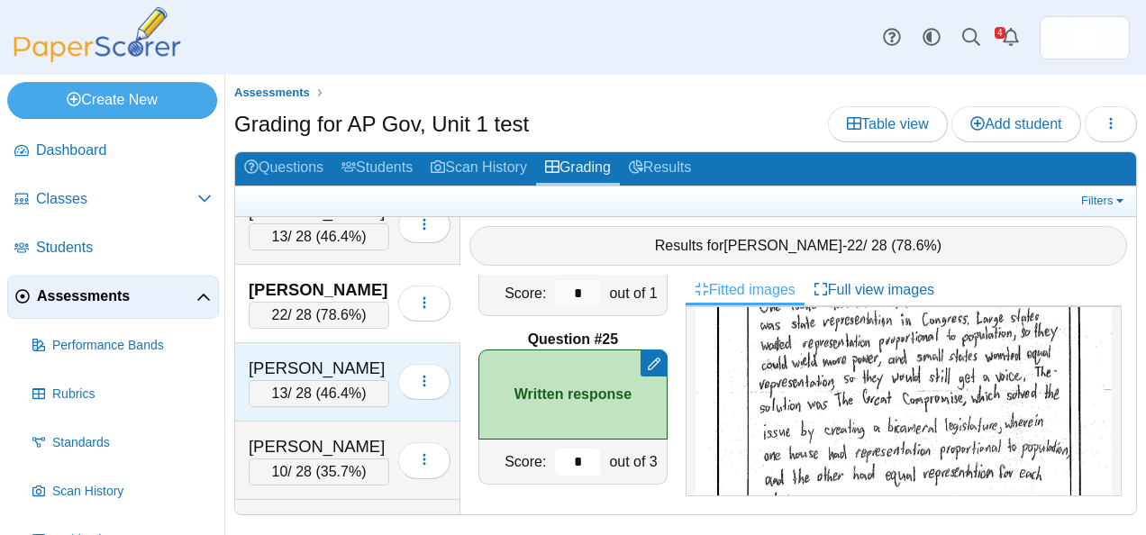
type input "*"
click at [306, 350] on div "[PERSON_NAME] 13 / 28 ( 46.4% ) Loading…" at bounding box center [347, 382] width 225 height 78
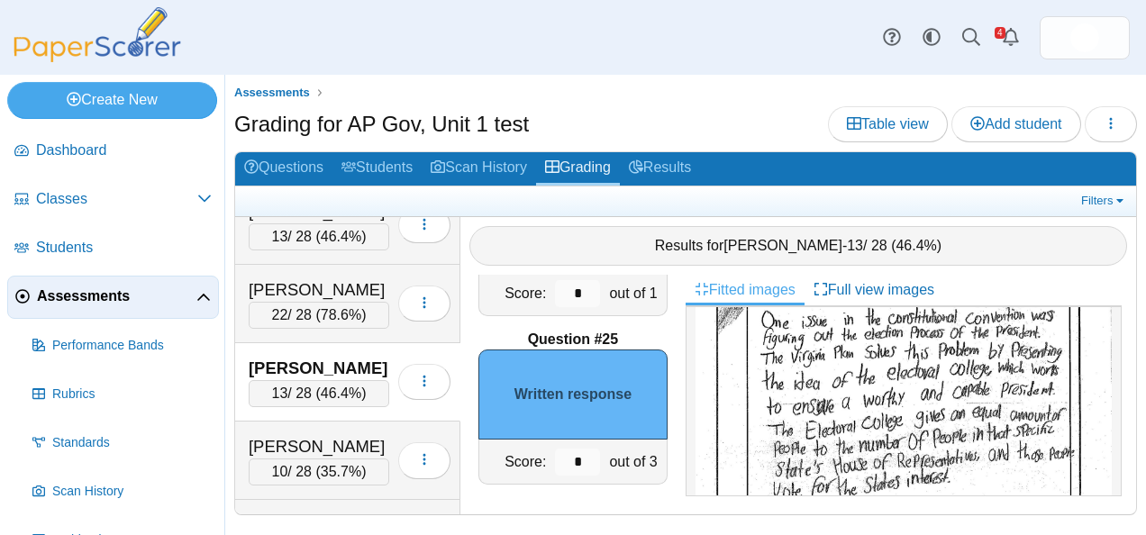
scroll to position [757, 0]
click at [558, 460] on input "*" at bounding box center [577, 462] width 45 height 27
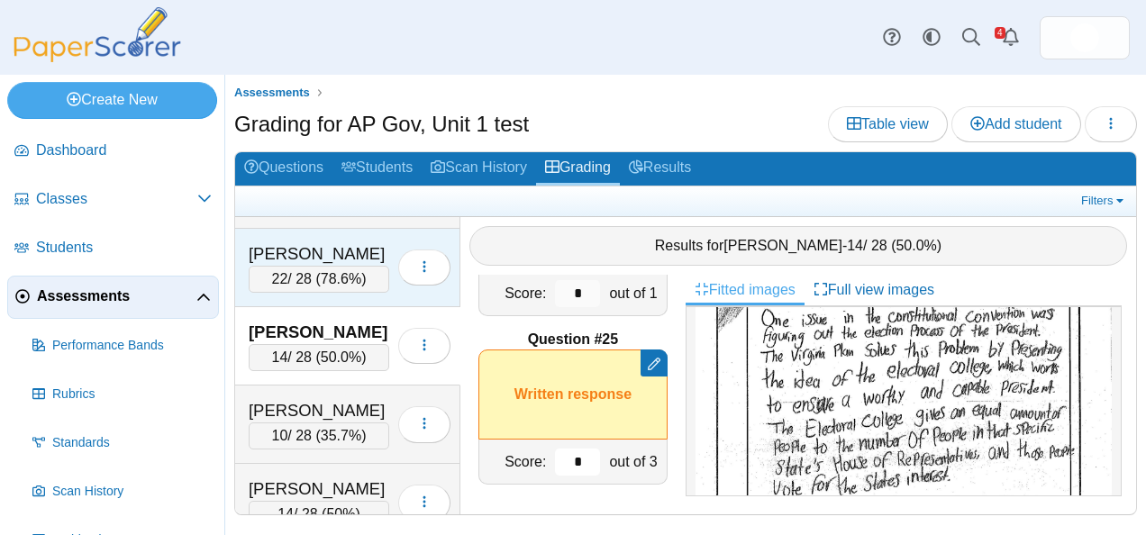
scroll to position [146, 0]
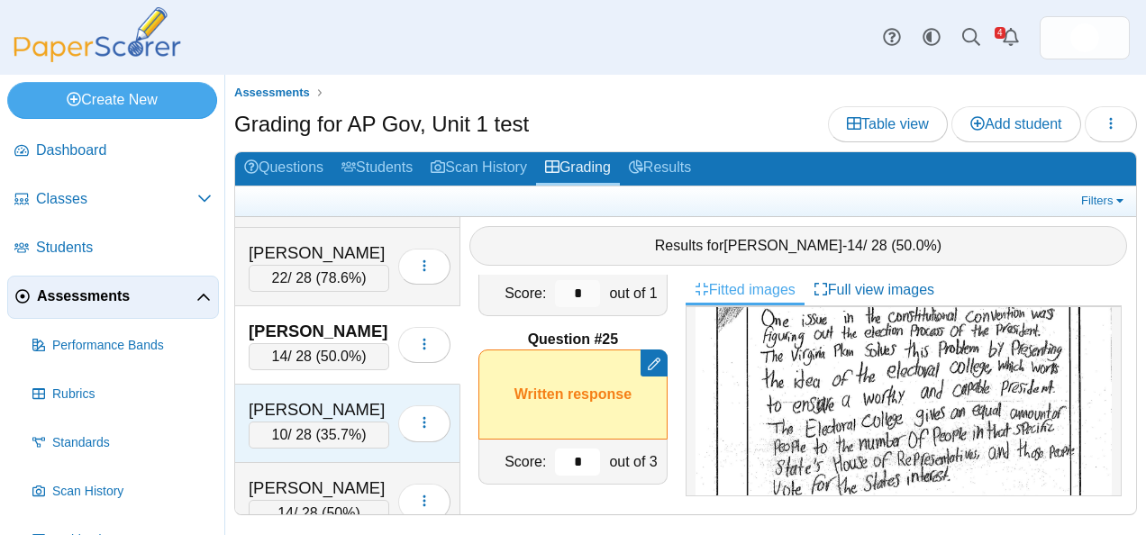
type input "*"
click at [316, 398] on div "[PERSON_NAME]" at bounding box center [319, 409] width 141 height 23
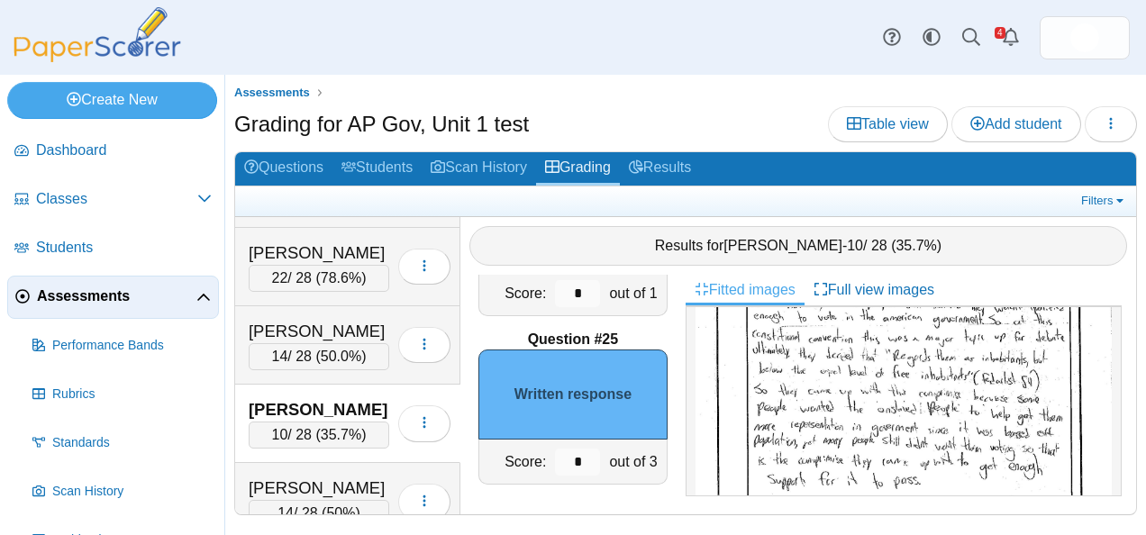
scroll to position [836, 0]
click at [564, 460] on input "*" at bounding box center [577, 462] width 45 height 27
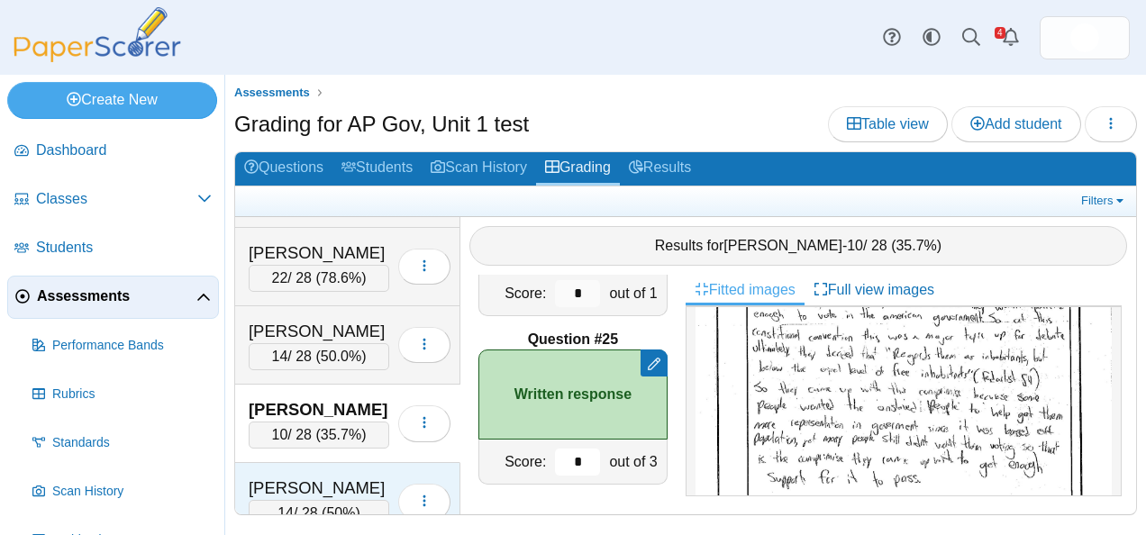
type input "*"
click at [289, 487] on div "[PERSON_NAME]" at bounding box center [319, 488] width 141 height 23
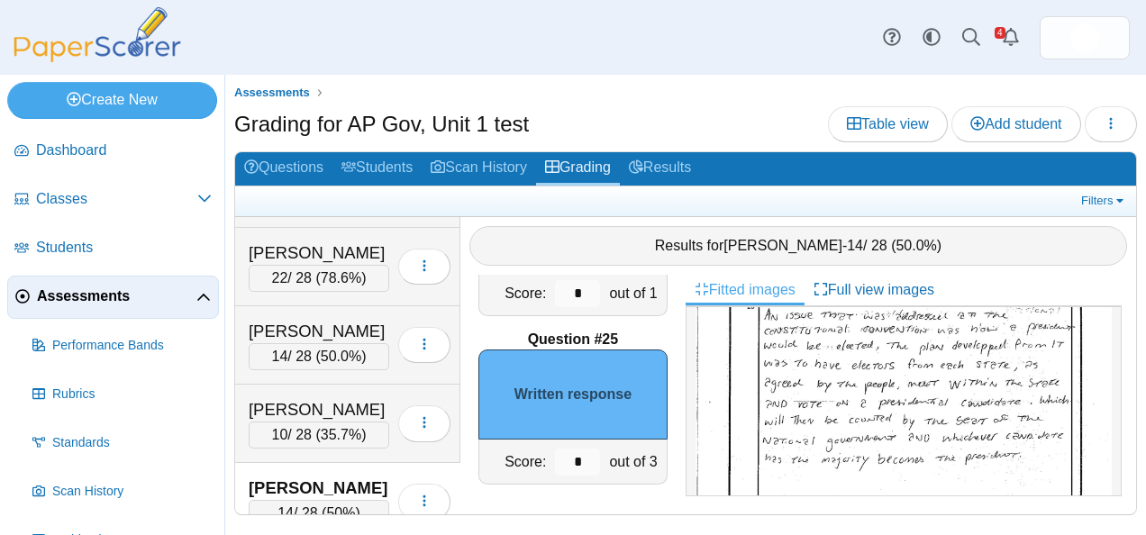
scroll to position [695, 0]
click at [558, 454] on input "*" at bounding box center [577, 462] width 45 height 27
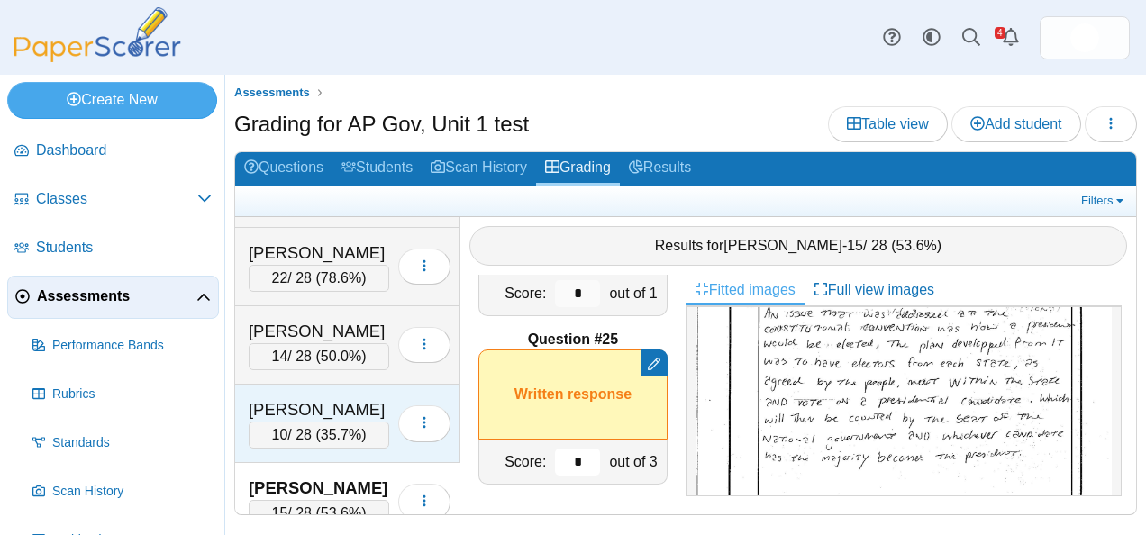
scroll to position [277, 0]
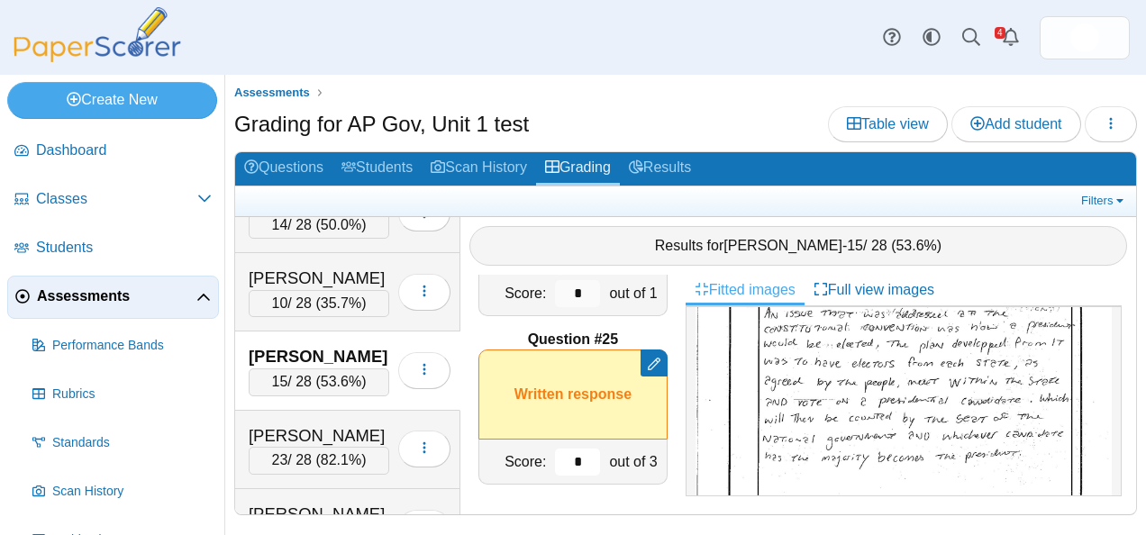
type input "*"
click at [310, 336] on div "[PERSON_NAME] 15 / 28 ( 53.6% ) Loading…" at bounding box center [347, 371] width 225 height 78
click at [336, 426] on div "[PERSON_NAME]" at bounding box center [319, 435] width 141 height 23
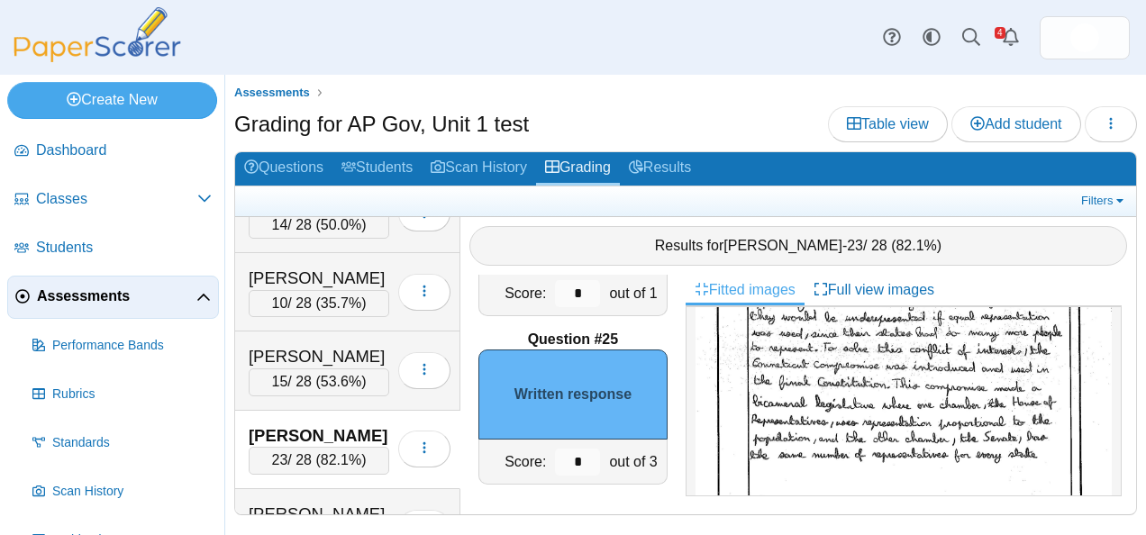
scroll to position [863, 0]
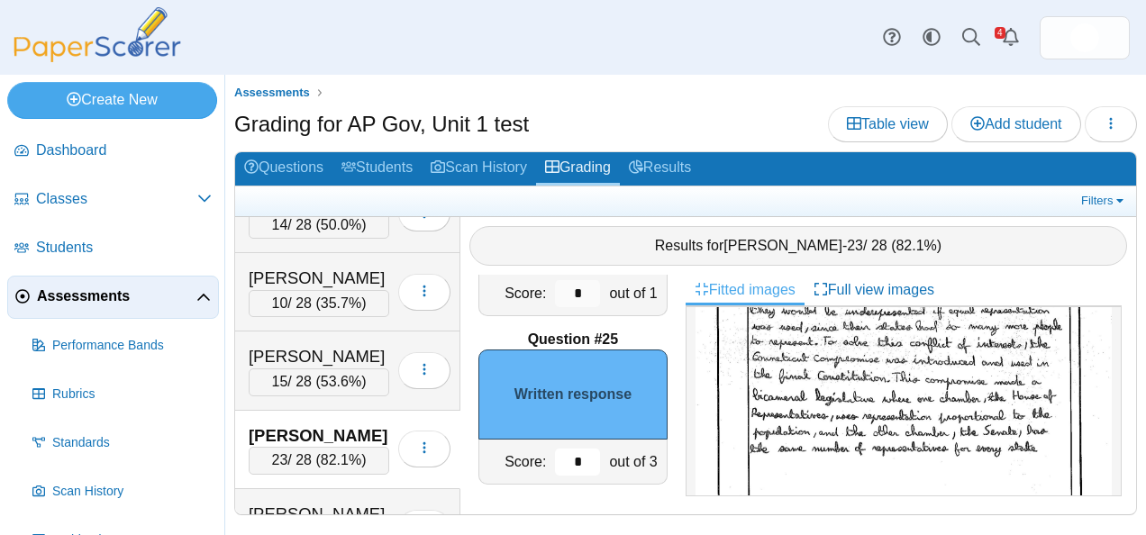
click at [555, 453] on input "*" at bounding box center [577, 462] width 45 height 27
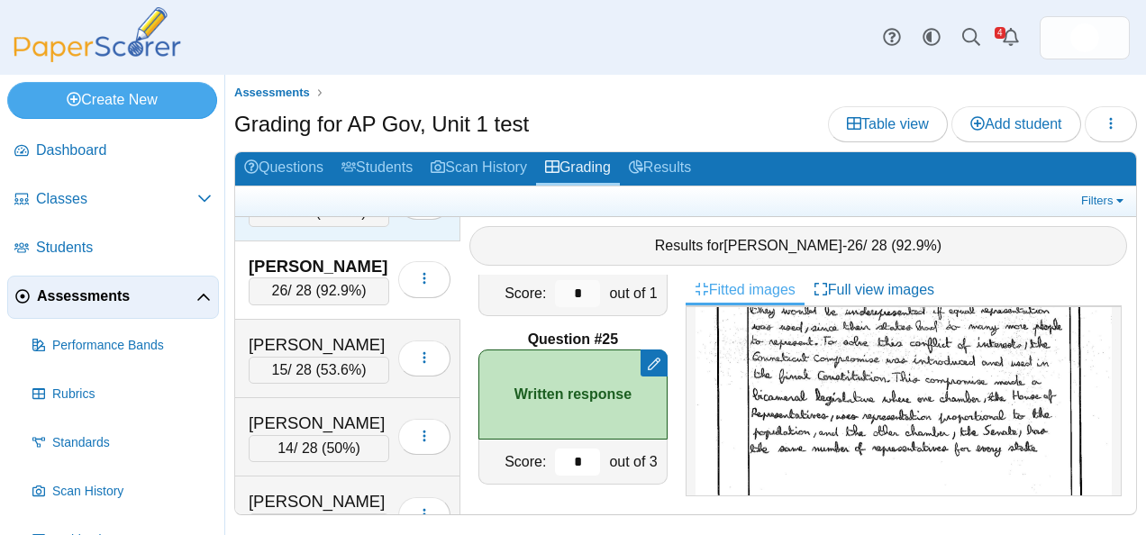
scroll to position [448, 0]
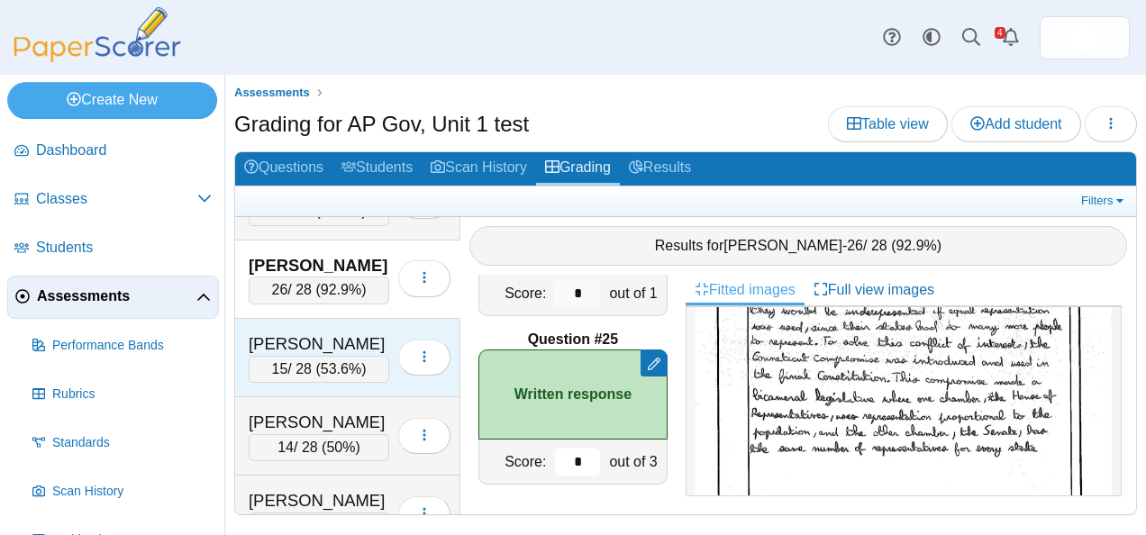
type input "*"
click at [323, 332] on div "[PERSON_NAME]" at bounding box center [319, 343] width 141 height 23
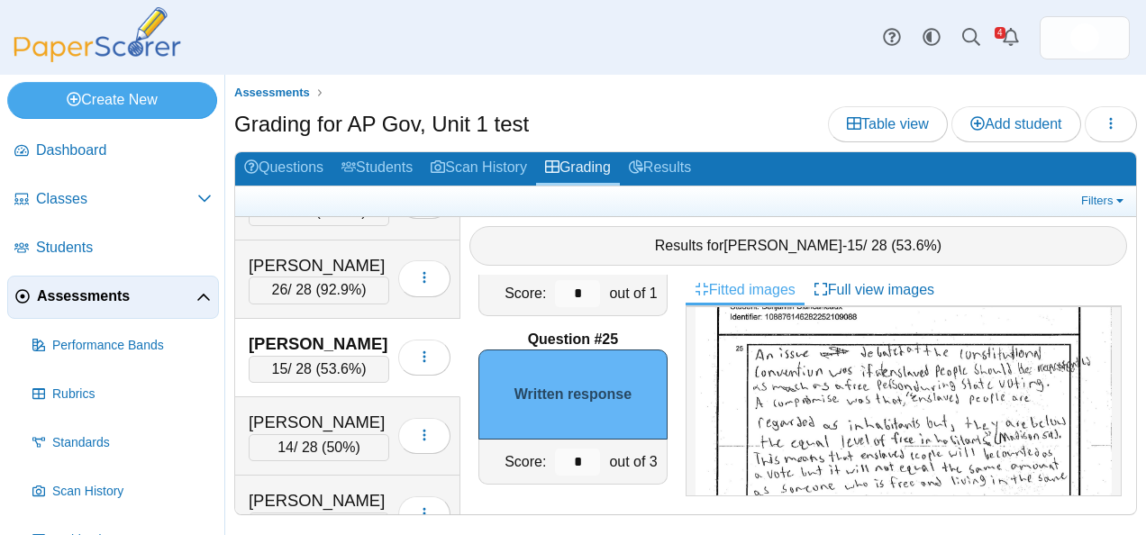
scroll to position [716, 0]
click at [564, 449] on input "*" at bounding box center [577, 462] width 45 height 27
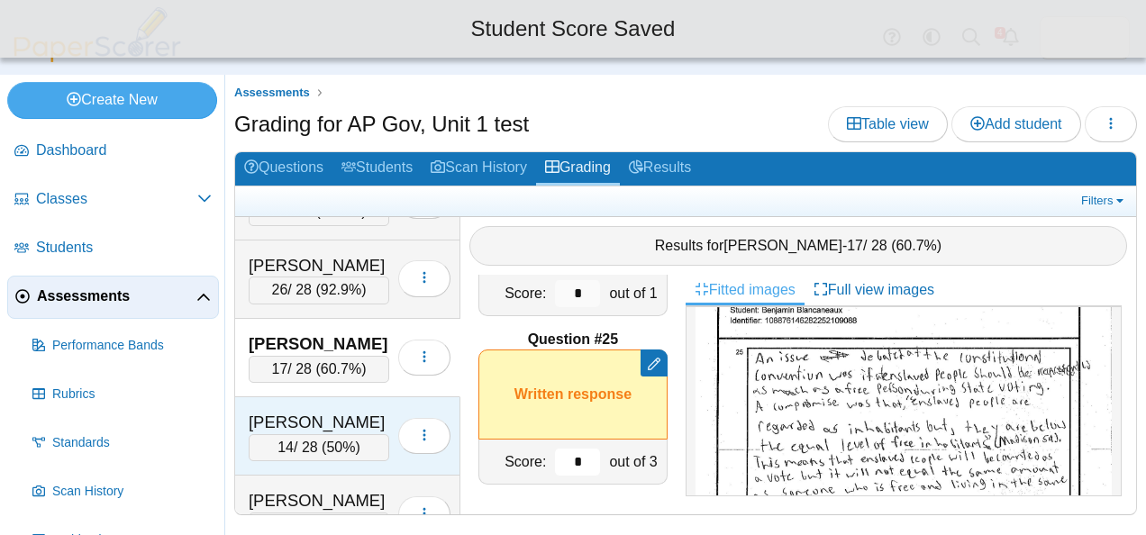
type input "*"
click at [288, 411] on div "[PERSON_NAME]" at bounding box center [319, 422] width 141 height 23
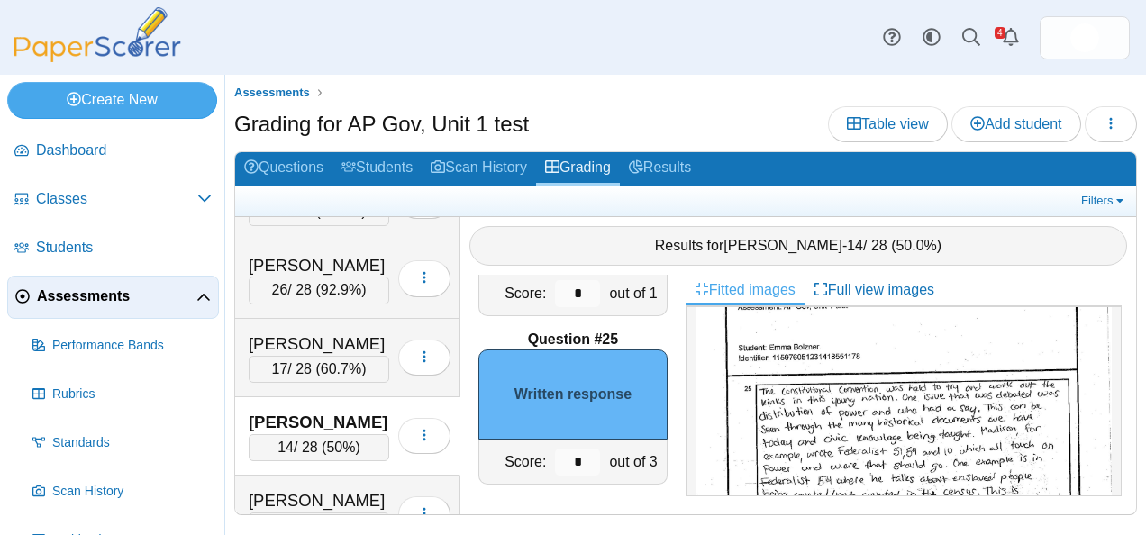
scroll to position [664, 0]
click at [560, 468] on input "*" at bounding box center [577, 462] width 45 height 27
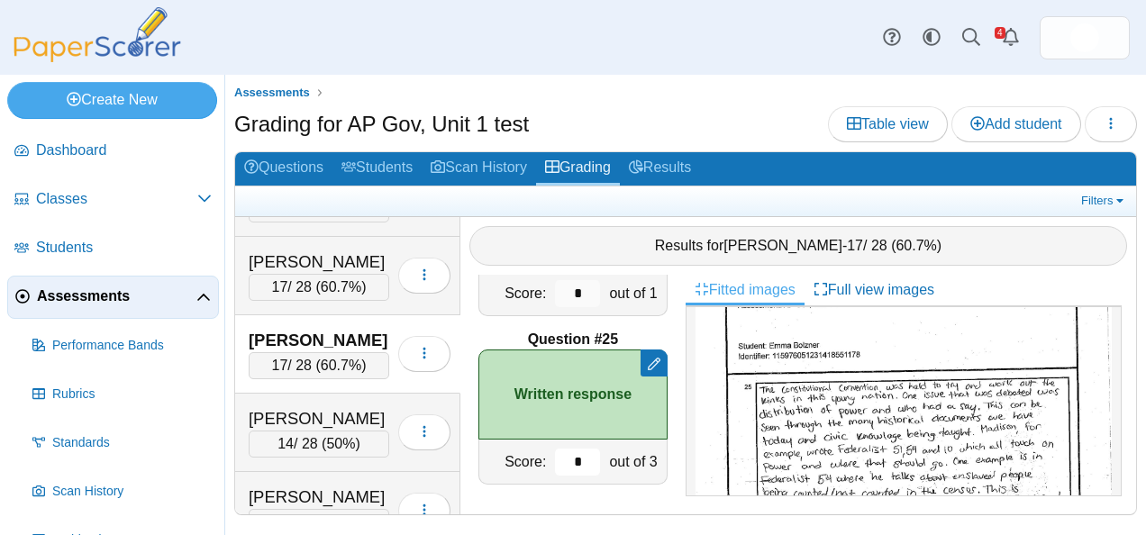
scroll to position [531, 0]
type input "*"
click at [340, 405] on div "[PERSON_NAME]" at bounding box center [319, 416] width 141 height 23
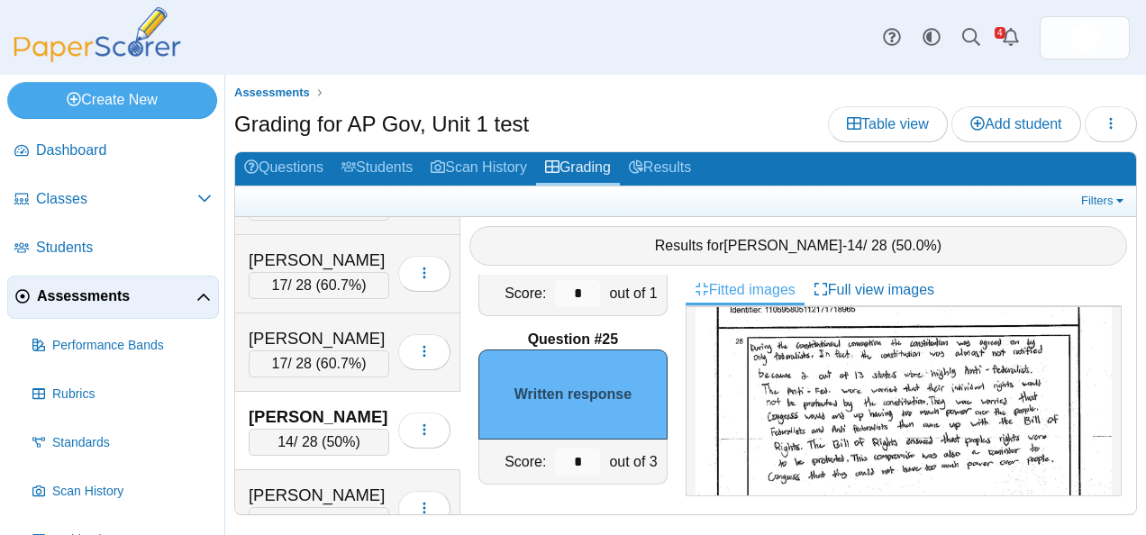
scroll to position [726, 0]
click at [556, 463] on input "*" at bounding box center [577, 462] width 45 height 27
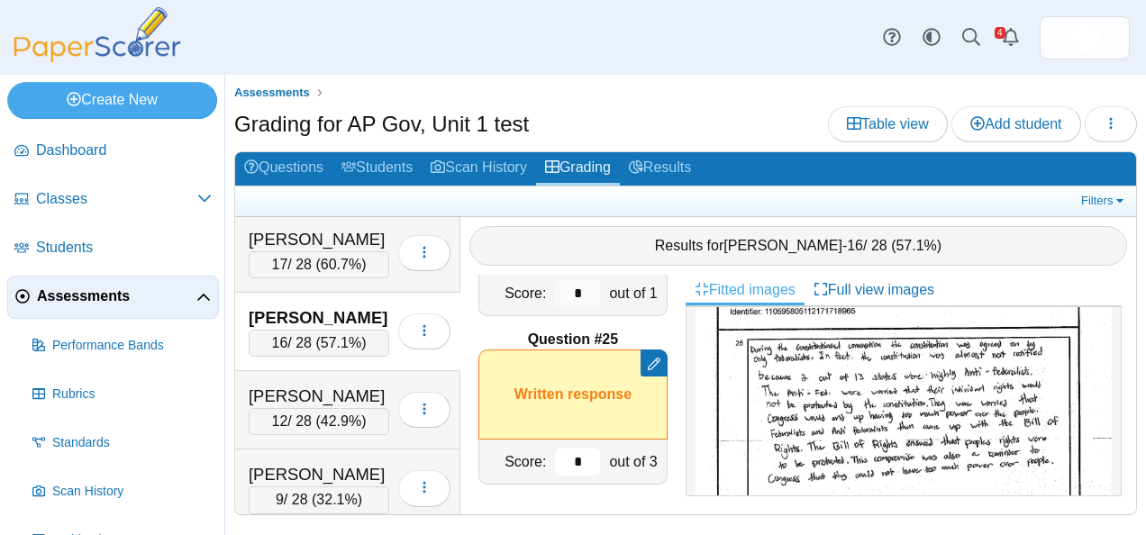
scroll to position [631, 0]
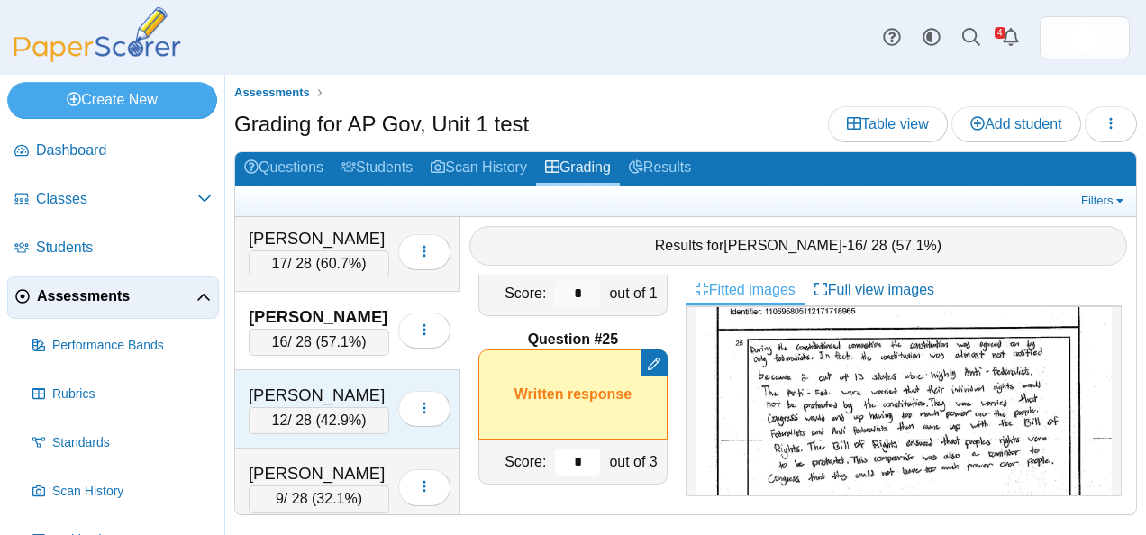
type input "*"
click at [299, 393] on div "[PERSON_NAME]" at bounding box center [319, 395] width 141 height 23
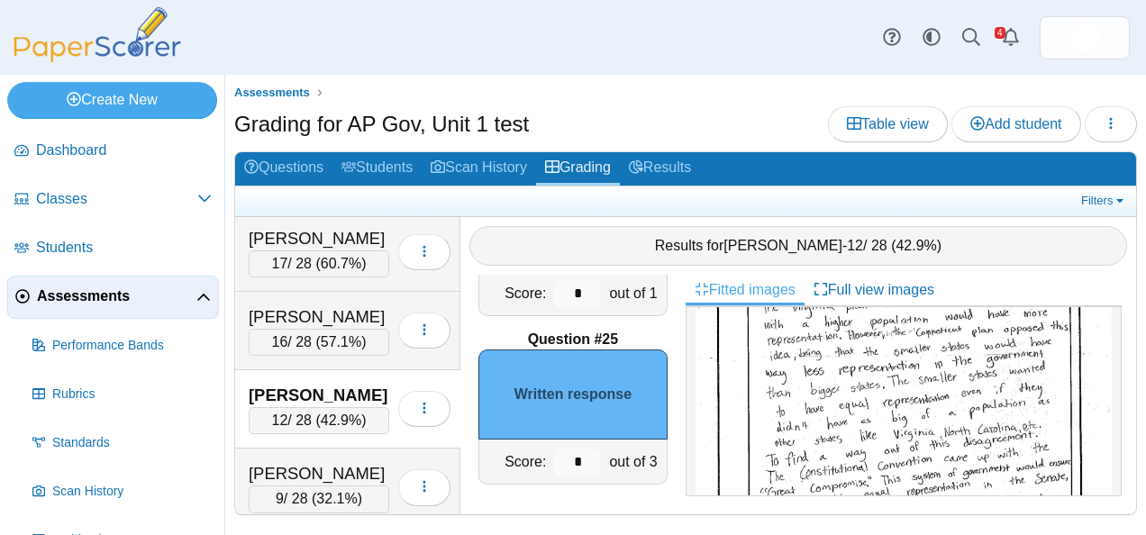
scroll to position [805, 0]
click at [555, 456] on input "*" at bounding box center [577, 462] width 45 height 27
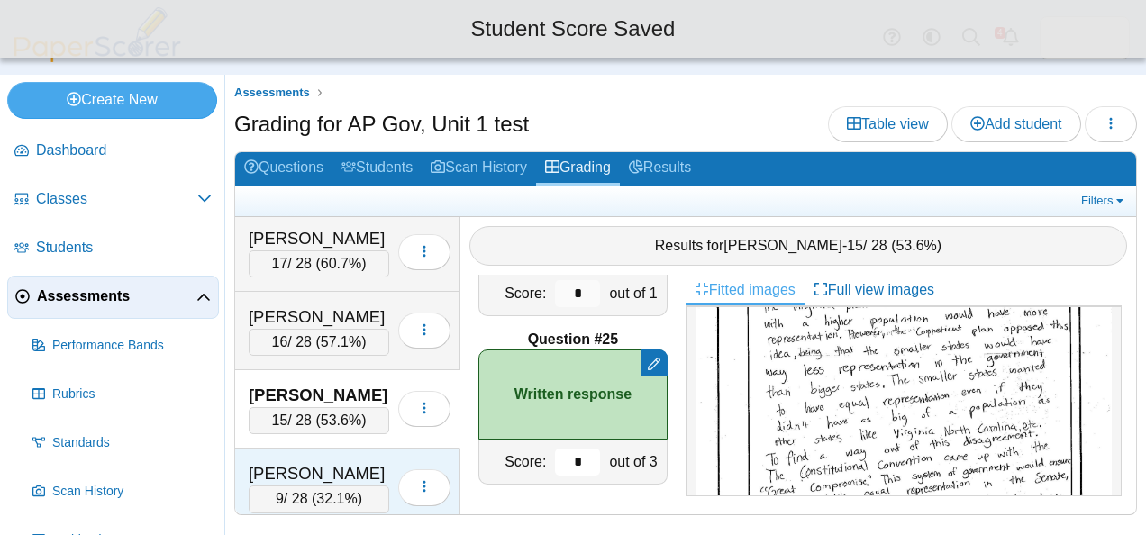
type input "*"
click at [270, 462] on div "[PERSON_NAME]" at bounding box center [319, 473] width 141 height 23
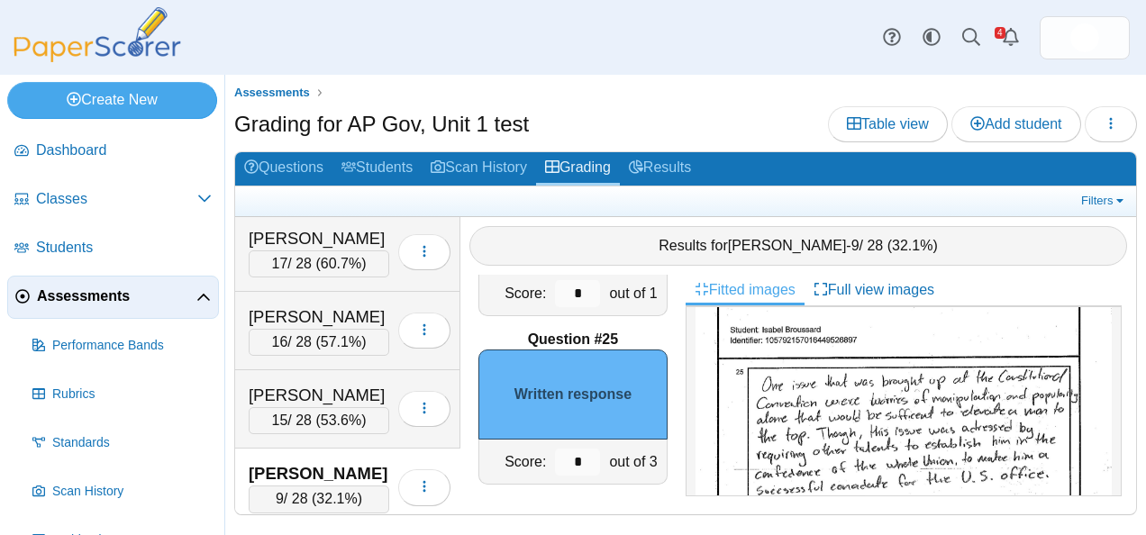
scroll to position [699, 0]
click at [557, 463] on input "*" at bounding box center [577, 462] width 45 height 27
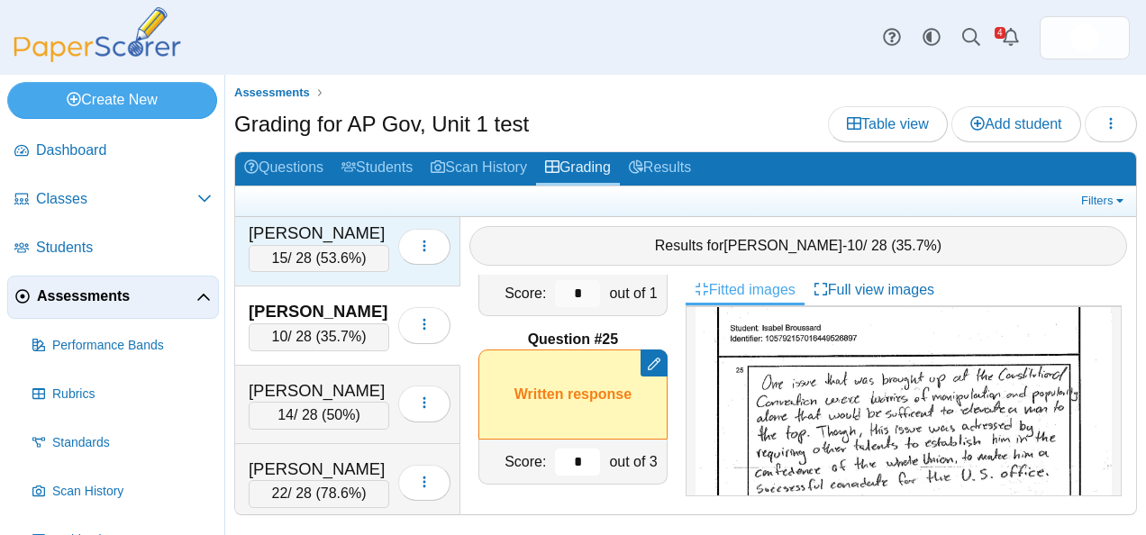
scroll to position [801, 0]
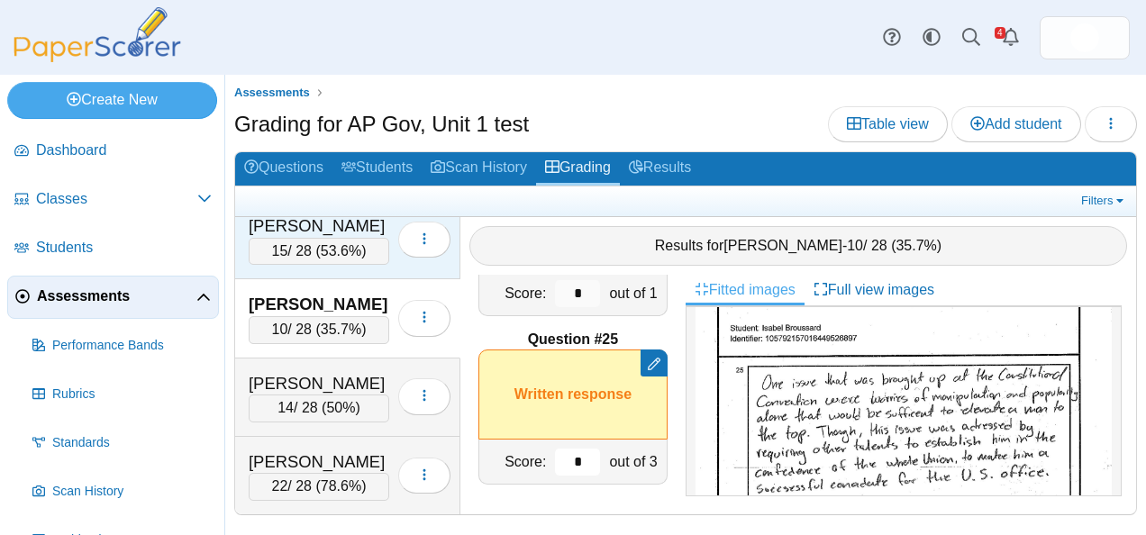
type input "*"
click at [304, 372] on div "[PERSON_NAME]" at bounding box center [319, 383] width 141 height 23
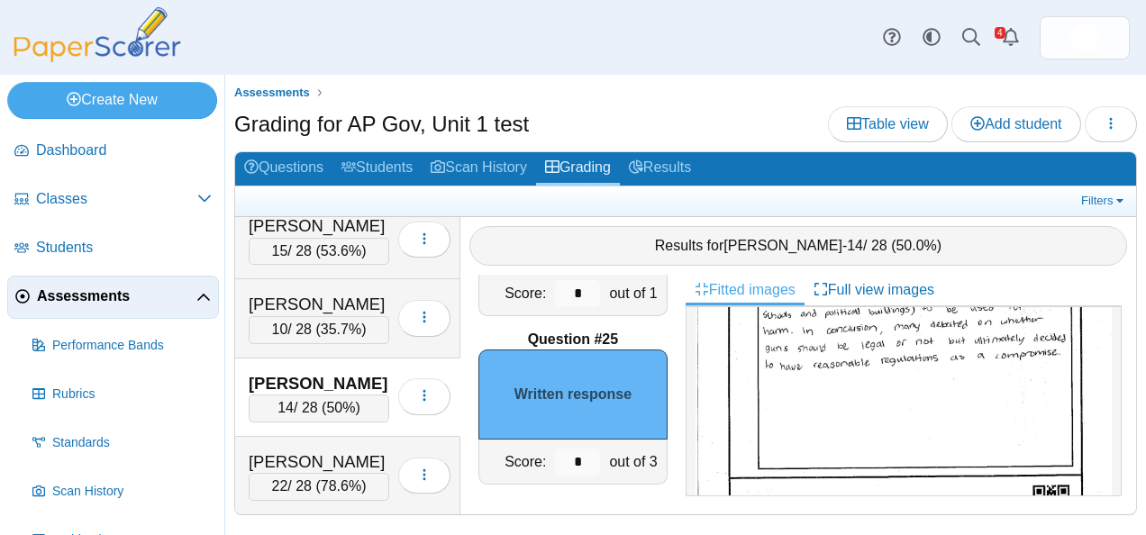
scroll to position [922, 0]
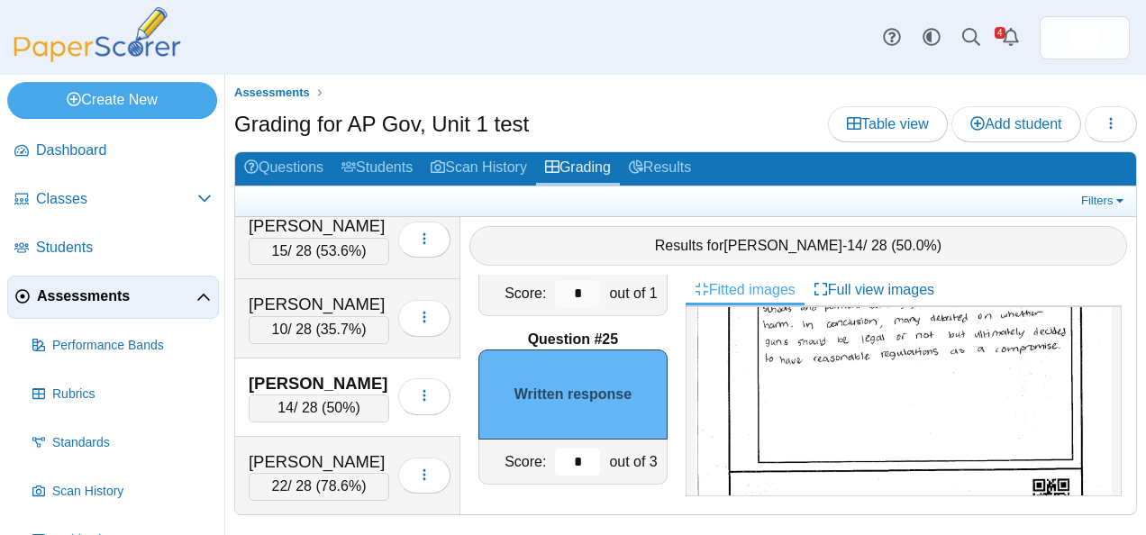
click at [555, 463] on input "*" at bounding box center [577, 462] width 45 height 27
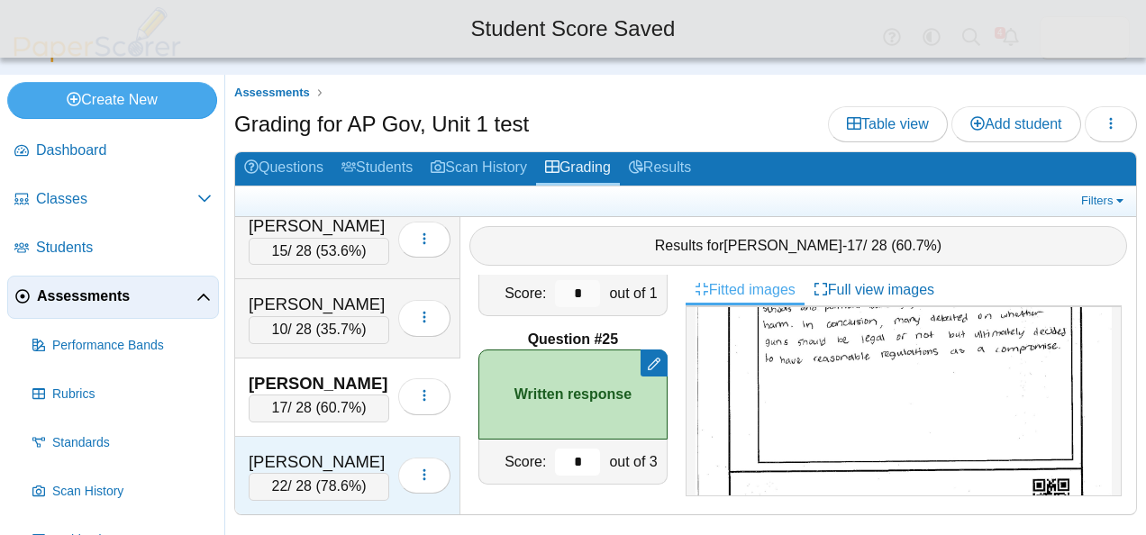
type input "*"
click at [301, 452] on div "[PERSON_NAME]" at bounding box center [319, 461] width 141 height 23
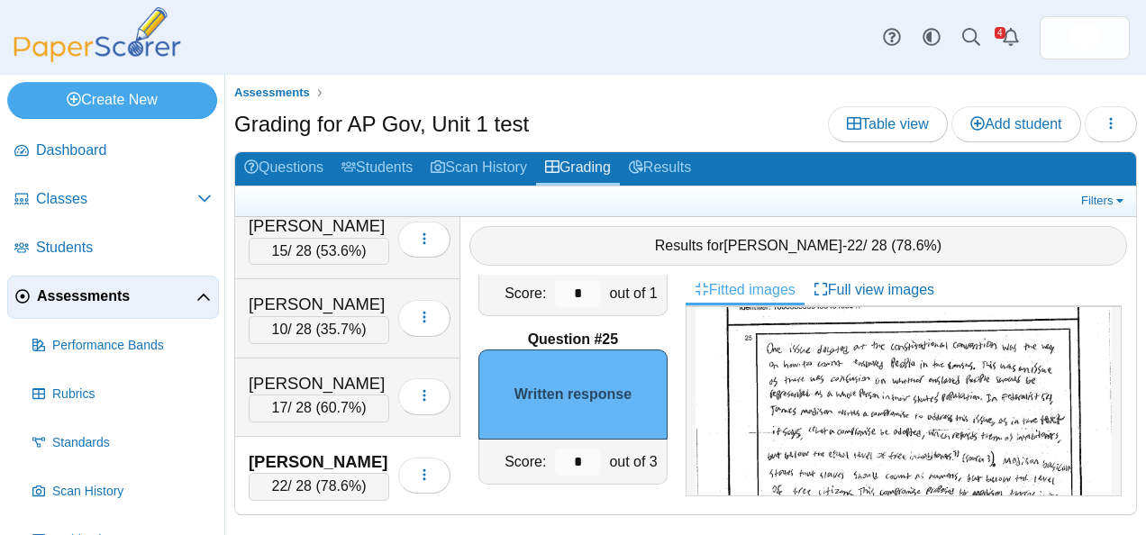
scroll to position [674, 0]
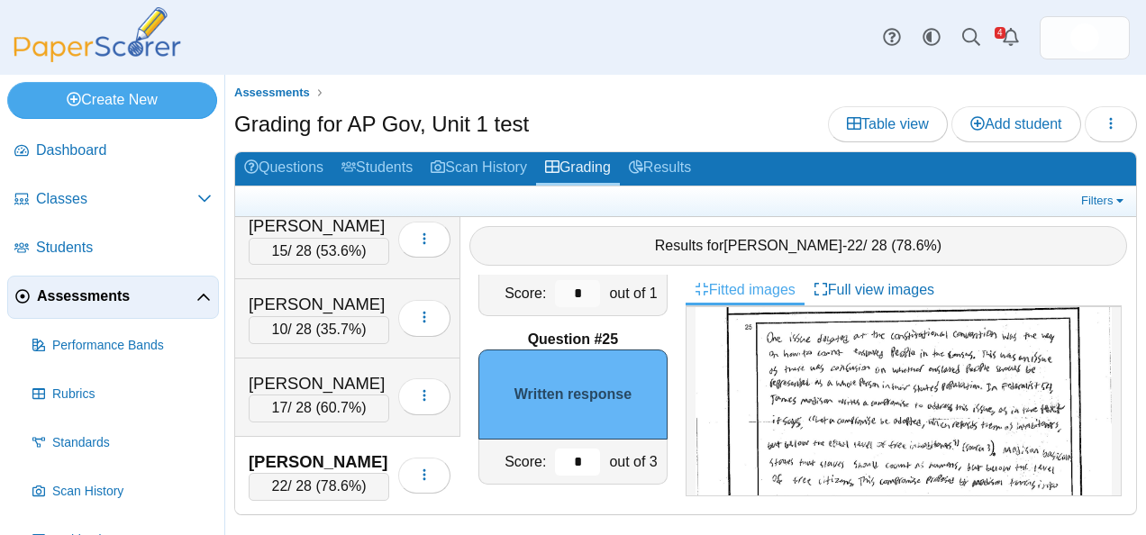
click at [568, 450] on input "*" at bounding box center [577, 462] width 45 height 27
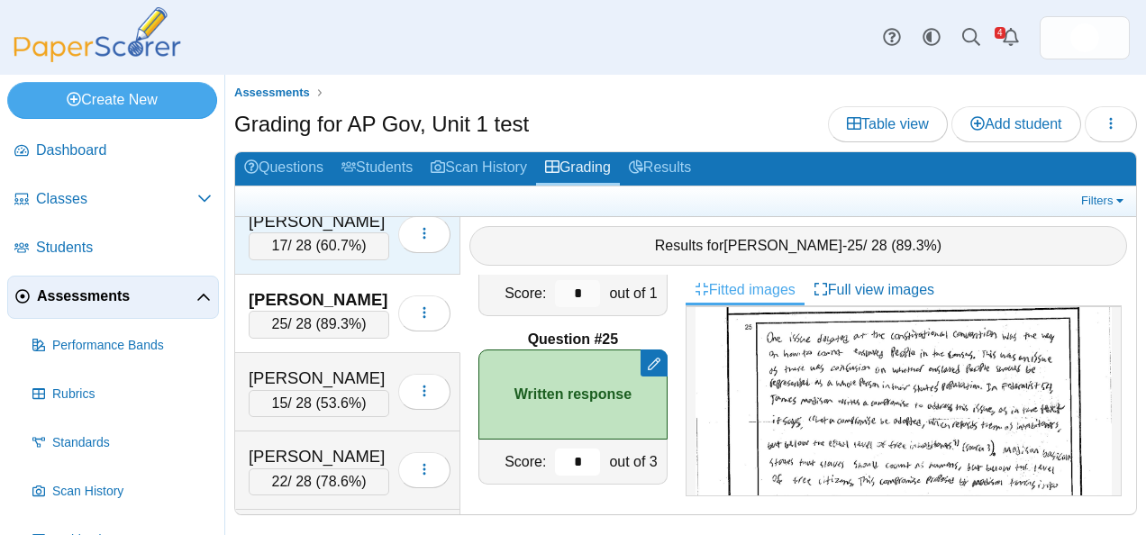
scroll to position [966, 0]
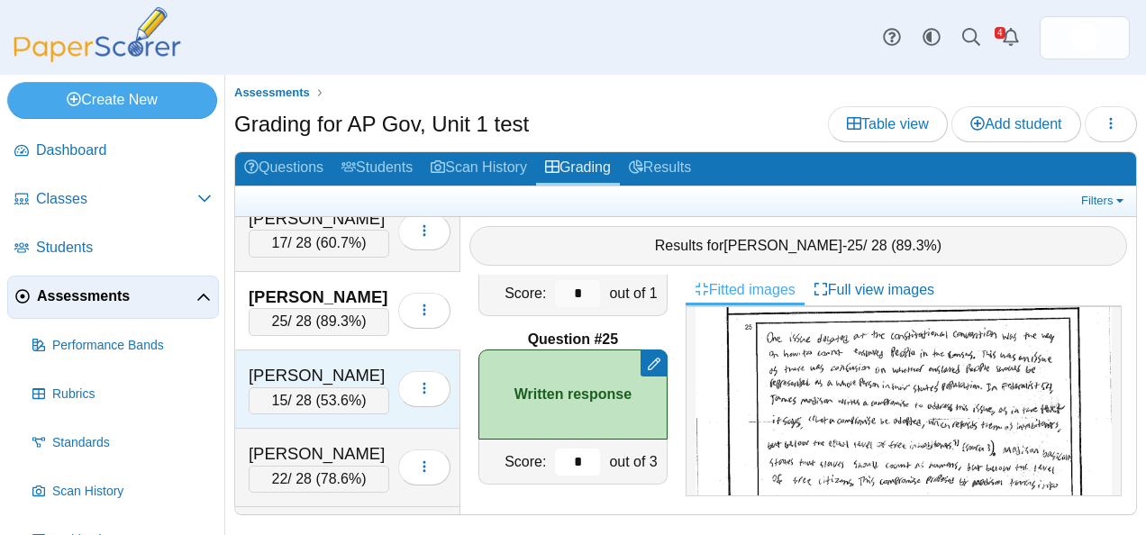
type input "*"
click at [342, 350] on div "[PERSON_NAME] 15 / 28 ( 53.6% ) Loading…" at bounding box center [347, 389] width 225 height 78
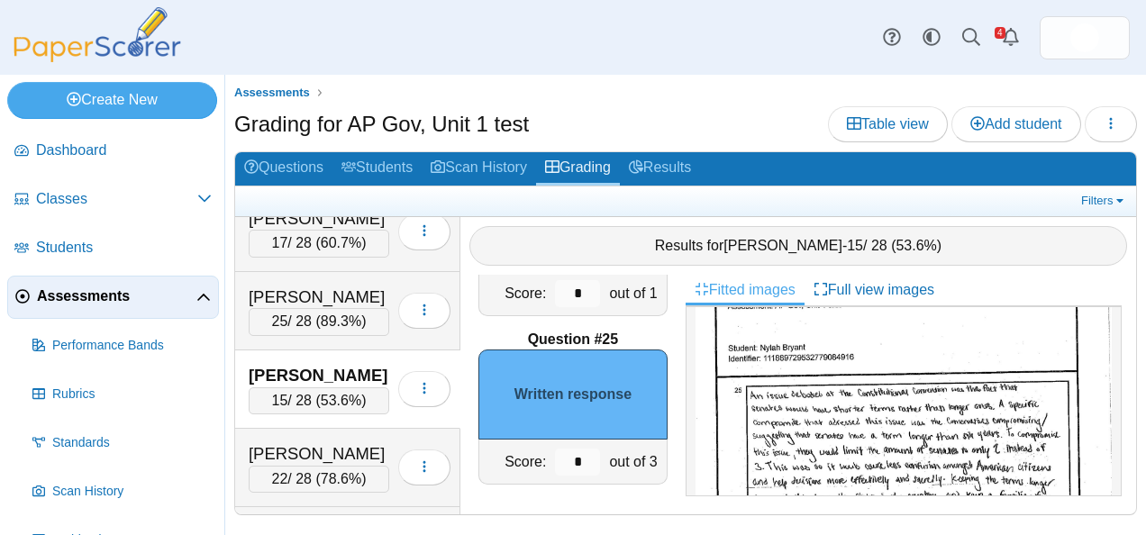
scroll to position [0, 0]
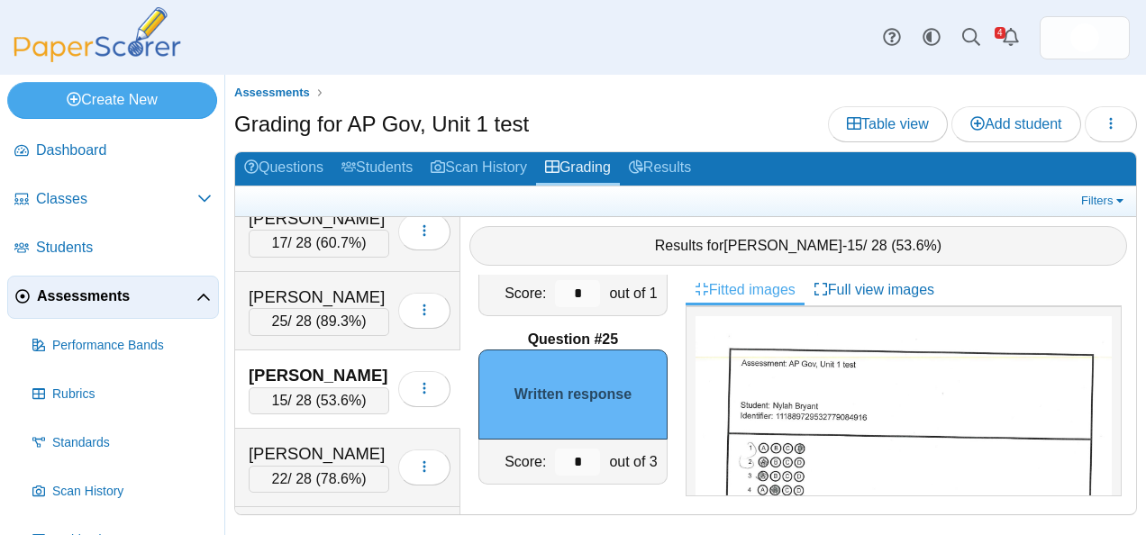
click at [354, 364] on div "[PERSON_NAME]" at bounding box center [319, 375] width 141 height 23
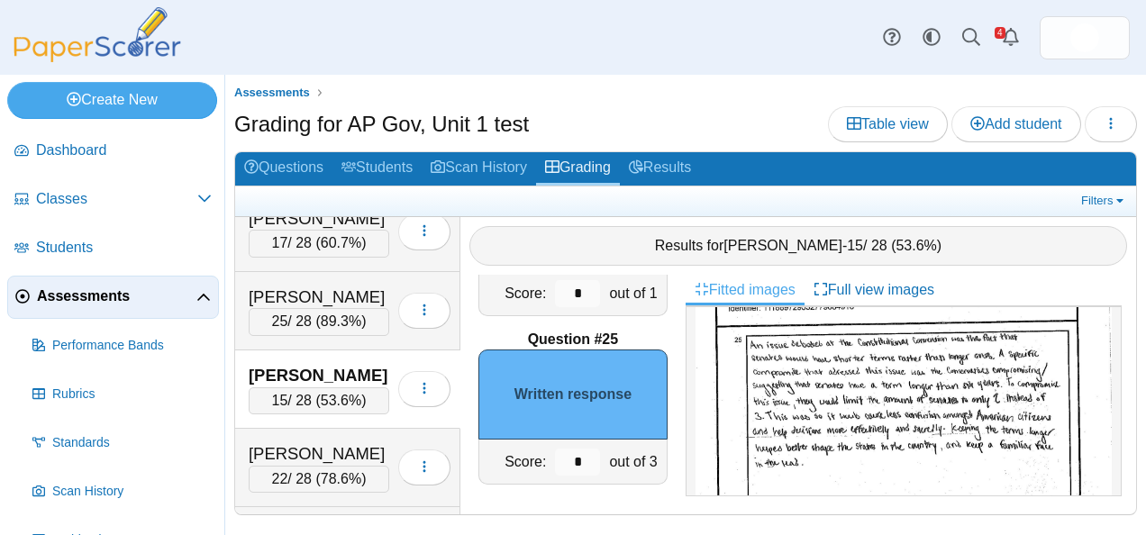
scroll to position [722, 0]
click at [570, 459] on input "*" at bounding box center [577, 462] width 45 height 27
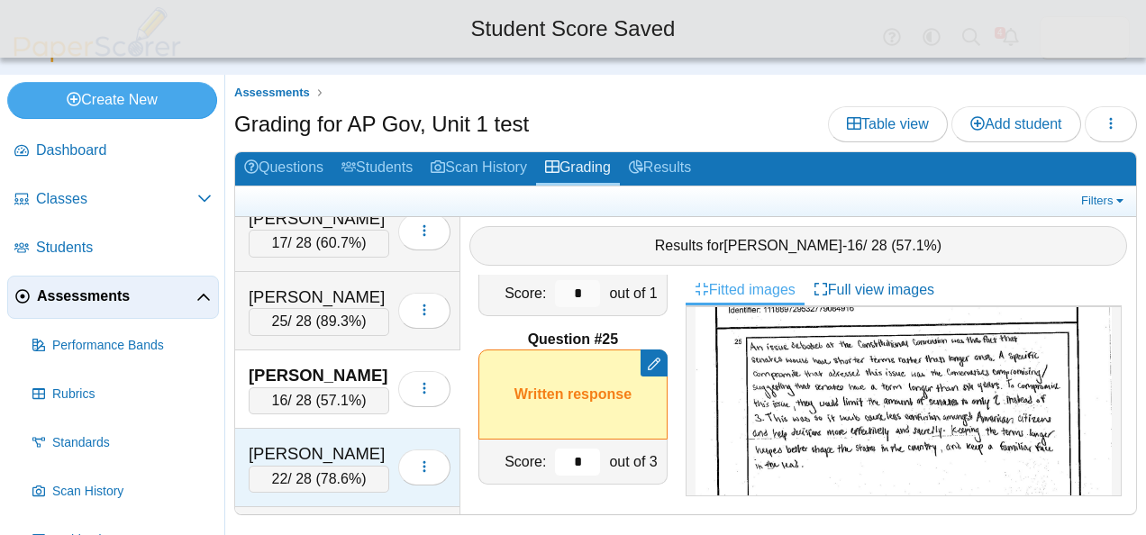
type input "*"
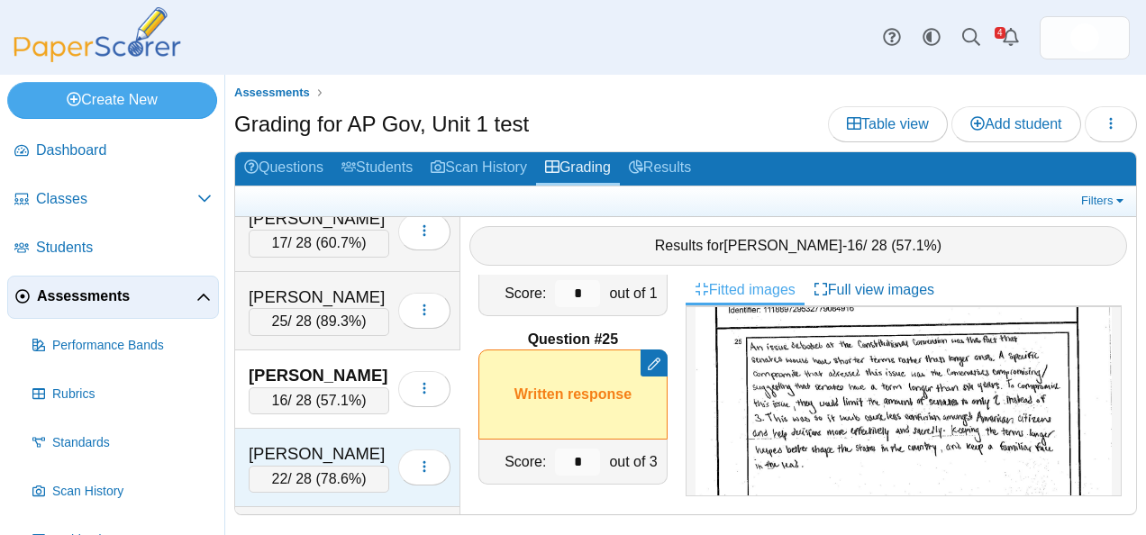
click at [304, 445] on div "[PERSON_NAME]" at bounding box center [319, 453] width 141 height 23
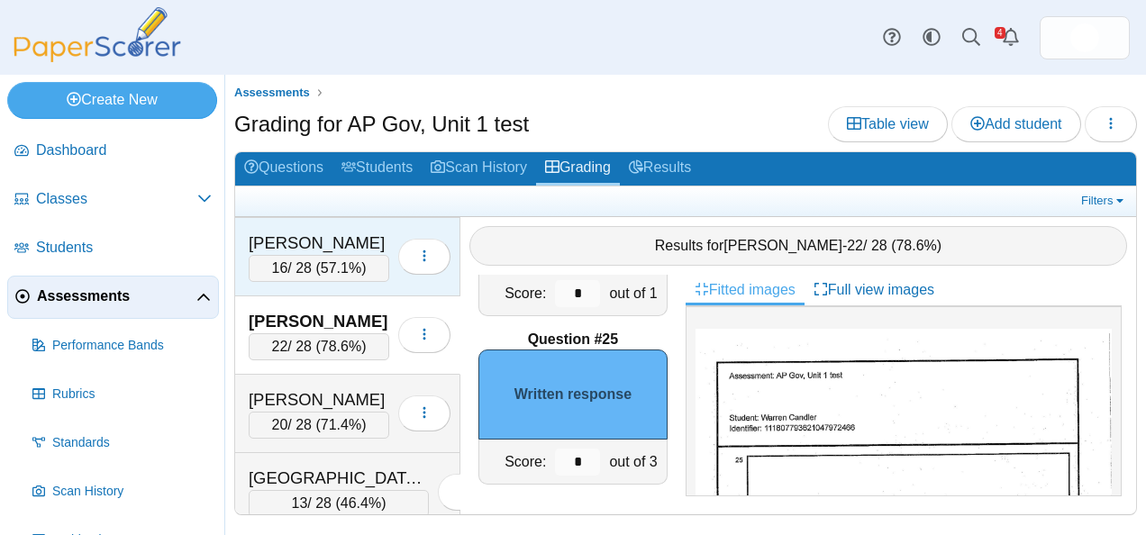
scroll to position [1099, 0]
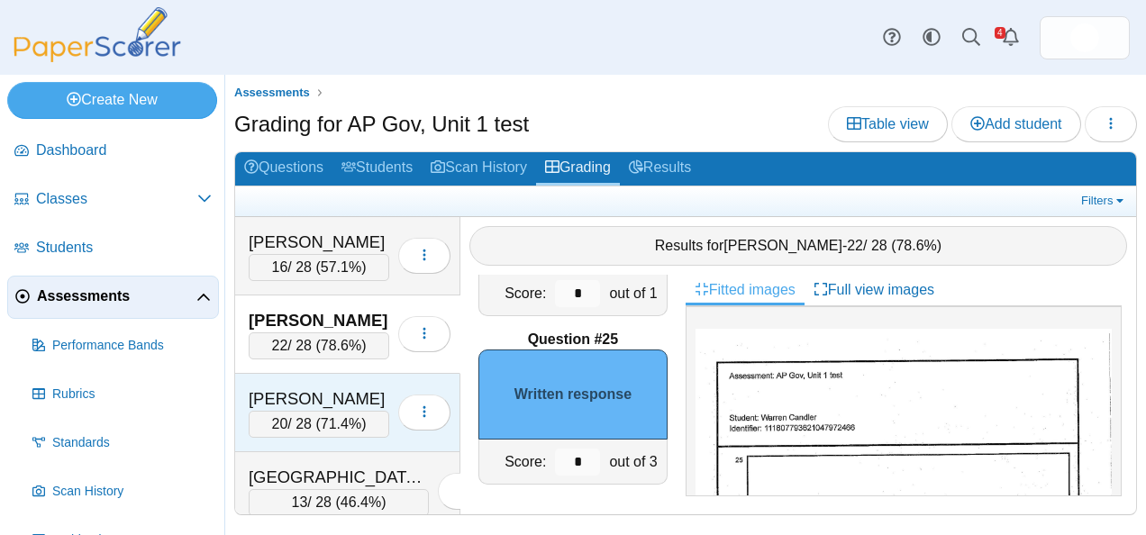
click at [328, 387] on div "[PERSON_NAME]" at bounding box center [319, 398] width 141 height 23
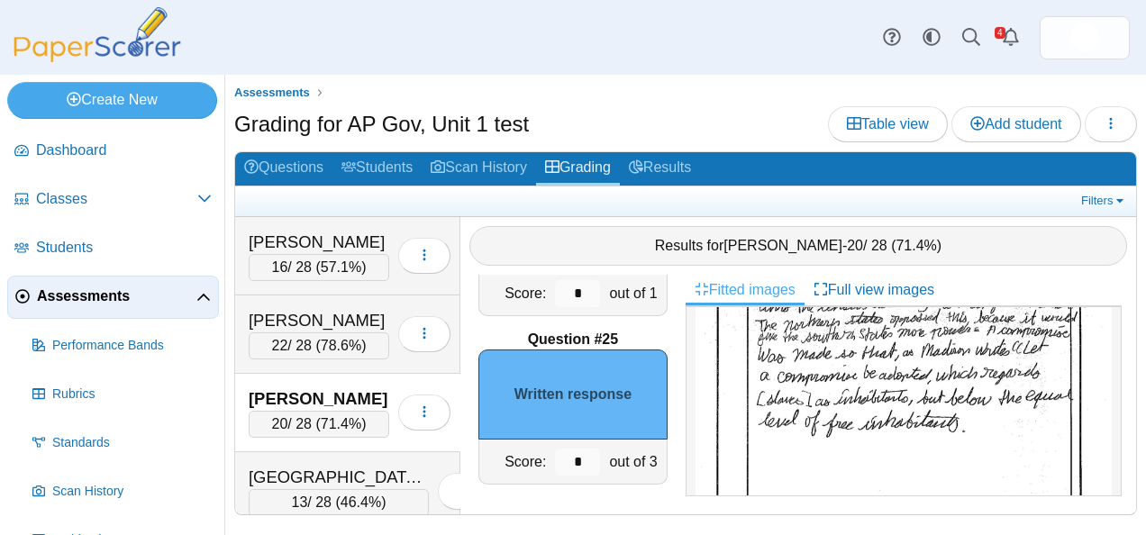
scroll to position [891, 0]
click at [557, 459] on input "*" at bounding box center [577, 462] width 45 height 27
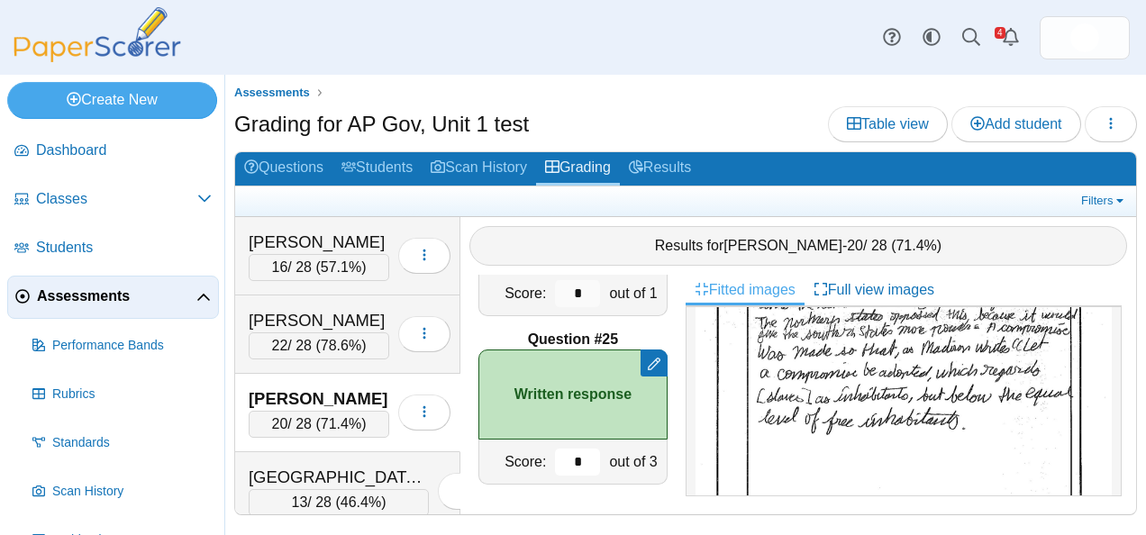
type input "*"
click at [535, 459] on div "Score:" at bounding box center [514, 462] width 71 height 44
click at [581, 495] on div "Question #1 A B C D Score: *" at bounding box center [572, 395] width 225 height 240
click at [461, 323] on div "Question #1 A B C D Score: *" at bounding box center [572, 395] width 225 height 240
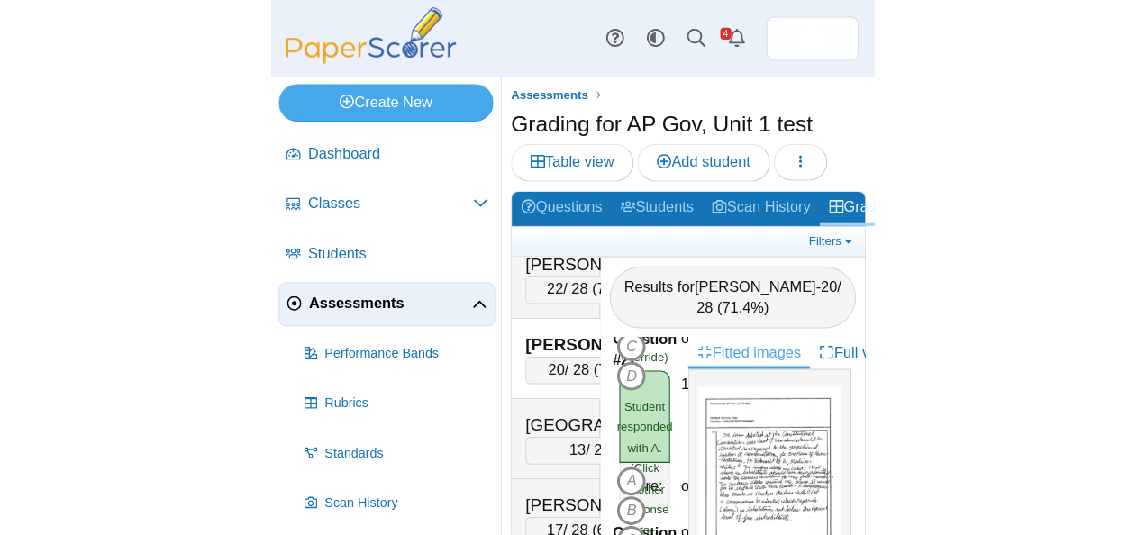
scroll to position [369, 0]
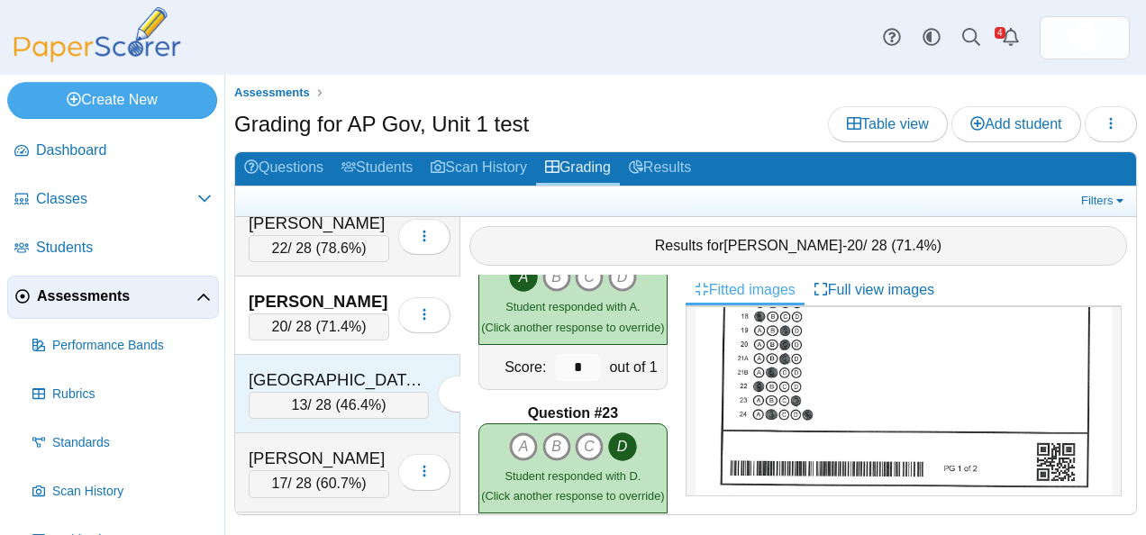
click at [359, 368] on div "[GEOGRAPHIC_DATA], [GEOGRAPHIC_DATA]" at bounding box center [339, 379] width 180 height 23
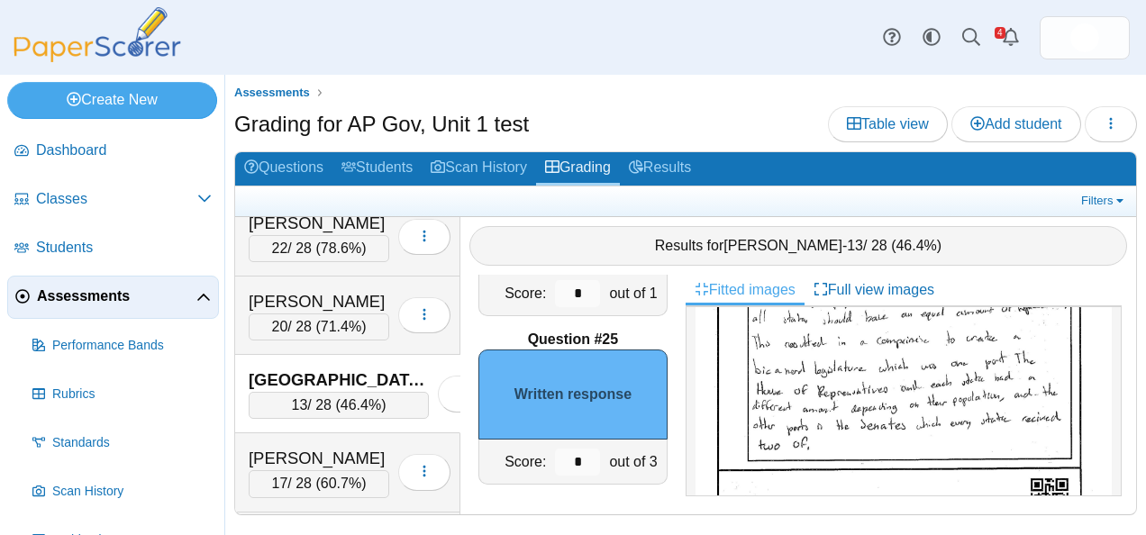
scroll to position [946, 0]
click at [559, 455] on input "*" at bounding box center [577, 462] width 45 height 27
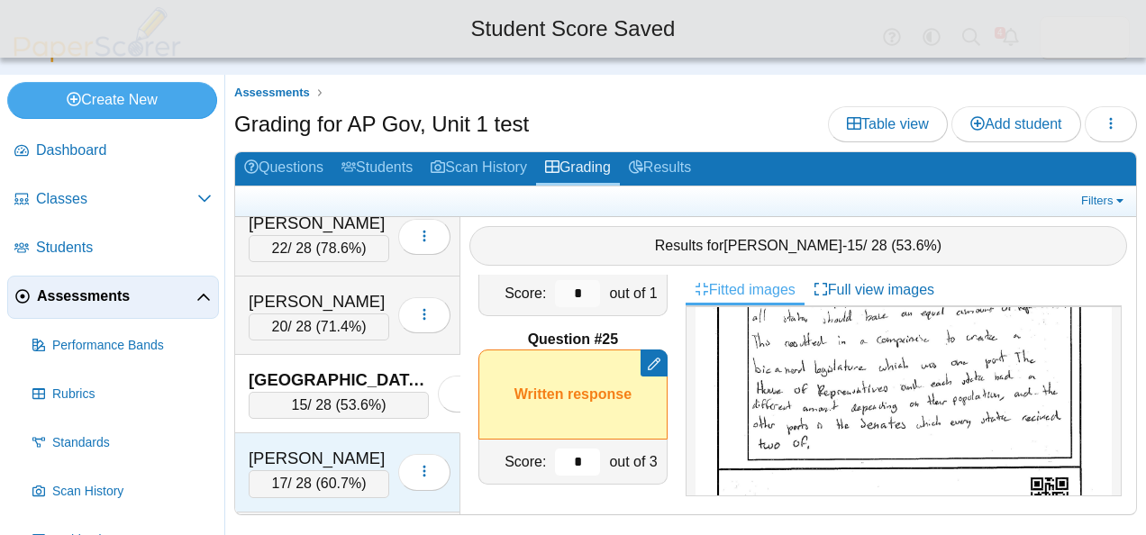
type input "*"
click at [283, 447] on div "[PERSON_NAME]" at bounding box center [319, 458] width 141 height 23
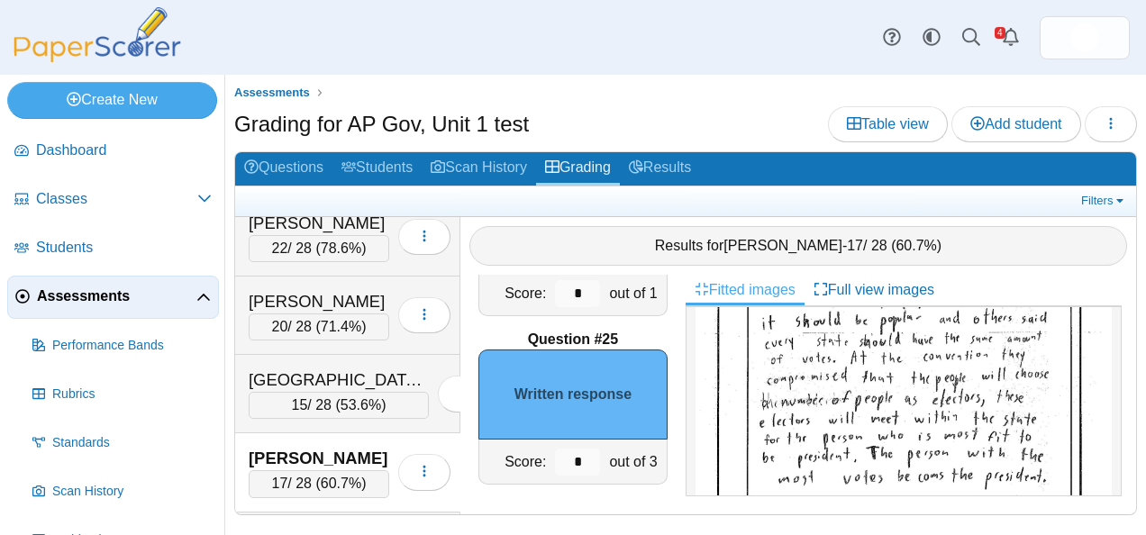
scroll to position [780, 0]
click at [569, 468] on input "*" at bounding box center [577, 462] width 45 height 27
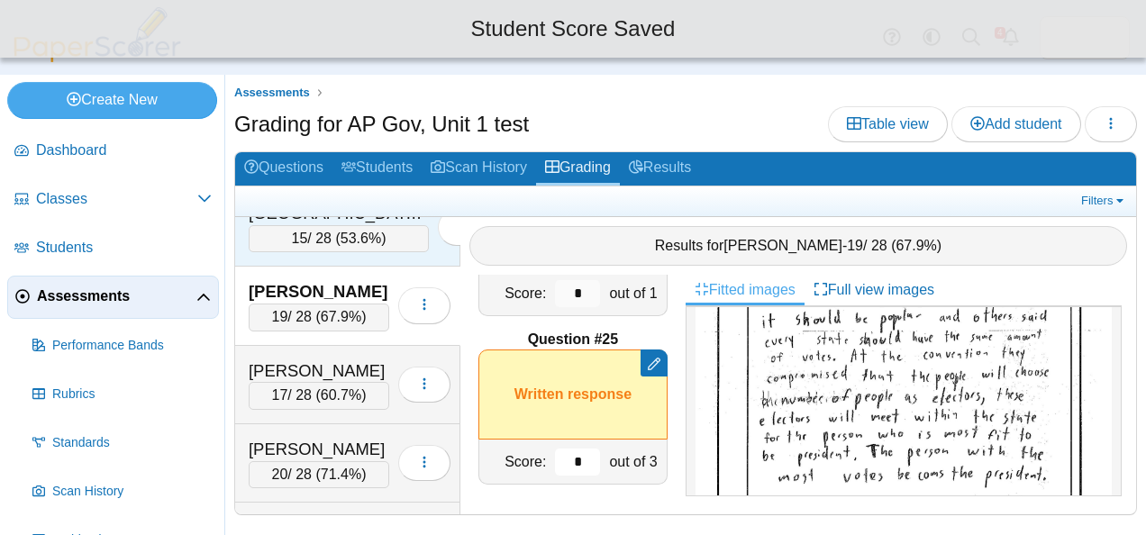
scroll to position [1365, 0]
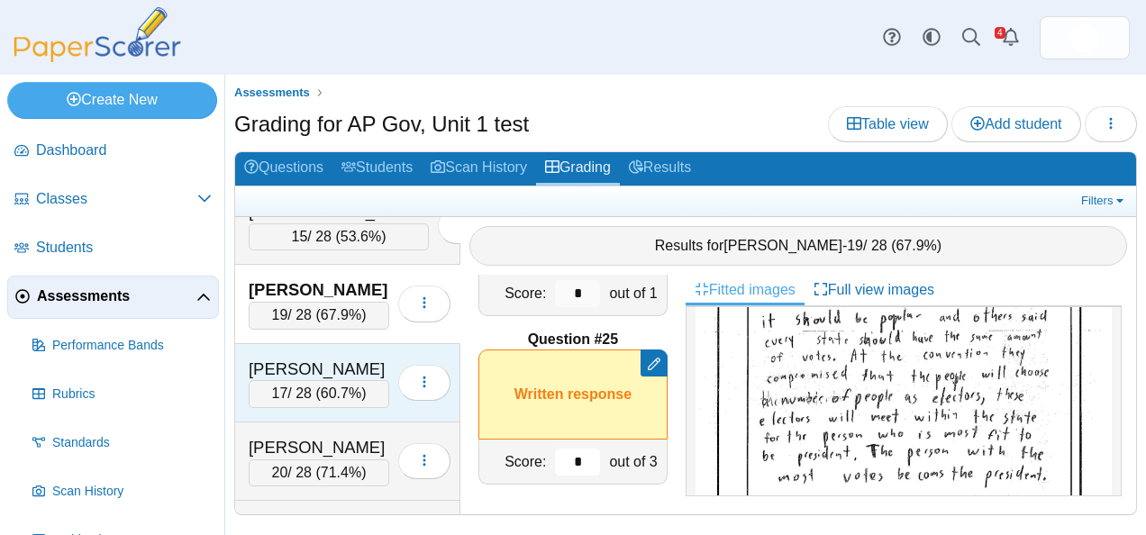
type input "*"
click at [298, 380] on div "17 / 28 ( 60.7% )" at bounding box center [319, 393] width 141 height 27
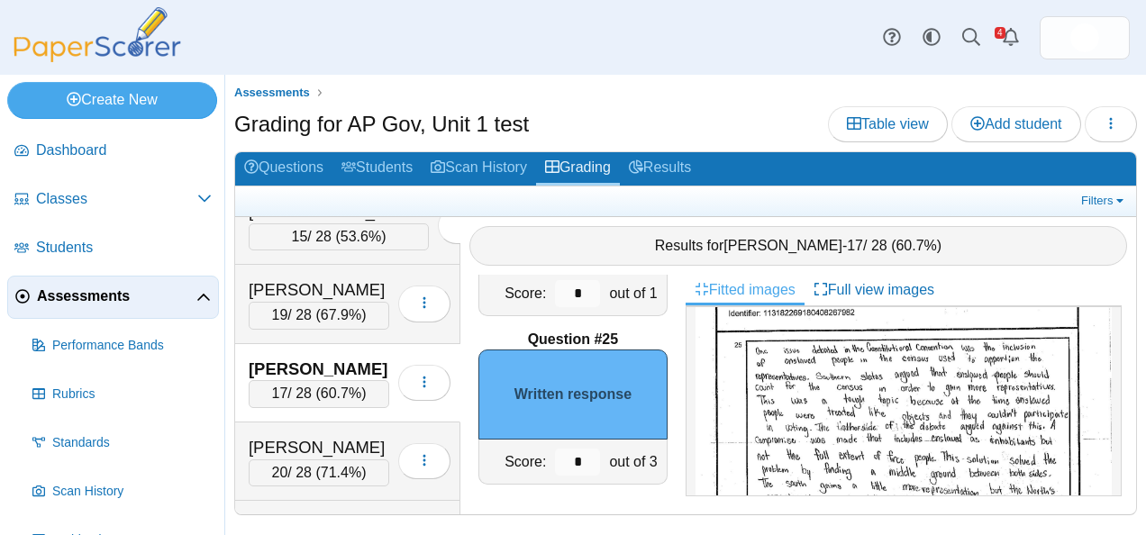
scroll to position [718, 0]
click at [562, 453] on input "*" at bounding box center [577, 462] width 45 height 27
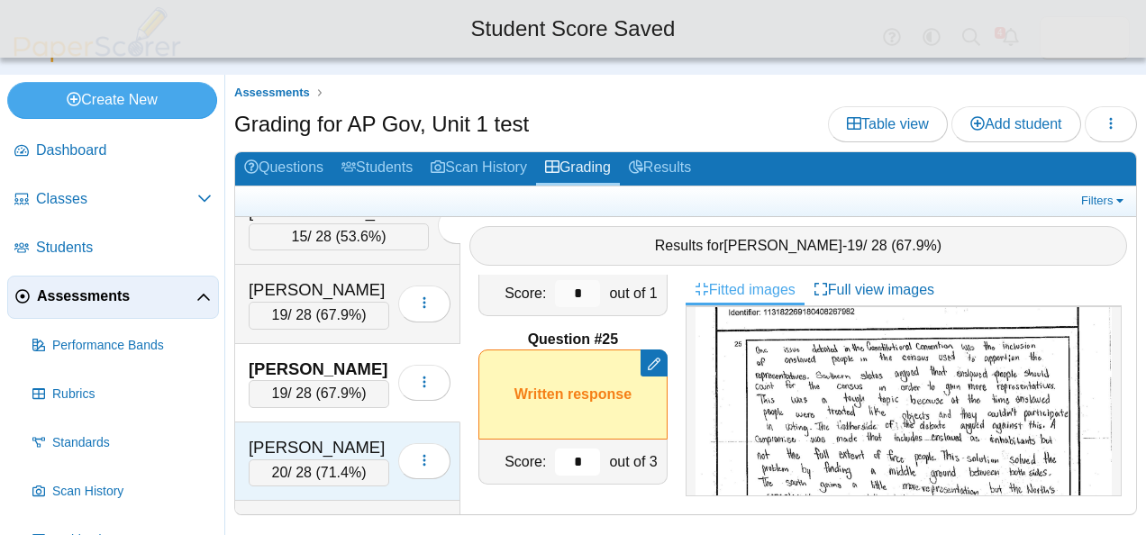
type input "*"
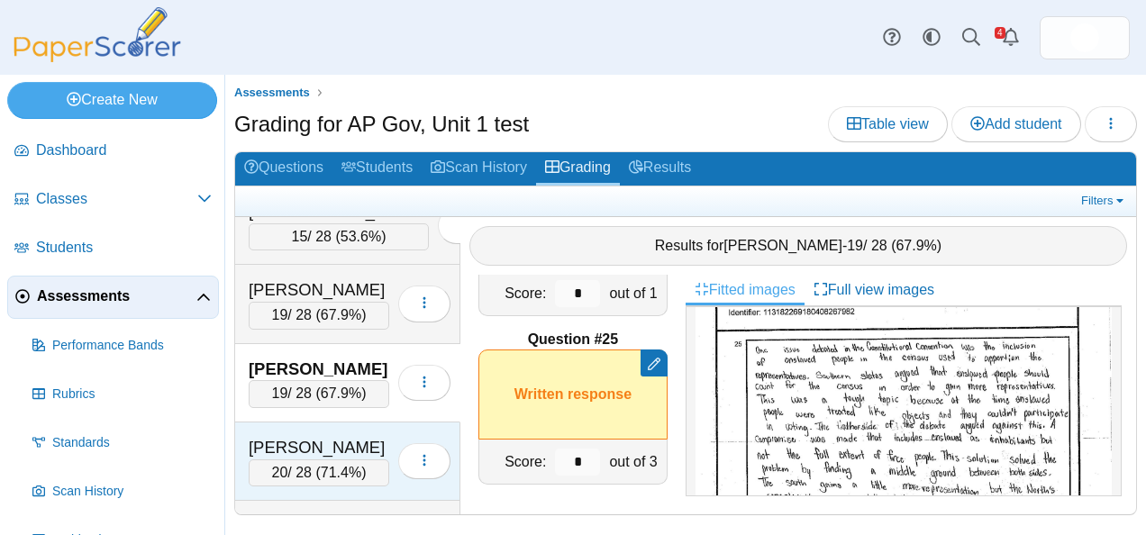
click at [311, 436] on div "[PERSON_NAME]" at bounding box center [319, 447] width 141 height 23
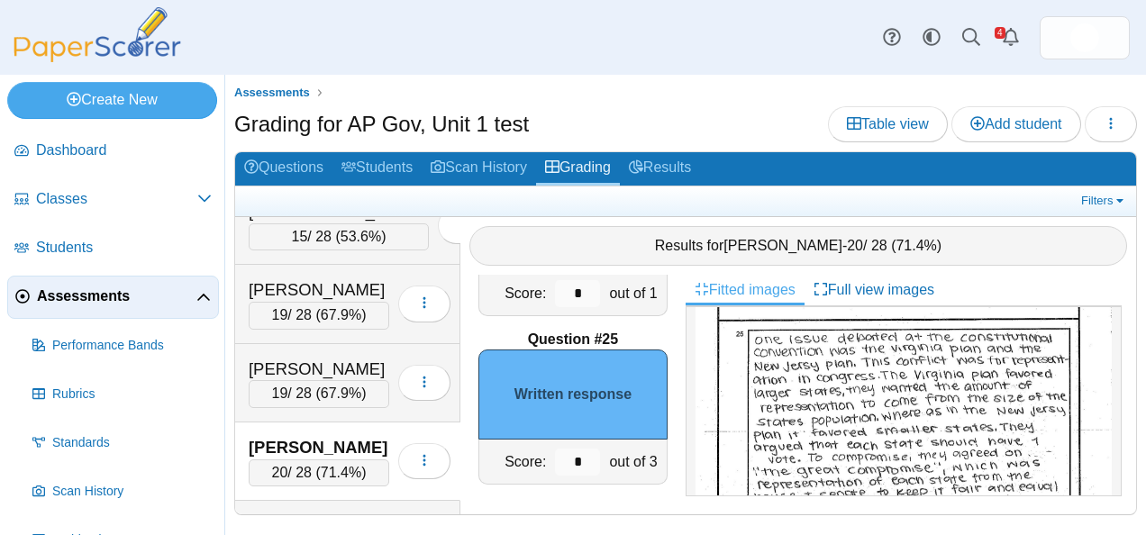
scroll to position [733, 0]
click at [566, 459] on input "*" at bounding box center [577, 462] width 45 height 27
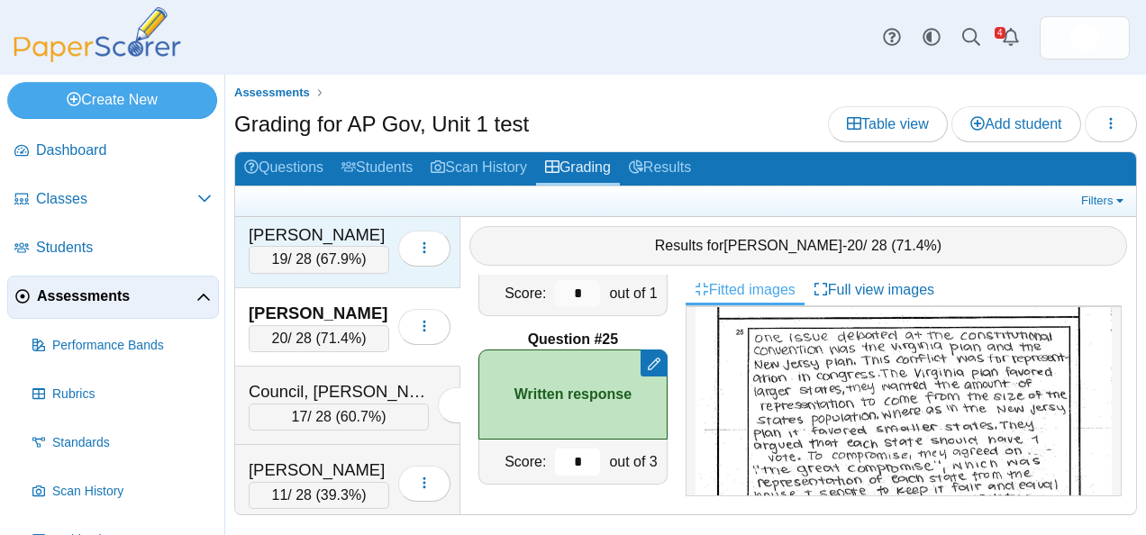
scroll to position [1500, 0]
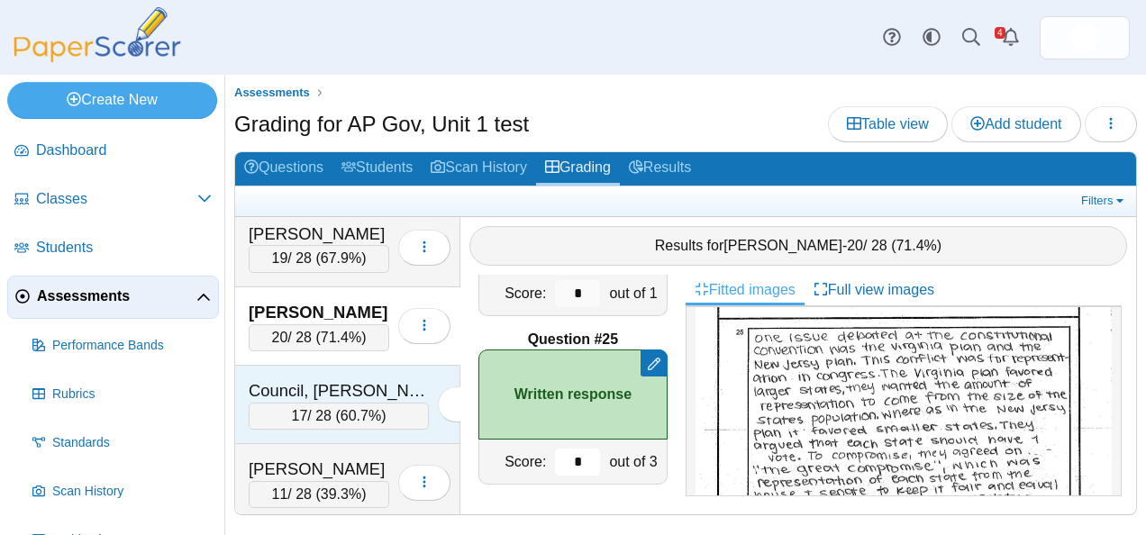
type input "*"
click at [323, 379] on div "Council, [PERSON_NAME]" at bounding box center [339, 390] width 180 height 23
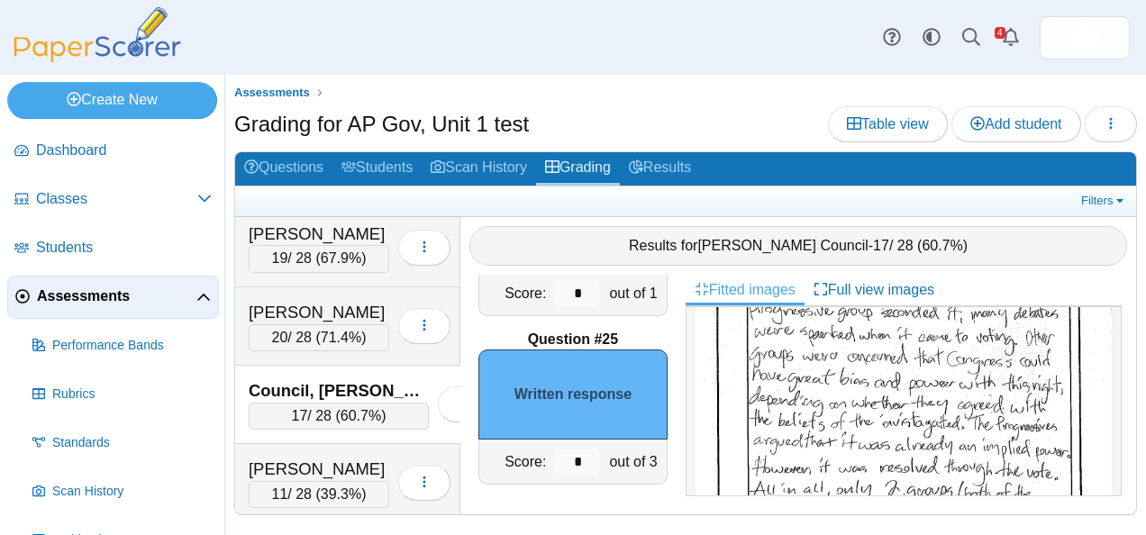
scroll to position [855, 0]
click at [555, 450] on input "*" at bounding box center [577, 462] width 45 height 27
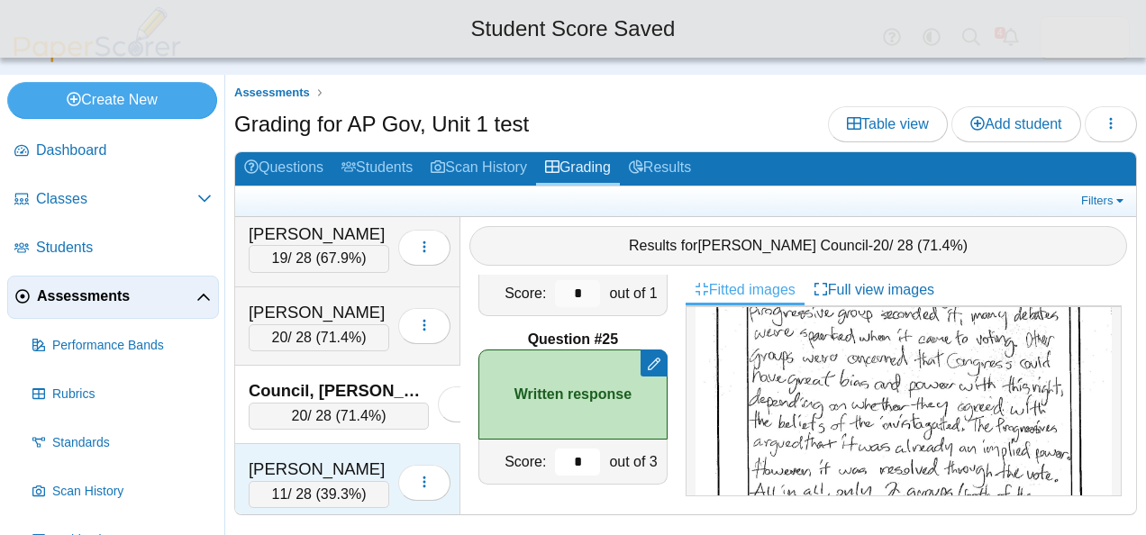
type input "*"
click at [341, 444] on div "[PERSON_NAME] 11 / 28 ( 39.3% ) Loading…" at bounding box center [347, 483] width 225 height 78
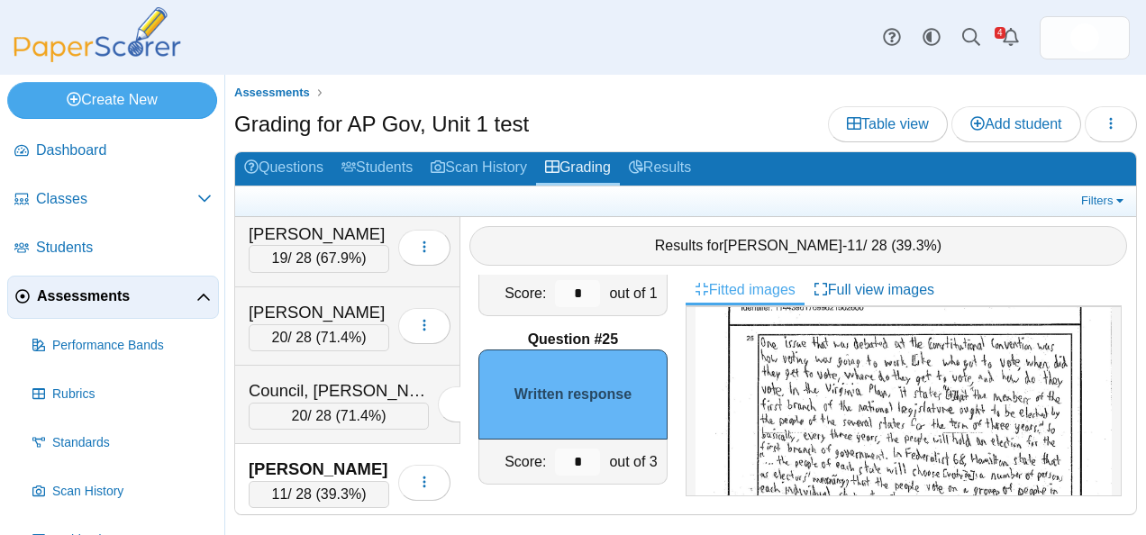
scroll to position [712, 0]
click at [560, 468] on input "*" at bounding box center [577, 462] width 45 height 27
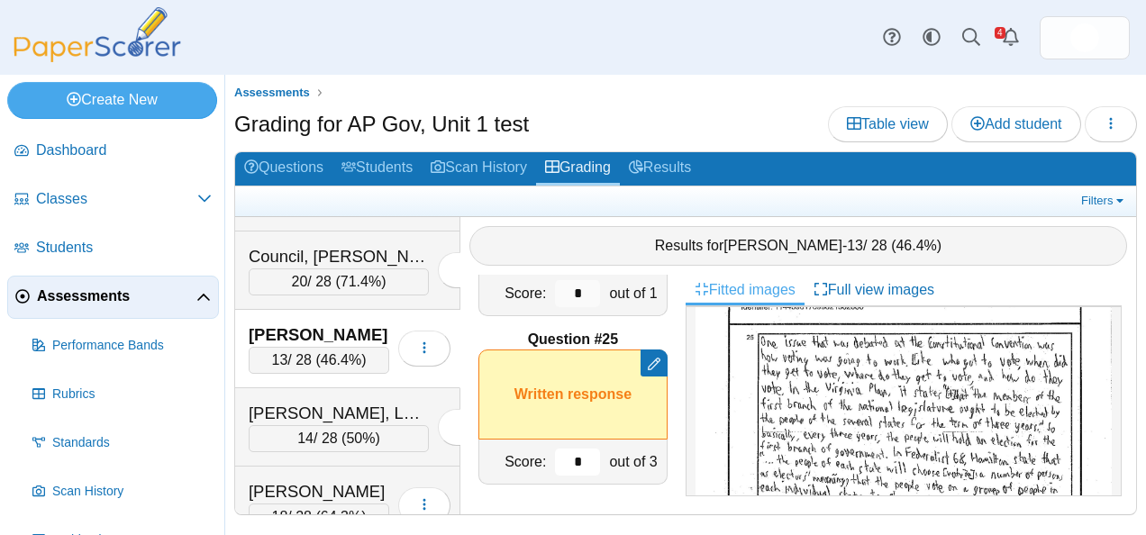
scroll to position [1637, 0]
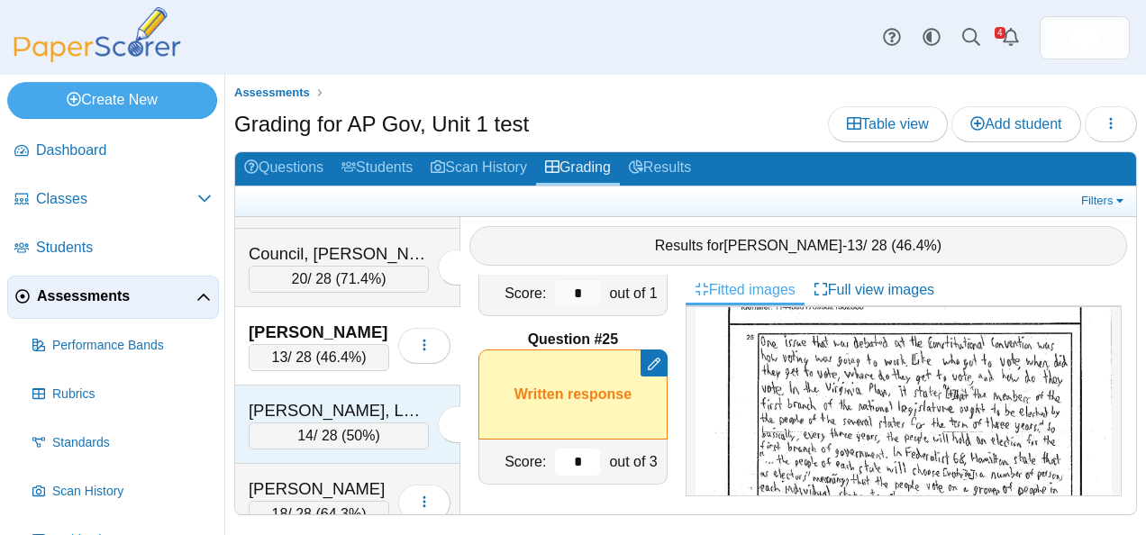
type input "*"
click at [330, 399] on div "[PERSON_NAME], Laydreon" at bounding box center [339, 410] width 180 height 23
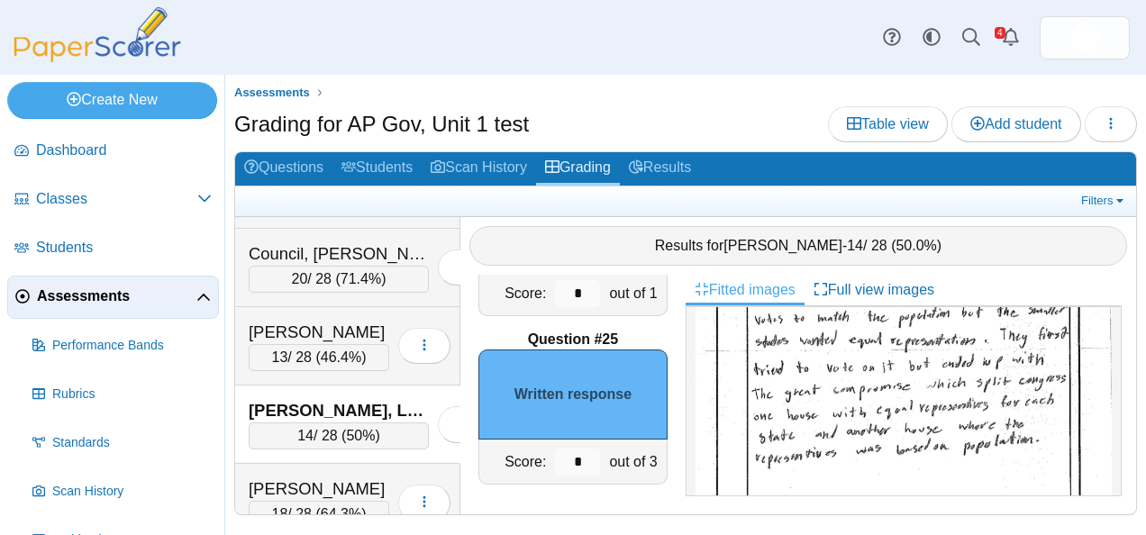
scroll to position [815, 0]
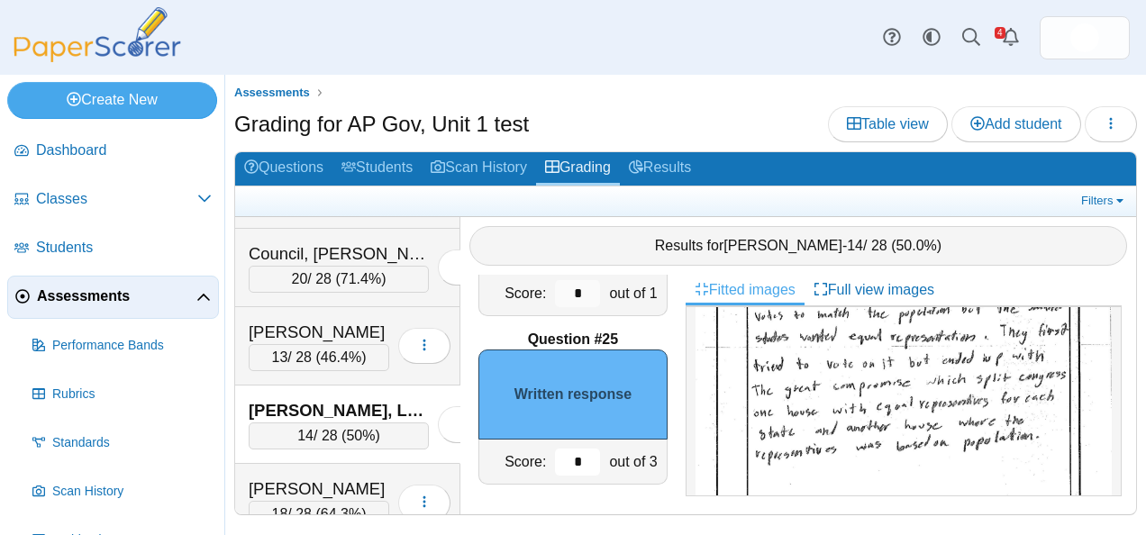
click at [566, 456] on input "*" at bounding box center [577, 462] width 45 height 27
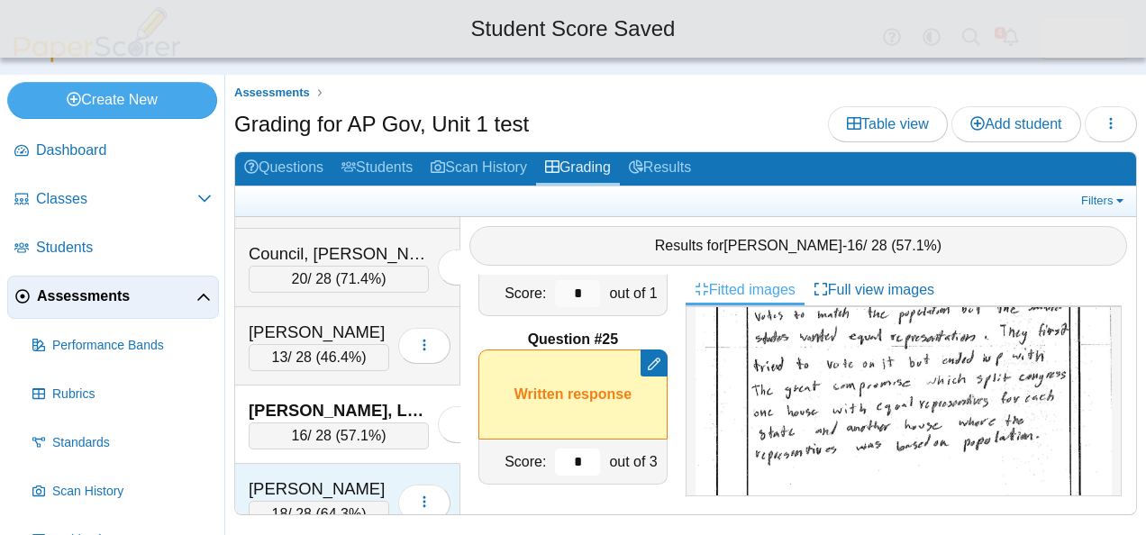
type input "*"
click at [304, 477] on div "[PERSON_NAME]" at bounding box center [319, 488] width 141 height 23
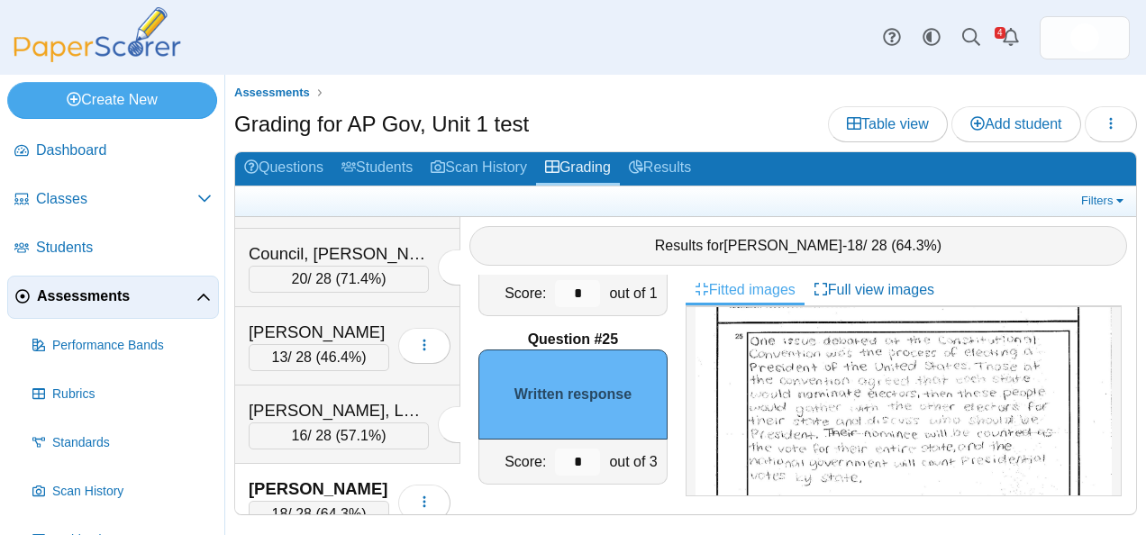
scroll to position [733, 0]
click at [568, 450] on input "*" at bounding box center [577, 462] width 45 height 27
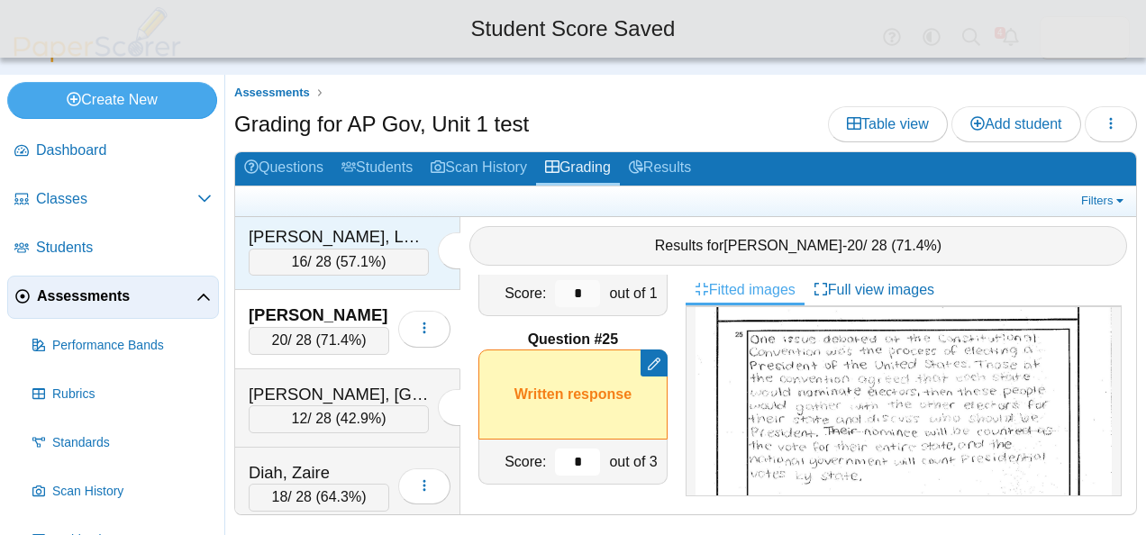
scroll to position [1812, 0]
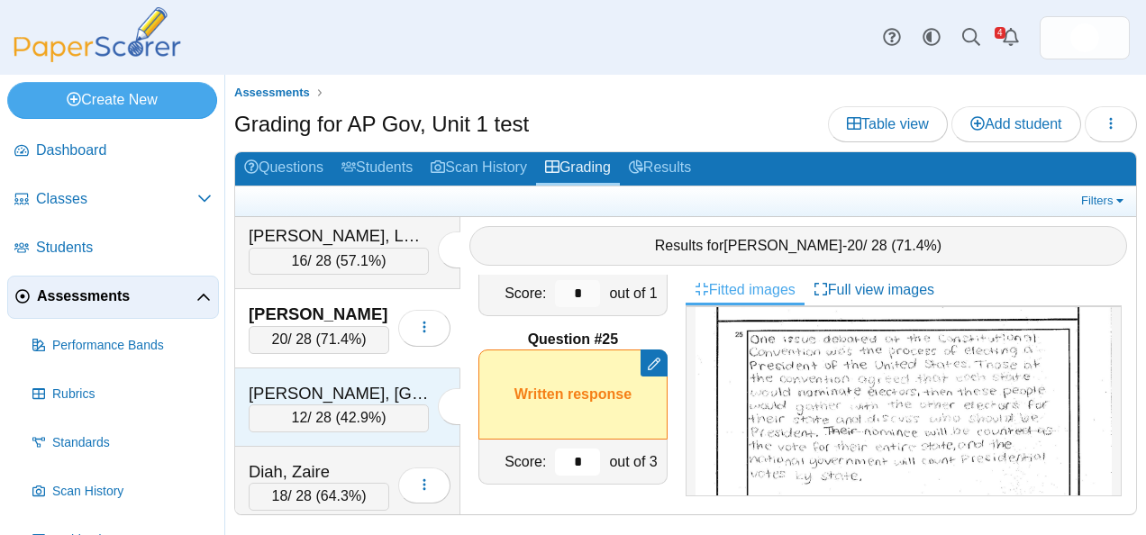
type input "*"
click at [303, 382] on div "[PERSON_NAME], [GEOGRAPHIC_DATA]" at bounding box center [339, 393] width 180 height 23
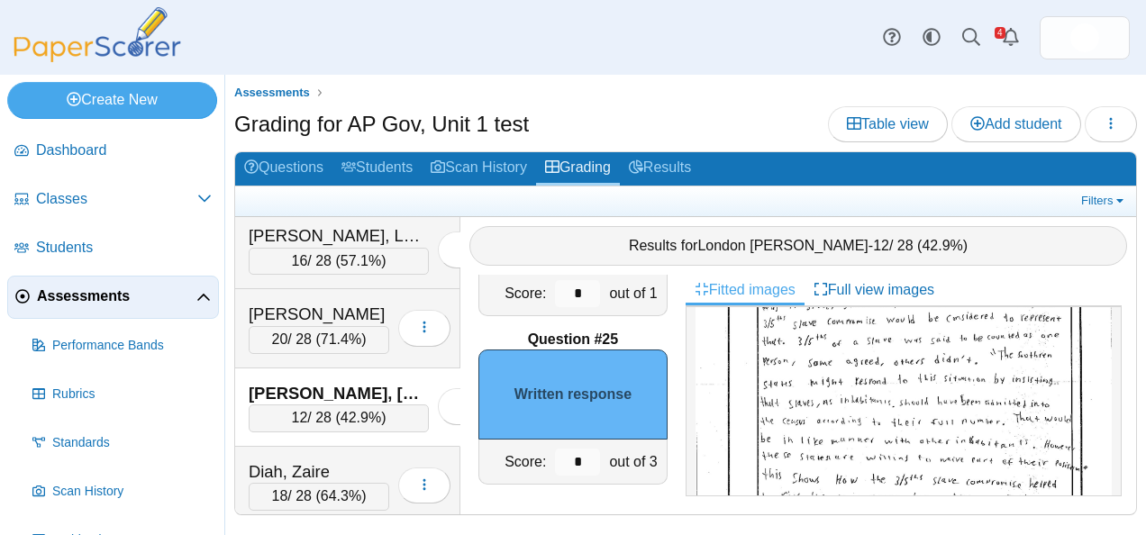
scroll to position [703, 0]
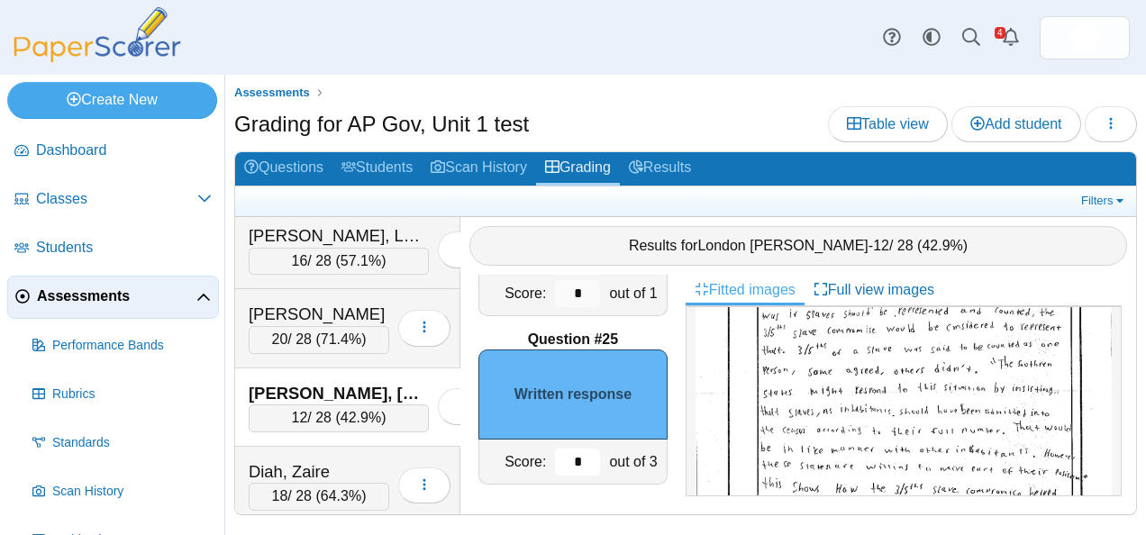
click at [557, 456] on input "*" at bounding box center [577, 462] width 45 height 27
type input "*"
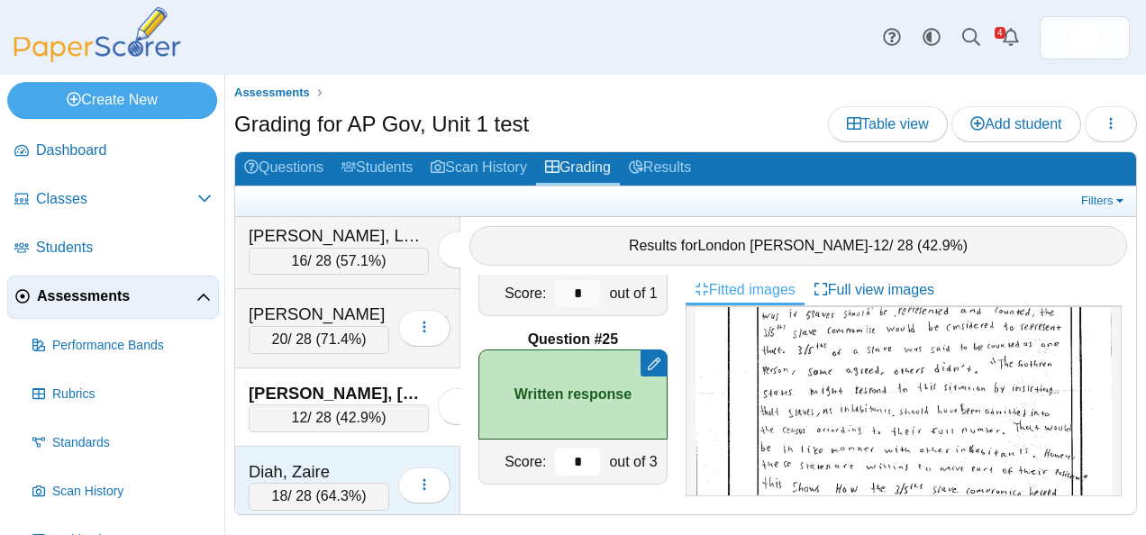
type input "*"
click at [349, 460] on div "Diah, Zaire" at bounding box center [319, 471] width 141 height 23
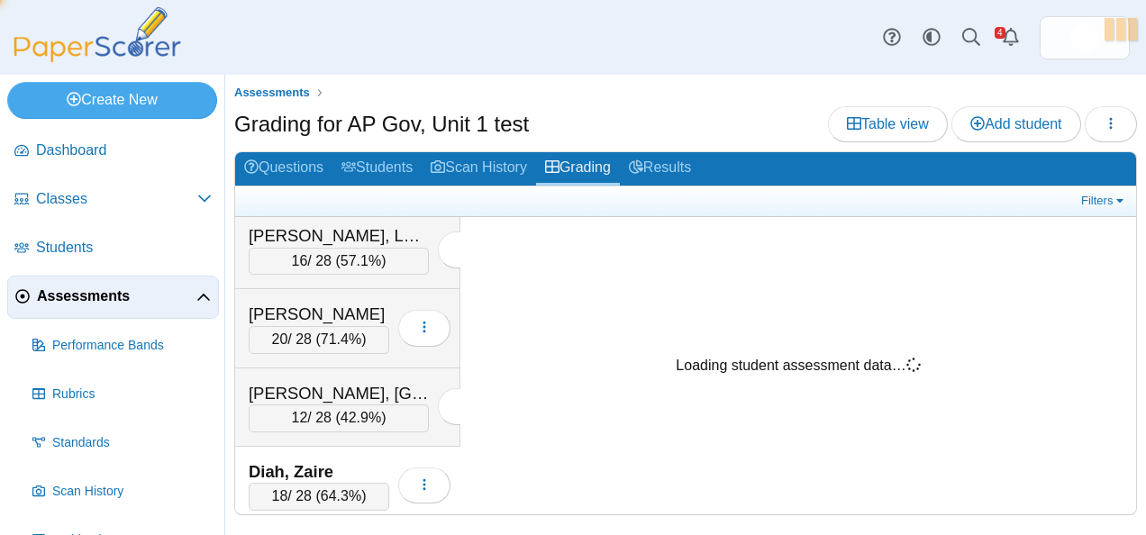
scroll to position [0, 0]
